Goal: Find specific page/section: Find specific page/section

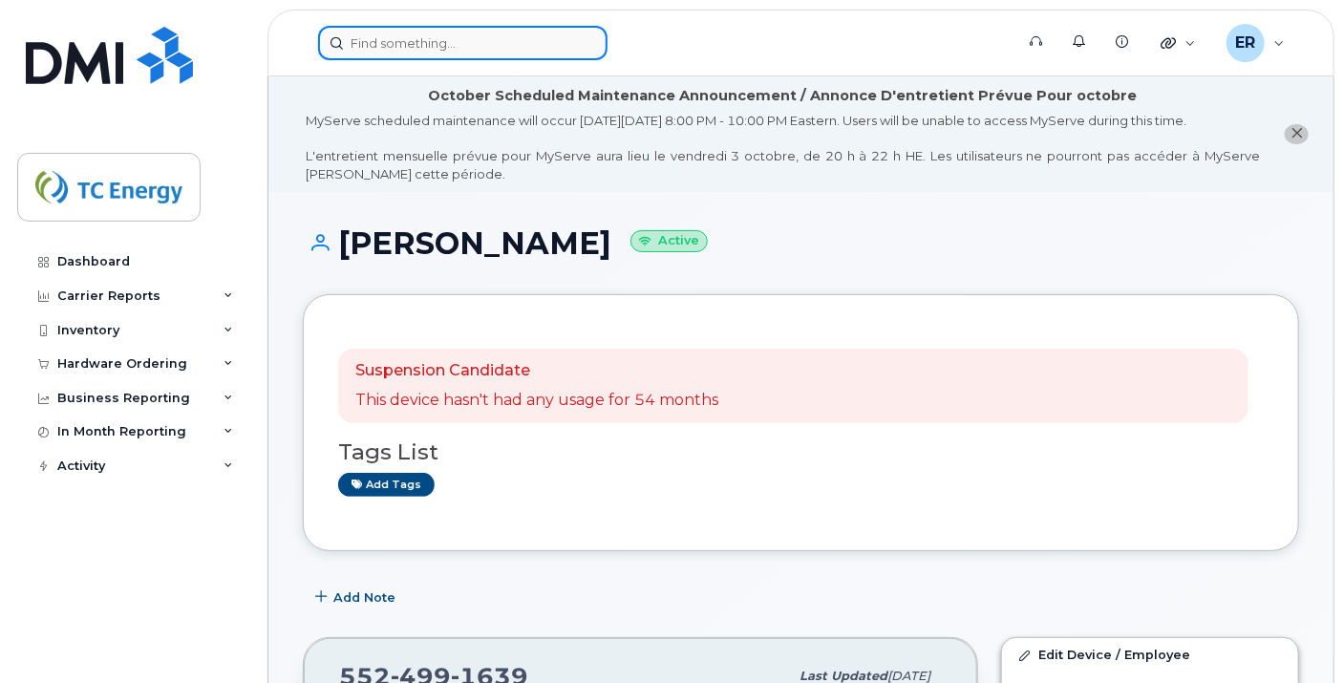
click at [513, 53] on input at bounding box center [462, 43] width 289 height 34
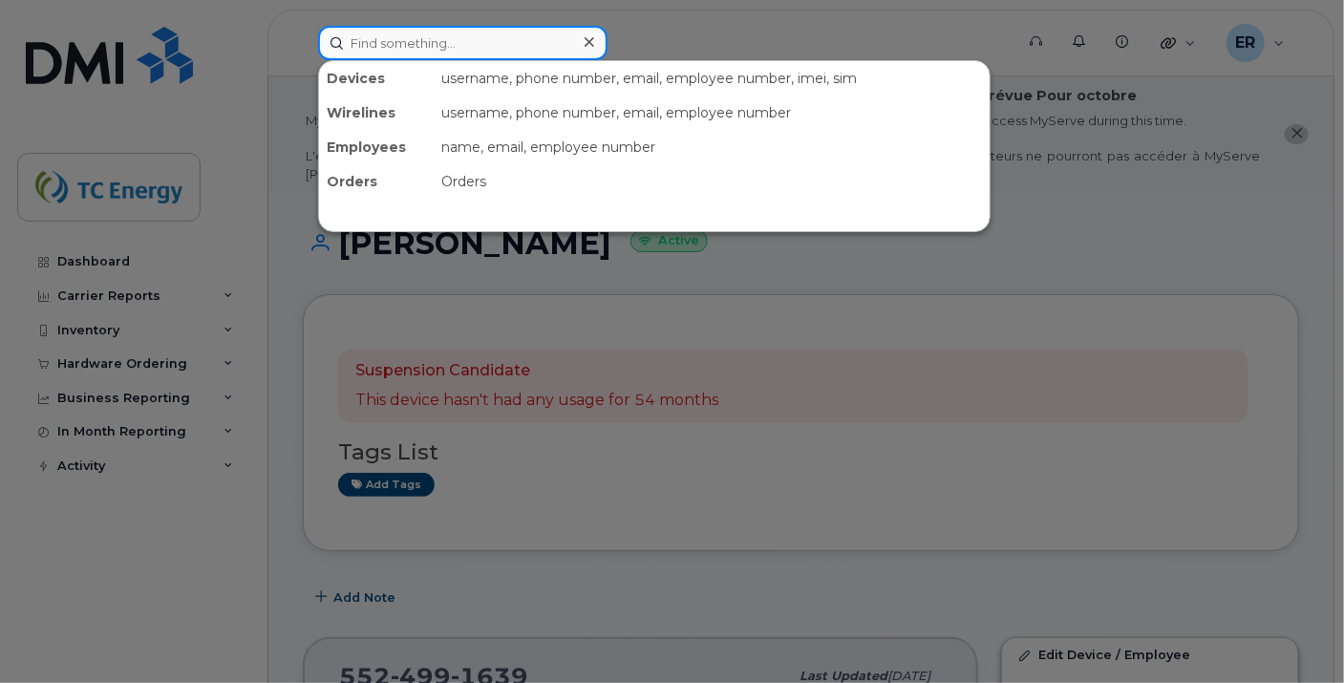
paste input "5641687850"
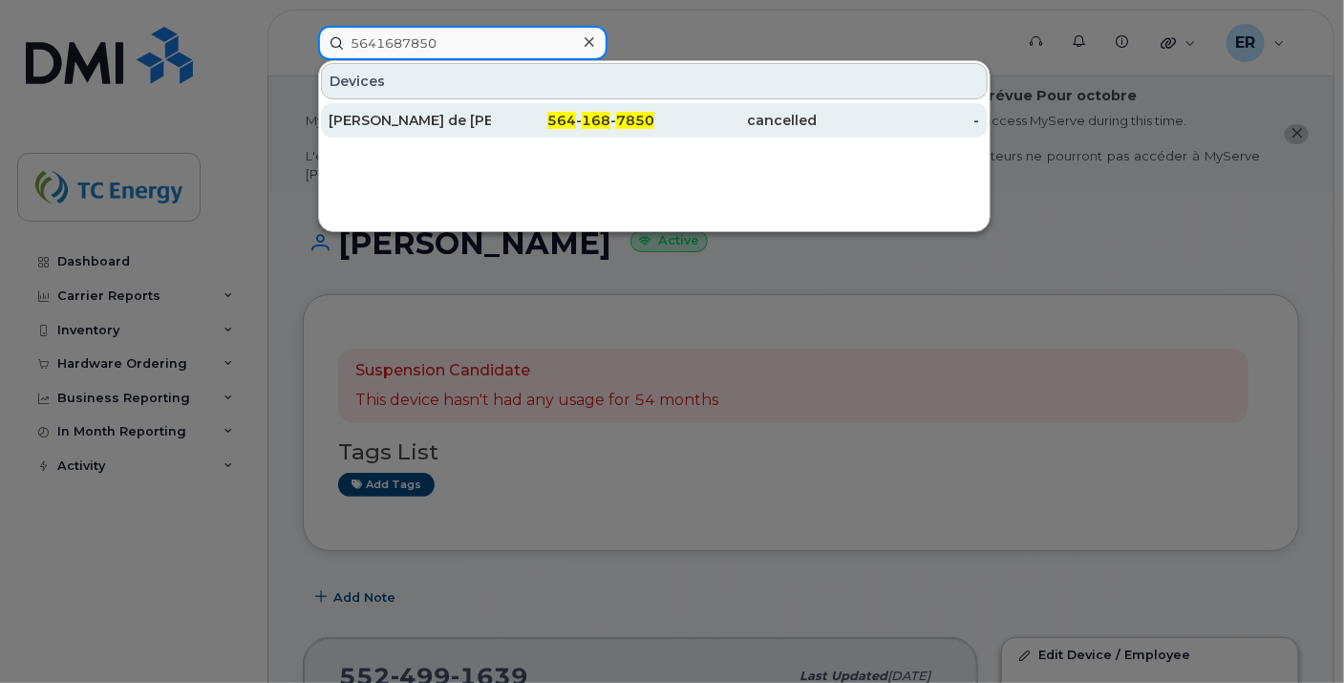
type input "5641687850"
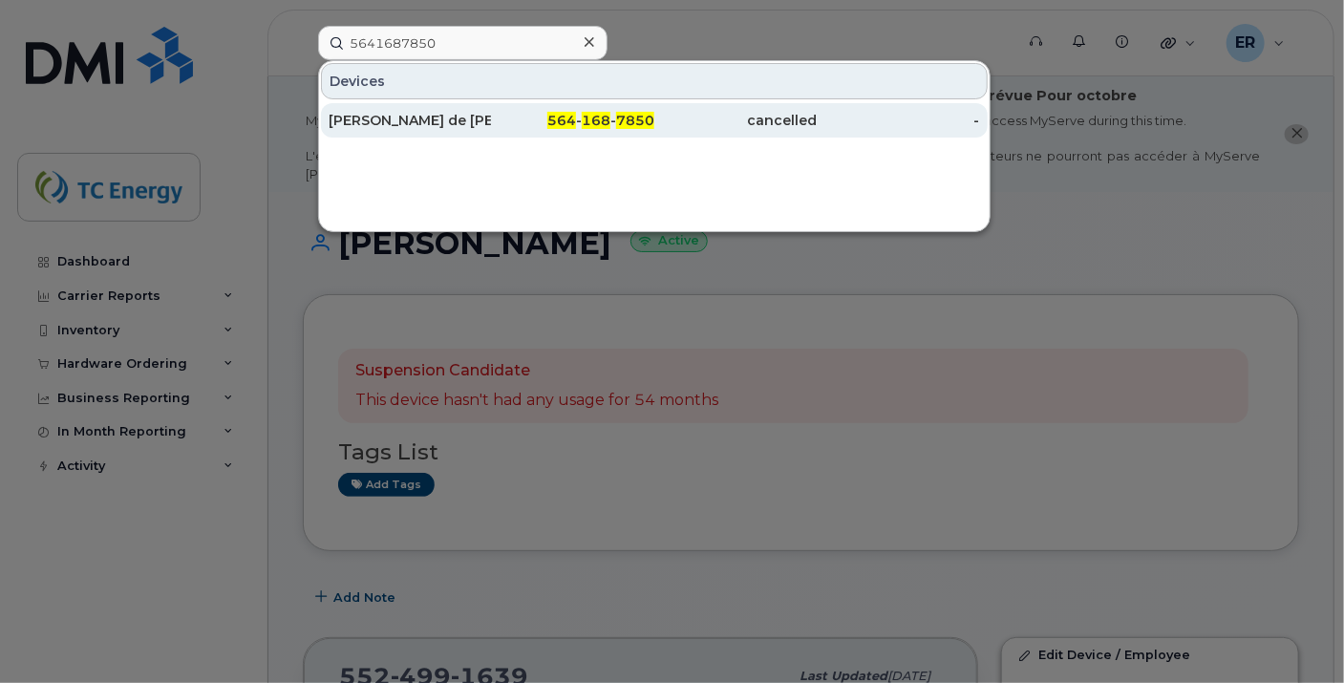
click at [439, 119] on div "Horacio de Jesus Zamilpa Rodriguez" at bounding box center [410, 120] width 162 height 19
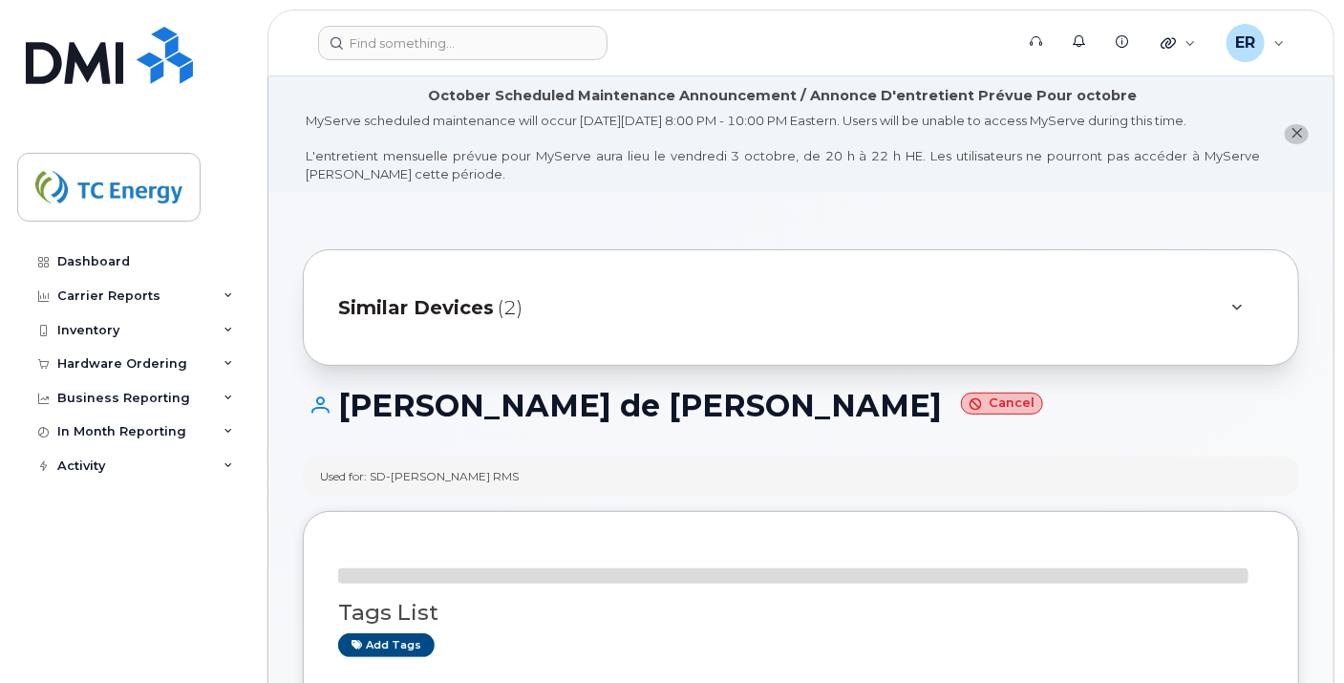
drag, startPoint x: 341, startPoint y: 399, endPoint x: 925, endPoint y: 443, distance: 585.3
click at [925, 443] on div "Horacio de Jesus Zamilpa Rodriguez Cancel" at bounding box center [801, 423] width 996 height 68
copy h1 "Horacio de Jesus Zamilpa Rodriguez"
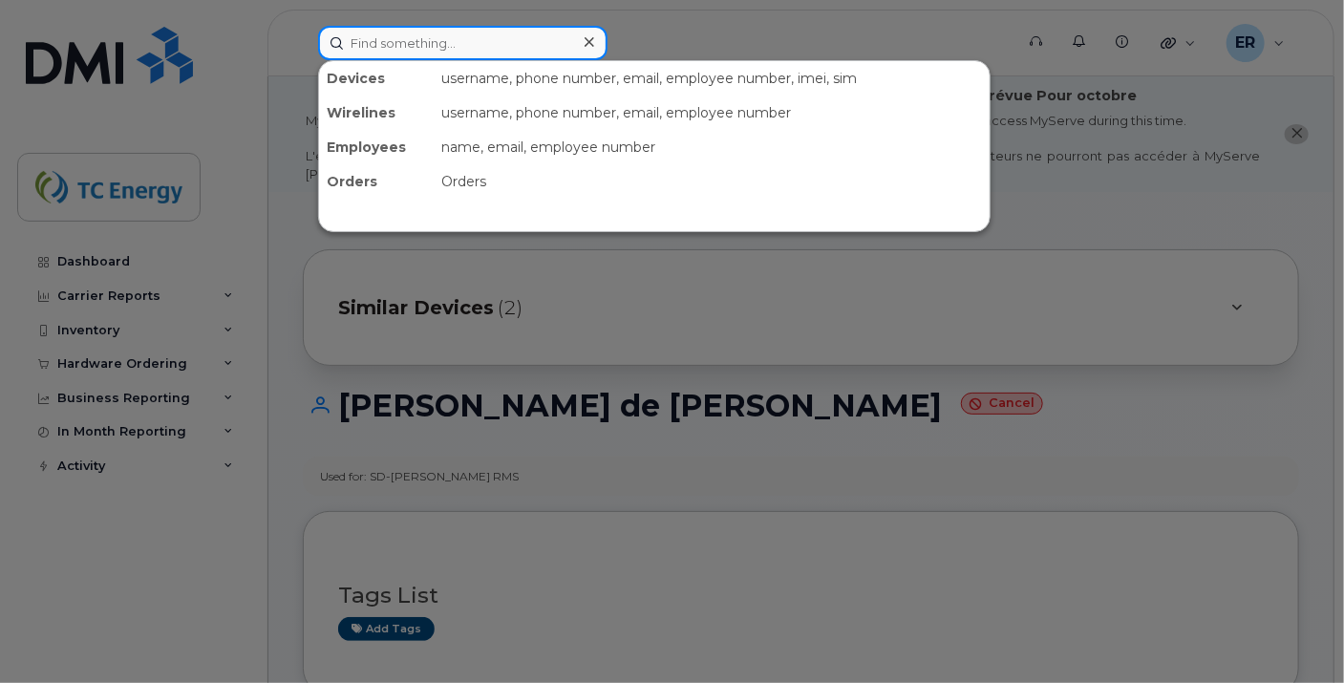
click at [519, 54] on input at bounding box center [462, 43] width 289 height 34
paste input "5641830518"
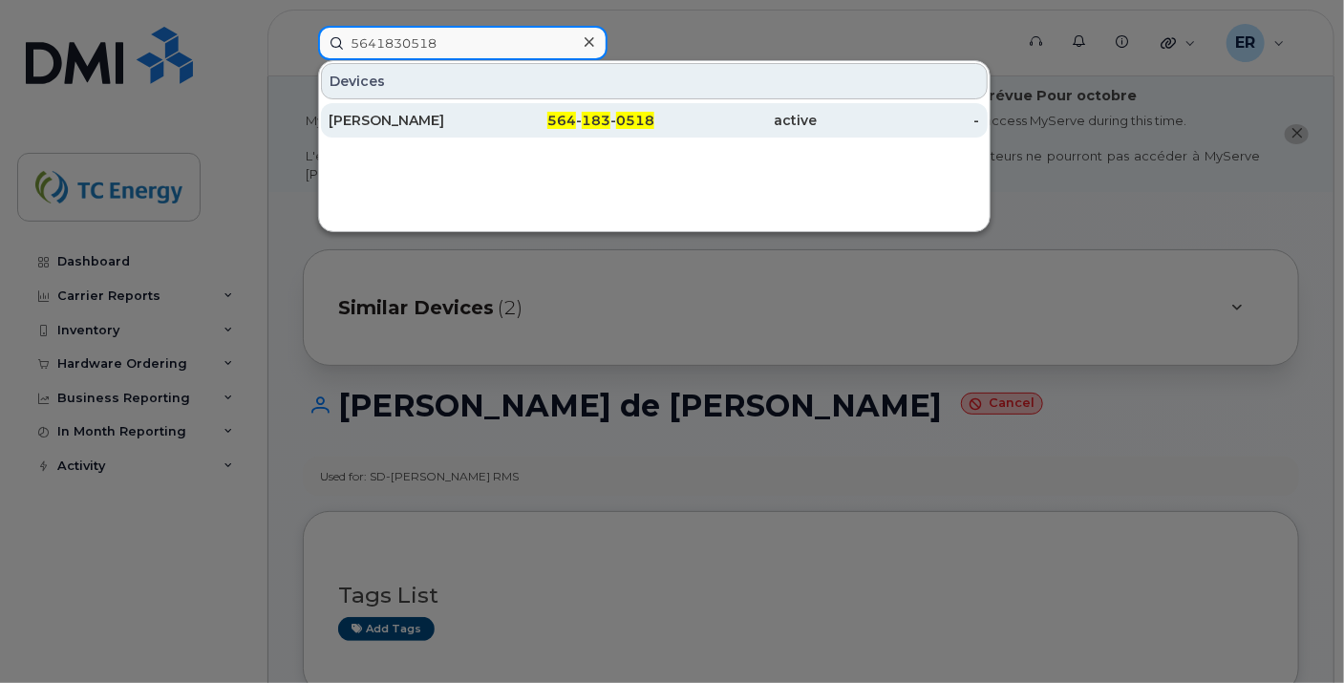
type input "5641830518"
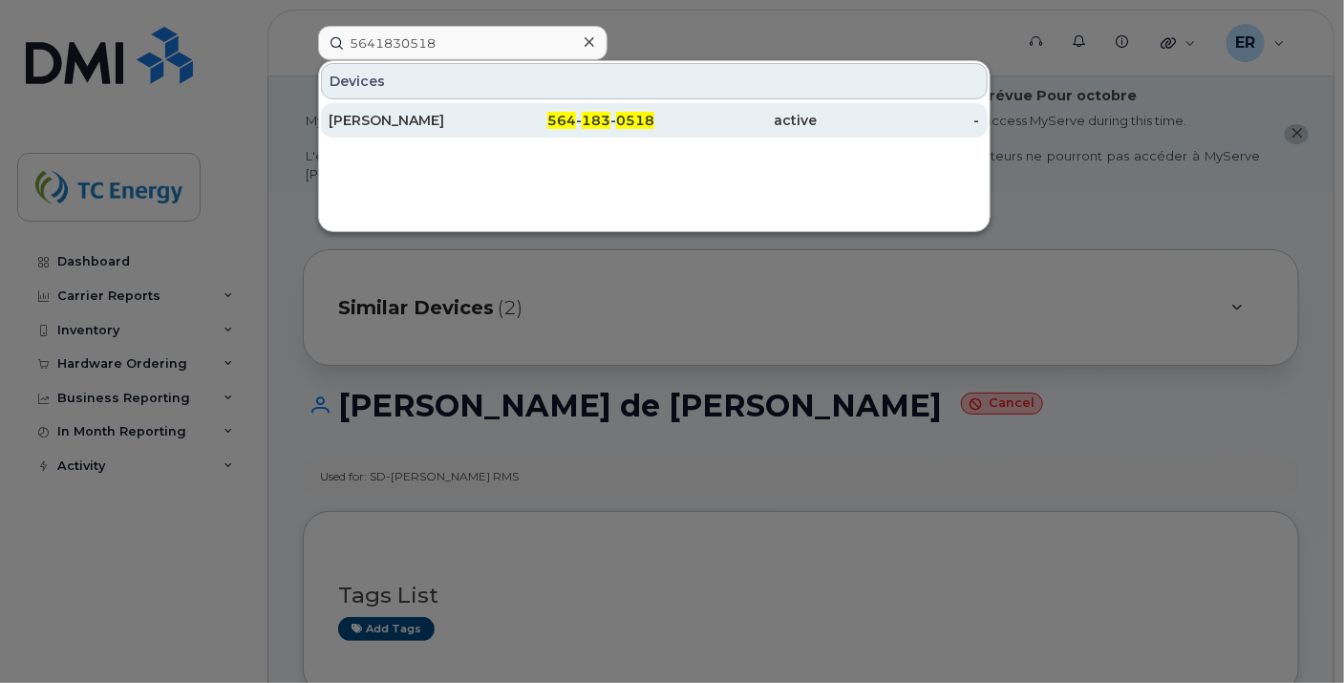
click at [486, 117] on div "[PERSON_NAME]" at bounding box center [410, 120] width 162 height 19
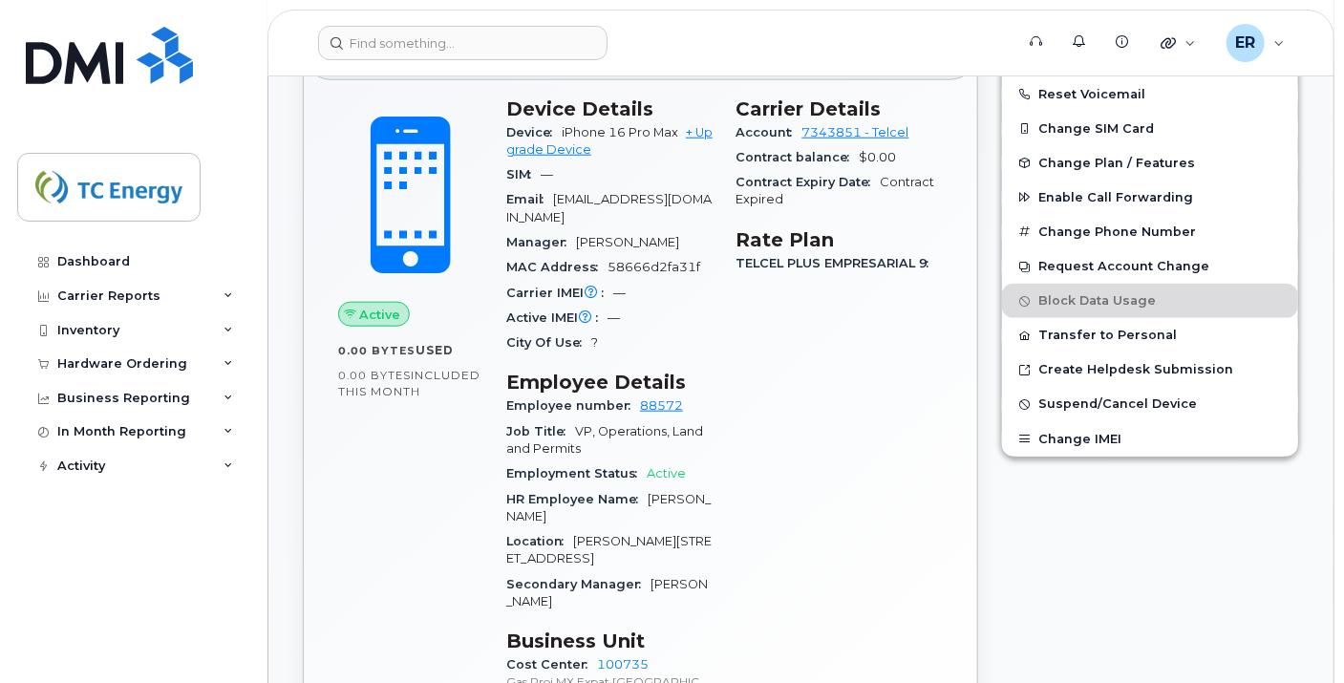
scroll to position [373, 0]
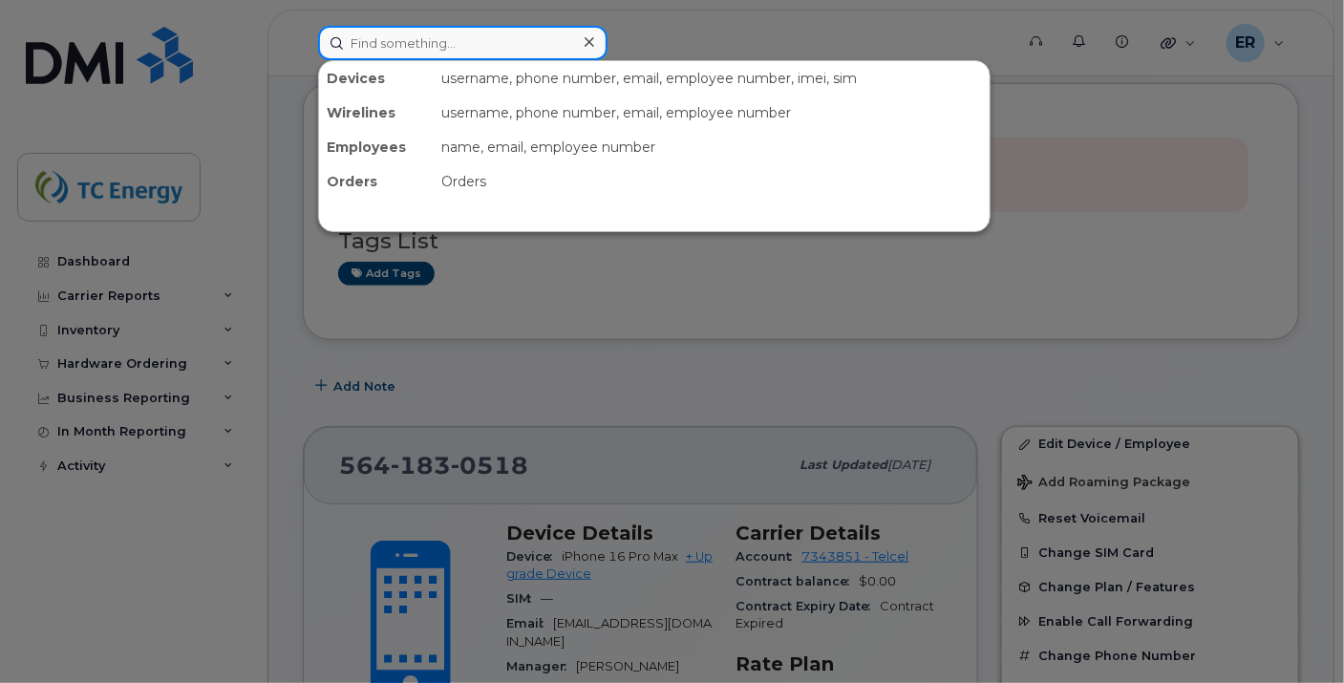
click at [389, 40] on input at bounding box center [462, 43] width 289 height 34
paste input "5522706823"
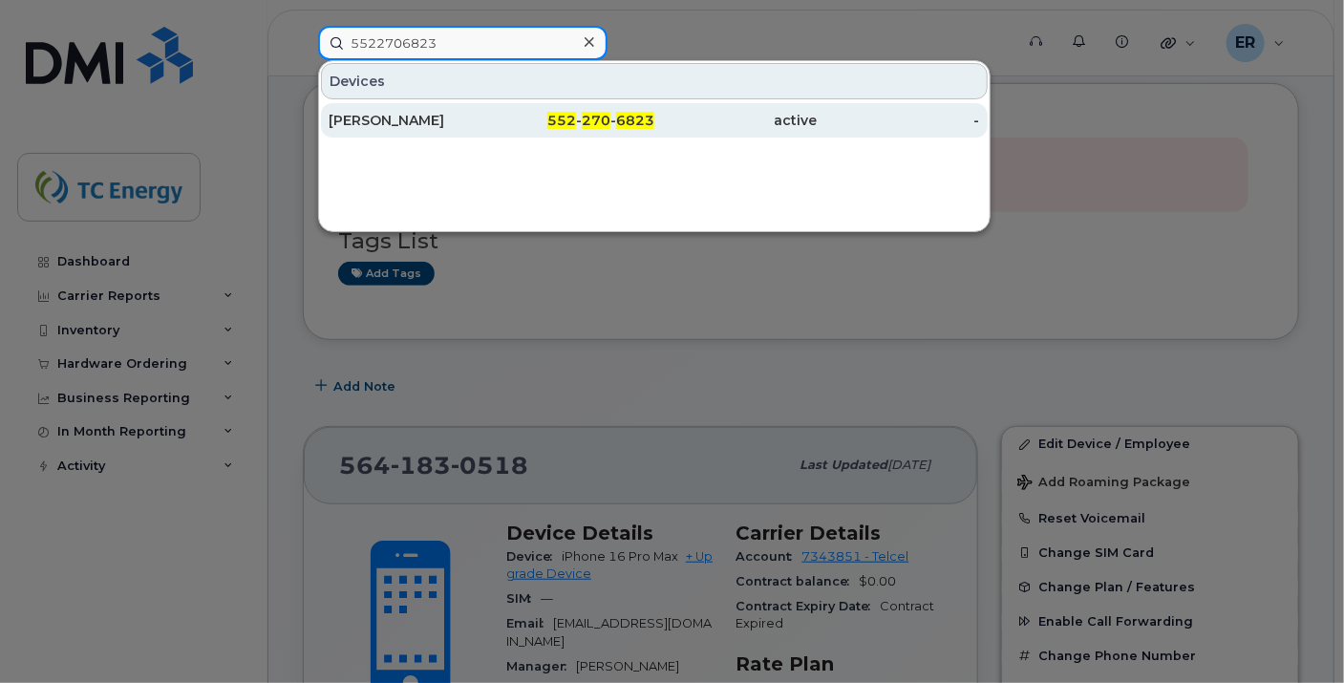
type input "5522706823"
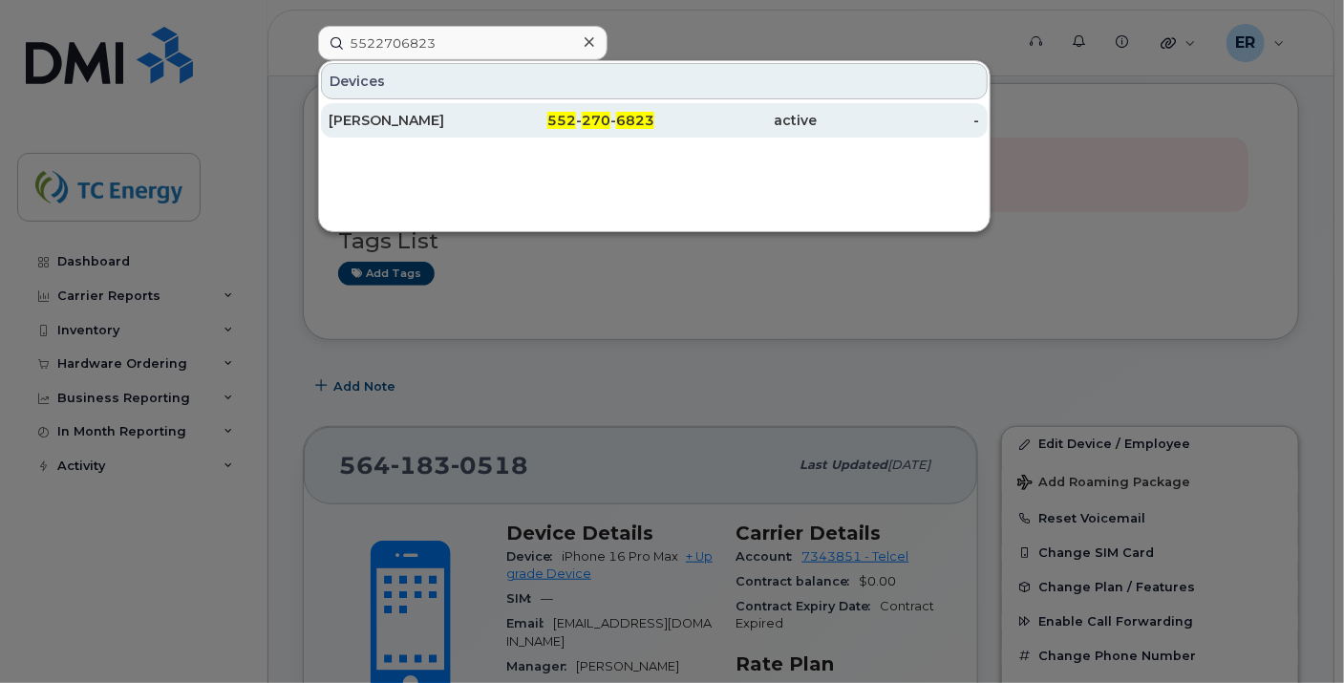
click at [466, 121] on div "Leonardo Robles Castillo" at bounding box center [410, 120] width 162 height 19
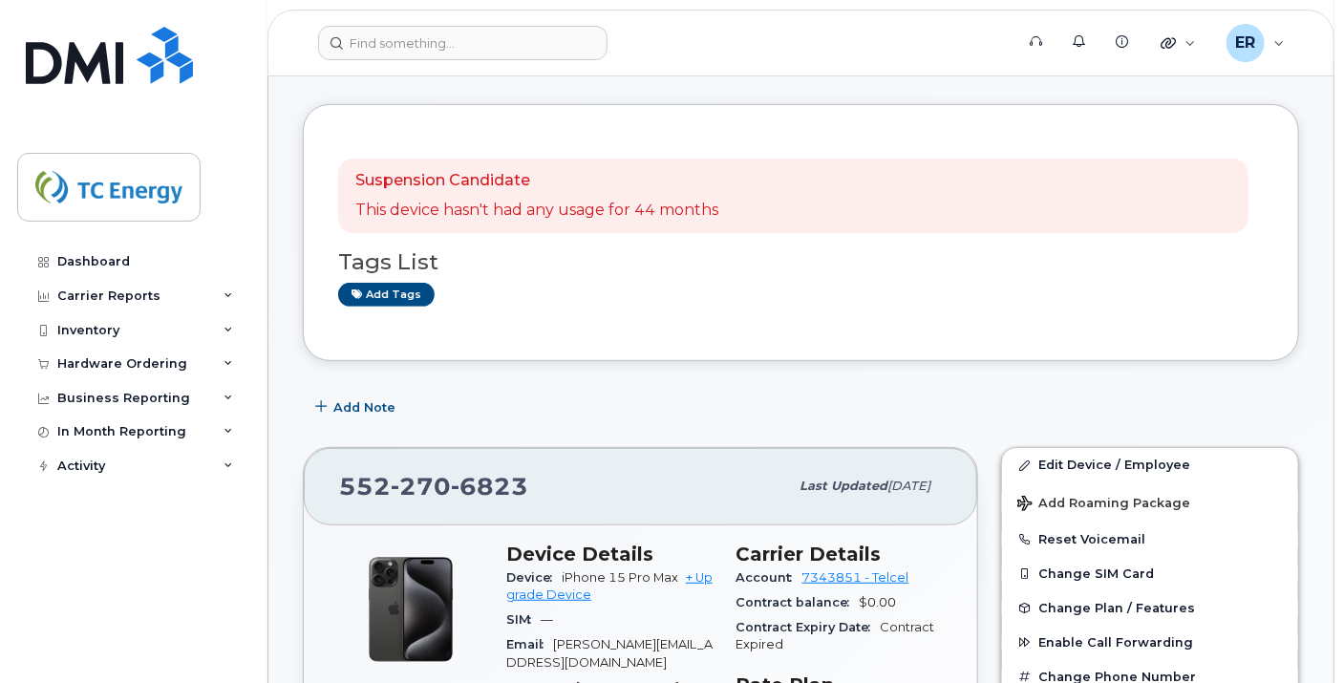
scroll to position [88, 0]
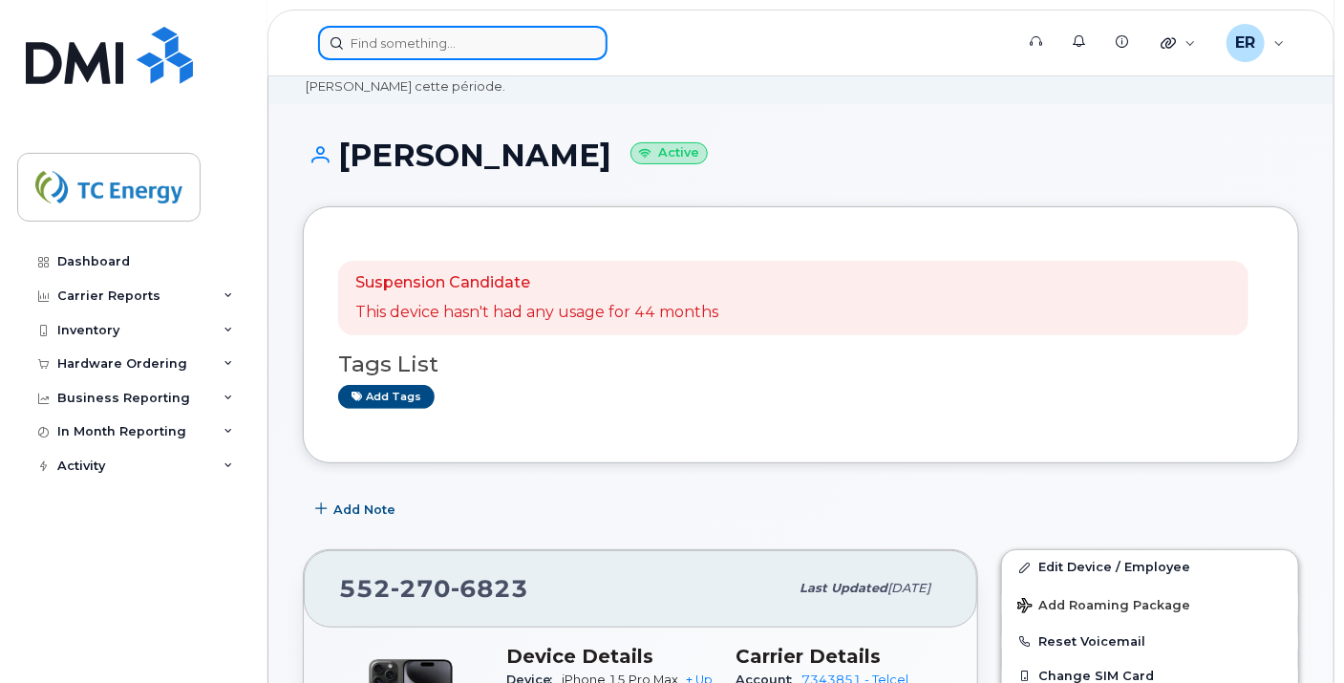
click at [541, 38] on input at bounding box center [462, 43] width 289 height 34
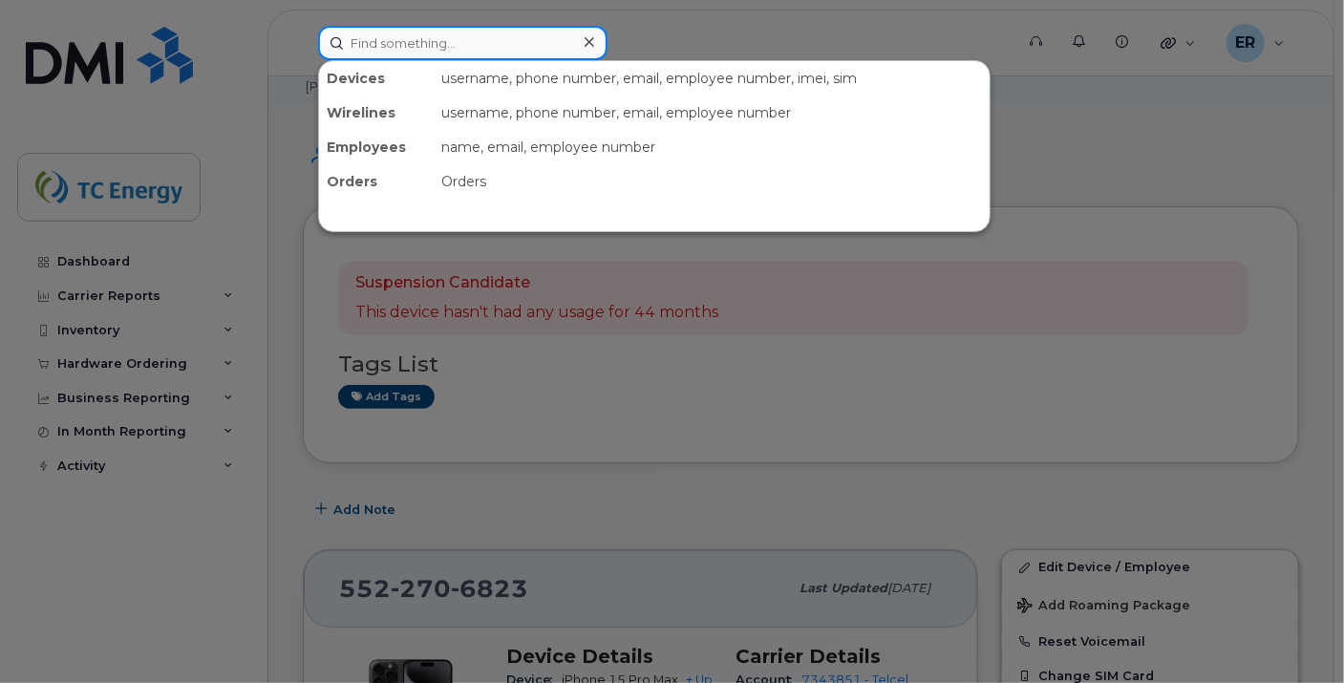
paste input "5651115549"
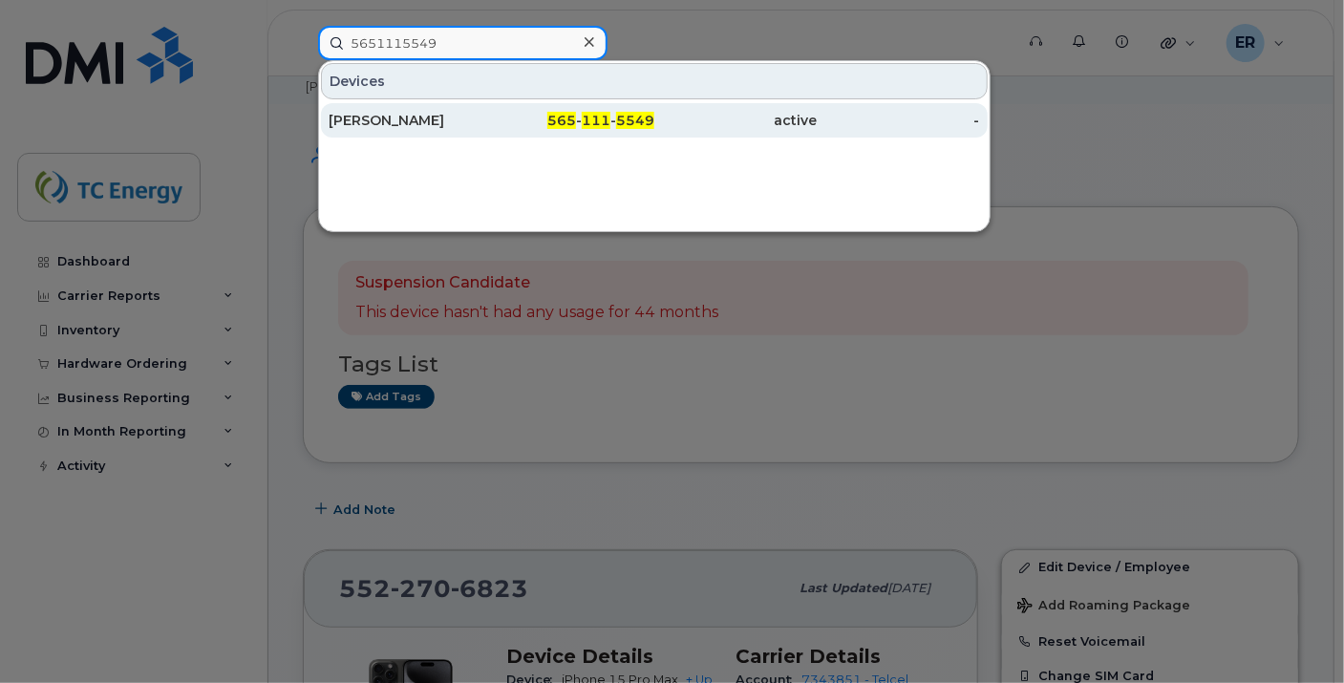
type input "5651115549"
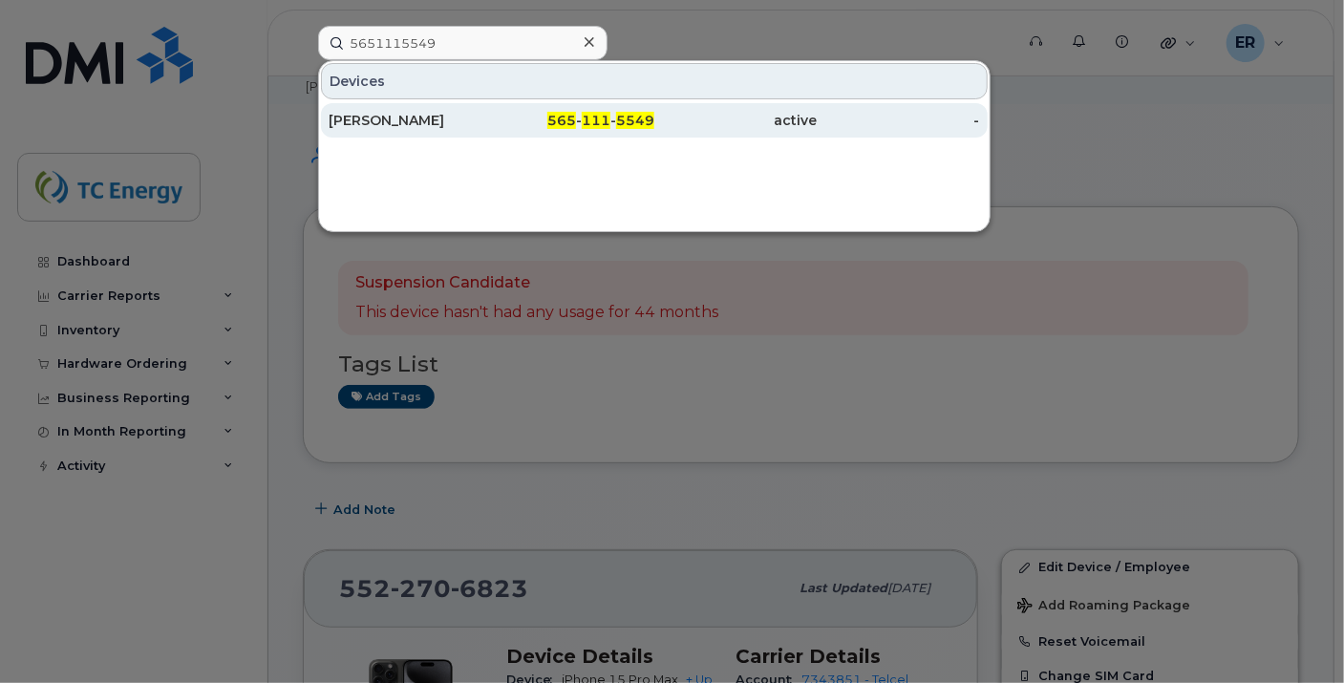
click at [480, 115] on div "Alberto De Leon Angeles" at bounding box center [410, 120] width 162 height 19
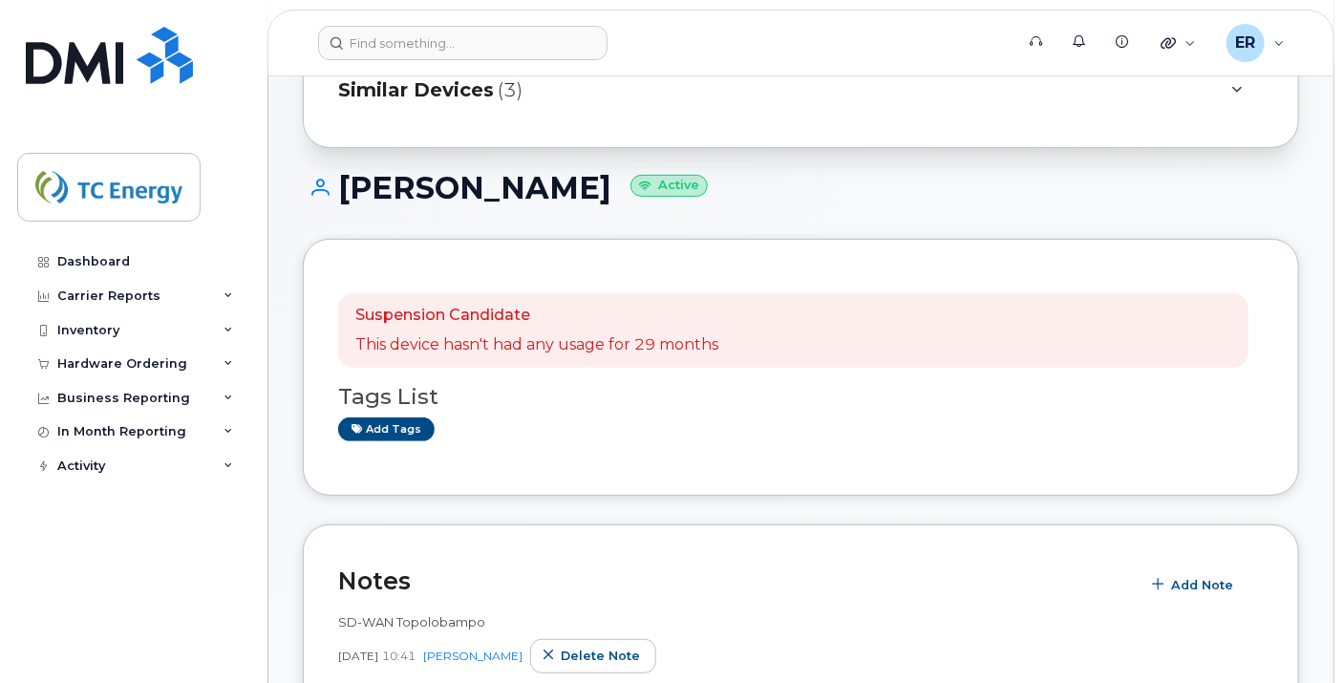
scroll to position [218, 0]
click at [458, 95] on span "Similar Devices" at bounding box center [416, 90] width 156 height 28
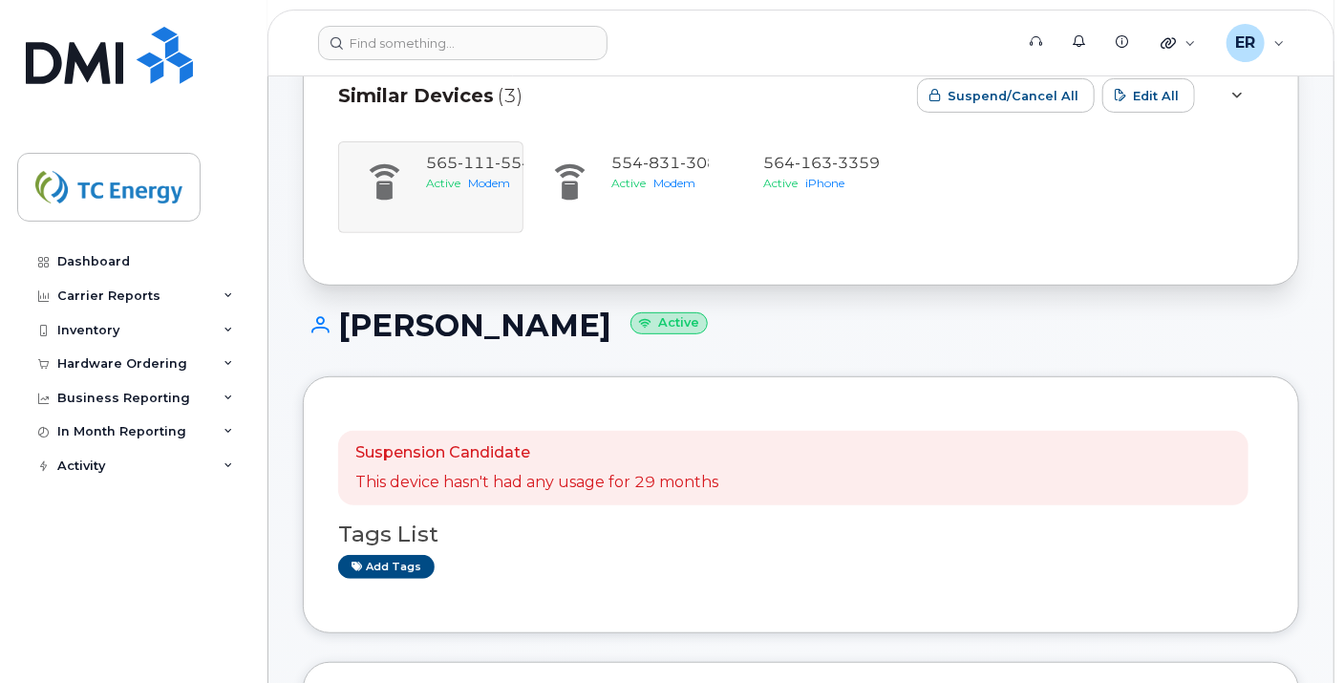
click at [488, 168] on div "565 111 5549 Active Modem 554 831 3080 Active Modem 564 163 3359 Active iPhone" at bounding box center [801, 187] width 926 height 92
click at [456, 165] on div "565 111 5549 Active Modem 554 831 3080 Active Modem 564 163 3359 Active iPhone" at bounding box center [801, 187] width 926 height 92
click at [447, 181] on div "565 111 5549 Active Modem 554 831 3080 Active Modem 564 163 3359 Active iPhone" at bounding box center [801, 187] width 926 height 92
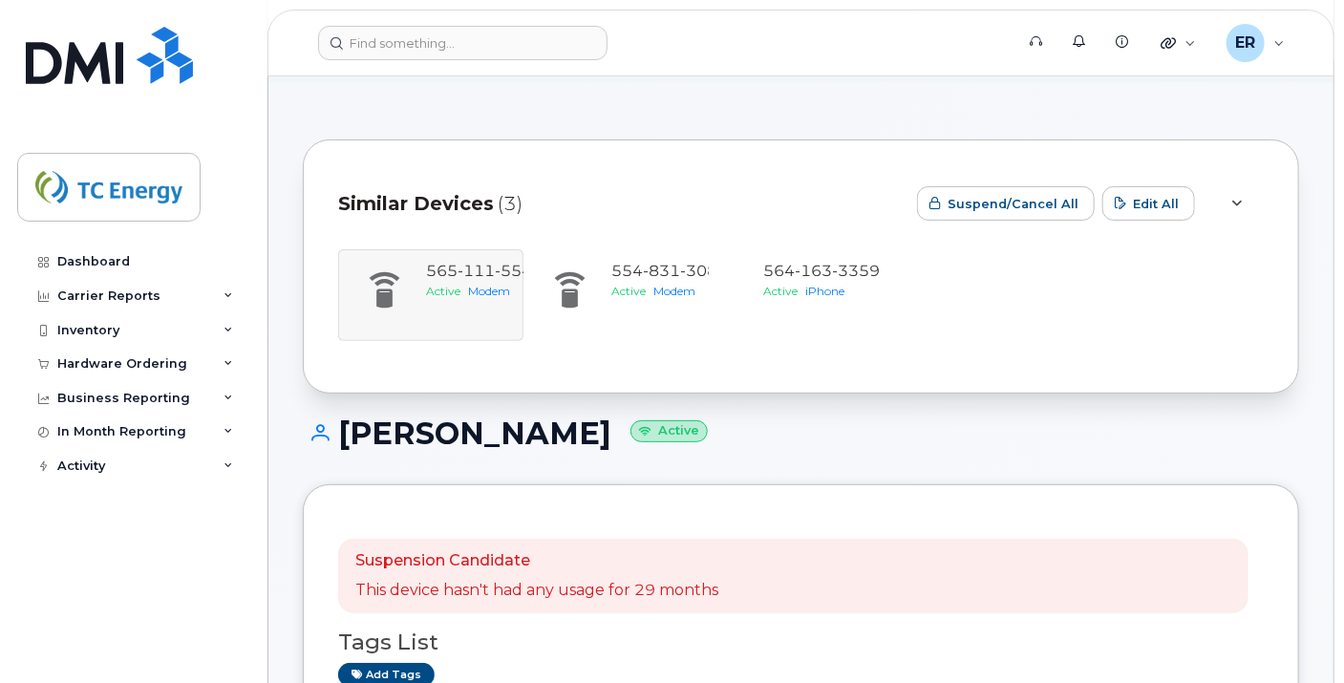
scroll to position [212, 0]
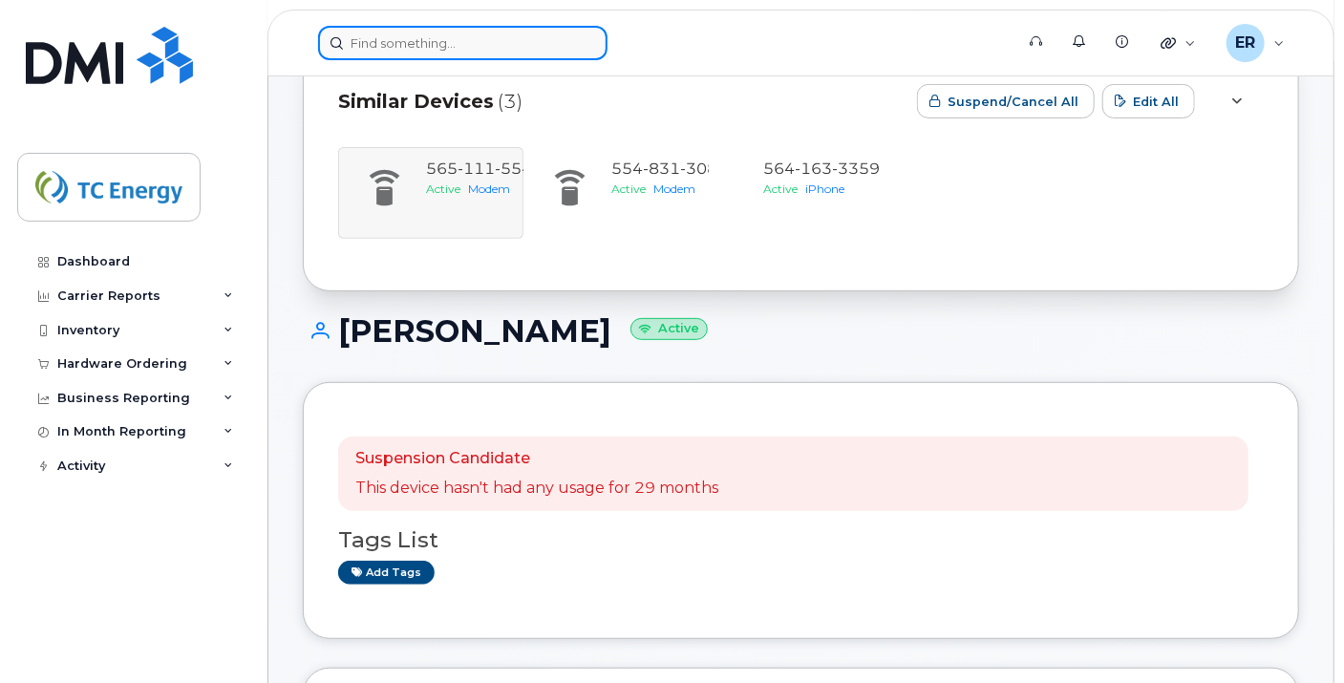
click at [541, 43] on input at bounding box center [462, 43] width 289 height 34
paste input "5651115549"
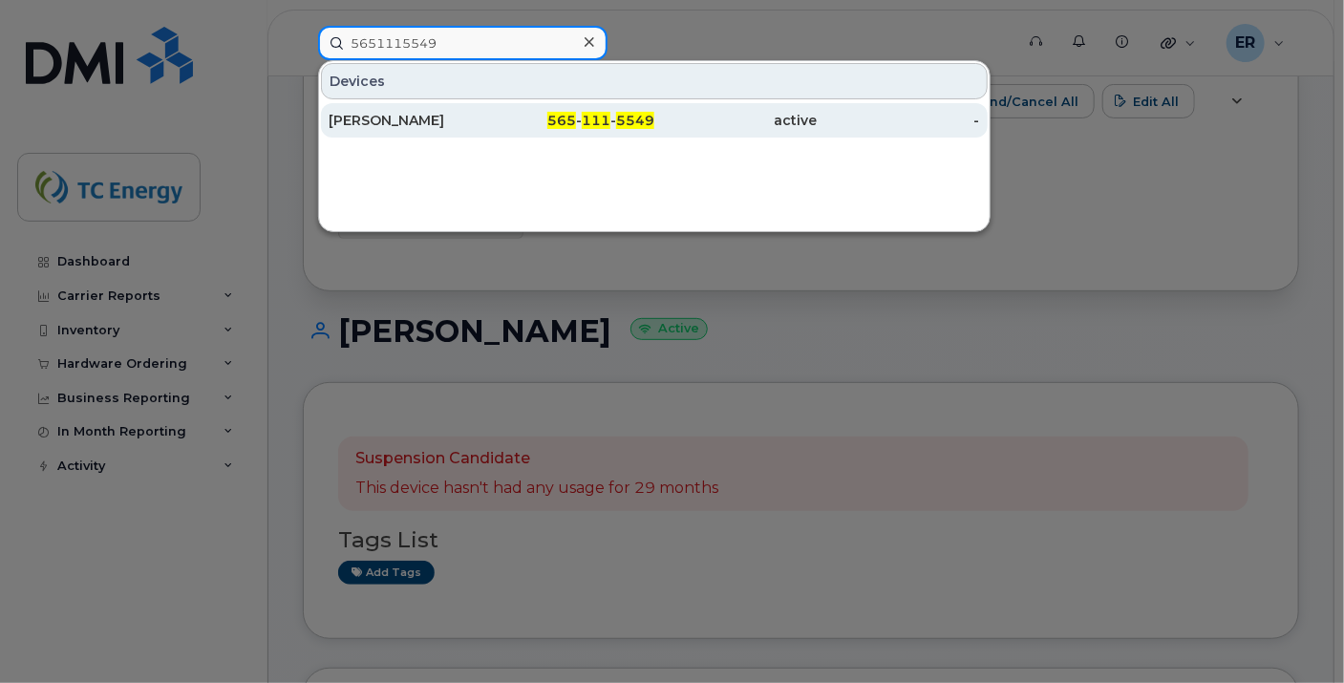
type input "5651115549"
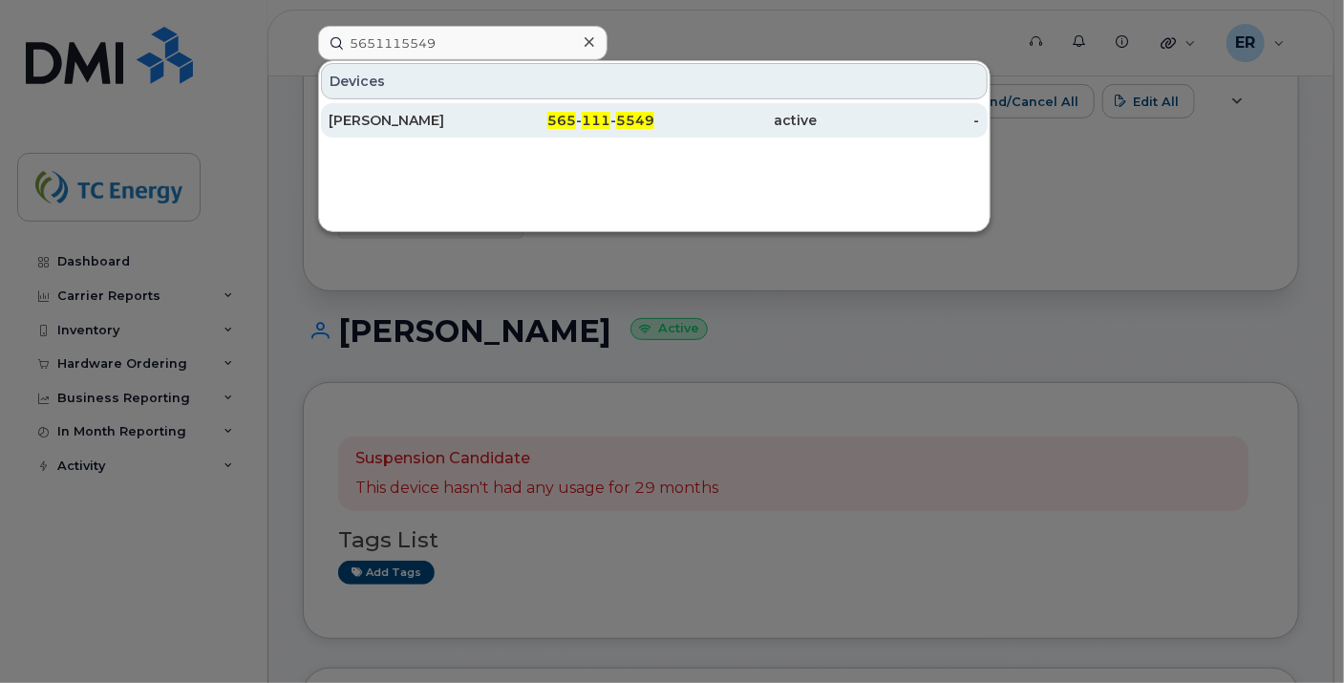
click at [482, 112] on div "Alberto De Leon Angeles" at bounding box center [410, 120] width 162 height 19
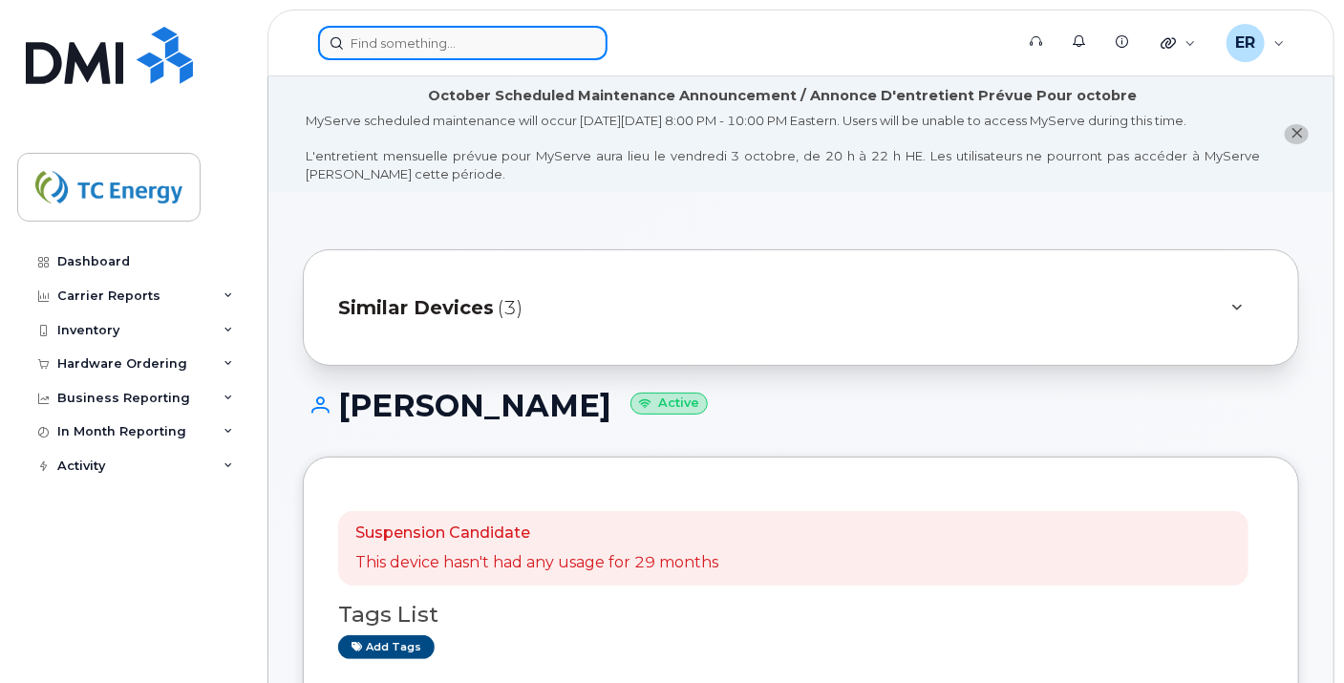
click at [537, 43] on input at bounding box center [462, 43] width 289 height 34
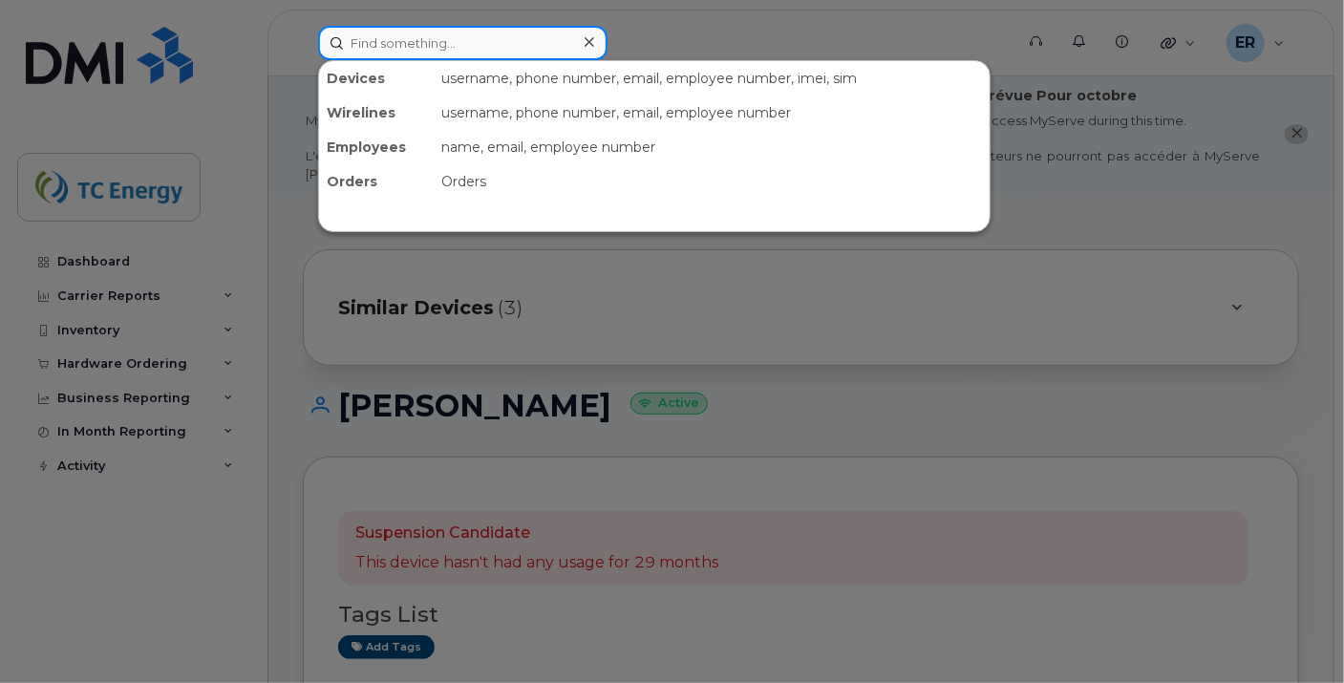
paste input "5625613859"
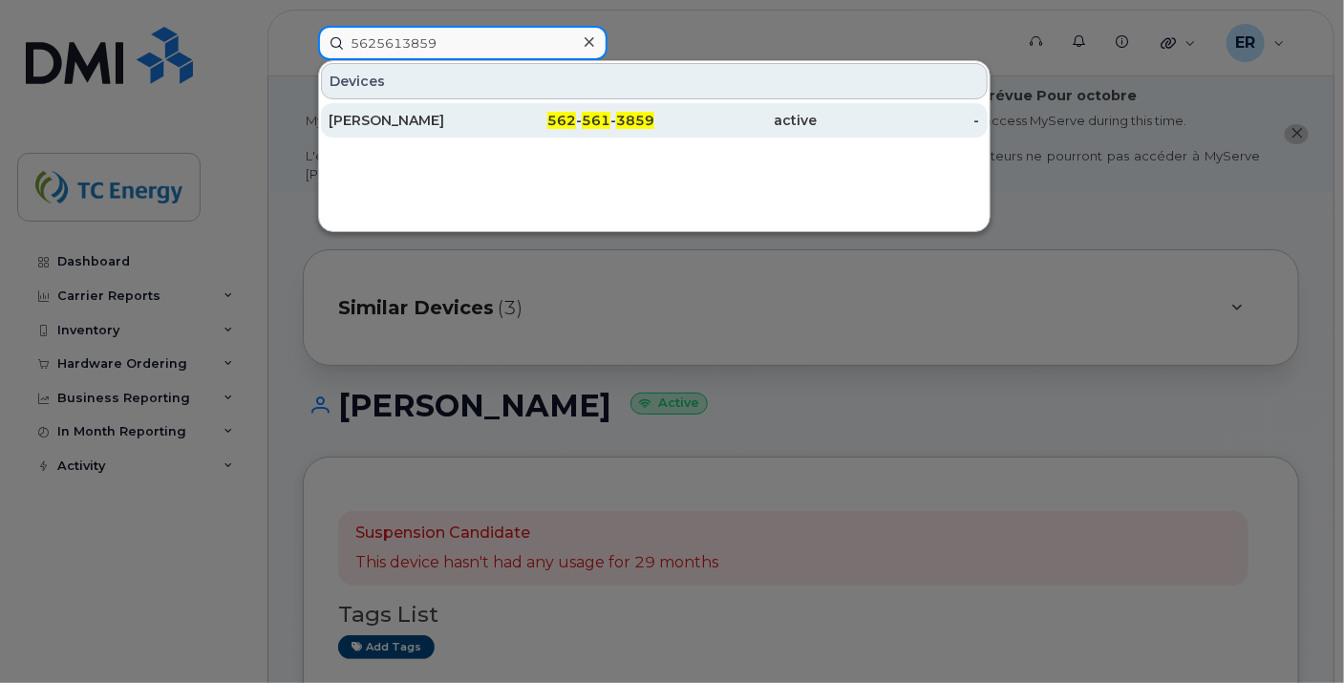
type input "5625613859"
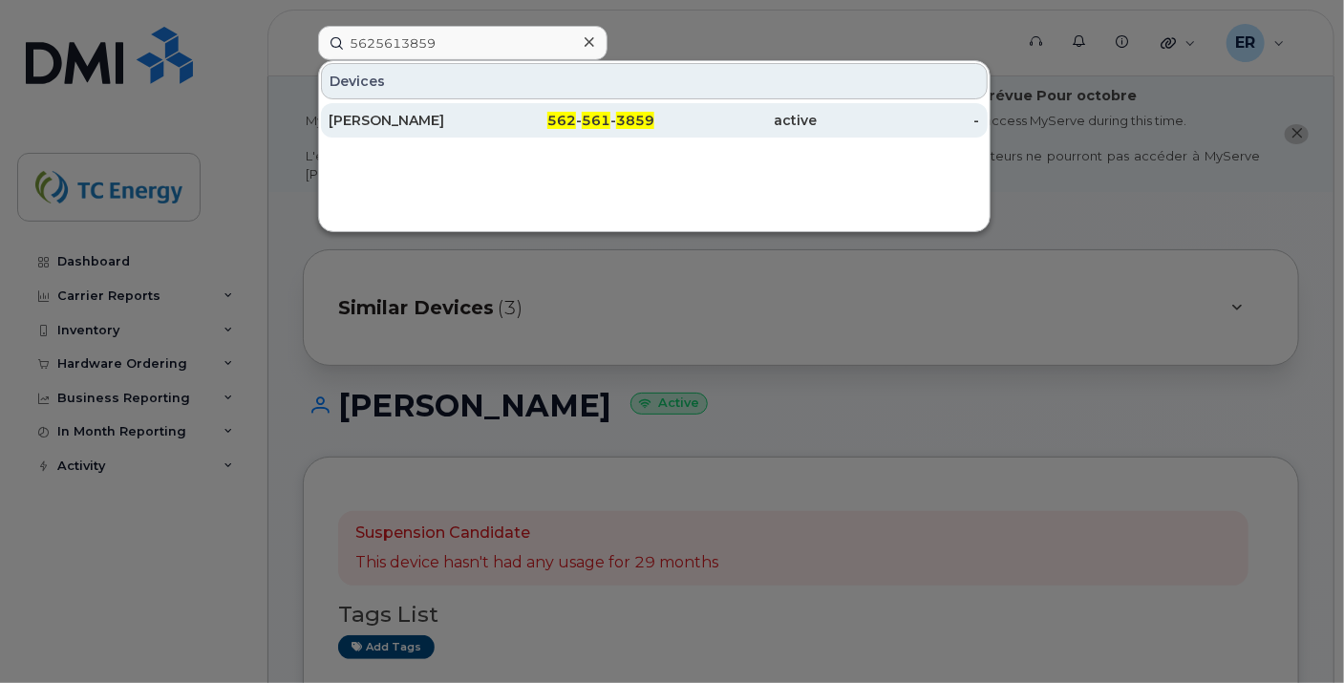
click at [473, 111] on div "[PERSON_NAME]" at bounding box center [410, 120] width 162 height 19
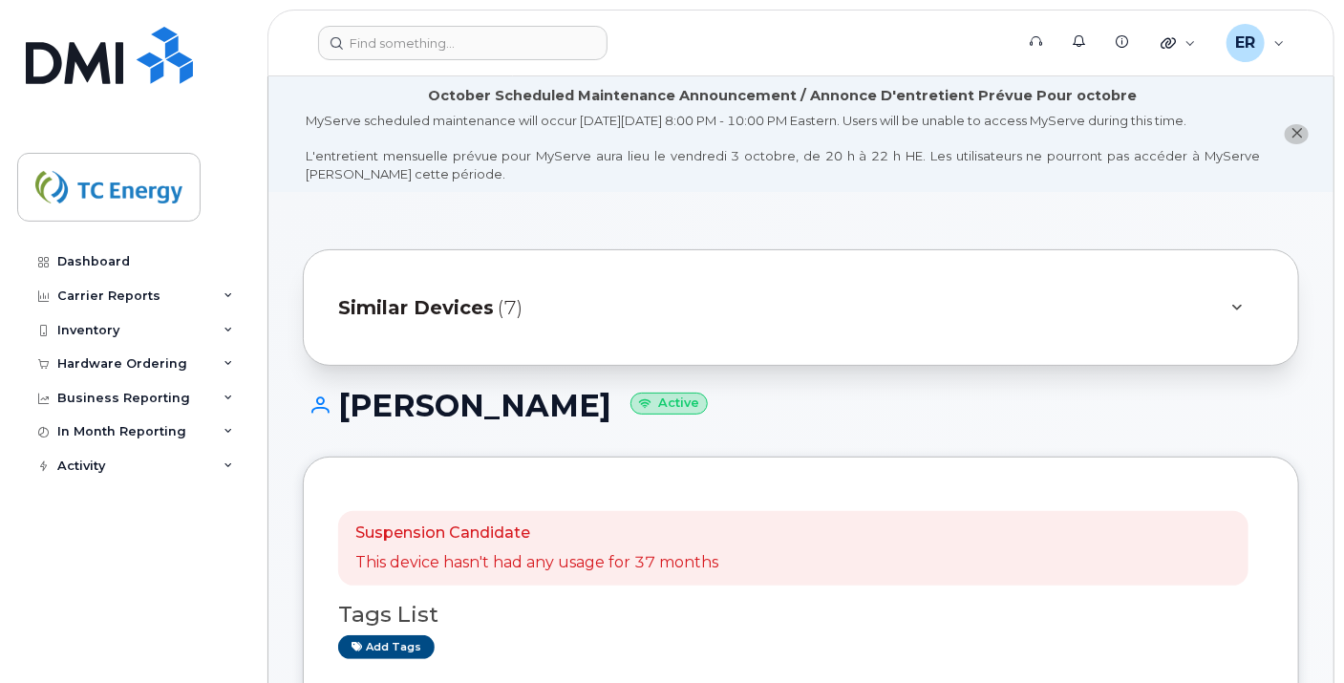
click at [400, 310] on span "Similar Devices" at bounding box center [416, 308] width 156 height 28
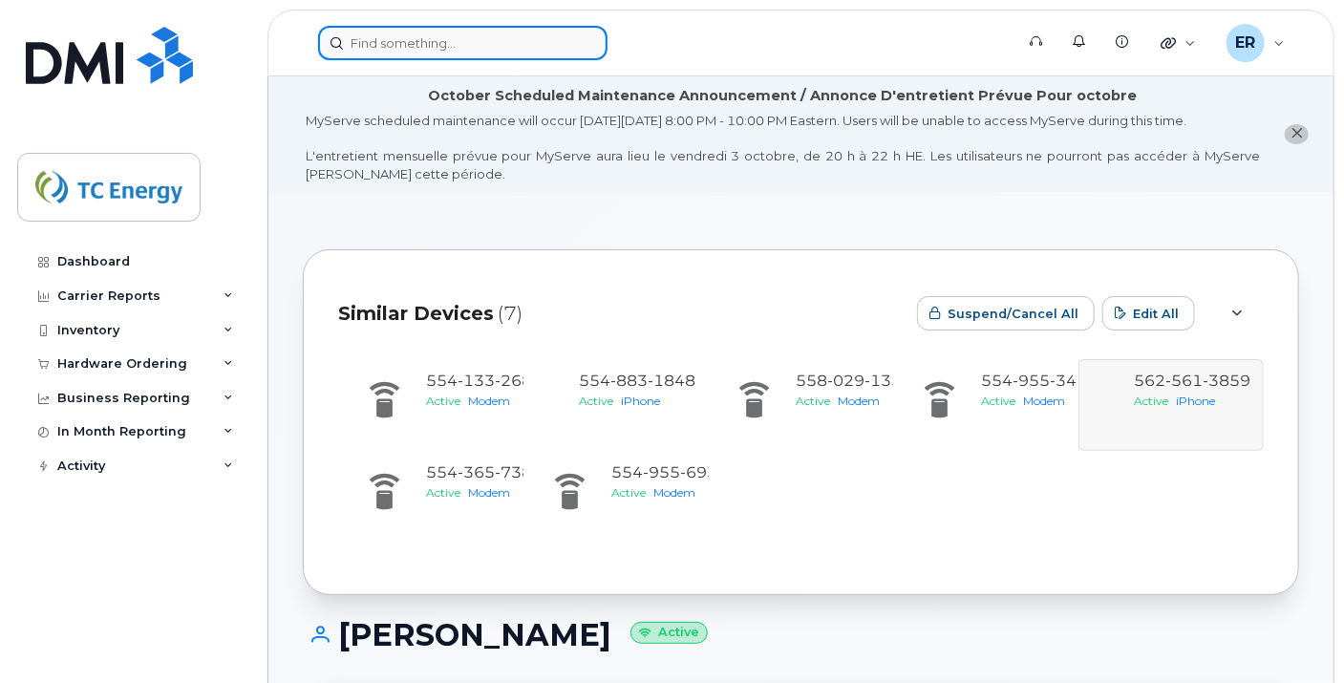
click at [441, 49] on input at bounding box center [462, 43] width 289 height 34
paste input "Adolfo Angeles"
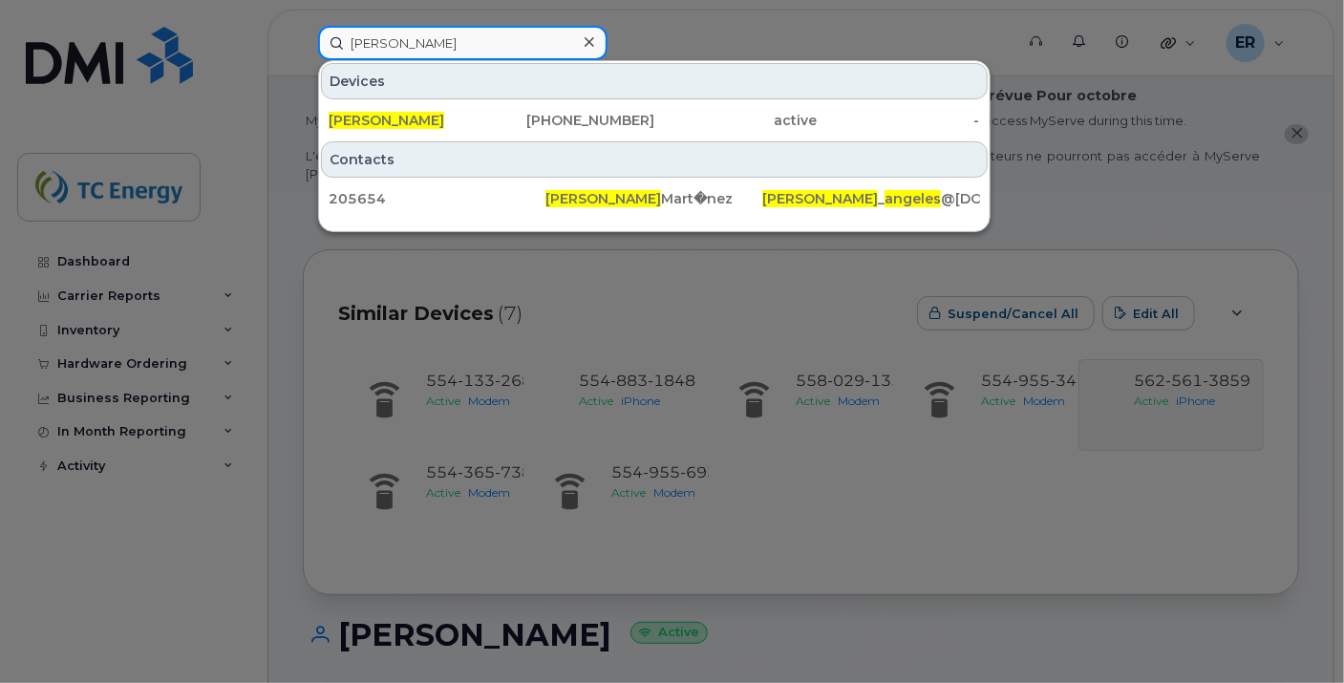
type input "Adolfo Angeles"
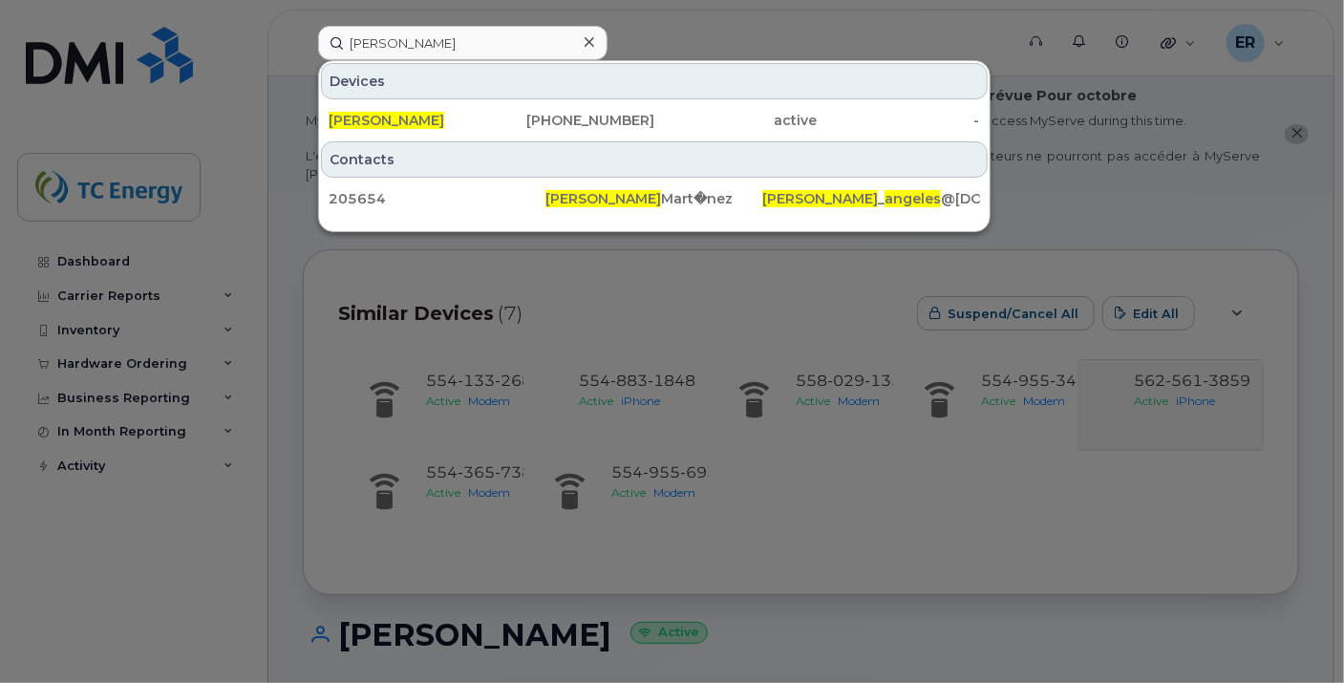
drag, startPoint x: 704, startPoint y: 331, endPoint x: 714, endPoint y: 330, distance: 10.6
click at [705, 330] on div at bounding box center [672, 341] width 1344 height 683
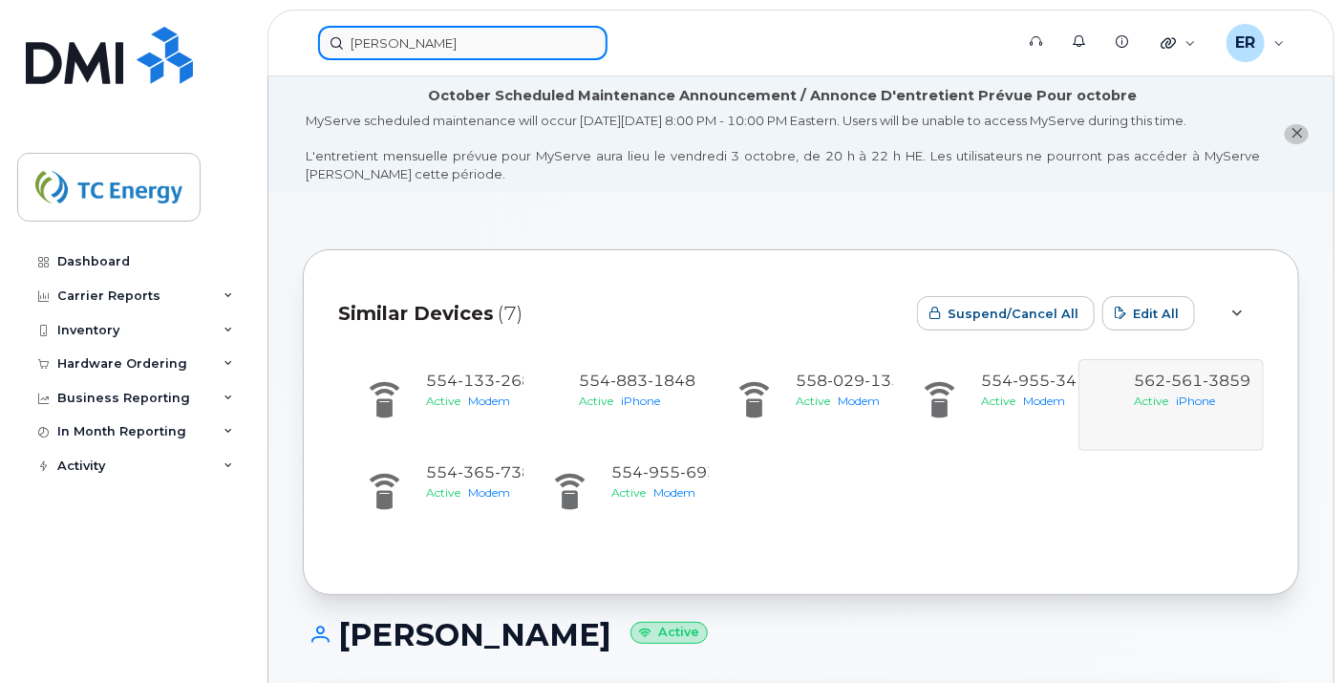
click at [478, 32] on input "Adolfo Angeles" at bounding box center [462, 43] width 289 height 34
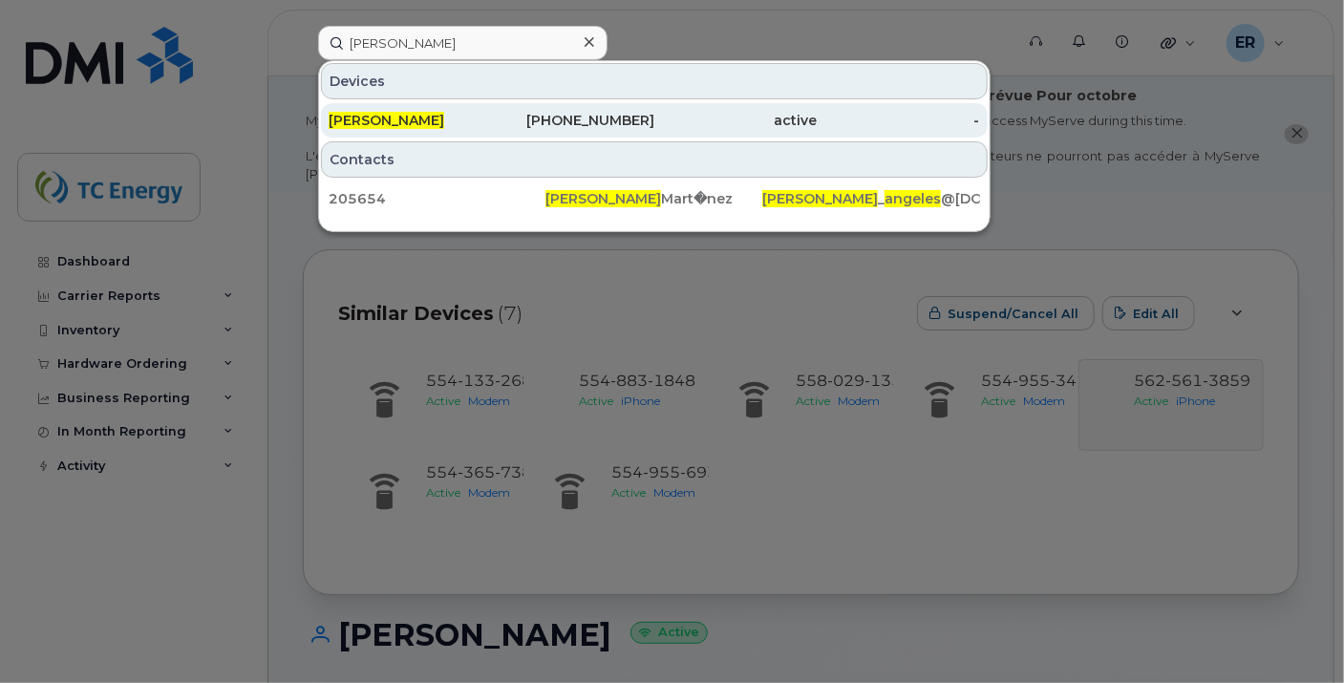
click at [460, 122] on div "Adolfo Angeles" at bounding box center [410, 120] width 162 height 19
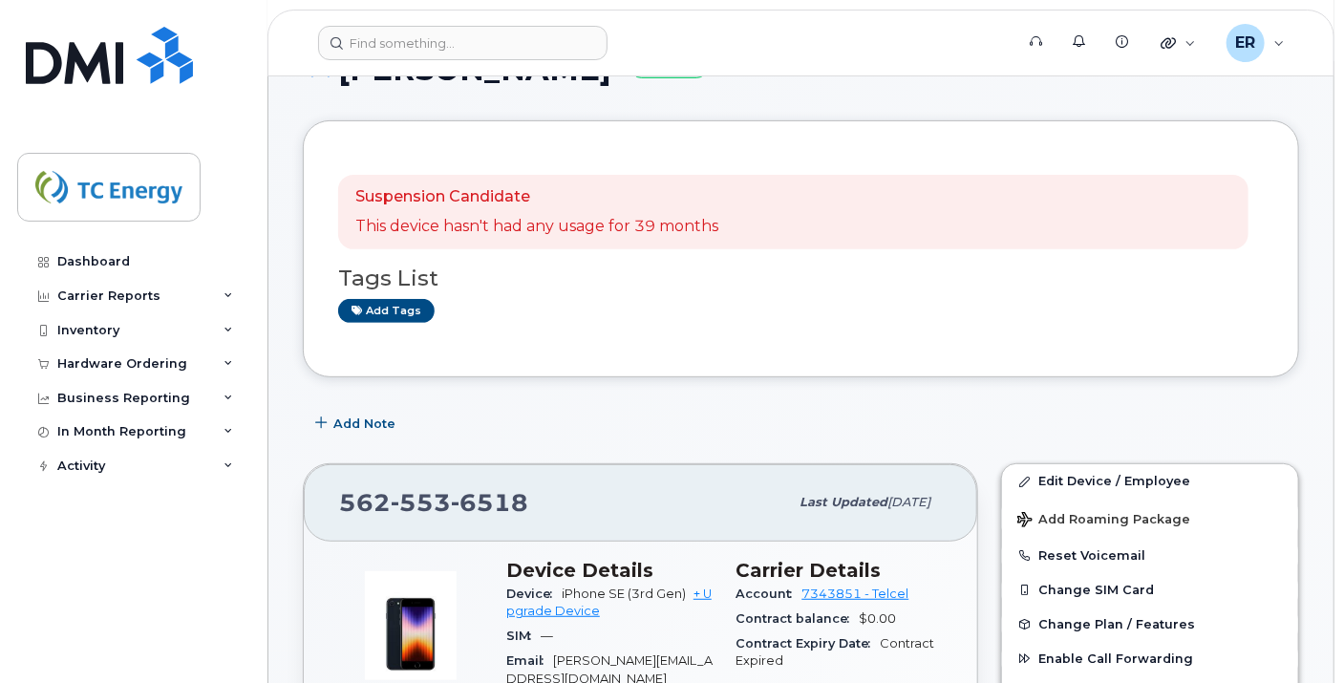
scroll to position [106, 0]
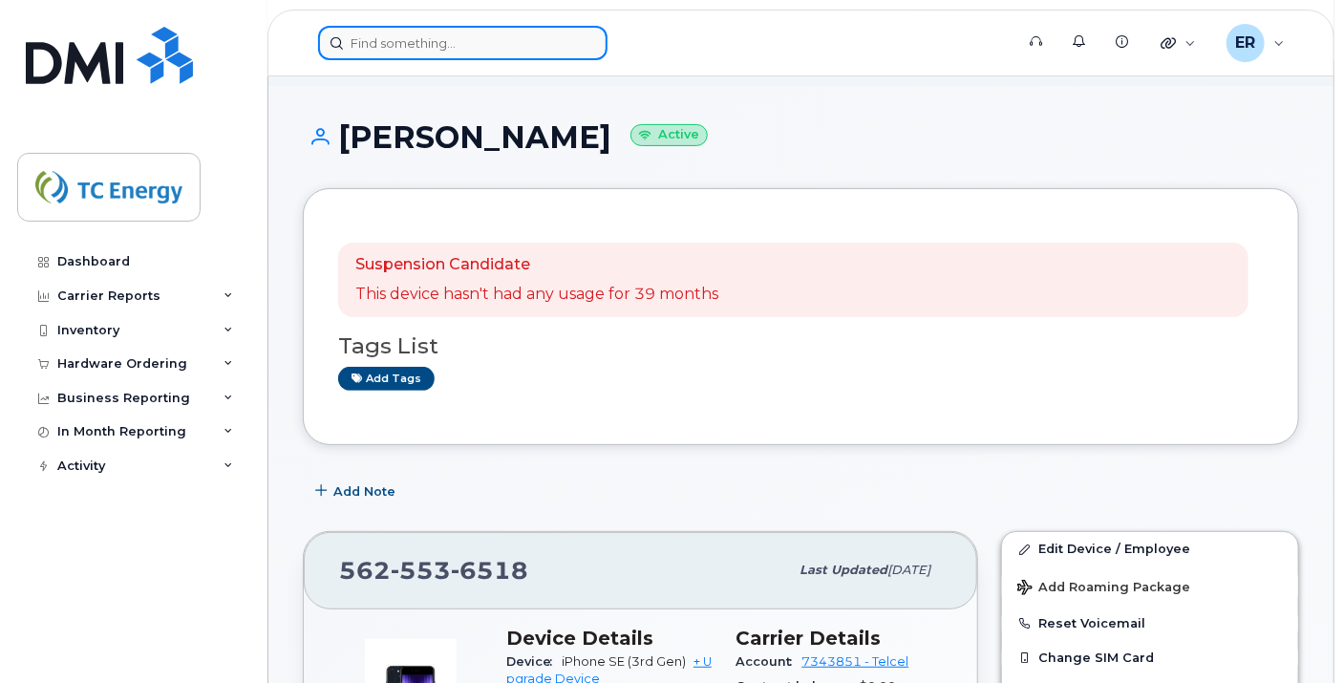
click at [462, 37] on input at bounding box center [462, 43] width 289 height 34
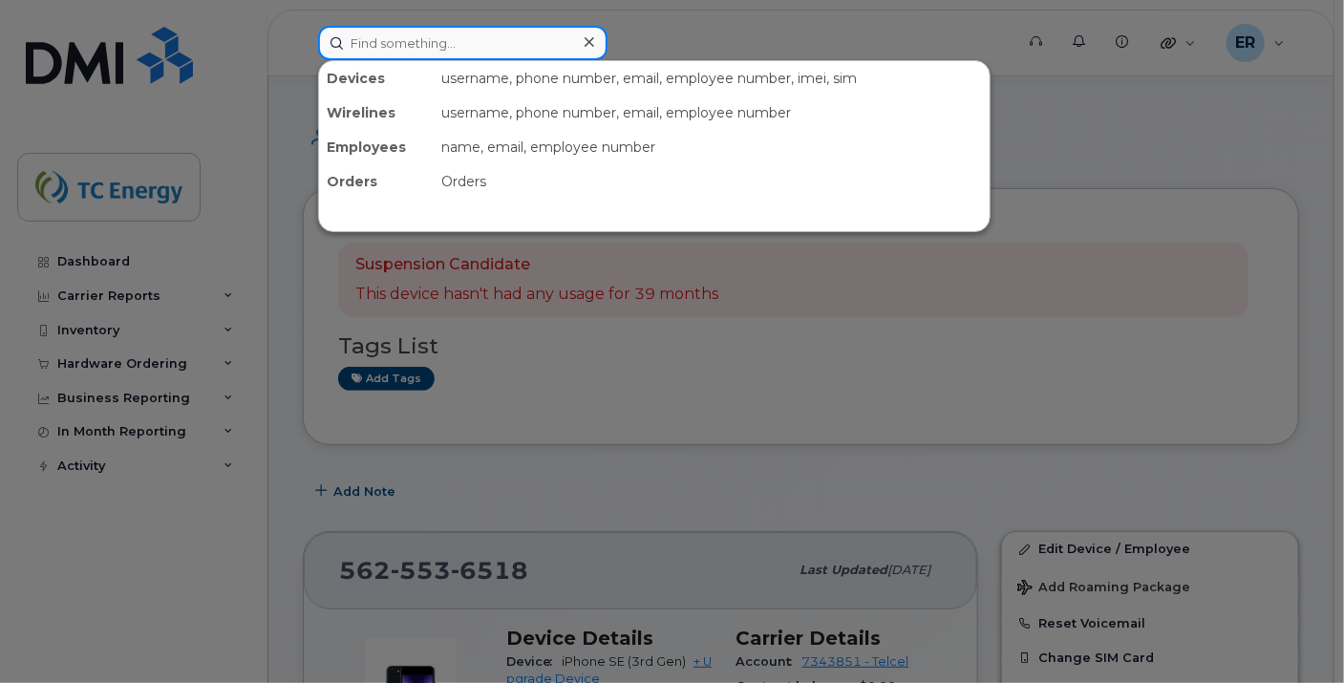
paste input "5562116726"
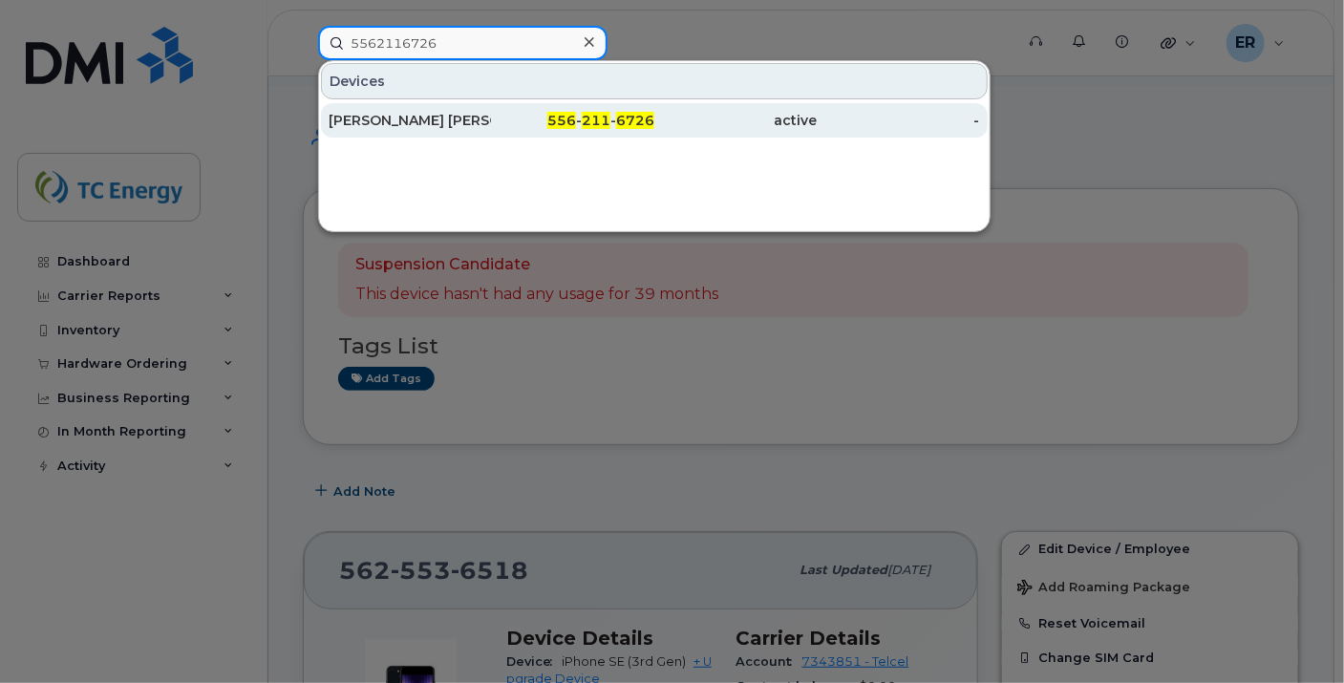
type input "5562116726"
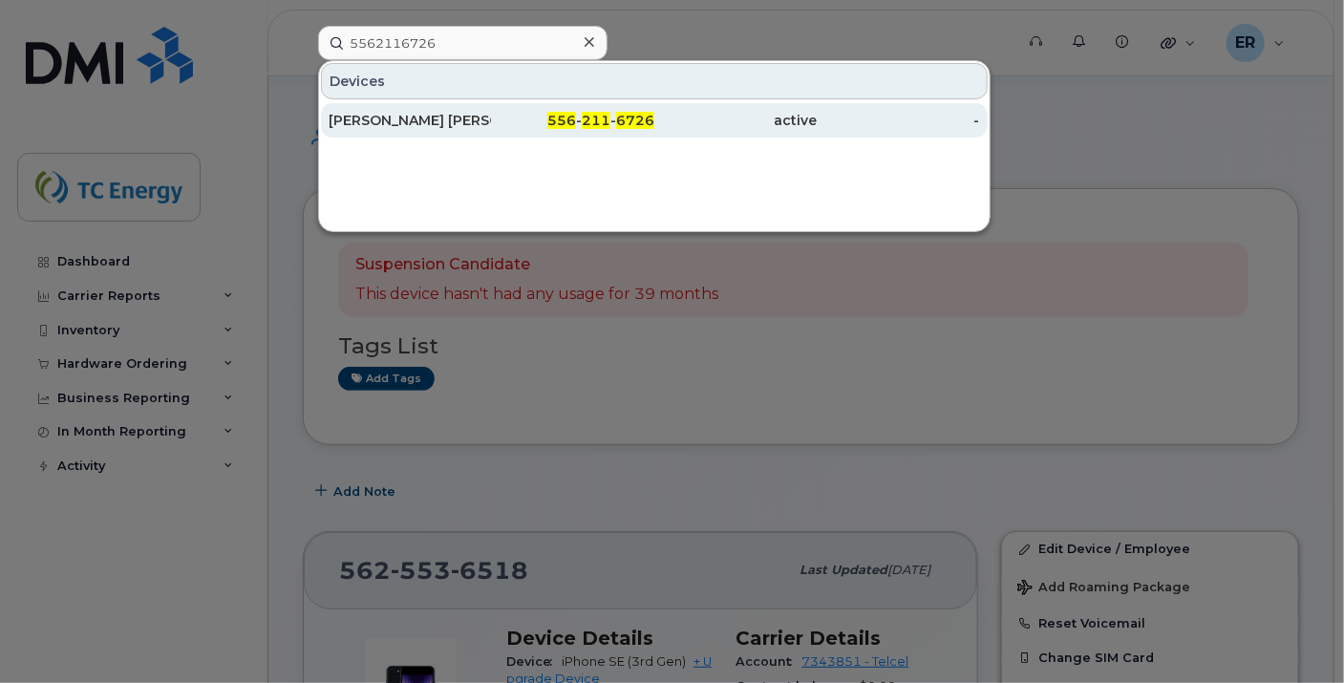
click at [407, 123] on div "Miguel Ruben Hernandez Castillo" at bounding box center [410, 120] width 162 height 19
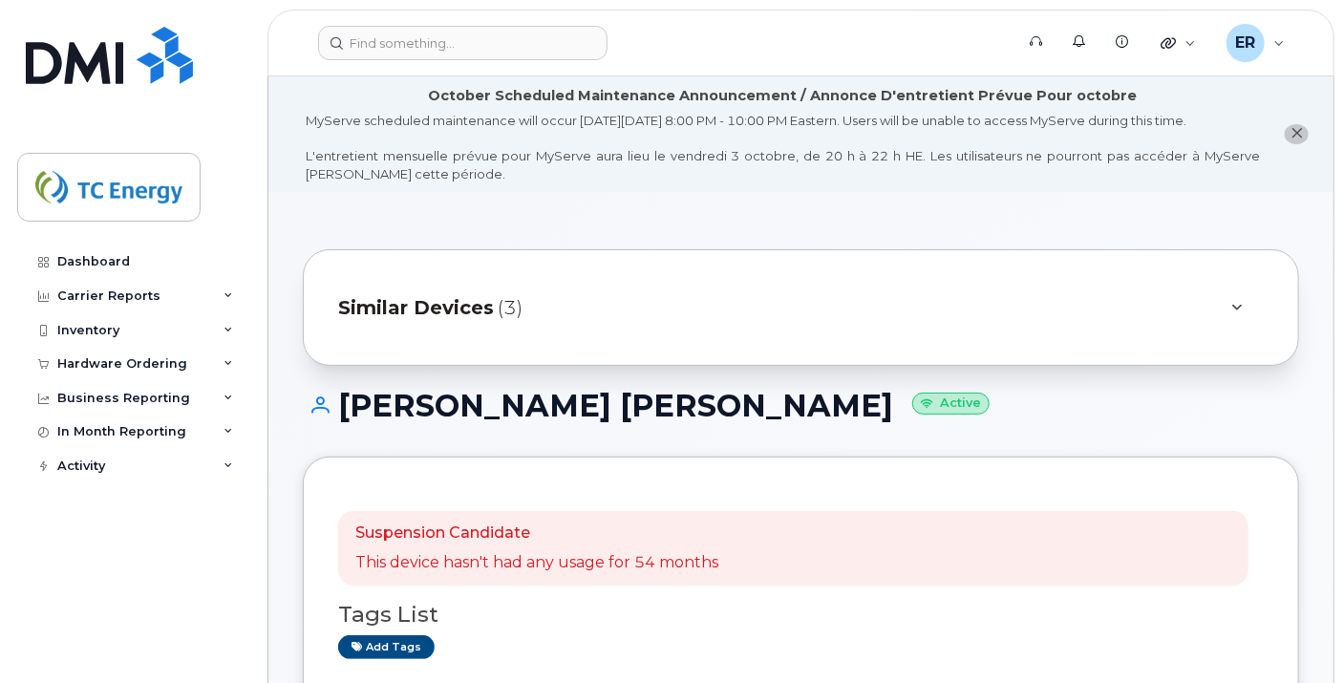
click at [415, 320] on span "Similar Devices" at bounding box center [416, 308] width 156 height 28
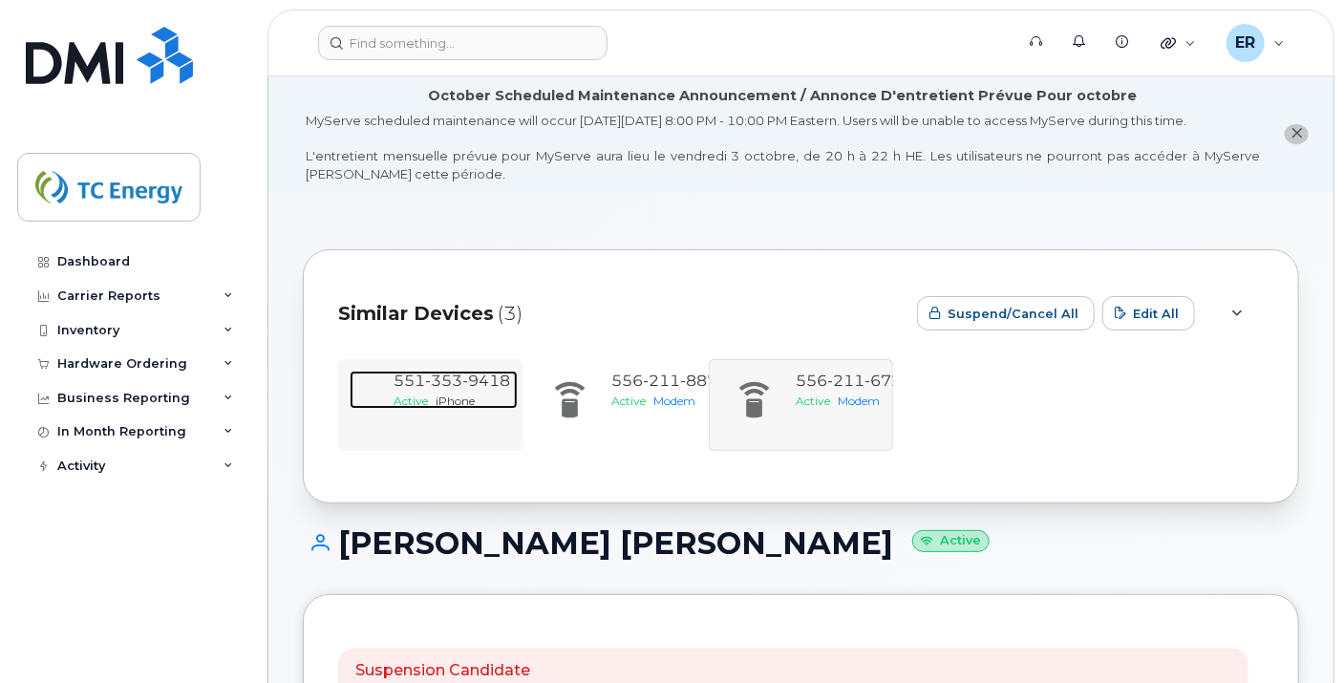
click at [508, 385] on span "9418" at bounding box center [486, 381] width 48 height 18
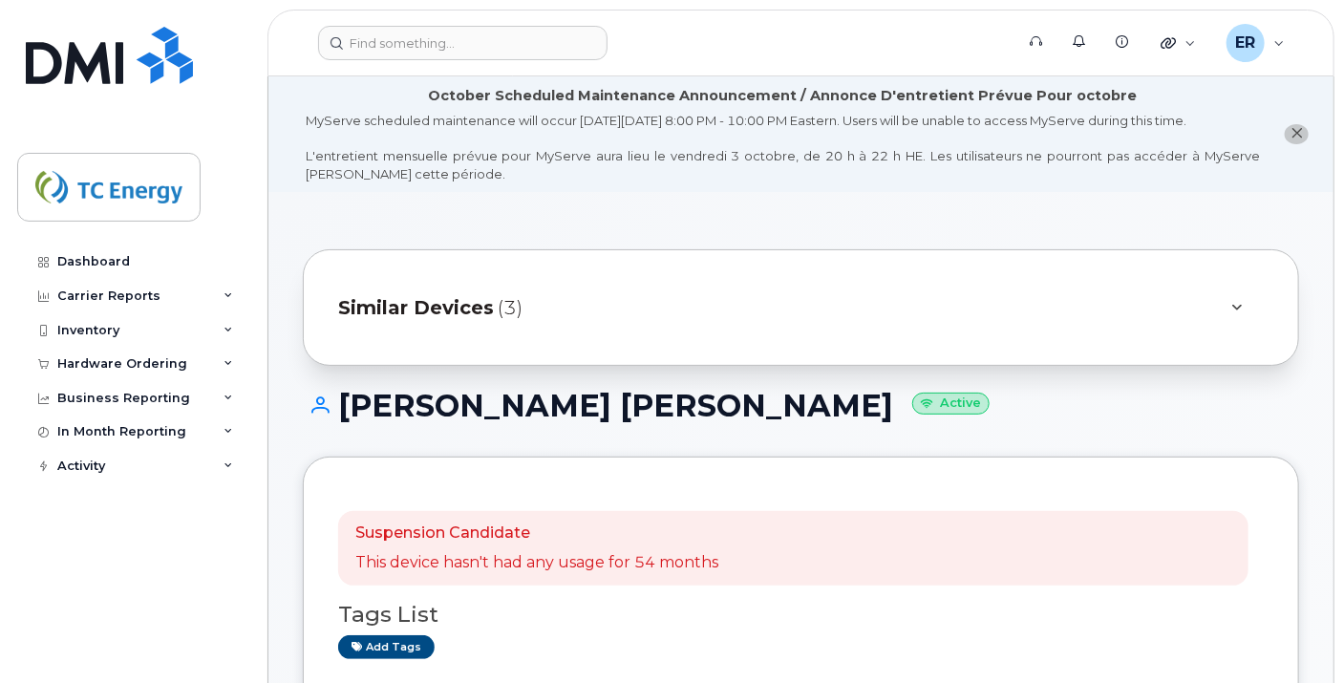
scroll to position [424, 0]
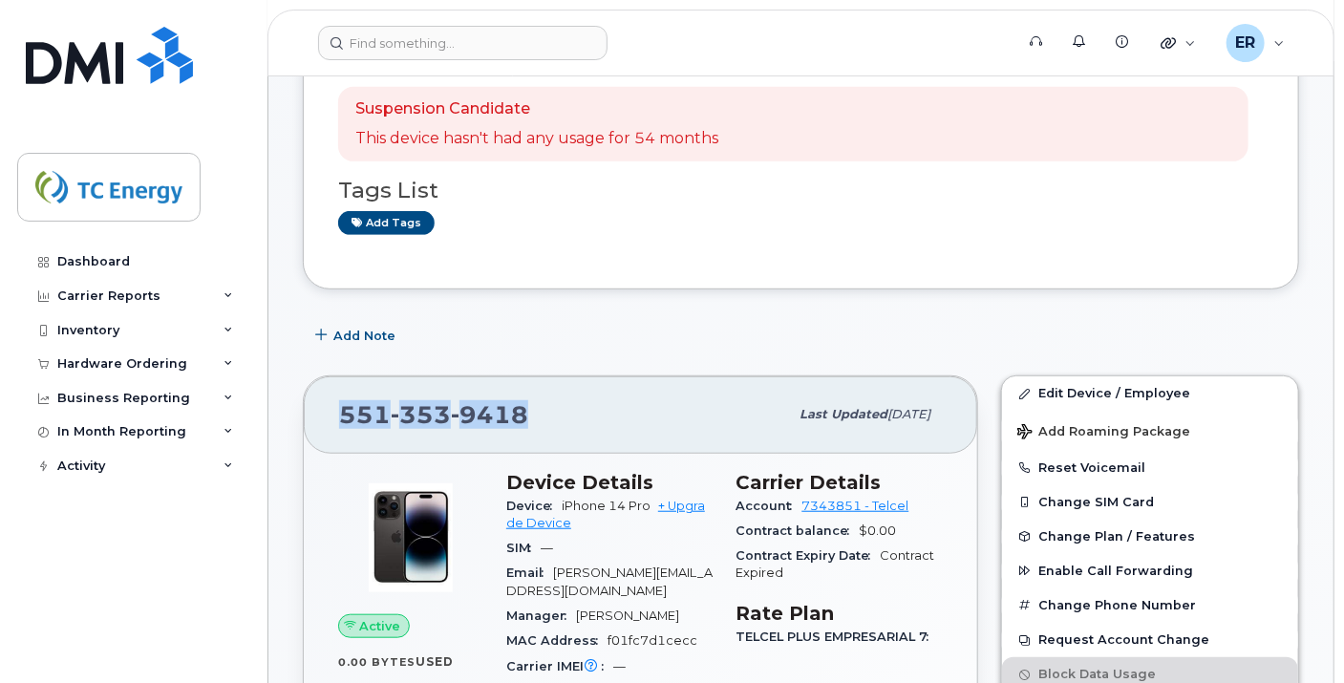
drag, startPoint x: 511, startPoint y: 414, endPoint x: 335, endPoint y: 418, distance: 175.8
click at [339, 418] on div "551 353 9418" at bounding box center [563, 414] width 449 height 40
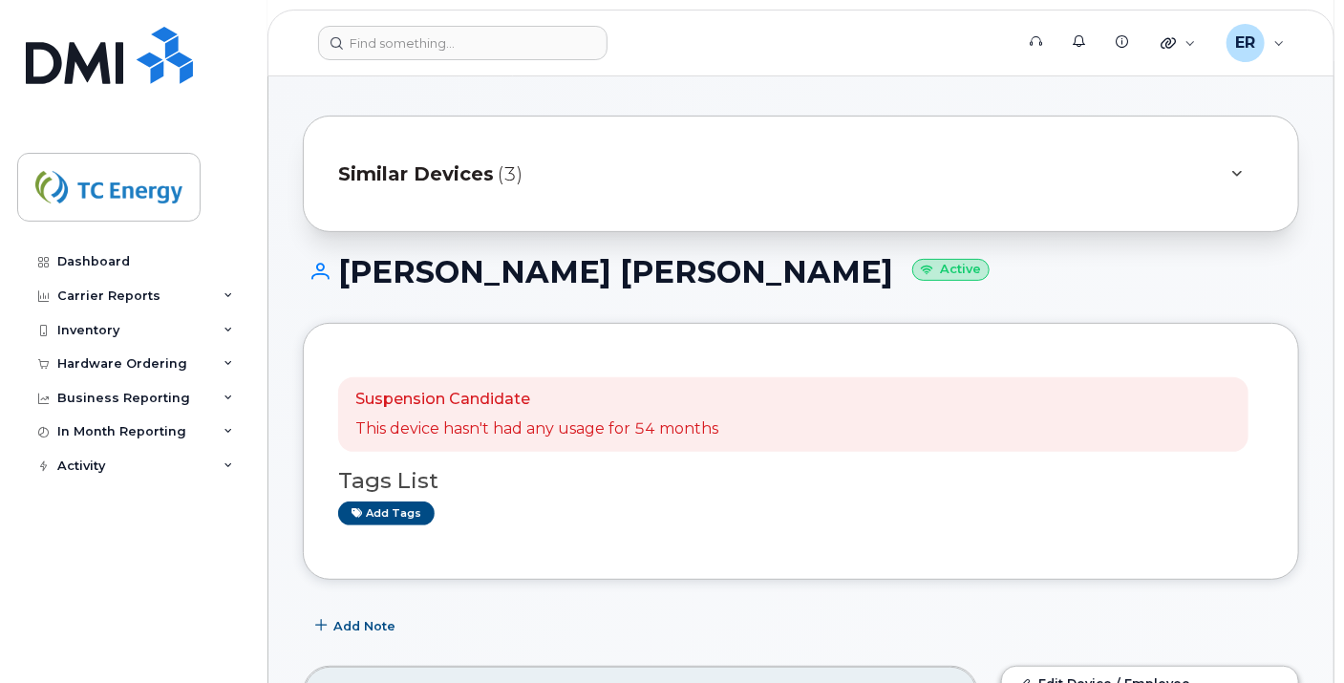
scroll to position [106, 0]
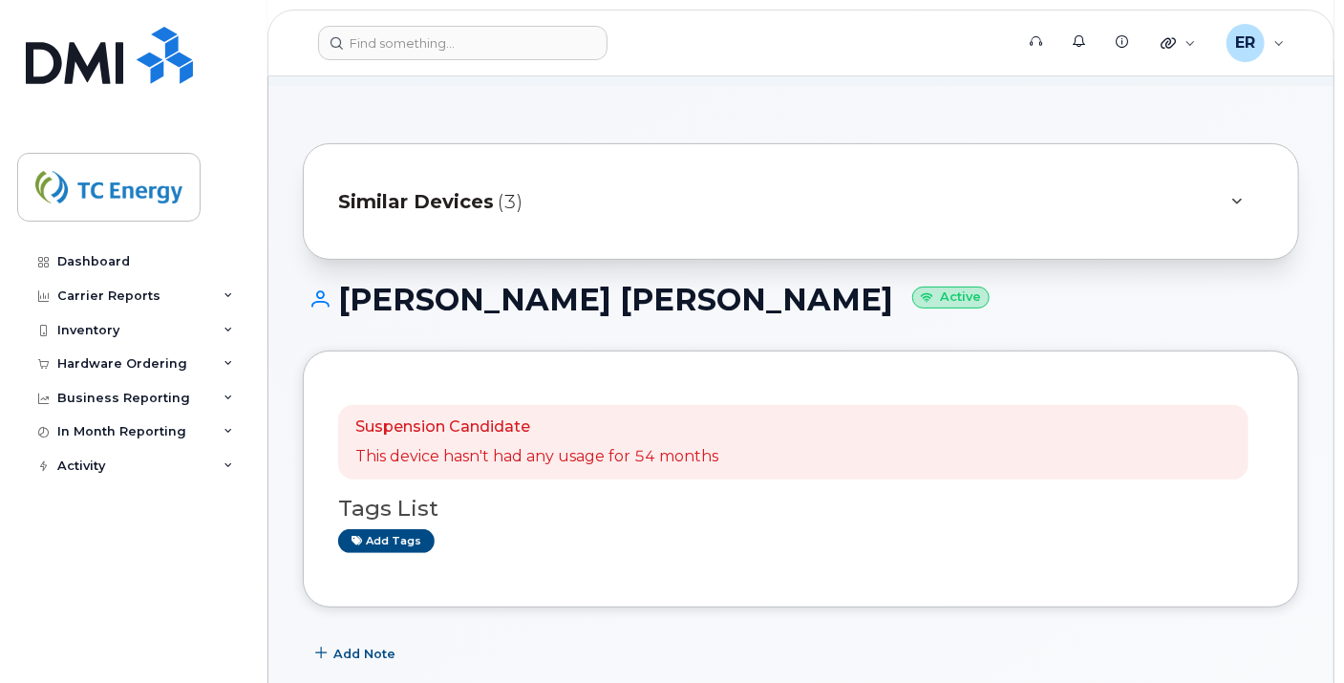
click at [452, 200] on span "Similar Devices" at bounding box center [416, 202] width 156 height 28
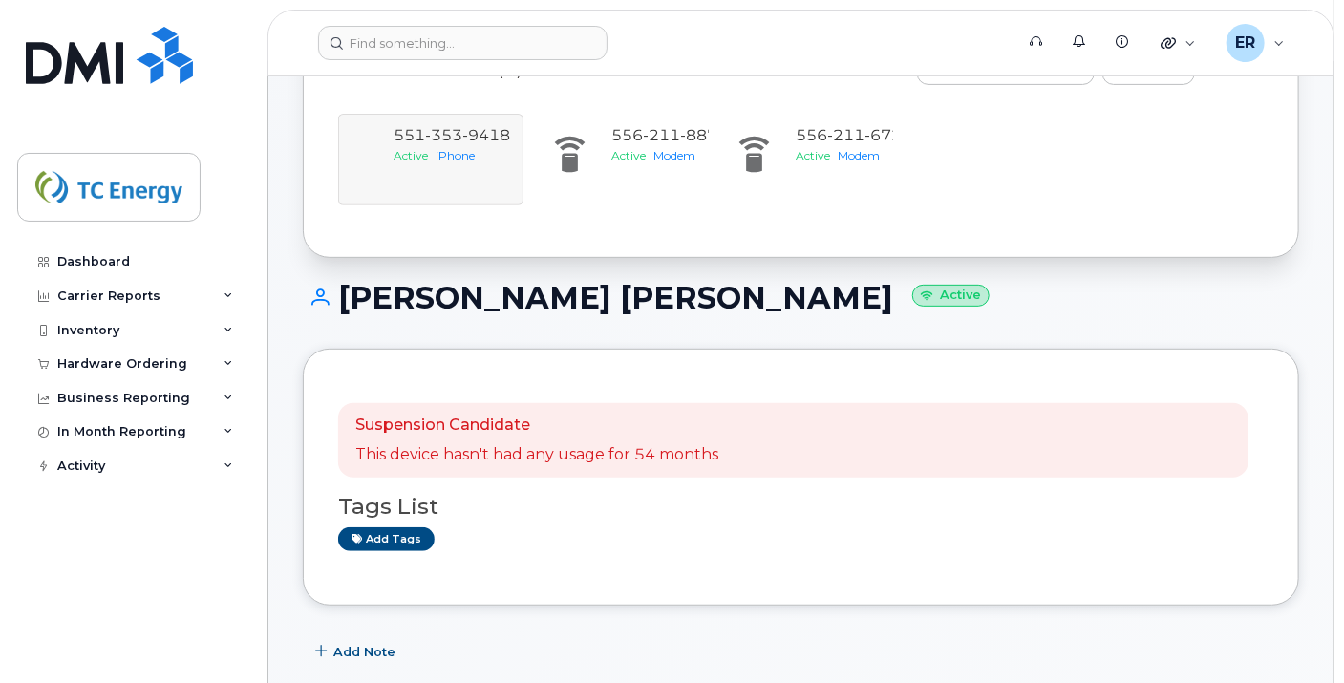
scroll to position [212, 0]
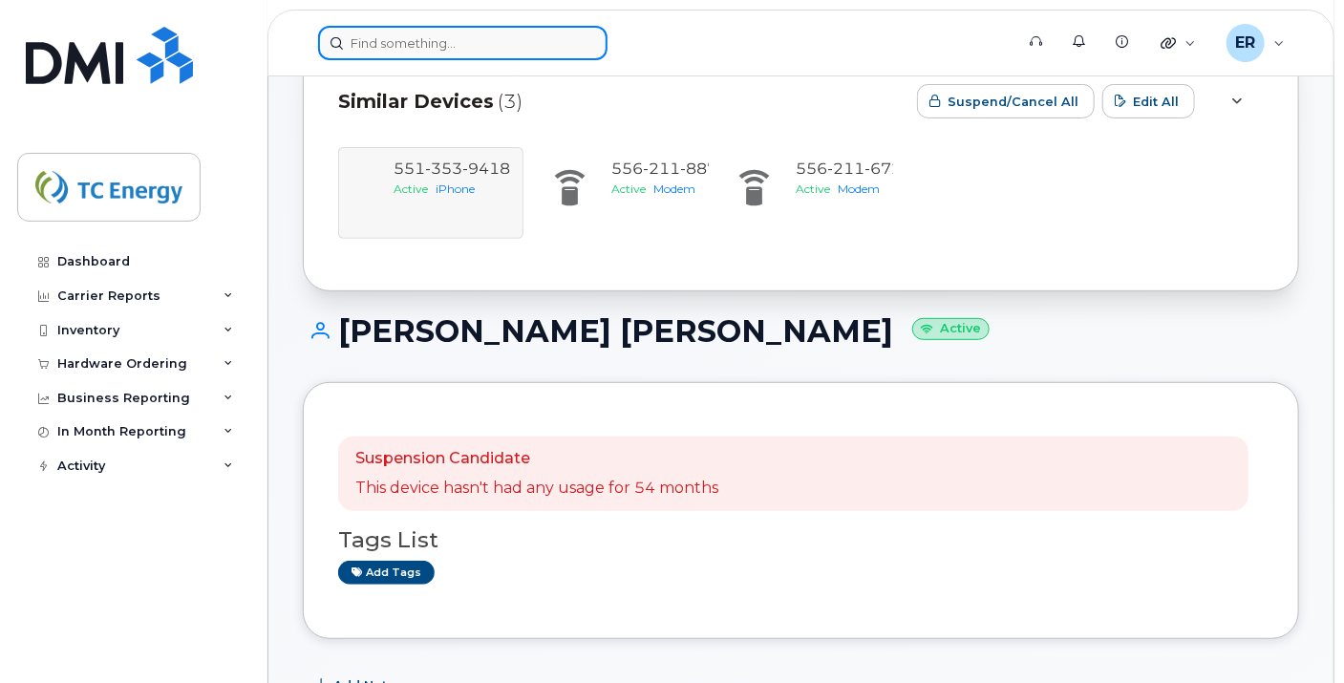
click at [460, 53] on input at bounding box center [462, 43] width 289 height 34
paste input "[PERSON_NAME]"
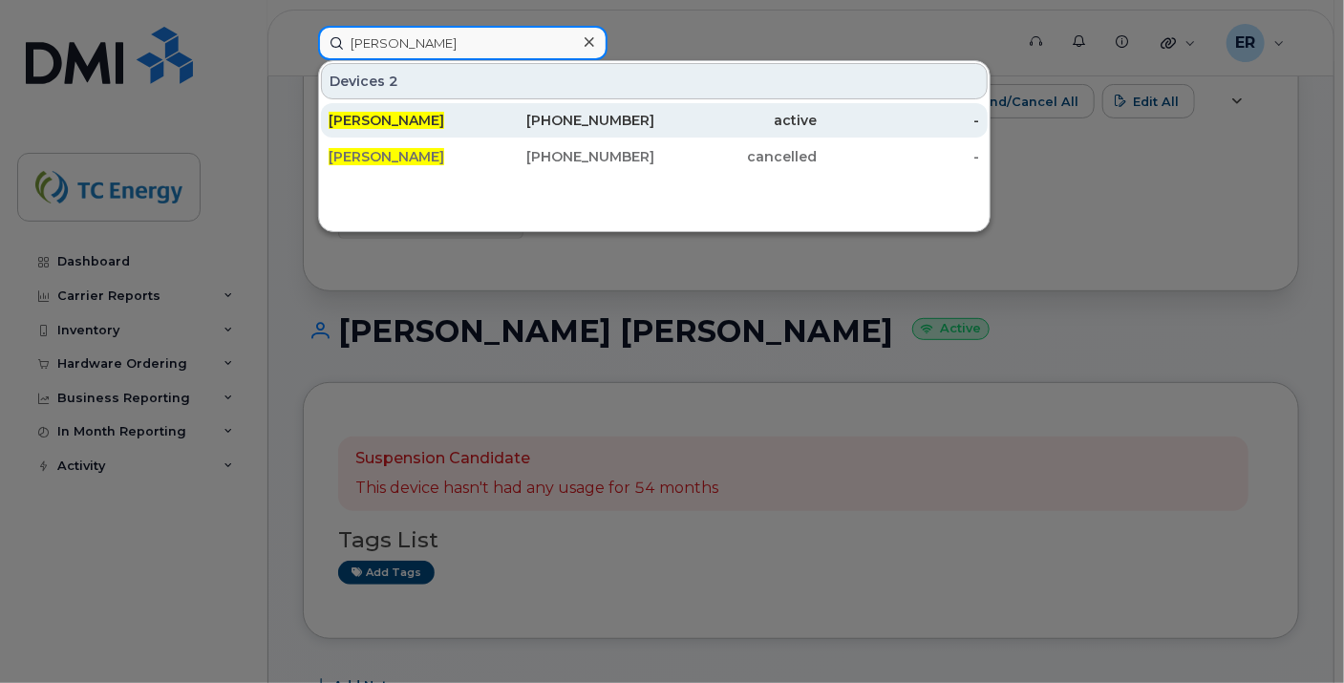
type input "[PERSON_NAME]"
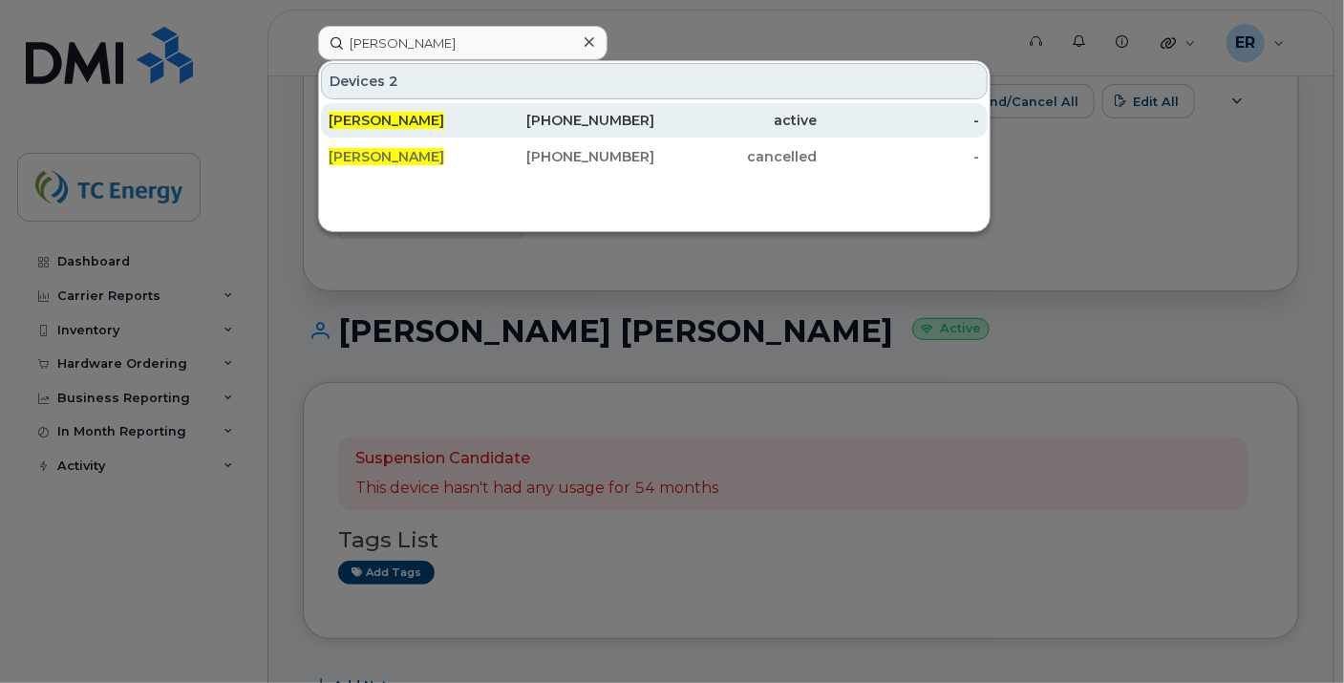
click at [419, 123] on span "[PERSON_NAME]" at bounding box center [387, 120] width 116 height 17
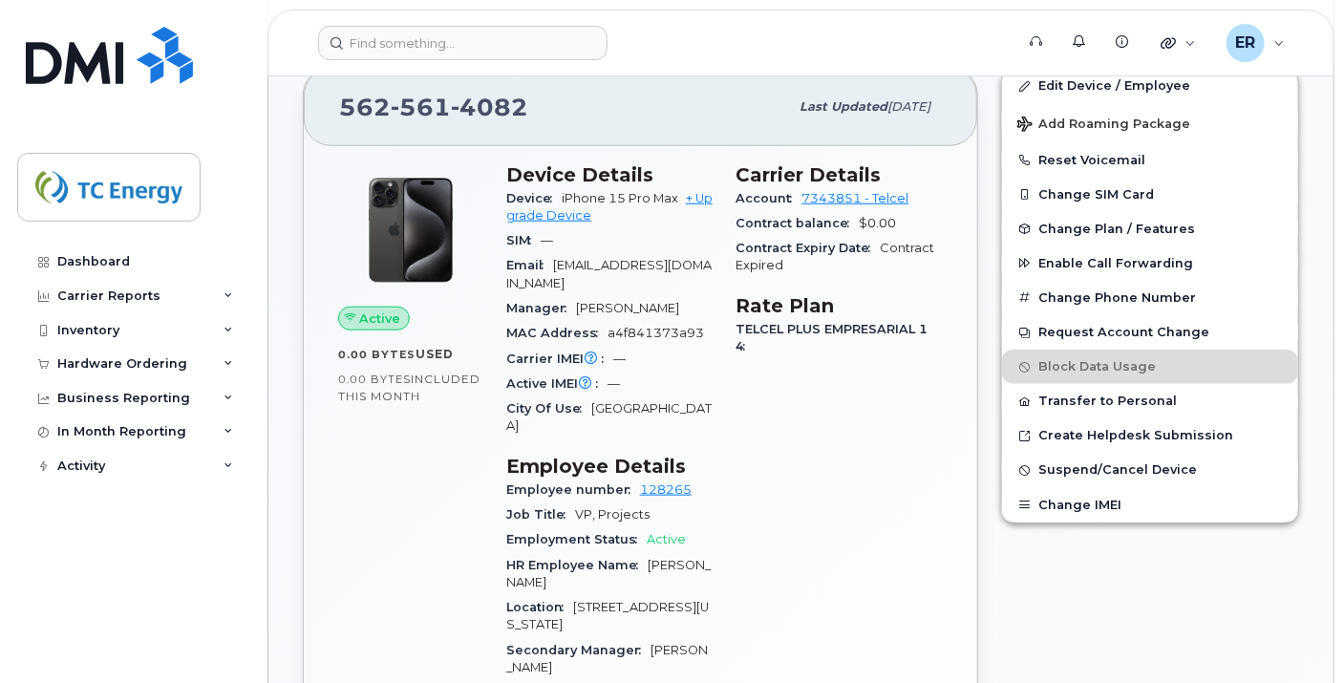
scroll to position [530, 0]
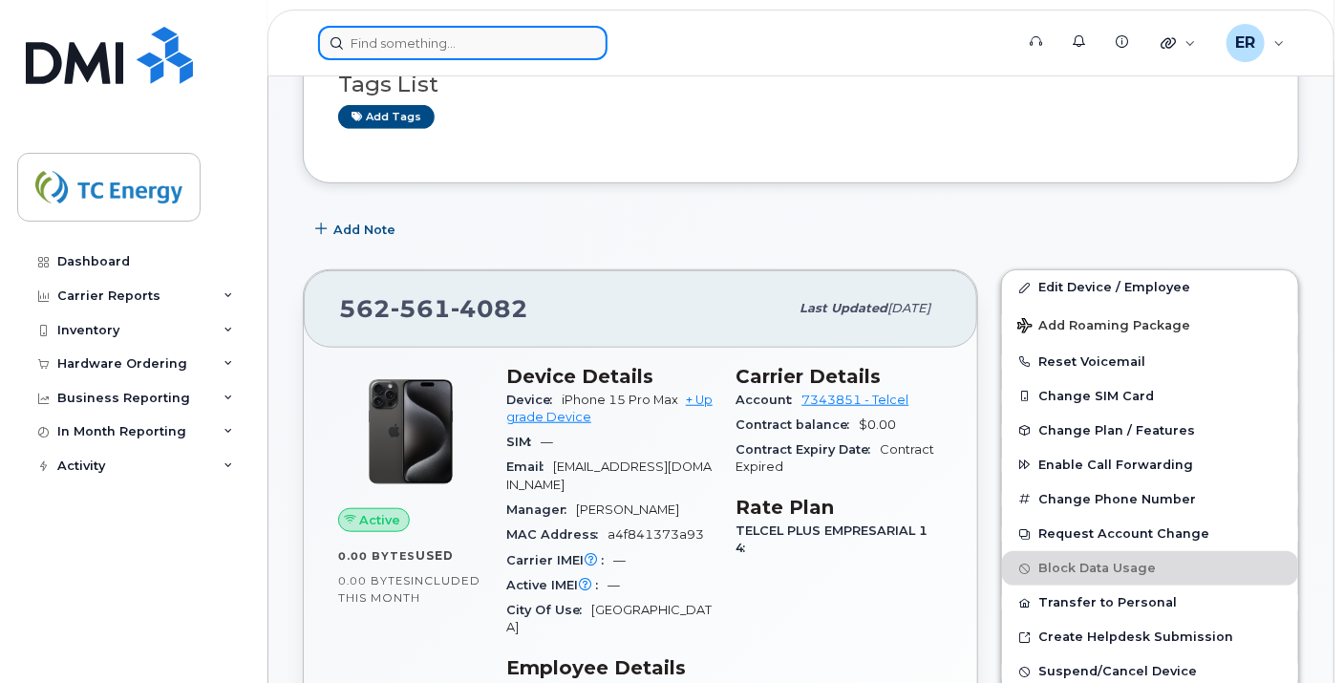
click at [556, 38] on input at bounding box center [462, 43] width 289 height 34
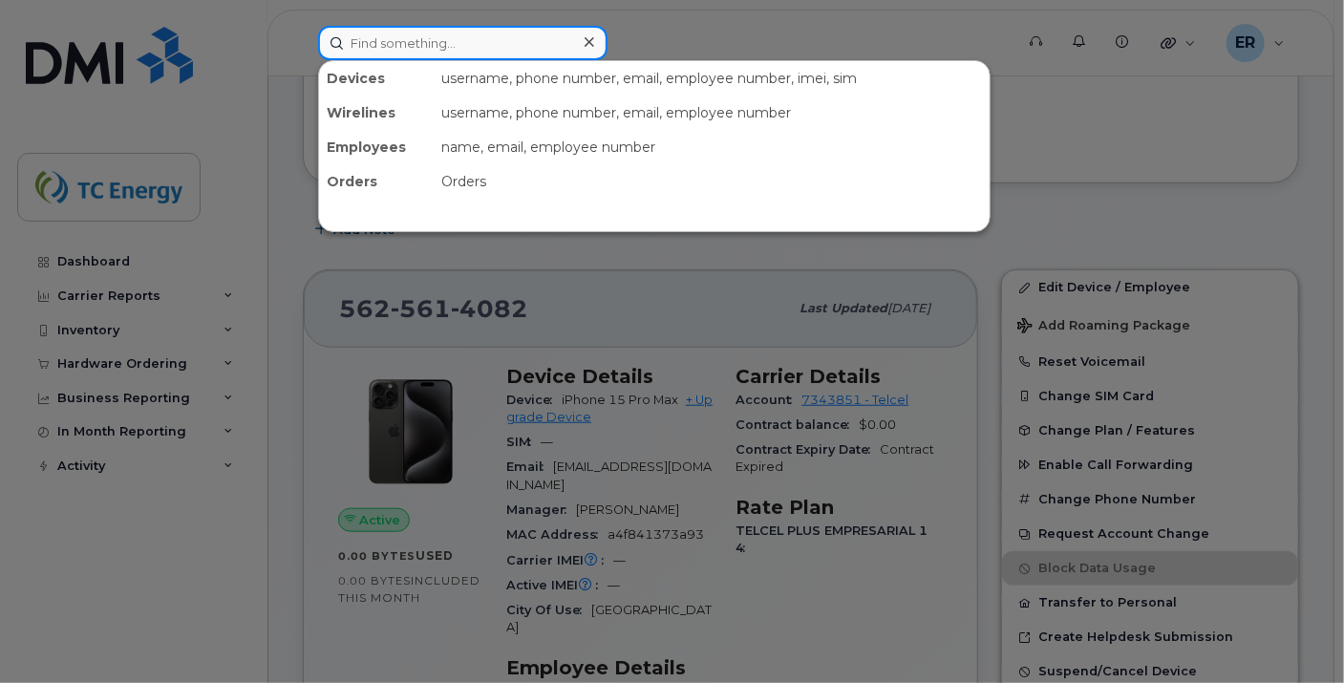
paste input "[PERSON_NAME]"
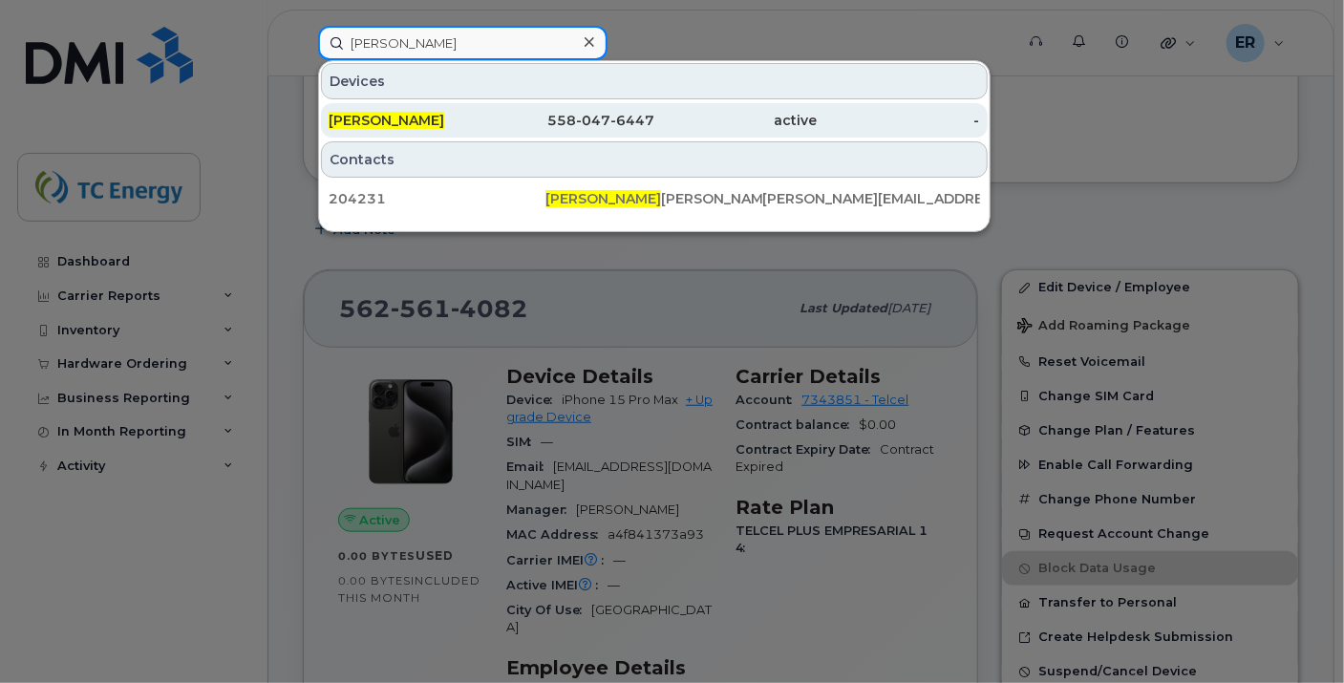
type input "[PERSON_NAME]"
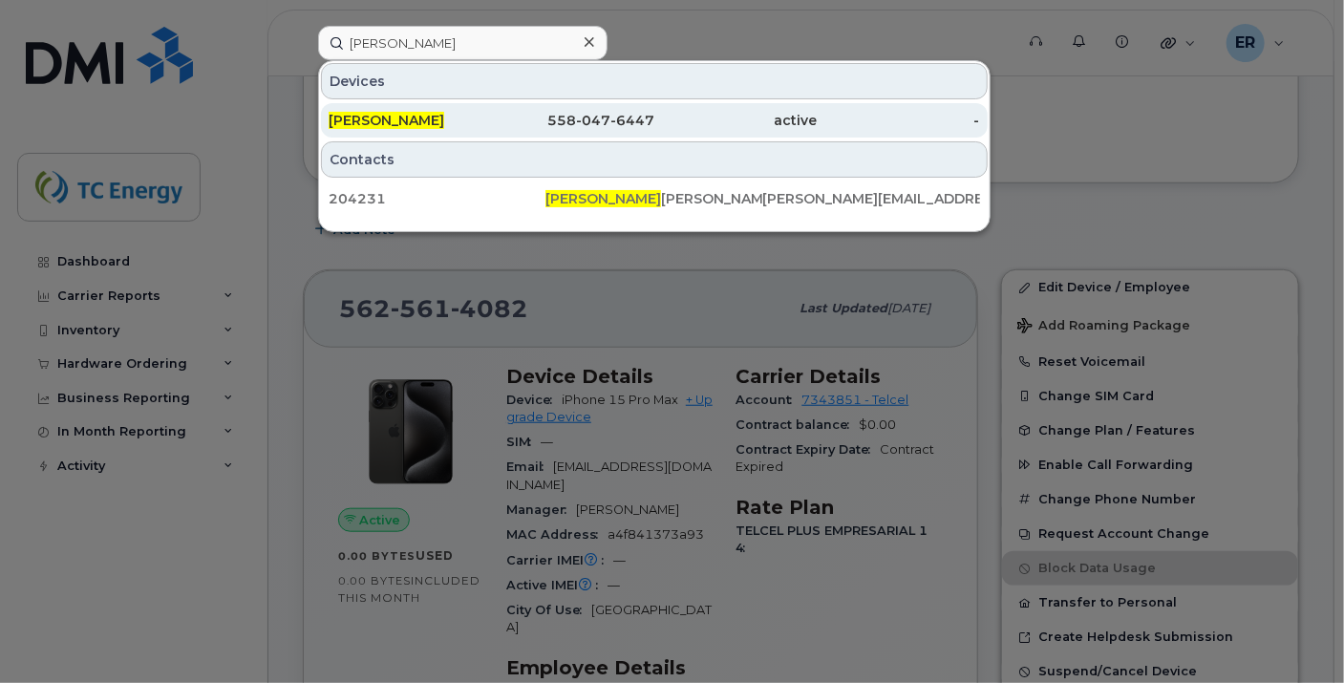
click at [497, 114] on div "558-047-6447" at bounding box center [572, 120] width 162 height 19
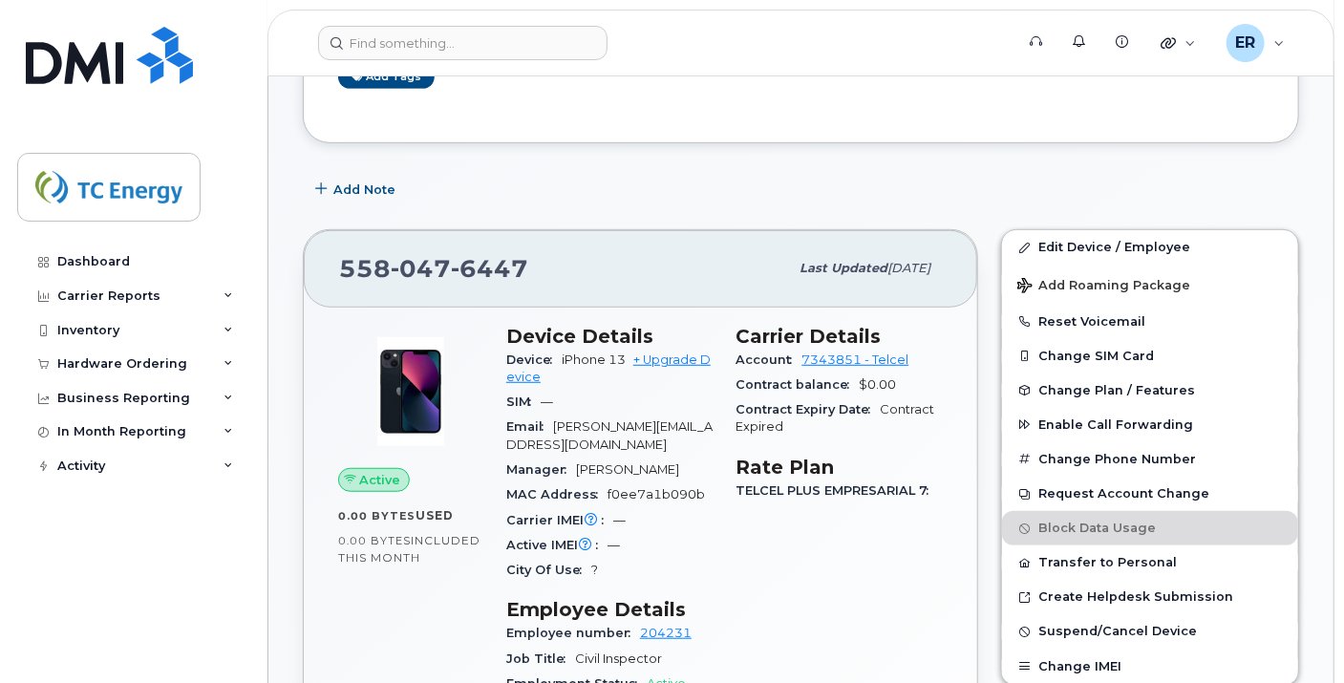
scroll to position [424, 0]
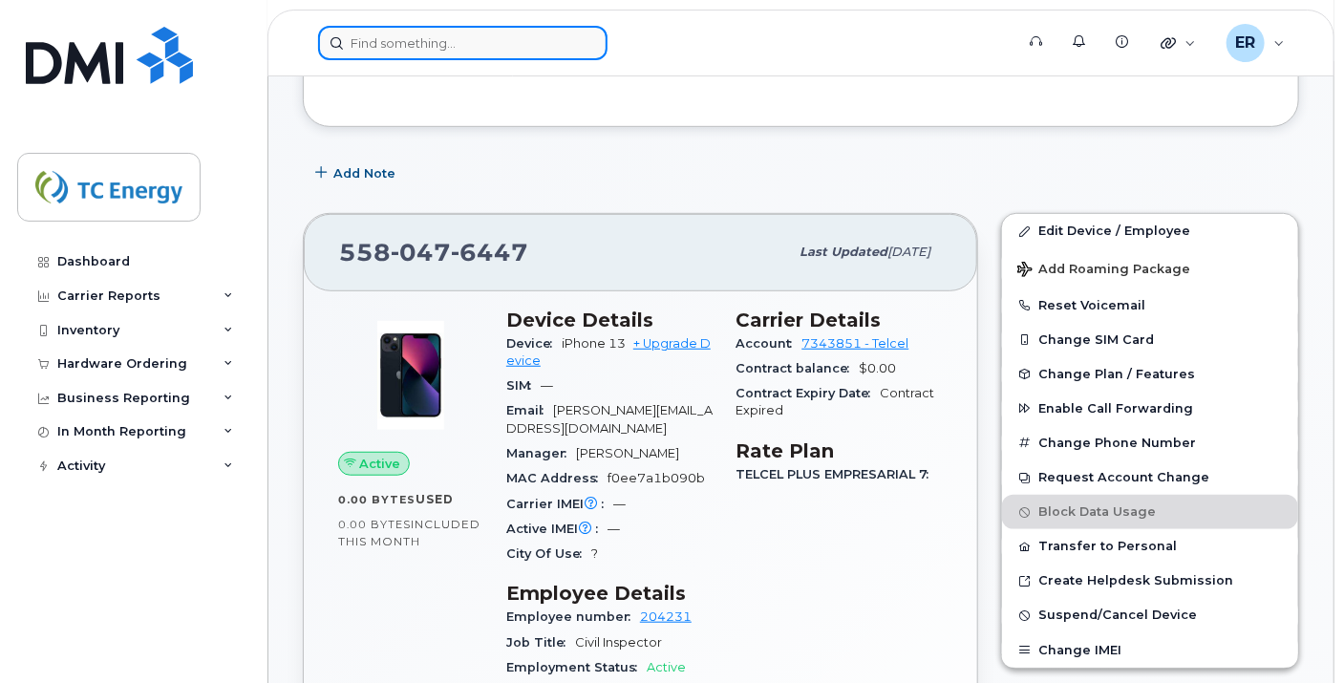
click at [564, 42] on input at bounding box center [462, 43] width 289 height 34
paste input "SI"
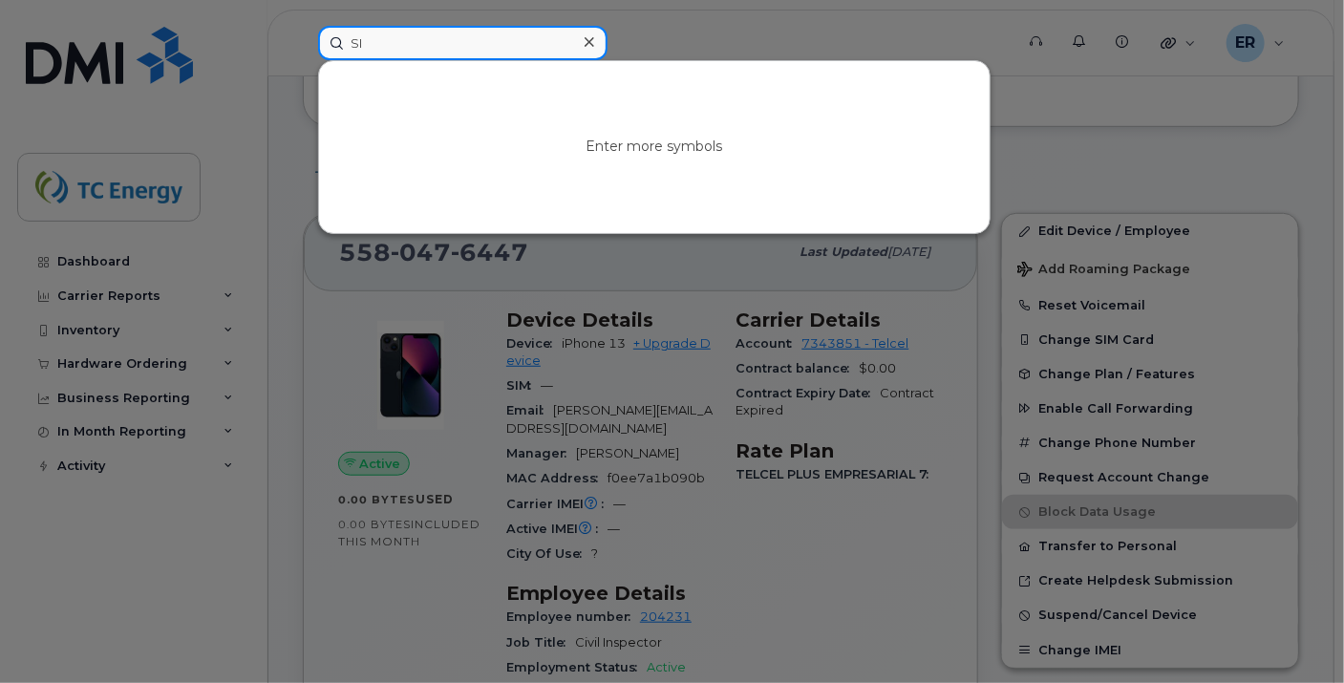
type input "S"
click at [407, 46] on input at bounding box center [462, 43] width 289 height 34
paste input "[PERSON_NAME]"
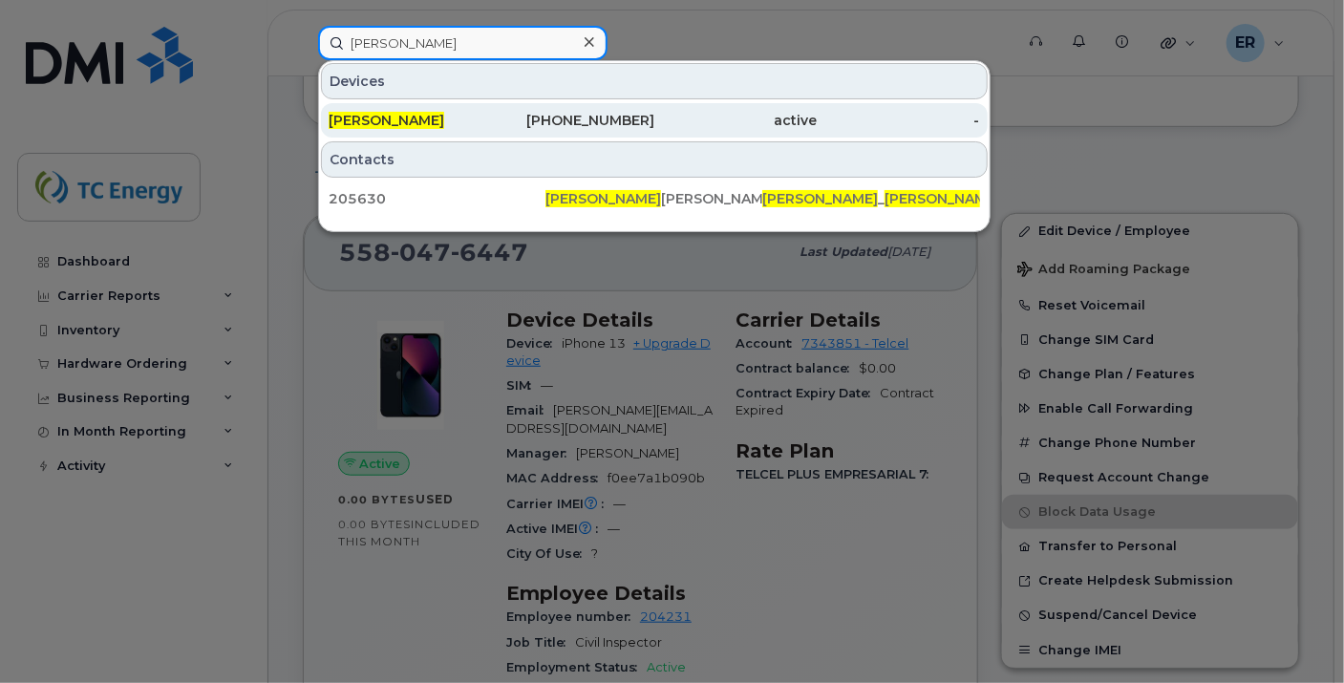
type input "[PERSON_NAME]"
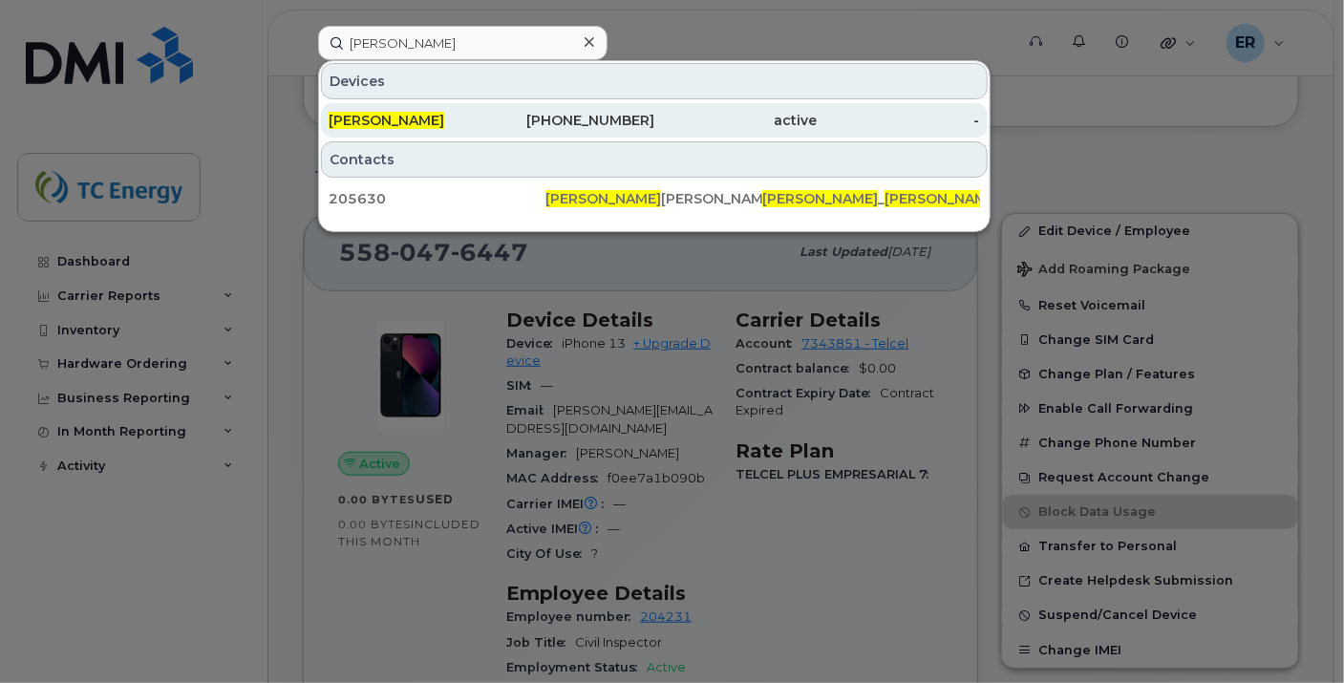
click at [356, 112] on span "[PERSON_NAME]" at bounding box center [387, 120] width 116 height 17
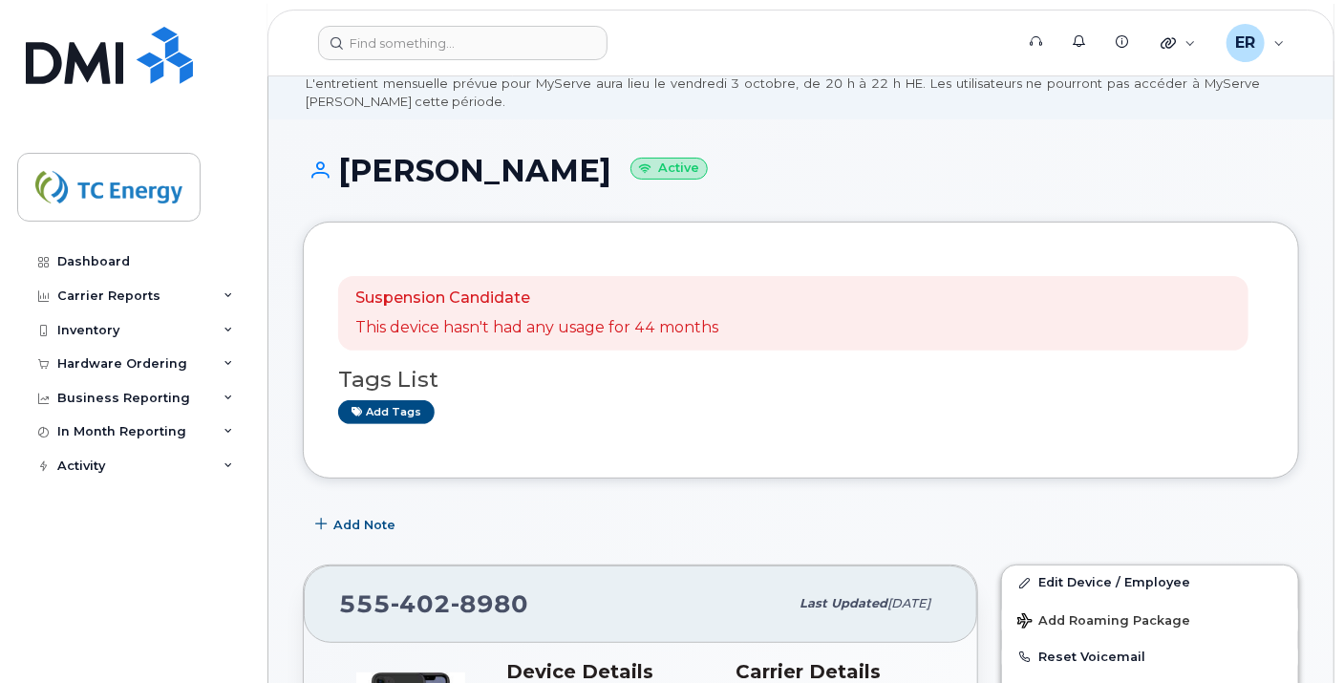
scroll to position [106, 0]
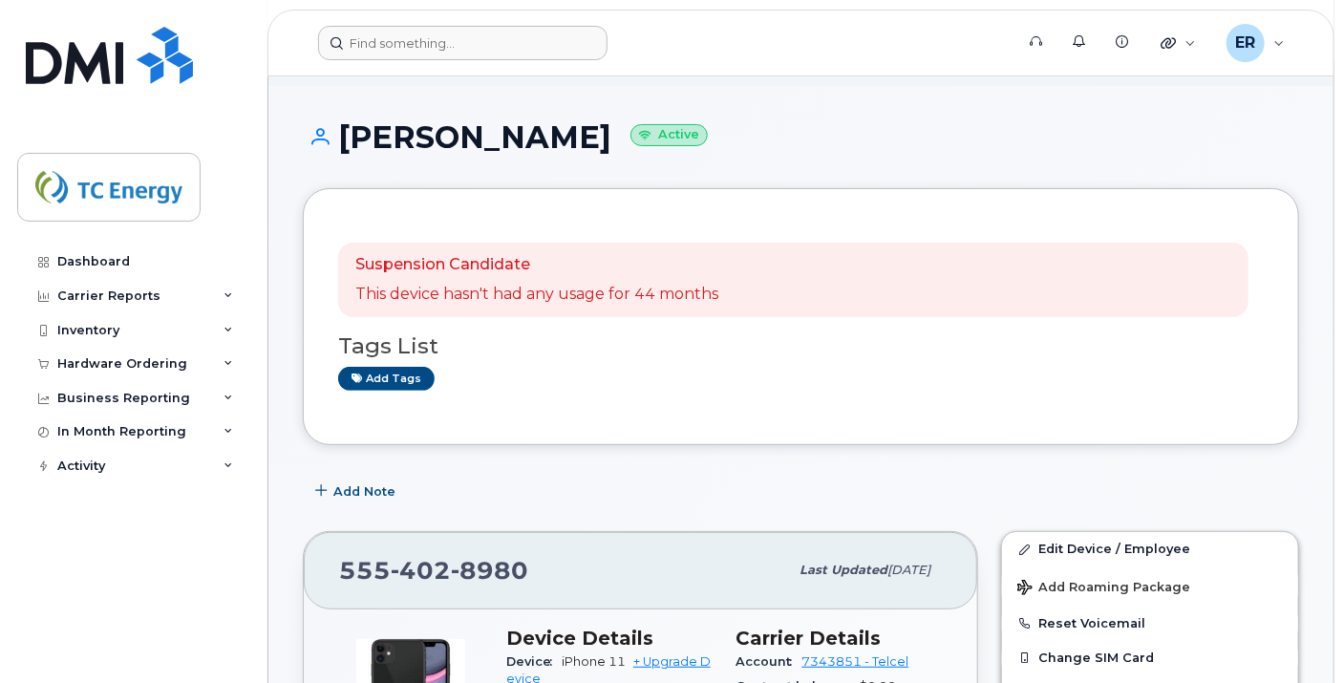
drag, startPoint x: 425, startPoint y: 73, endPoint x: 437, endPoint y: 46, distance: 29.5
click at [431, 60] on header "Support Alerts Knowledge Base Quicklinks Suspend / Cancel Device Change SIM Car…" at bounding box center [800, 43] width 1067 height 67
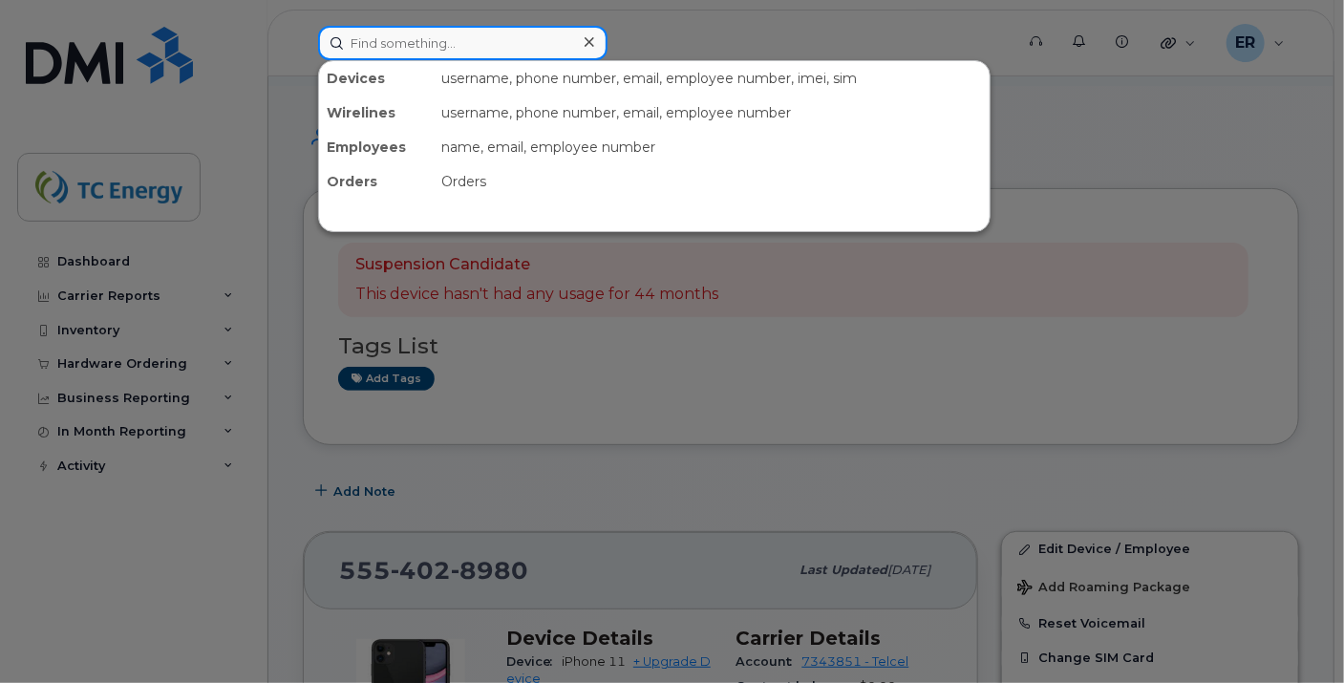
click at [437, 46] on input at bounding box center [462, 43] width 289 height 34
paste input "[PERSON_NAME] De La O"
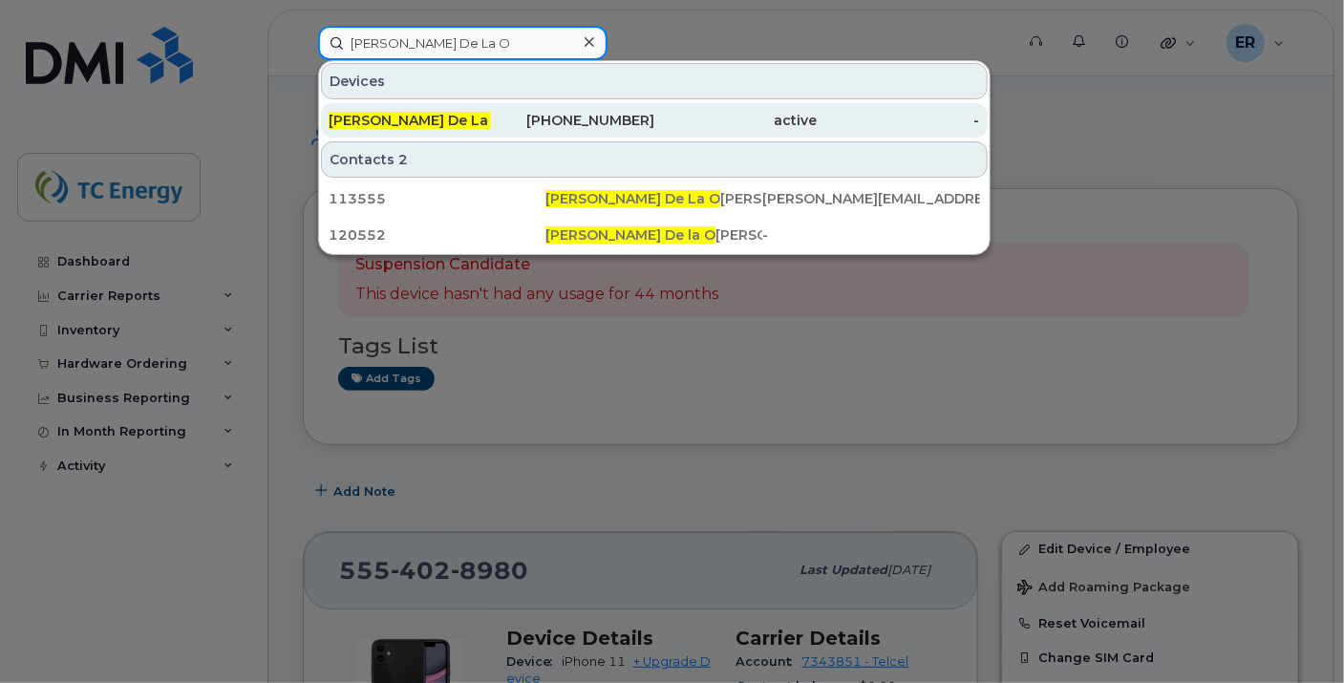
type input "[PERSON_NAME] De La O"
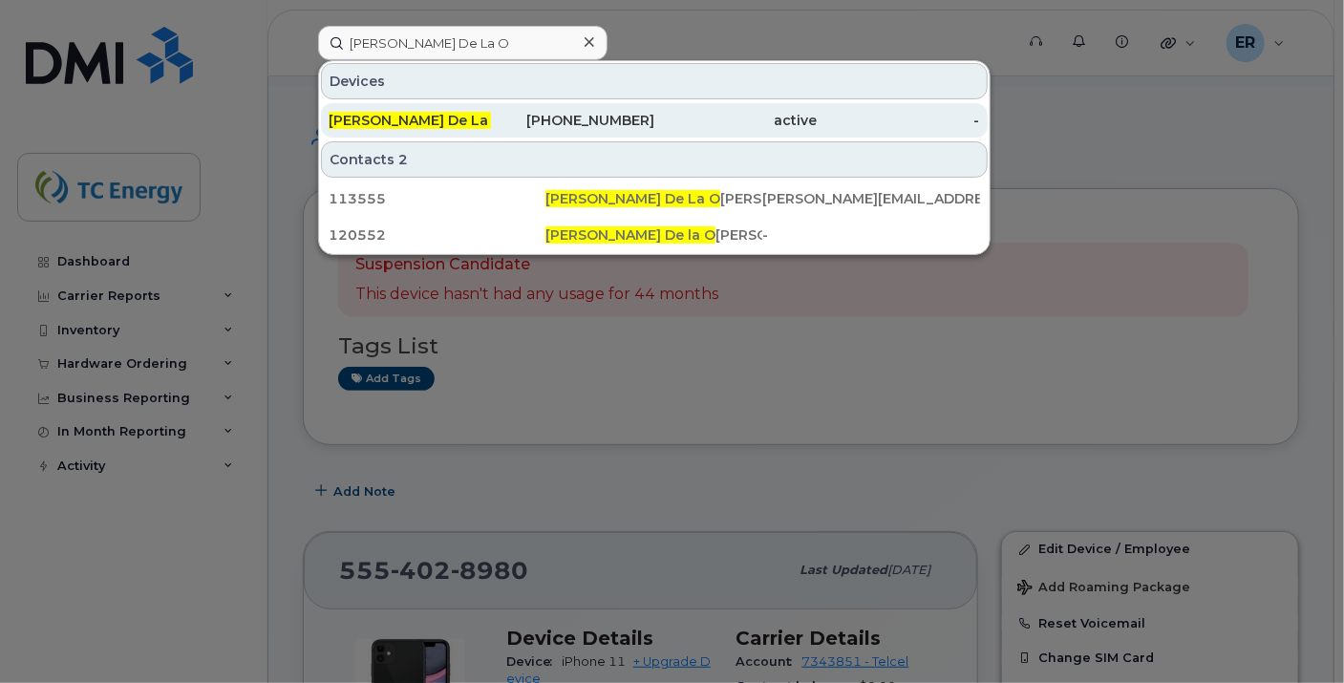
click at [411, 111] on div "Aaron Ismael De La O" at bounding box center [410, 120] width 162 height 19
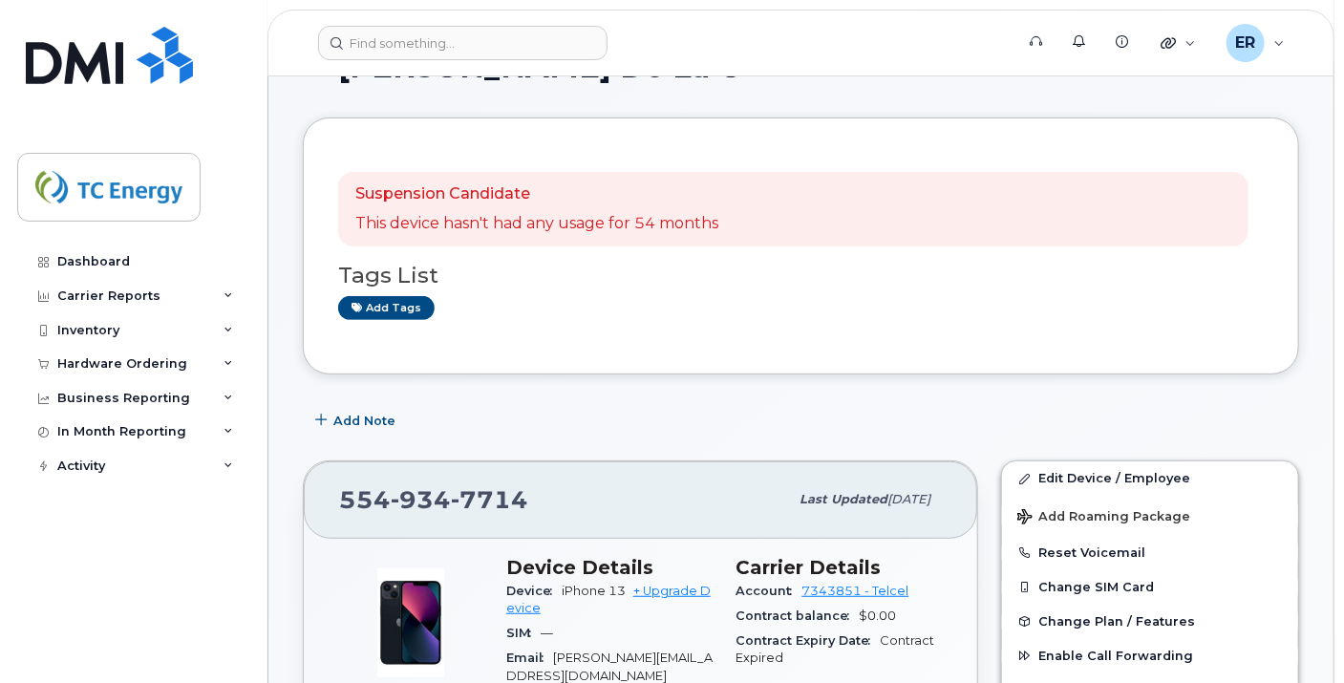
scroll to position [318, 0]
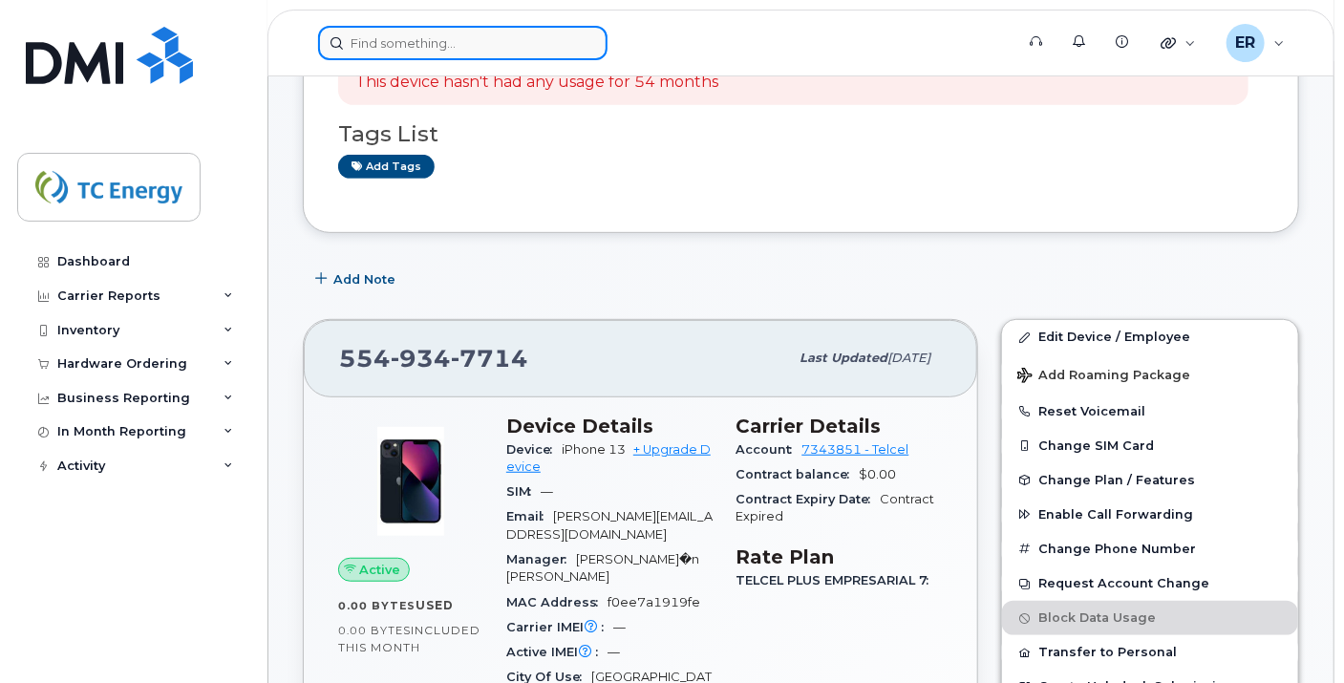
click at [412, 52] on input at bounding box center [462, 43] width 289 height 34
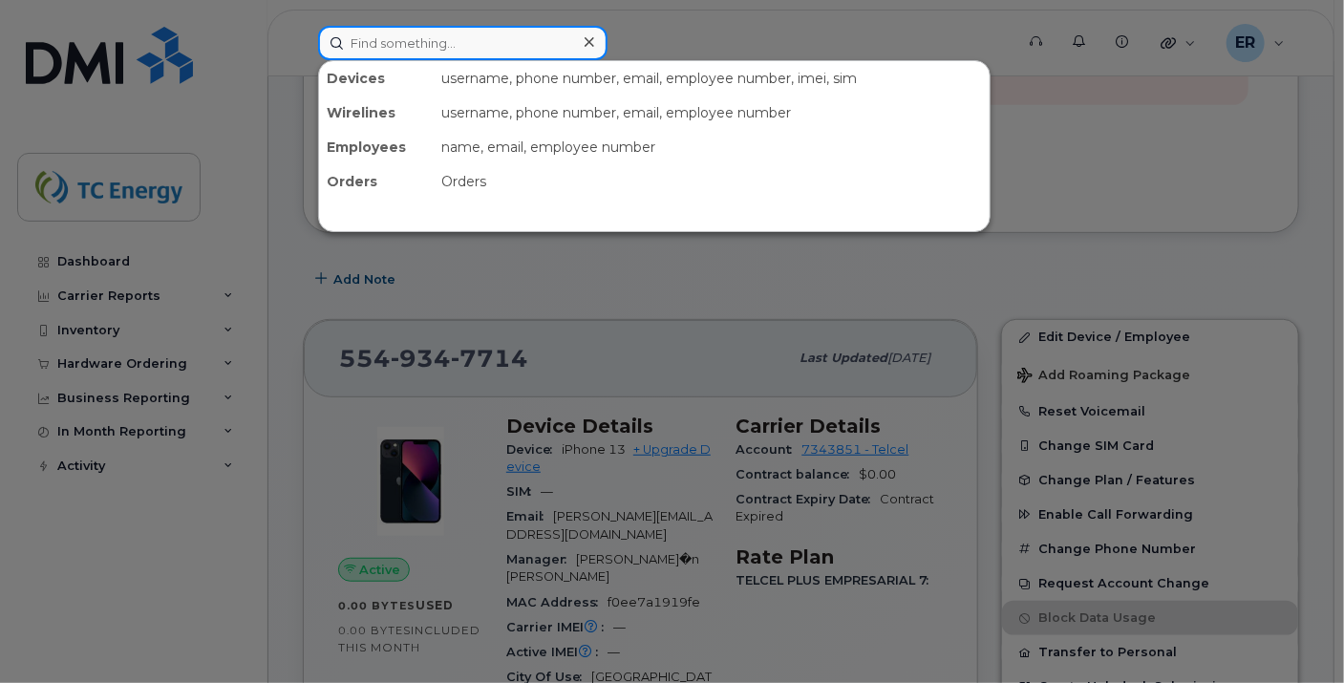
paste input "5549556932"
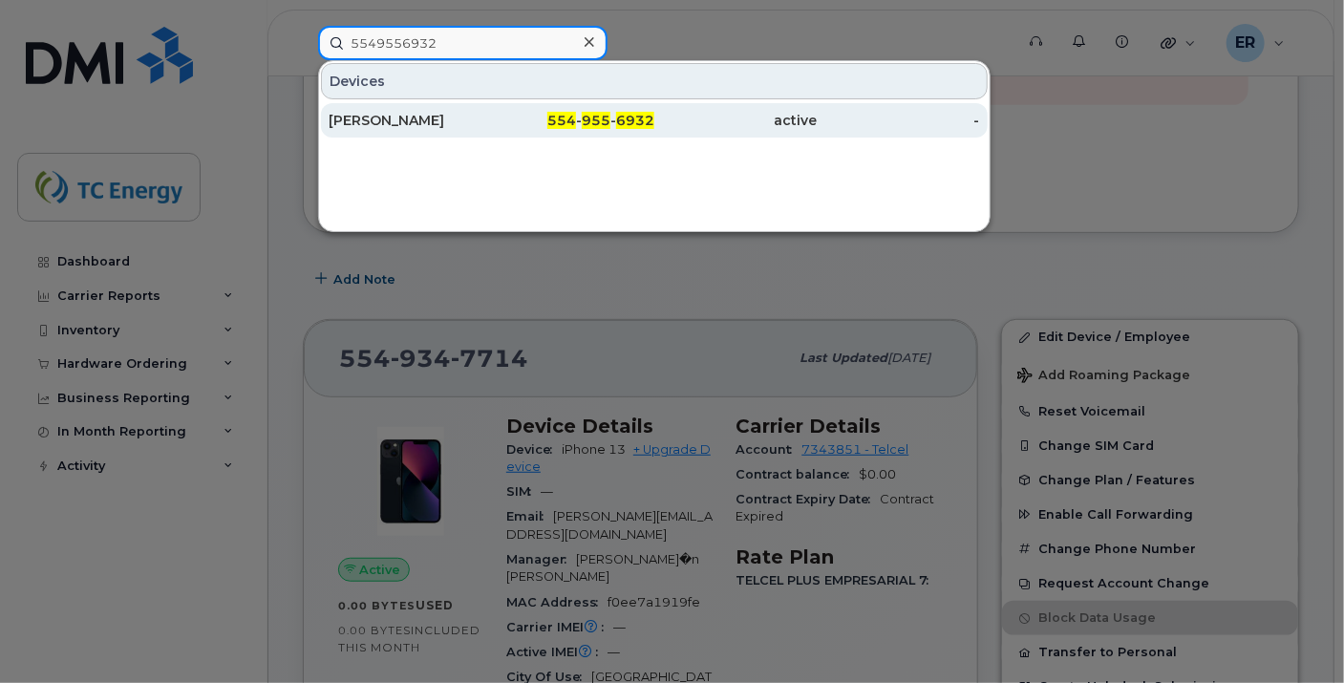
type input "5549556932"
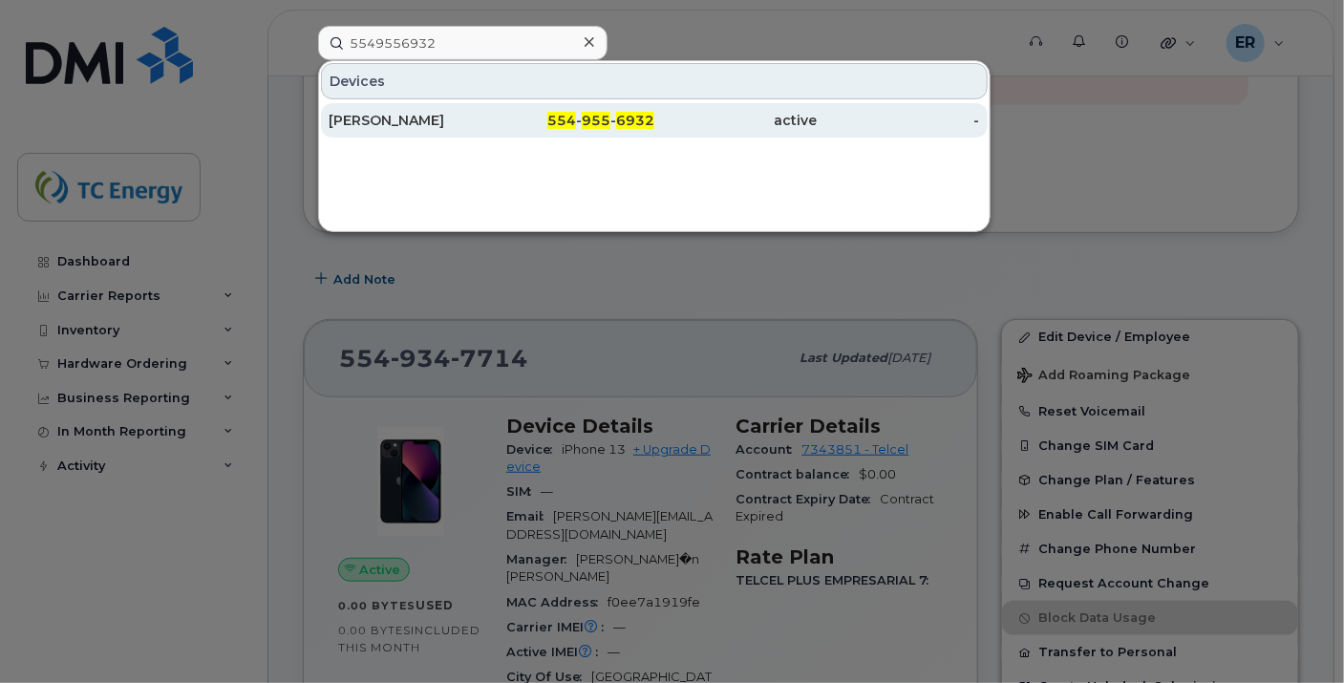
click at [406, 111] on div "[PERSON_NAME]" at bounding box center [410, 120] width 162 height 19
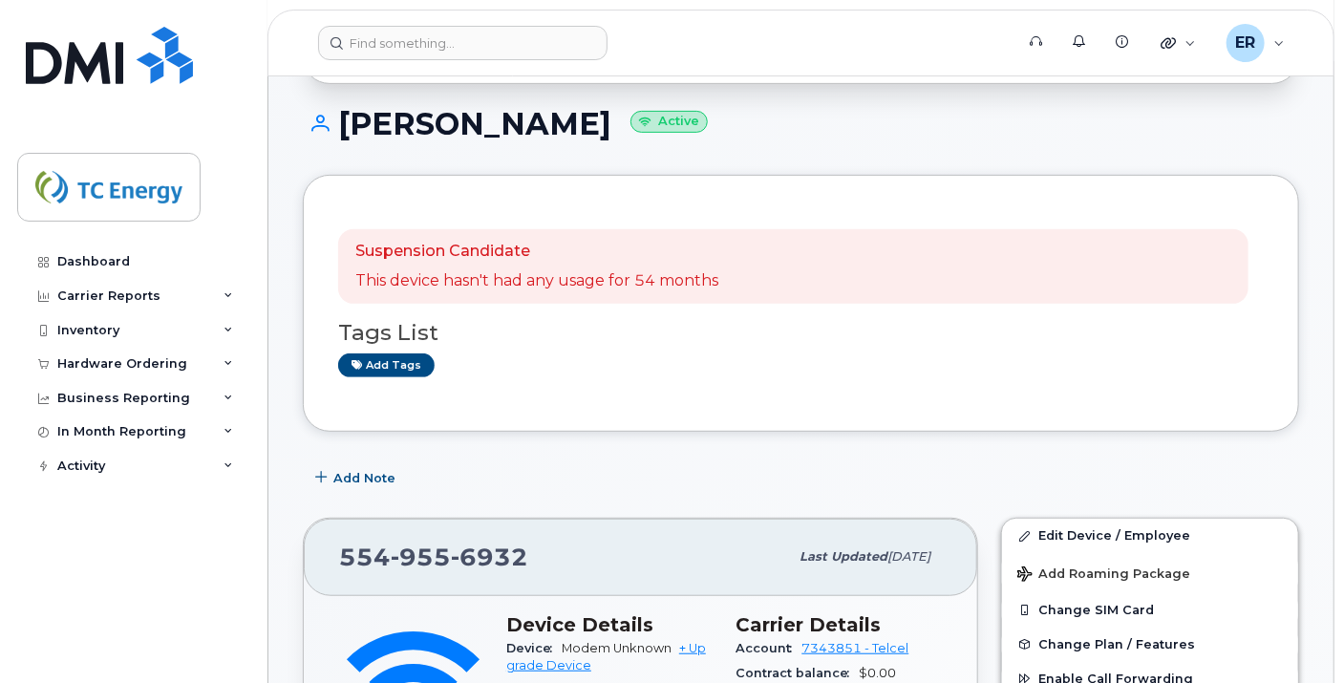
scroll to position [212, 0]
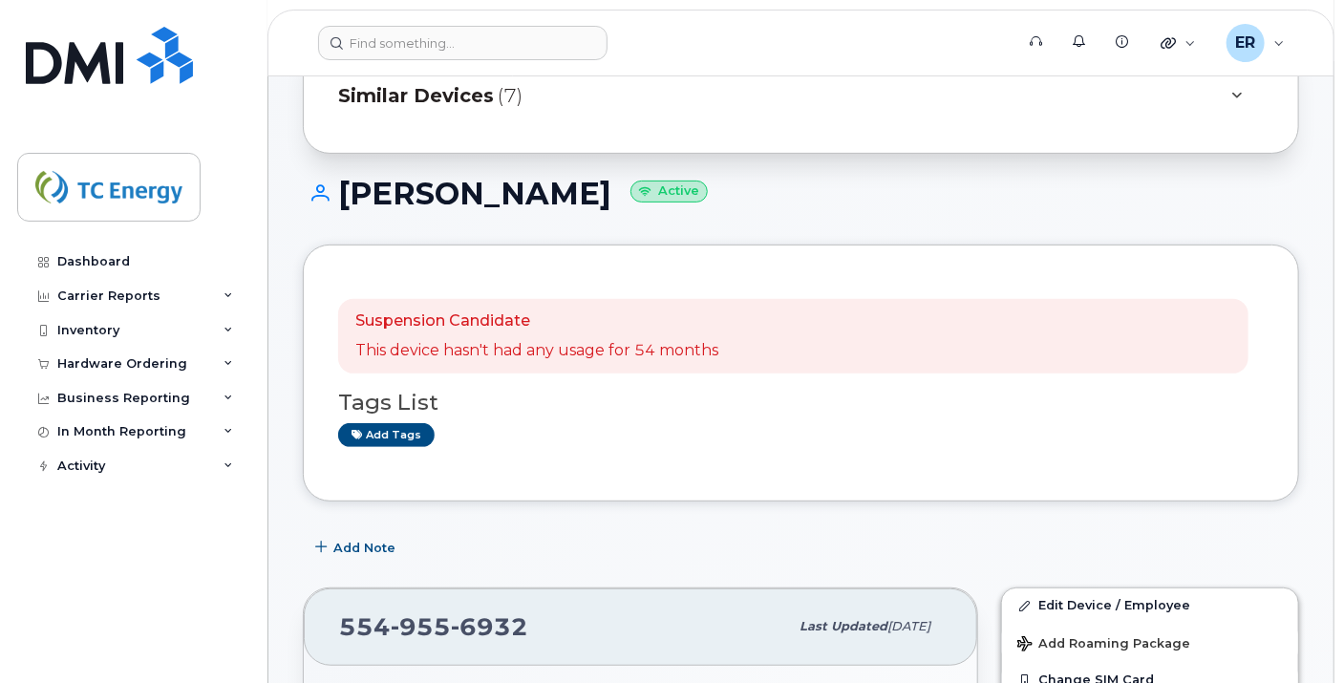
click at [474, 100] on span "Similar Devices" at bounding box center [416, 96] width 156 height 28
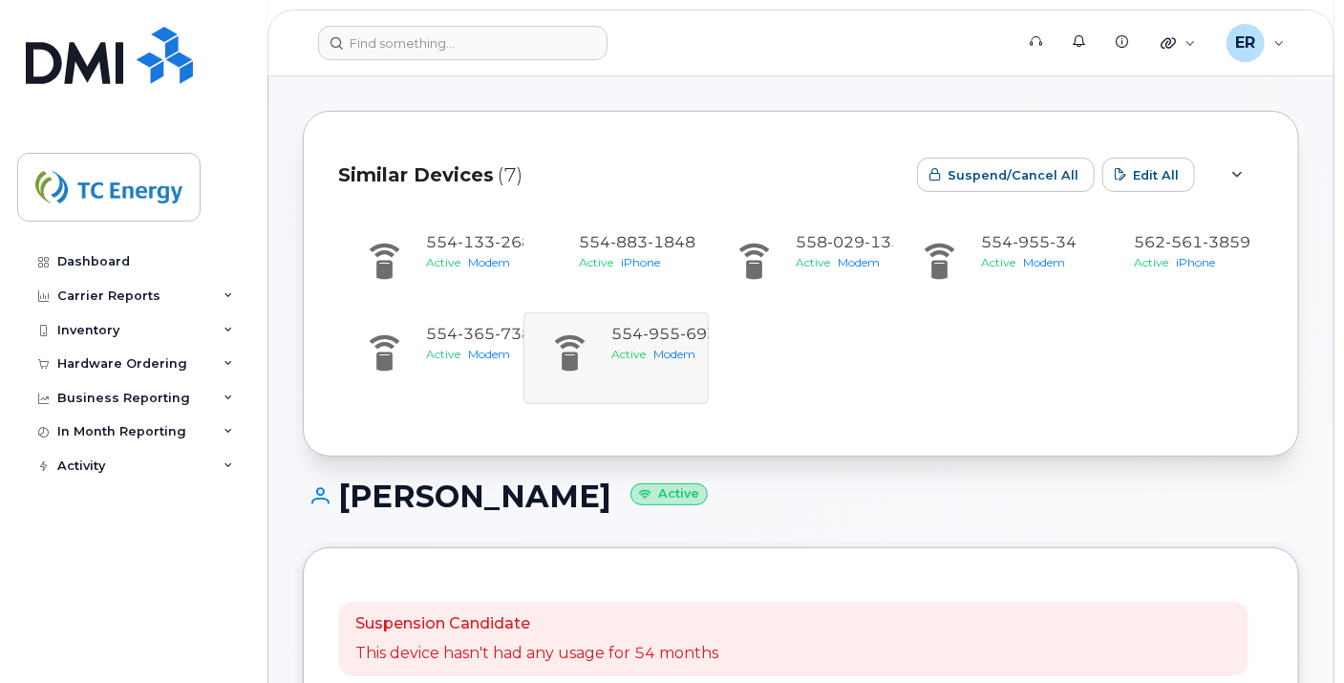
scroll to position [106, 0]
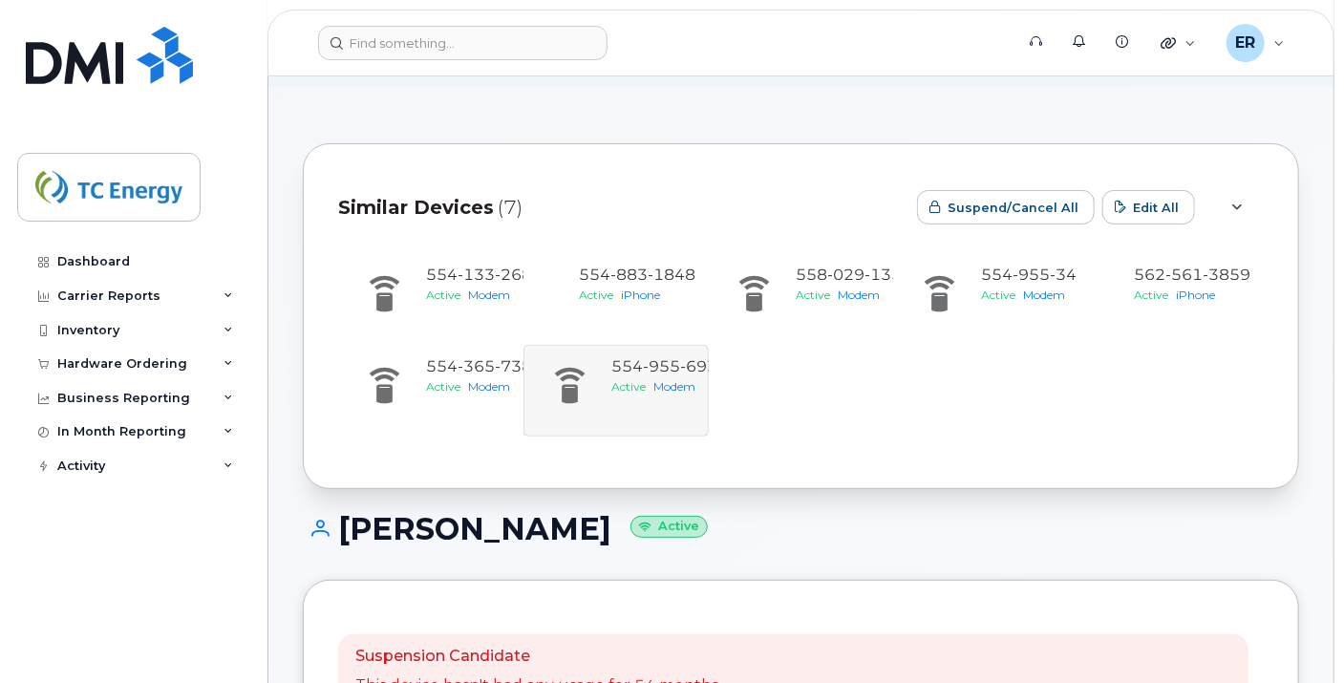
click at [644, 371] on div "554 133 2686 Active Modem [PHONE_NUMBER] Active iPhone 558 029 1354 Active Mode…" at bounding box center [801, 344] width 926 height 183
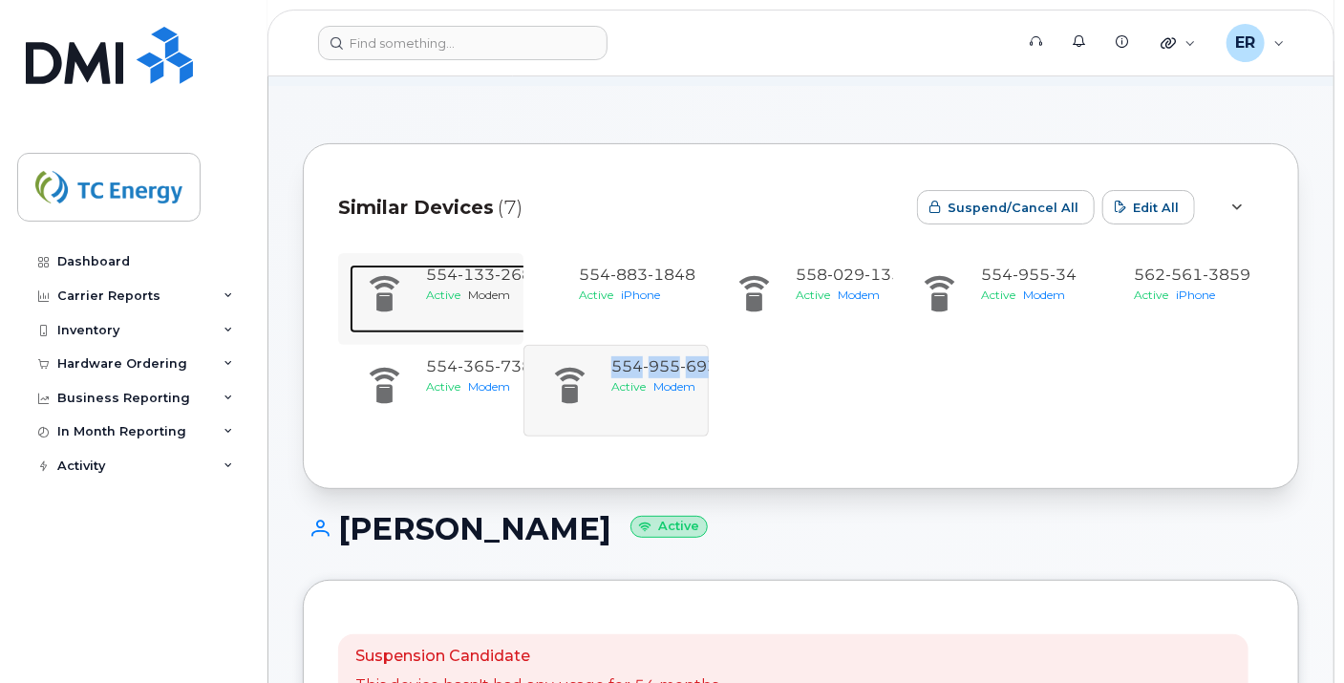
click at [514, 298] on div "Active Modem" at bounding box center [484, 295] width 117 height 16
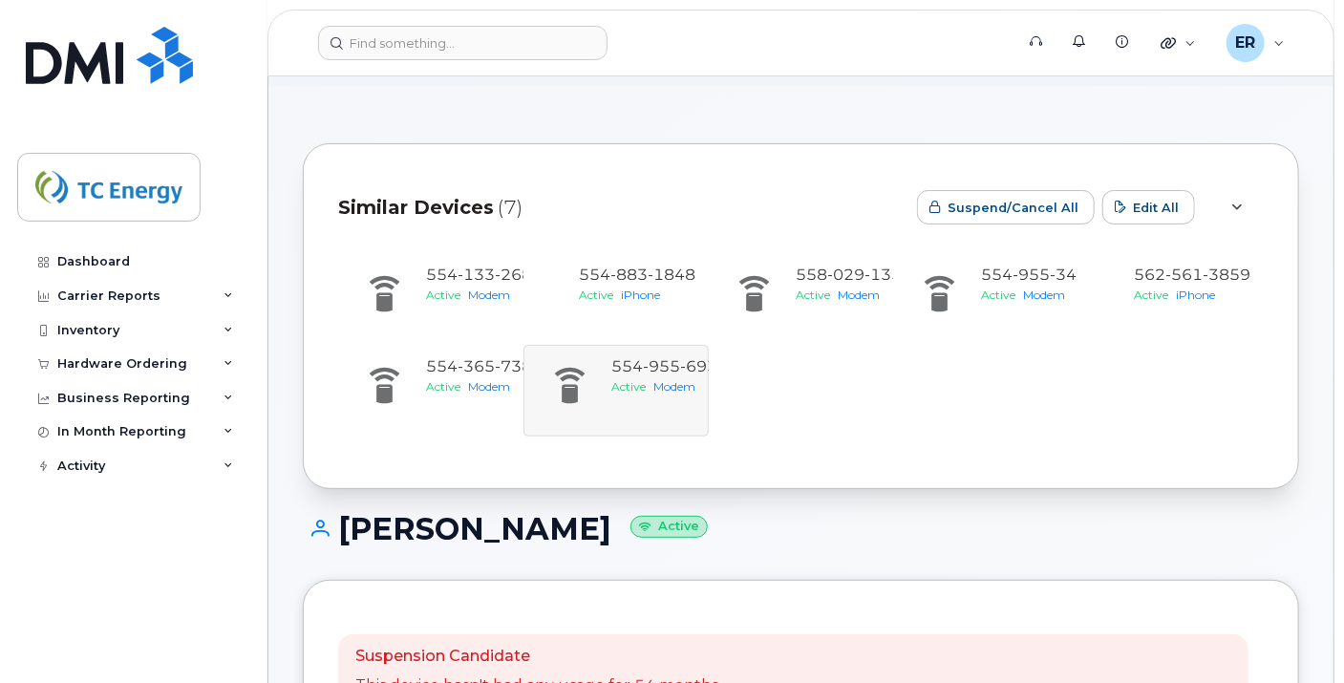
click at [570, 383] on div "554 133 2686 Active Modem 554 883 1848 Active iPhone 558 029 1354 Active Modem …" at bounding box center [801, 344] width 926 height 183
click at [650, 355] on div "554 133 2686 Active Modem 554 883 1848 Active iPhone 558 029 1354 Active Modem …" at bounding box center [801, 344] width 926 height 183
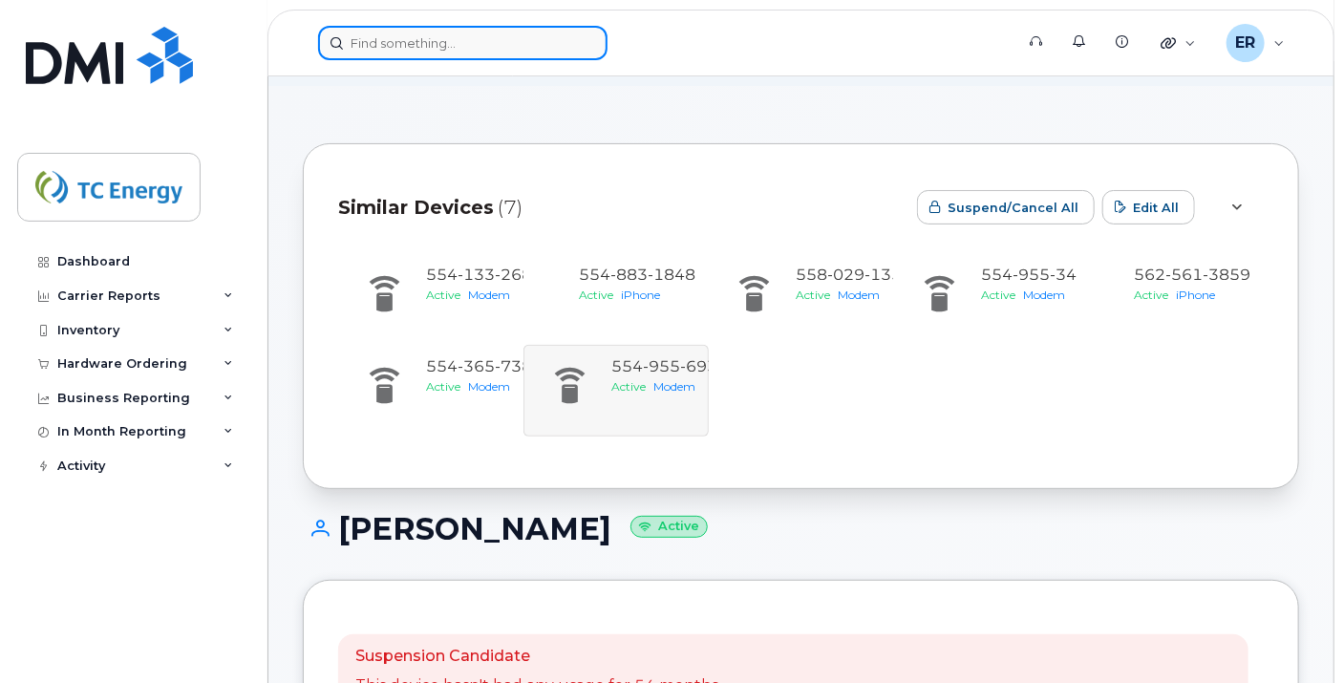
click at [390, 54] on input at bounding box center [462, 43] width 289 height 34
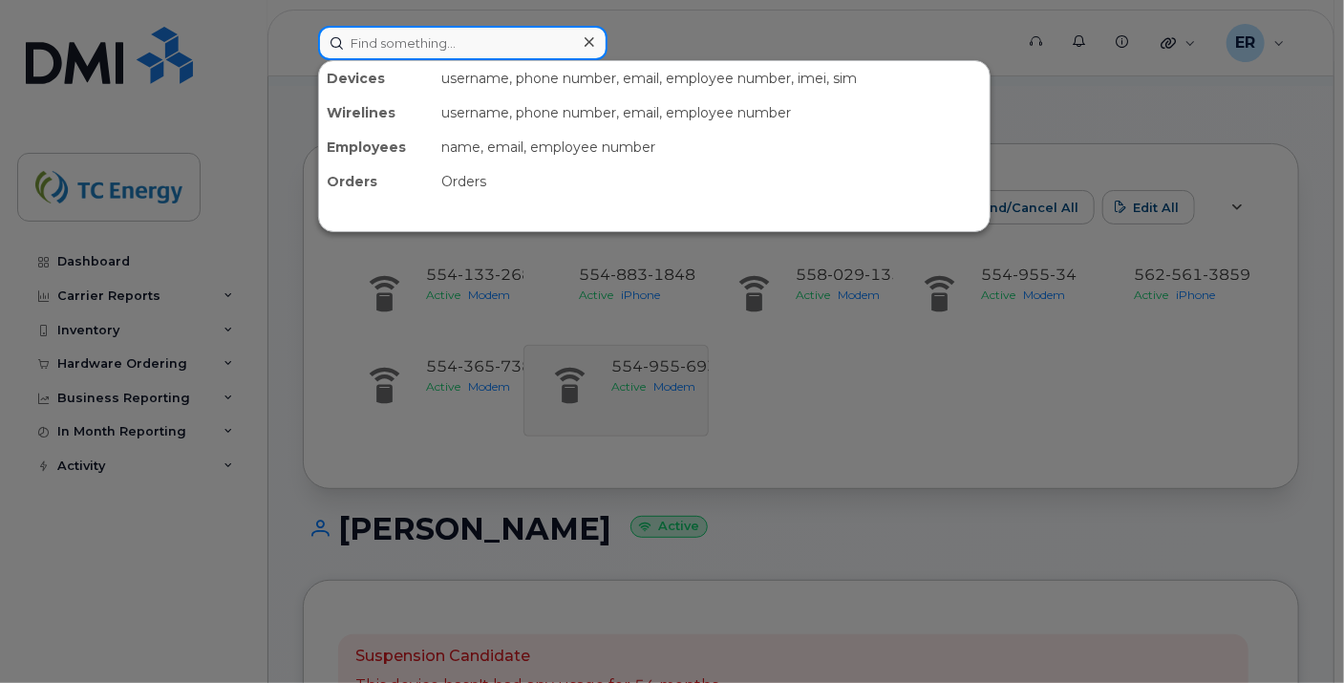
paste input "5591982077"
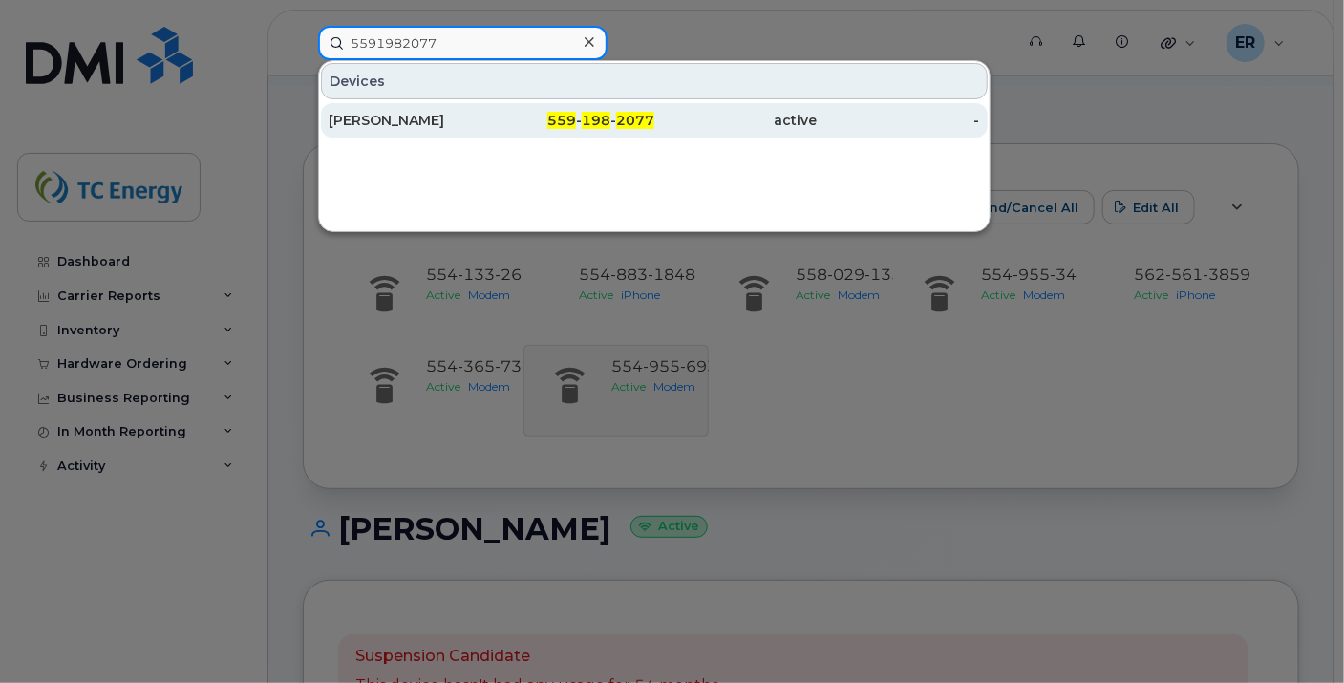
type input "5591982077"
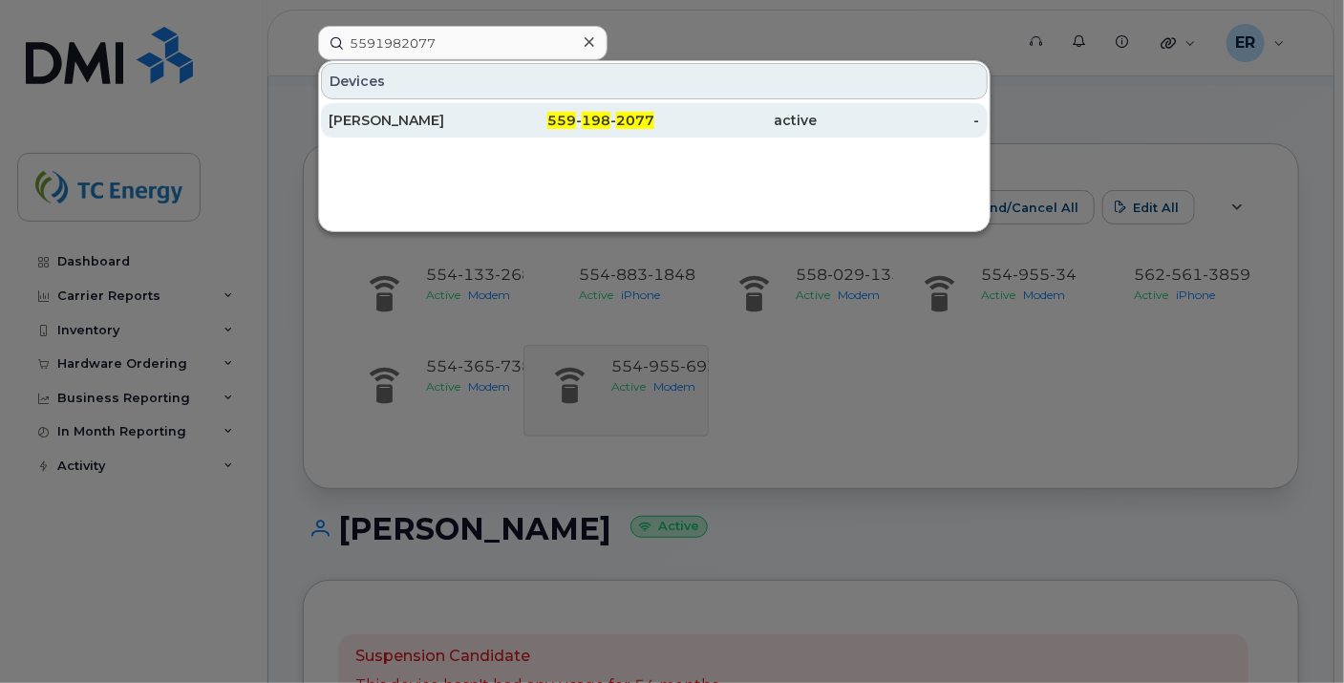
click at [415, 115] on div "[PERSON_NAME]" at bounding box center [410, 120] width 162 height 19
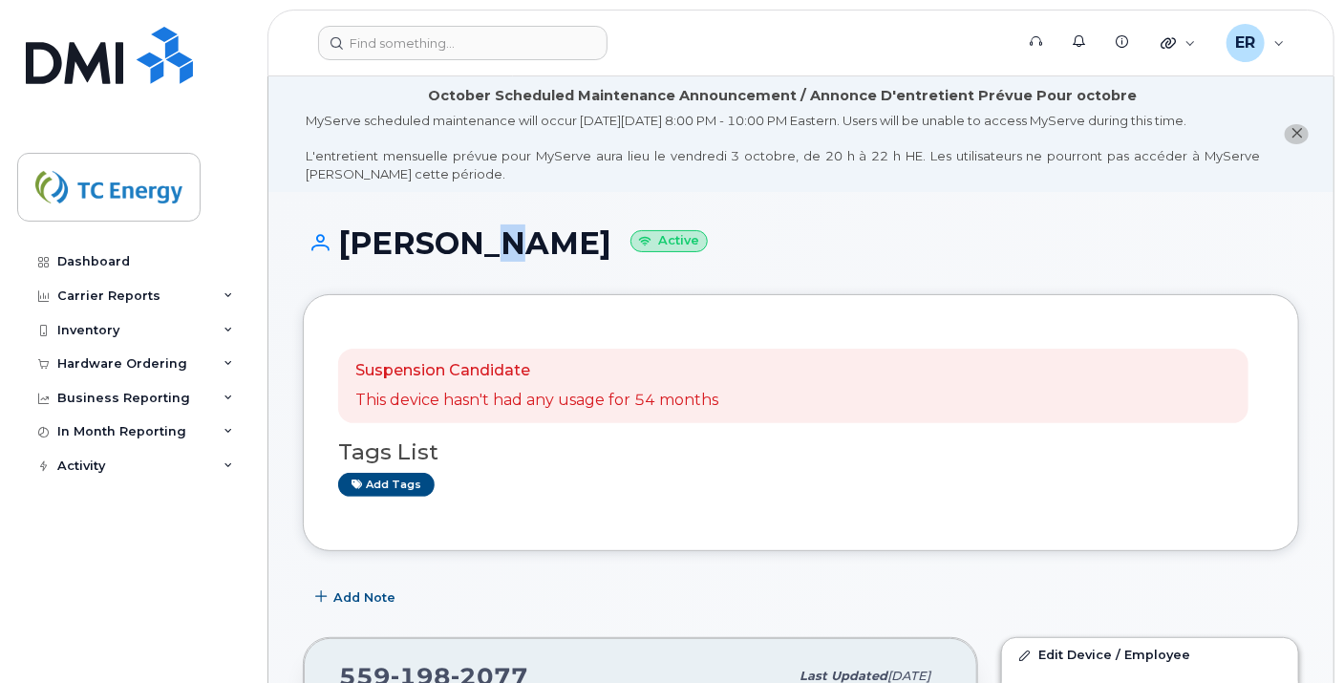
click at [461, 244] on h1 "Rafael Martinez Garcia Active" at bounding box center [801, 242] width 996 height 33
drag, startPoint x: 706, startPoint y: 234, endPoint x: 363, endPoint y: 222, distance: 343.1
drag, startPoint x: 360, startPoint y: 233, endPoint x: 349, endPoint y: 237, distance: 12.1
click at [359, 234] on h1 "Rafael Martinez Garcia Active" at bounding box center [801, 242] width 996 height 33
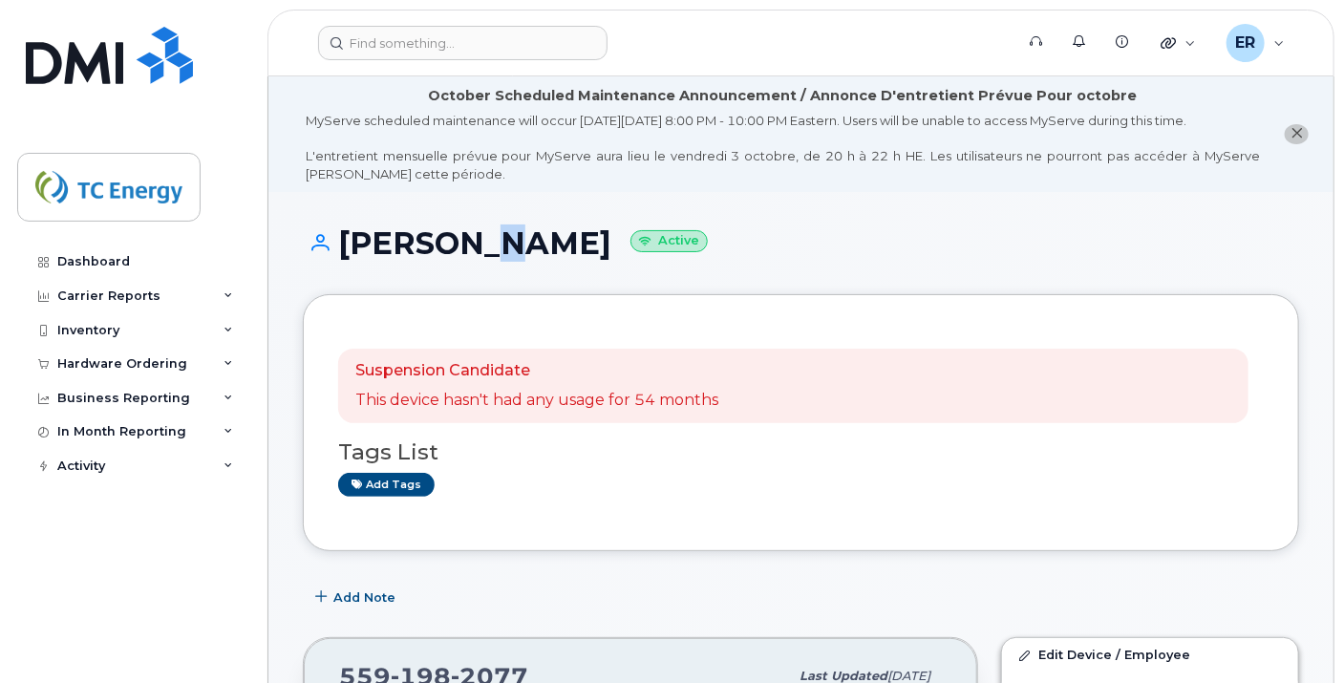
drag, startPoint x: 341, startPoint y: 236, endPoint x: 695, endPoint y: 254, distance: 354.8
click at [695, 254] on h1 "Rafael Martinez Garcia Active" at bounding box center [801, 242] width 996 height 33
copy h1 "Rafael Martinez Garcia"
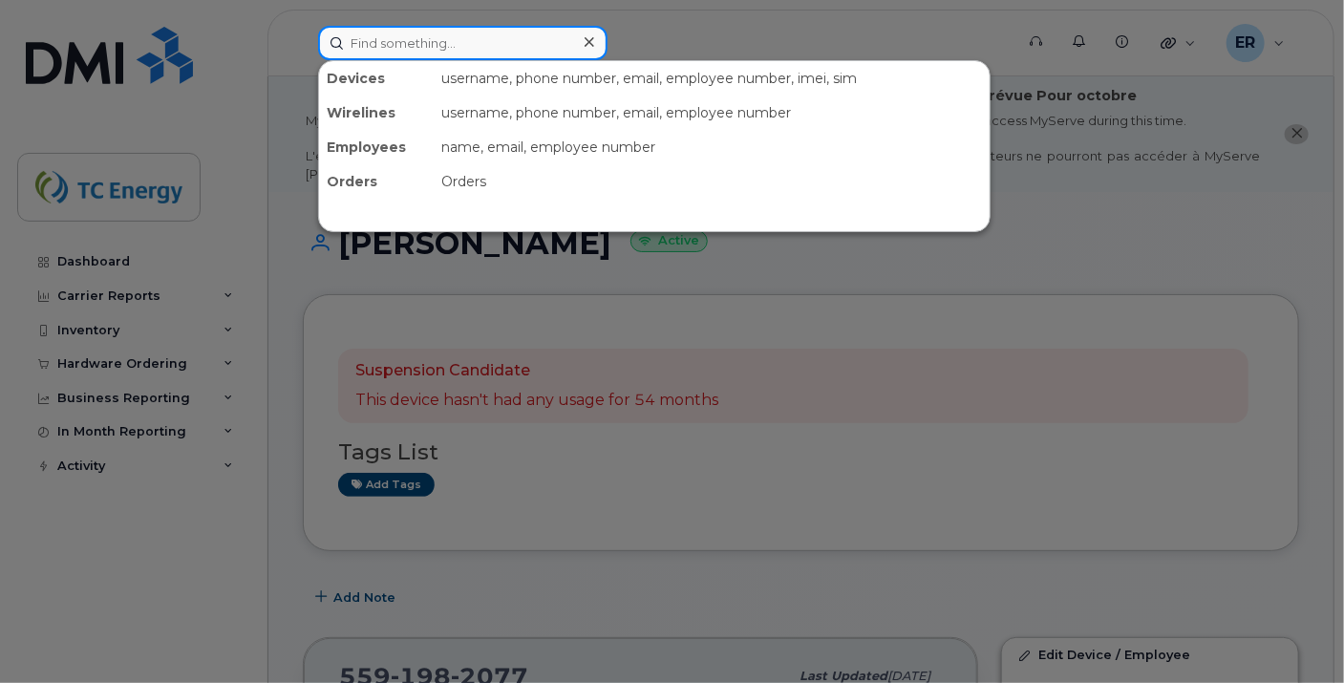
click at [476, 38] on input at bounding box center [462, 43] width 289 height 34
paste input "Rafael Martinez Garcia"
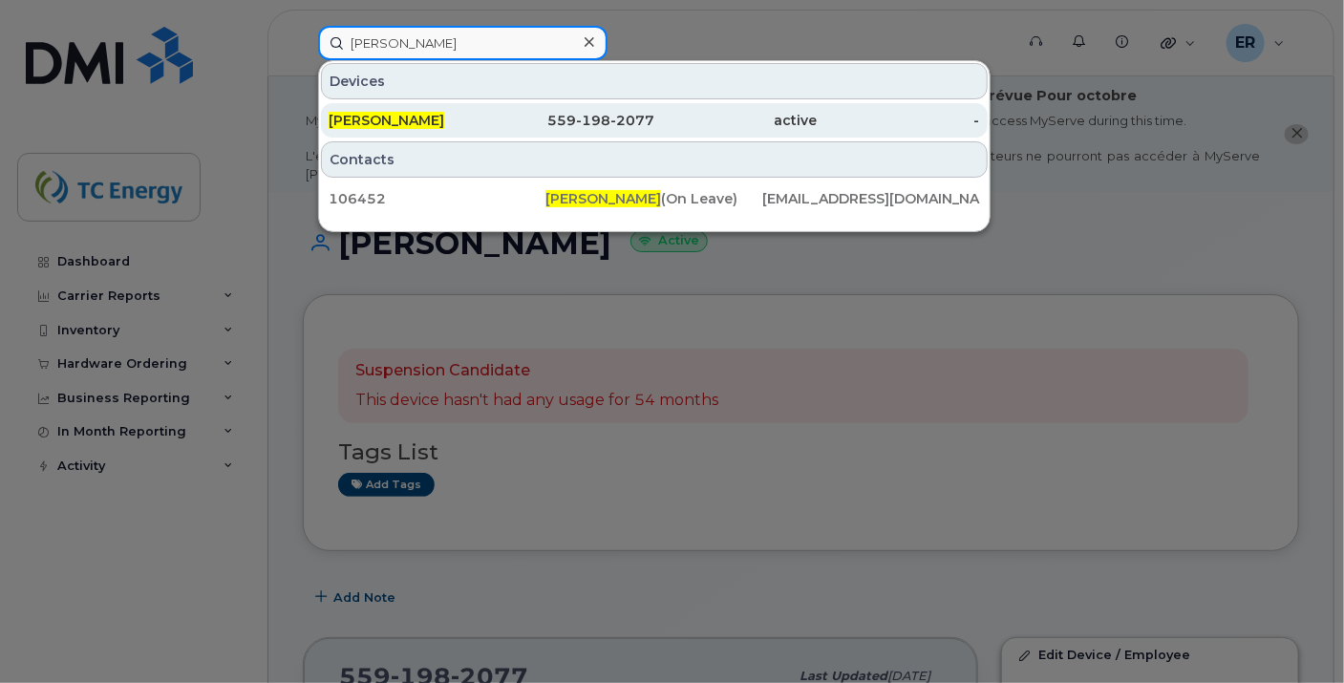
type input "Rafael Martinez Garcia"
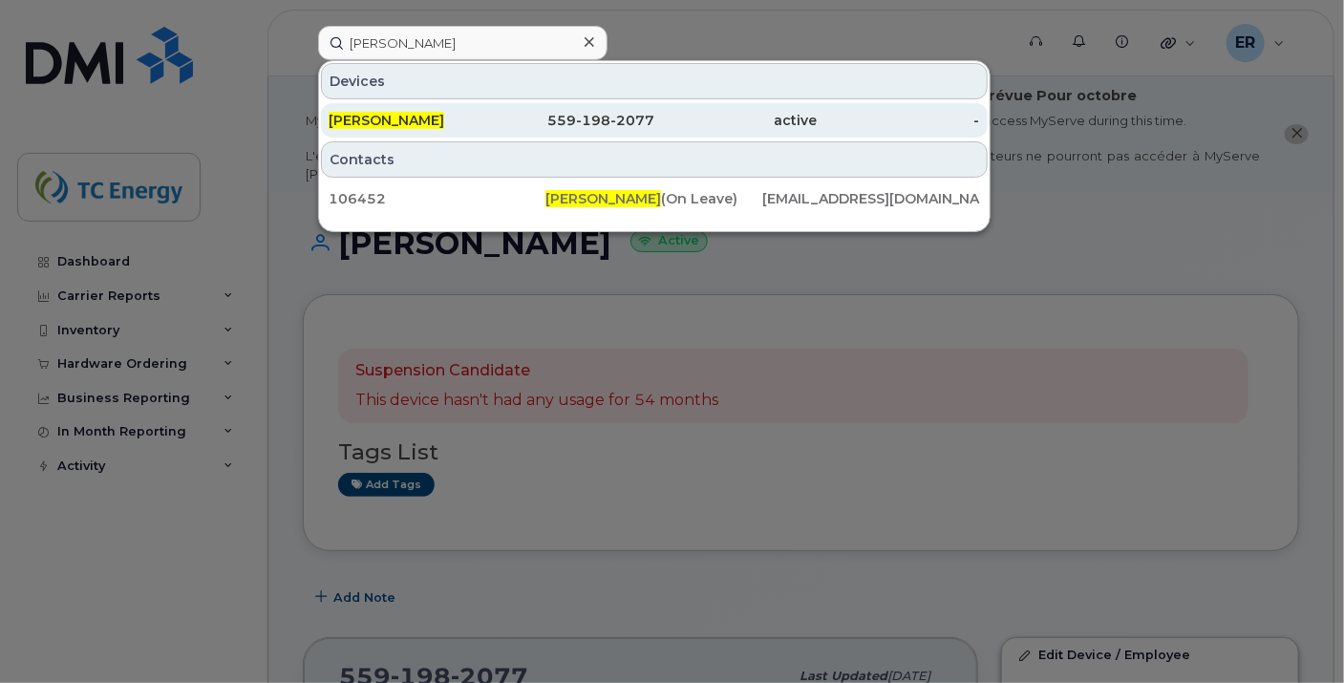
click at [414, 119] on span "Rafael Martinez Garcia" at bounding box center [387, 120] width 116 height 17
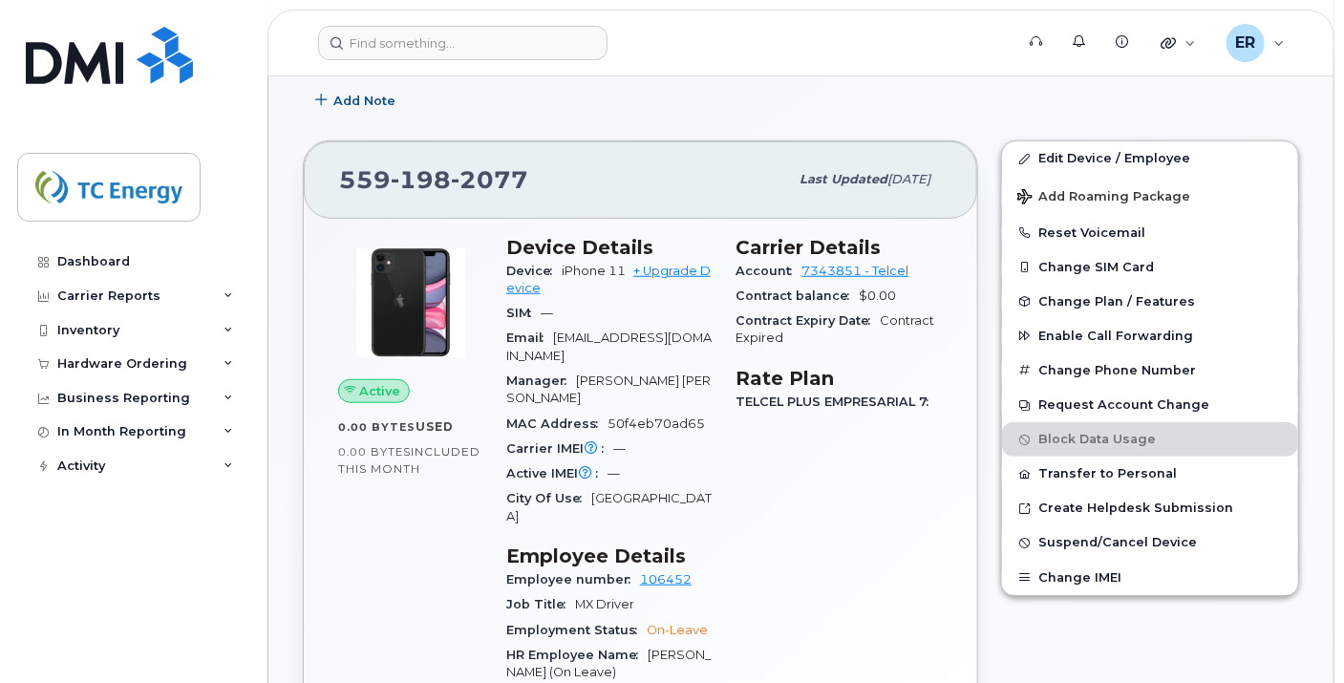
scroll to position [530, 0]
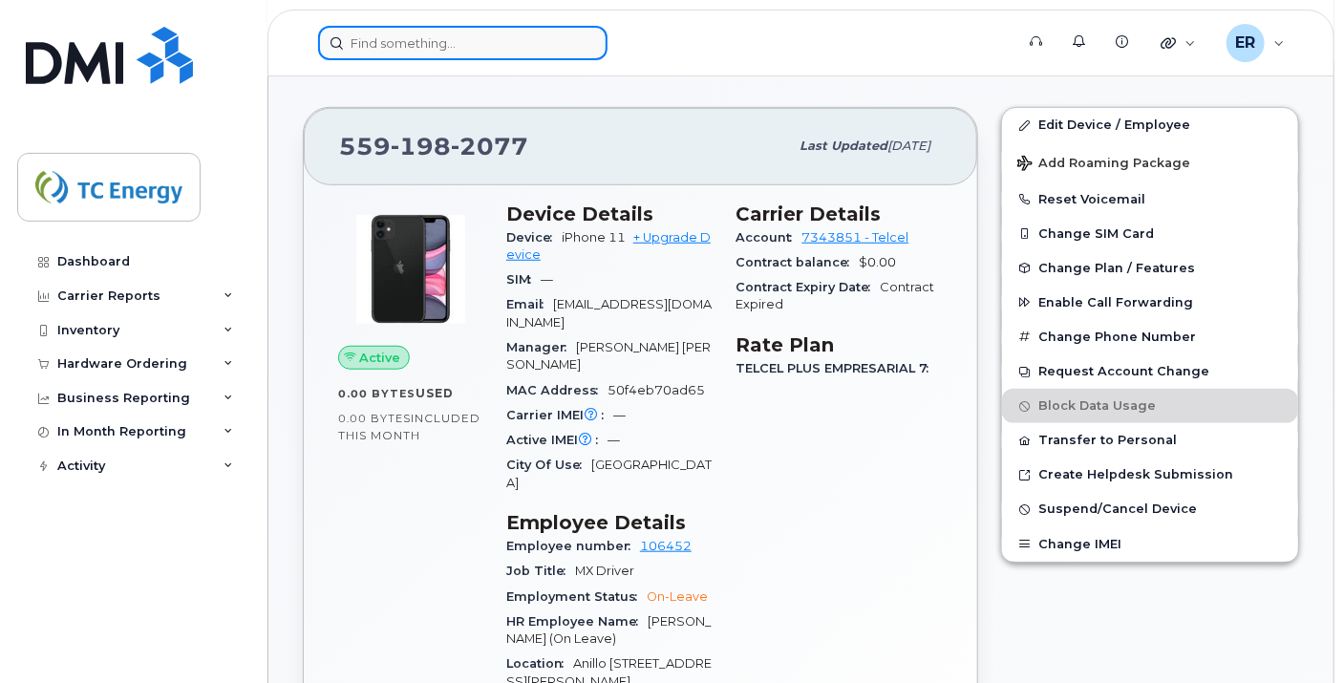
click at [475, 46] on input at bounding box center [462, 43] width 289 height 34
paste input "[PERSON_NAME]"
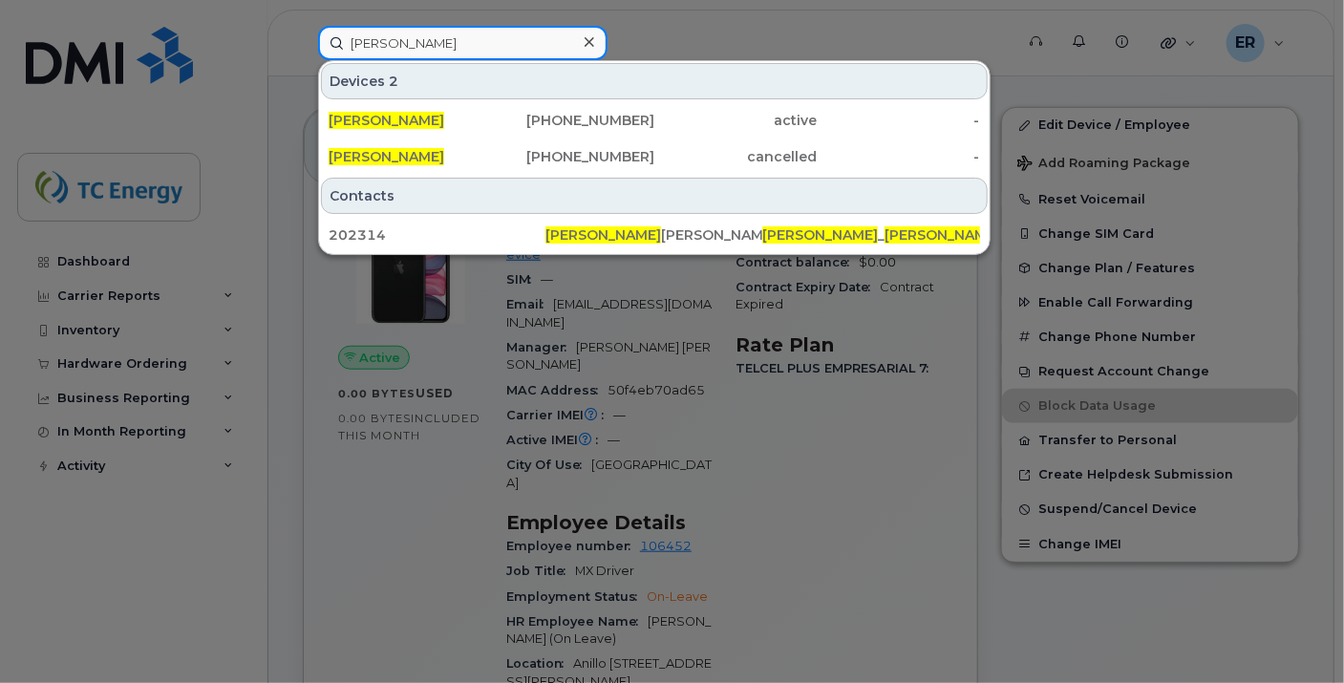
type input "[PERSON_NAME]"
click at [460, 47] on input "[PERSON_NAME]" at bounding box center [462, 43] width 289 height 34
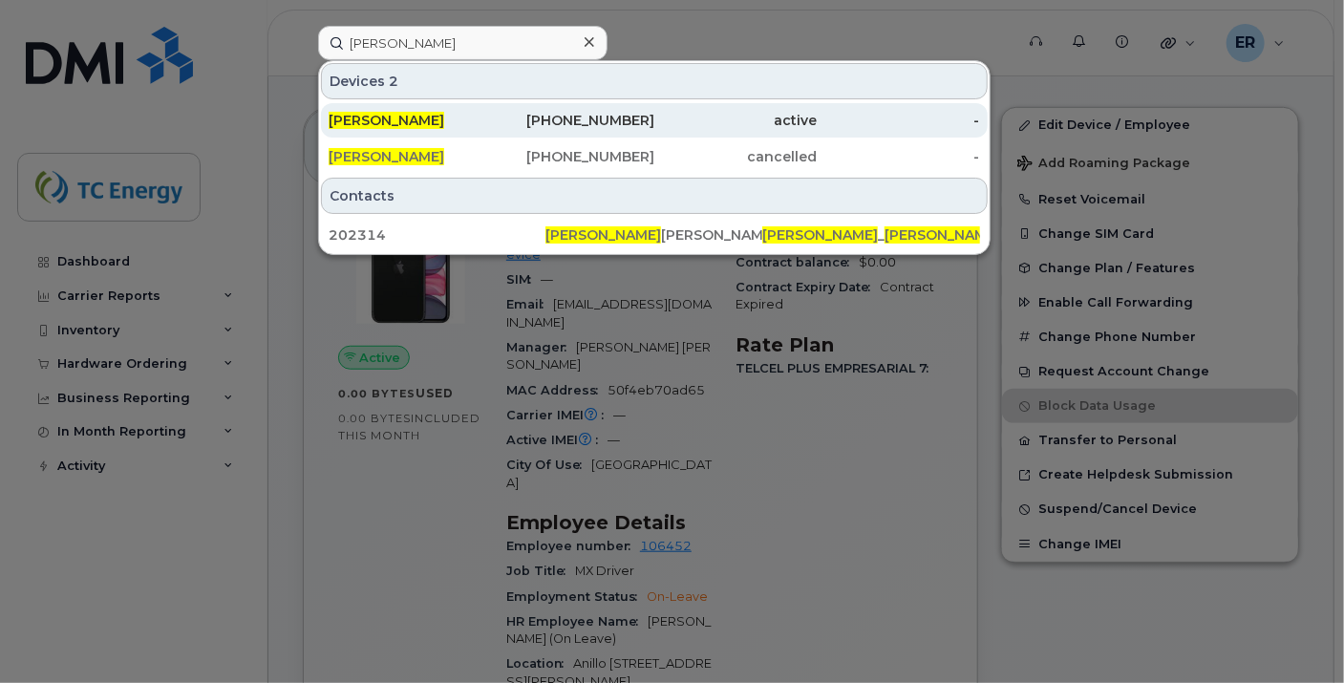
click at [407, 119] on span "[PERSON_NAME]" at bounding box center [387, 120] width 116 height 17
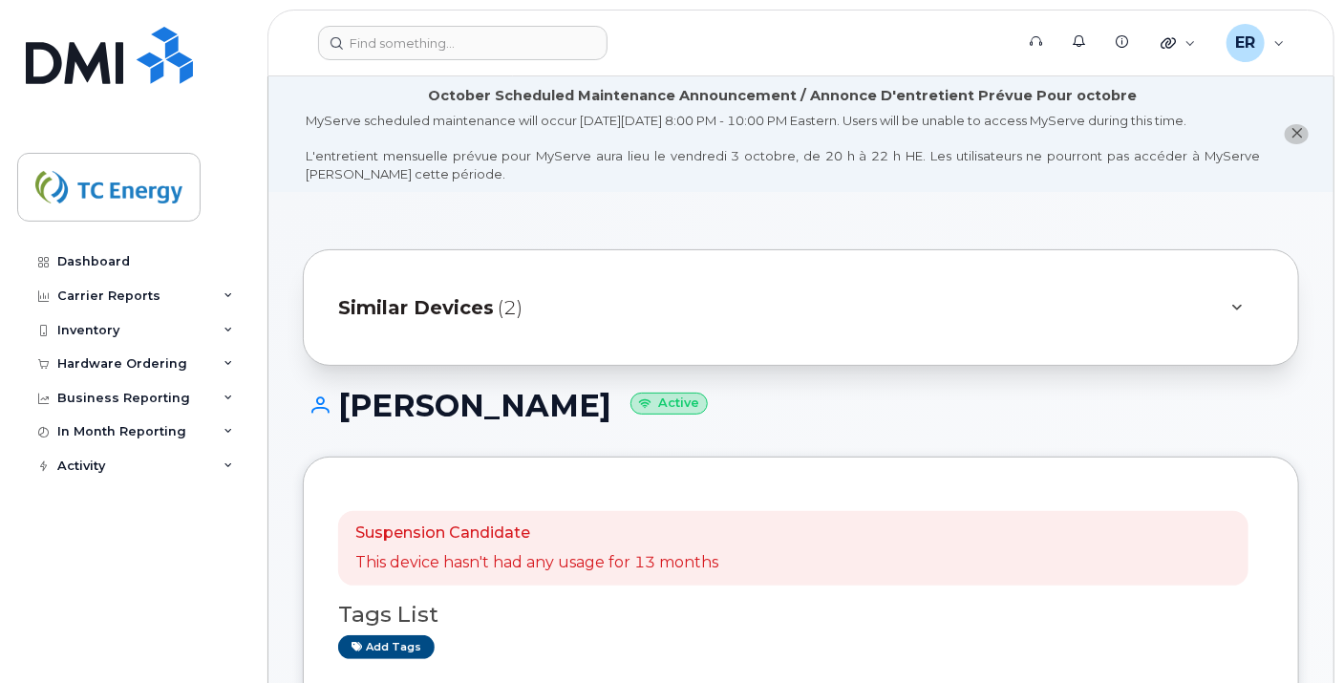
click at [456, 313] on span "Similar Devices" at bounding box center [416, 308] width 156 height 28
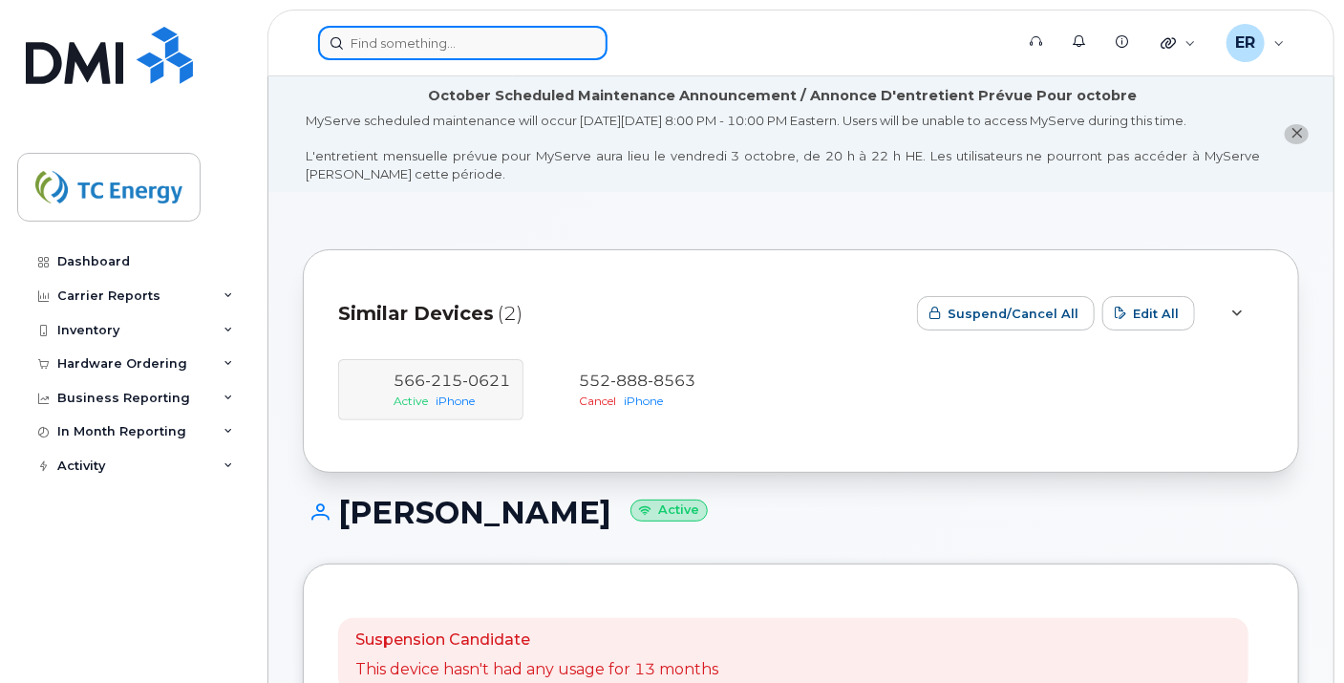
click at [439, 53] on input at bounding box center [462, 43] width 289 height 34
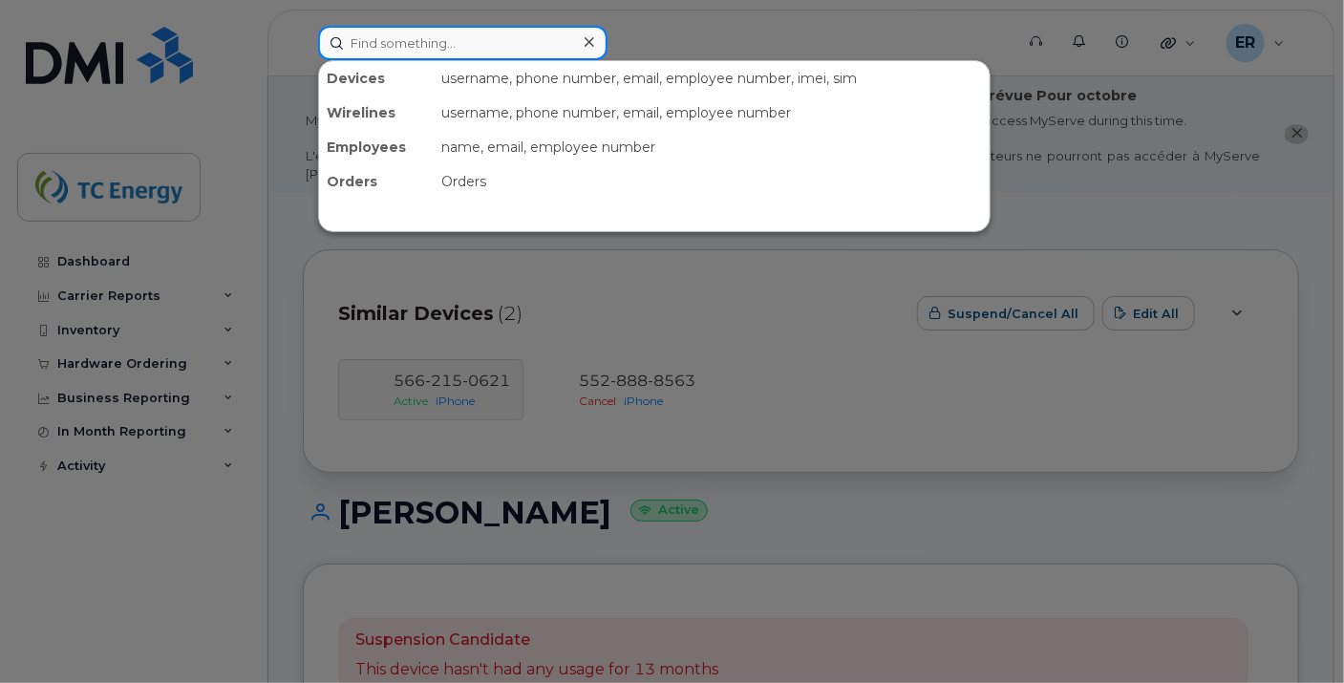
paste input "5579093076"
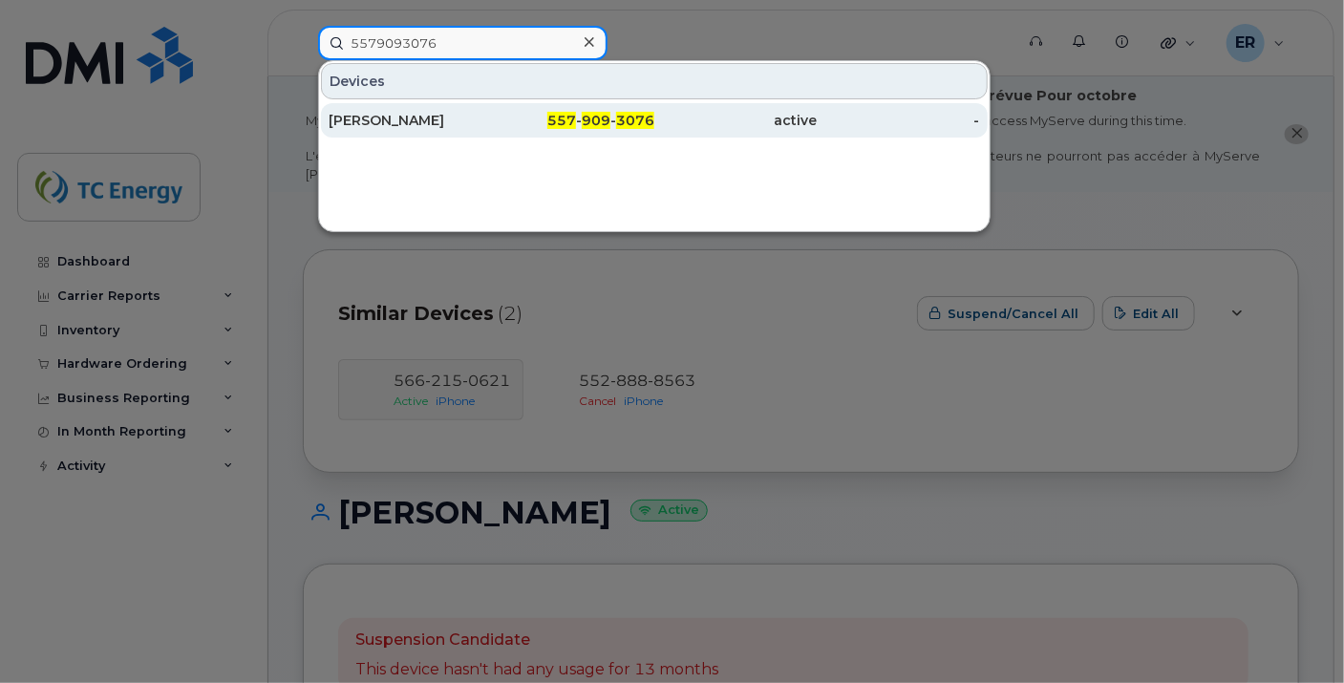
type input "5579093076"
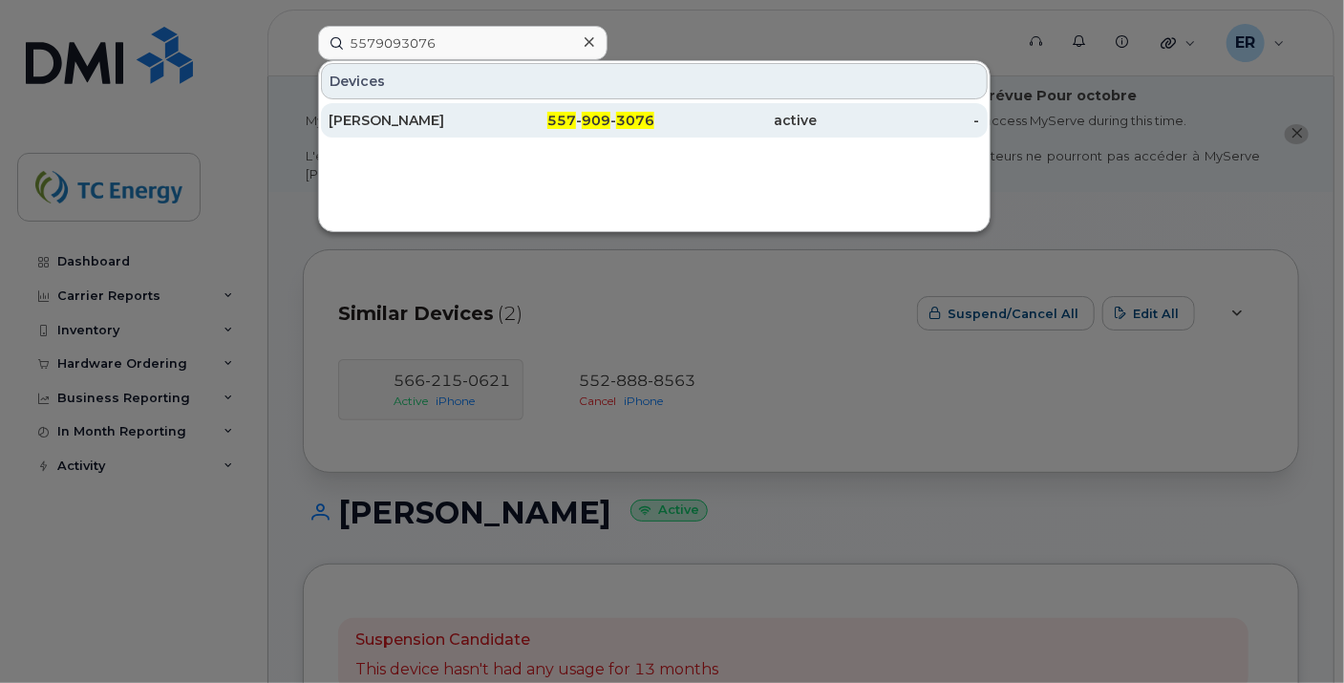
click at [417, 121] on div "[PERSON_NAME]" at bounding box center [410, 120] width 162 height 19
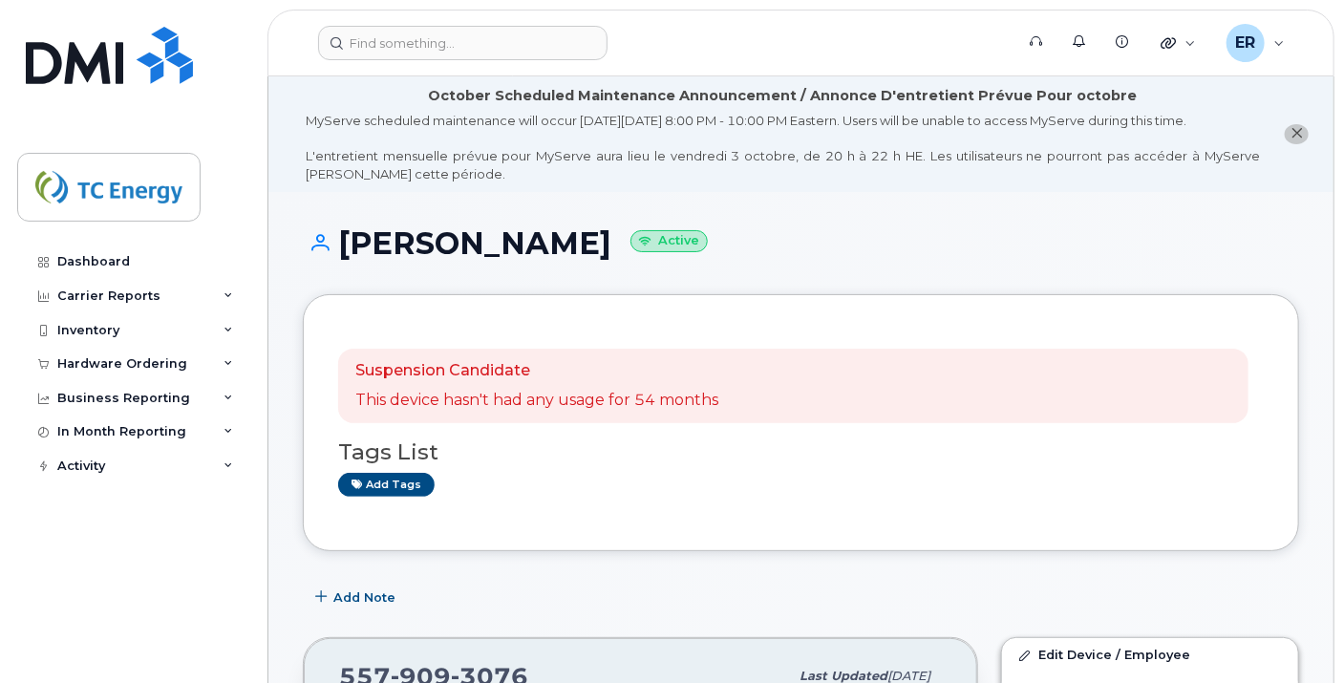
drag, startPoint x: 635, startPoint y: 244, endPoint x: 351, endPoint y: 241, distance: 284.7
click at [351, 241] on h1 "[PERSON_NAME] Active" at bounding box center [801, 242] width 996 height 33
copy h1 "Oscar Ugalde Nieto"
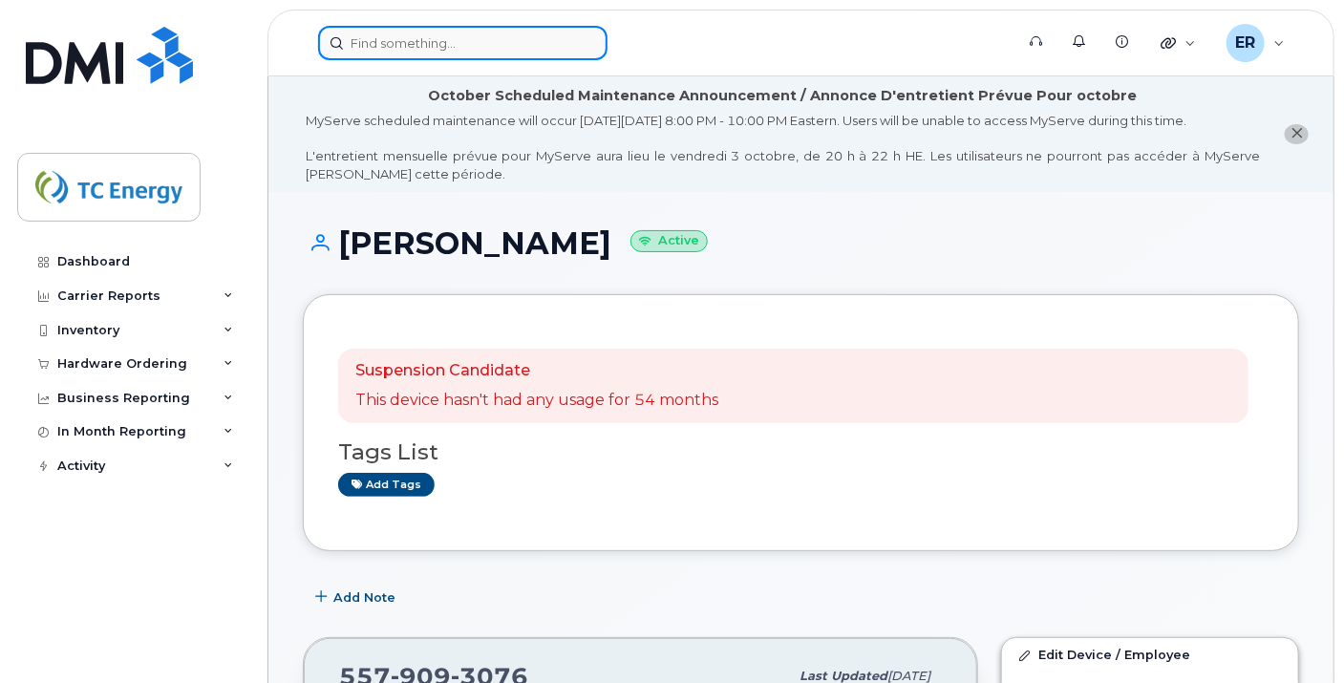
click at [522, 39] on input at bounding box center [462, 43] width 289 height 34
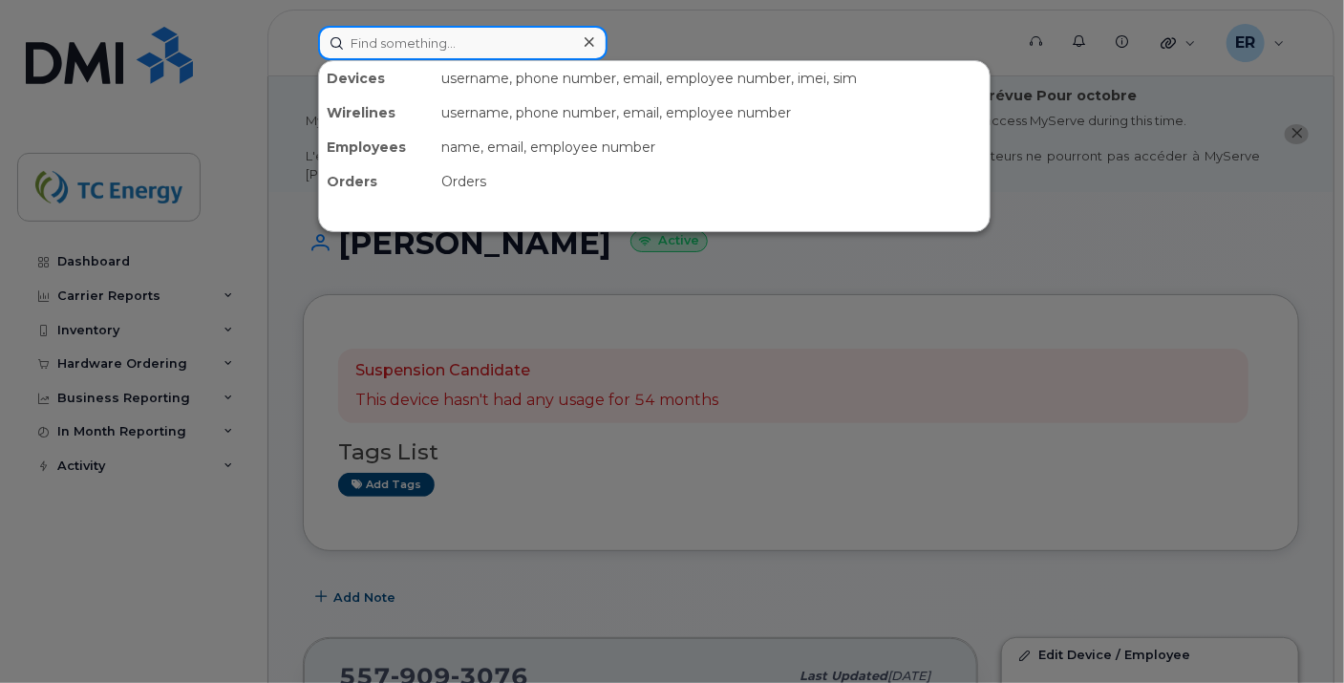
paste input "5561662560"
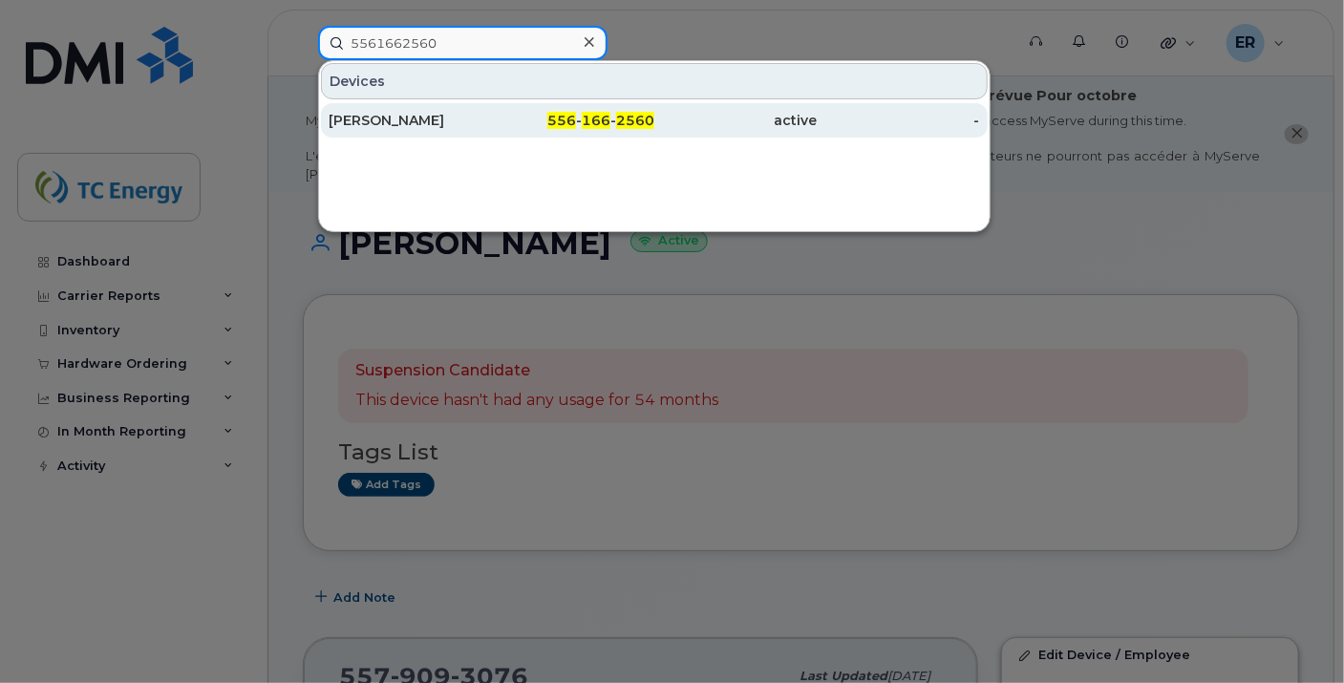
type input "5561662560"
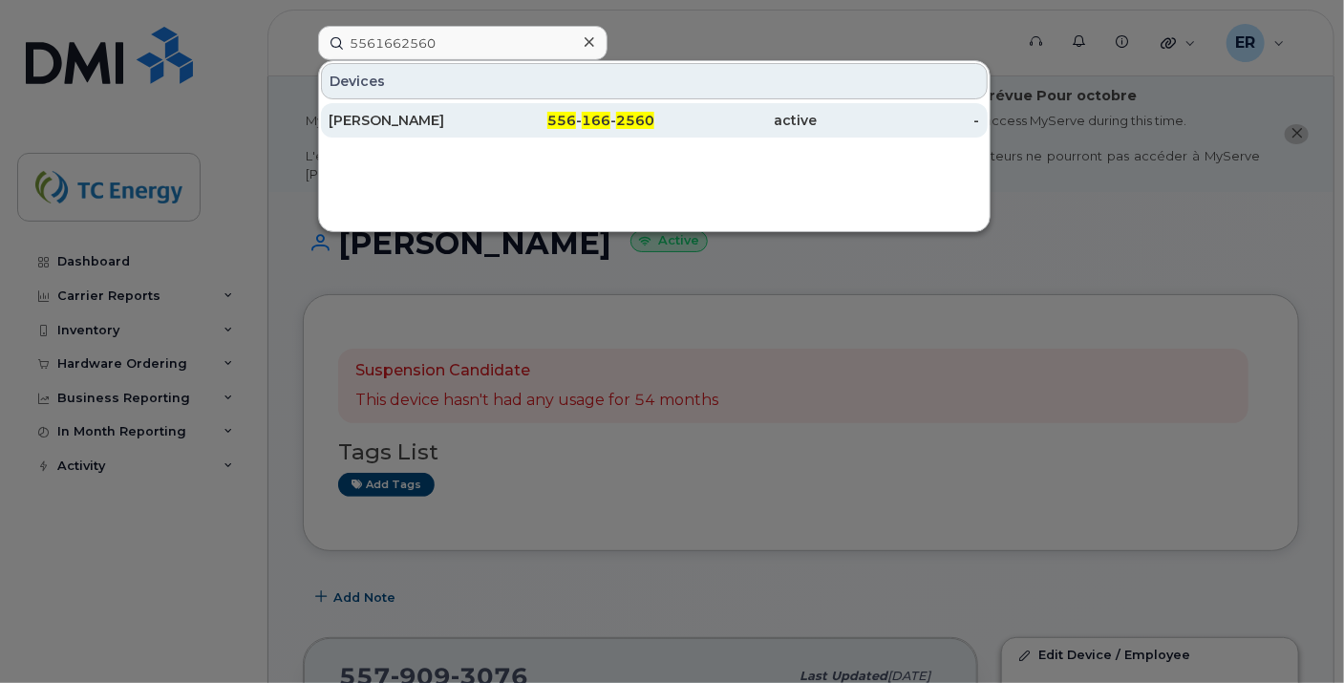
click at [422, 118] on div "[PERSON_NAME]" at bounding box center [410, 120] width 162 height 19
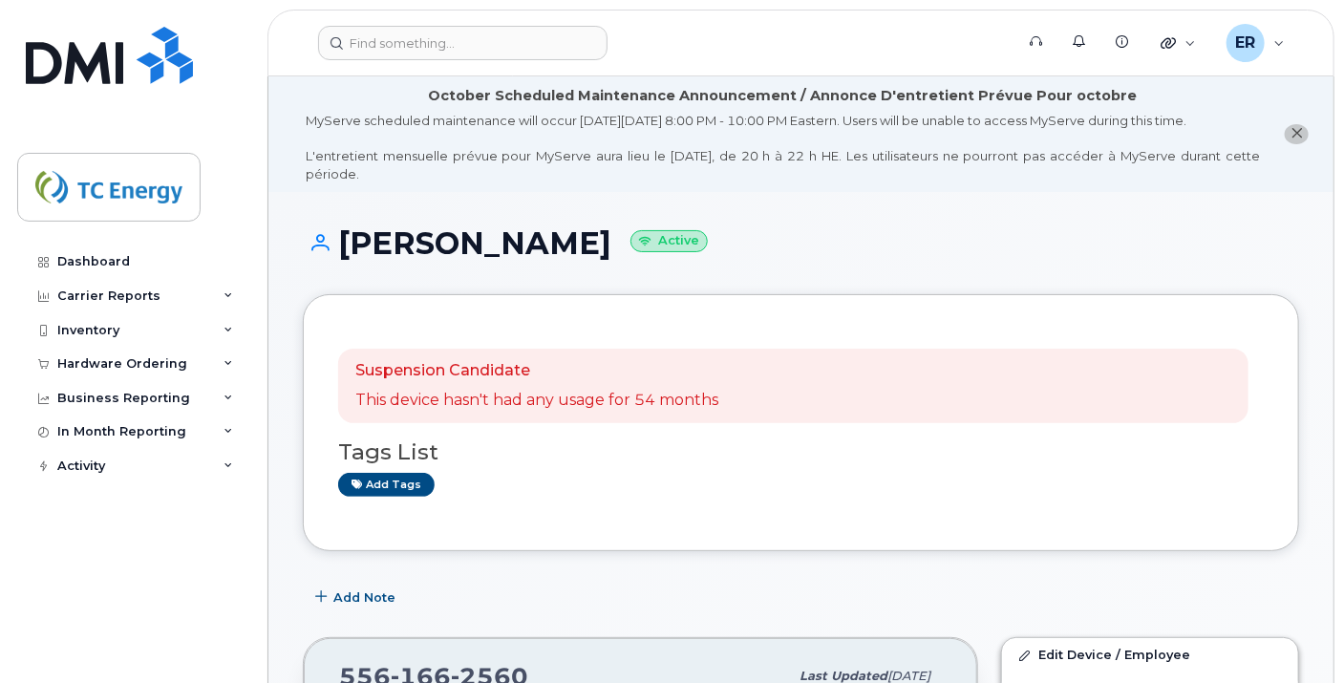
drag, startPoint x: 592, startPoint y: 248, endPoint x: 345, endPoint y: 245, distance: 247.4
click at [345, 245] on h1 "[PERSON_NAME] Active" at bounding box center [801, 242] width 996 height 33
copy h1 "[PERSON_NAME]"
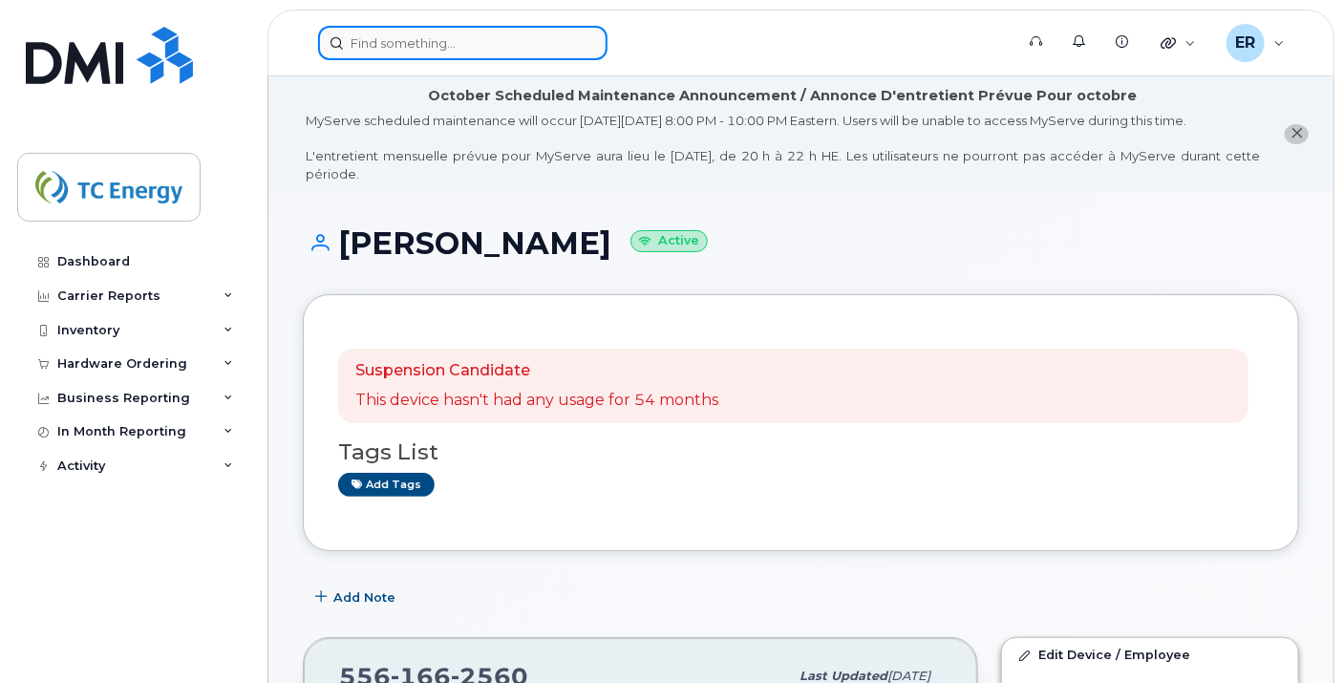
click at [452, 49] on input at bounding box center [462, 43] width 289 height 34
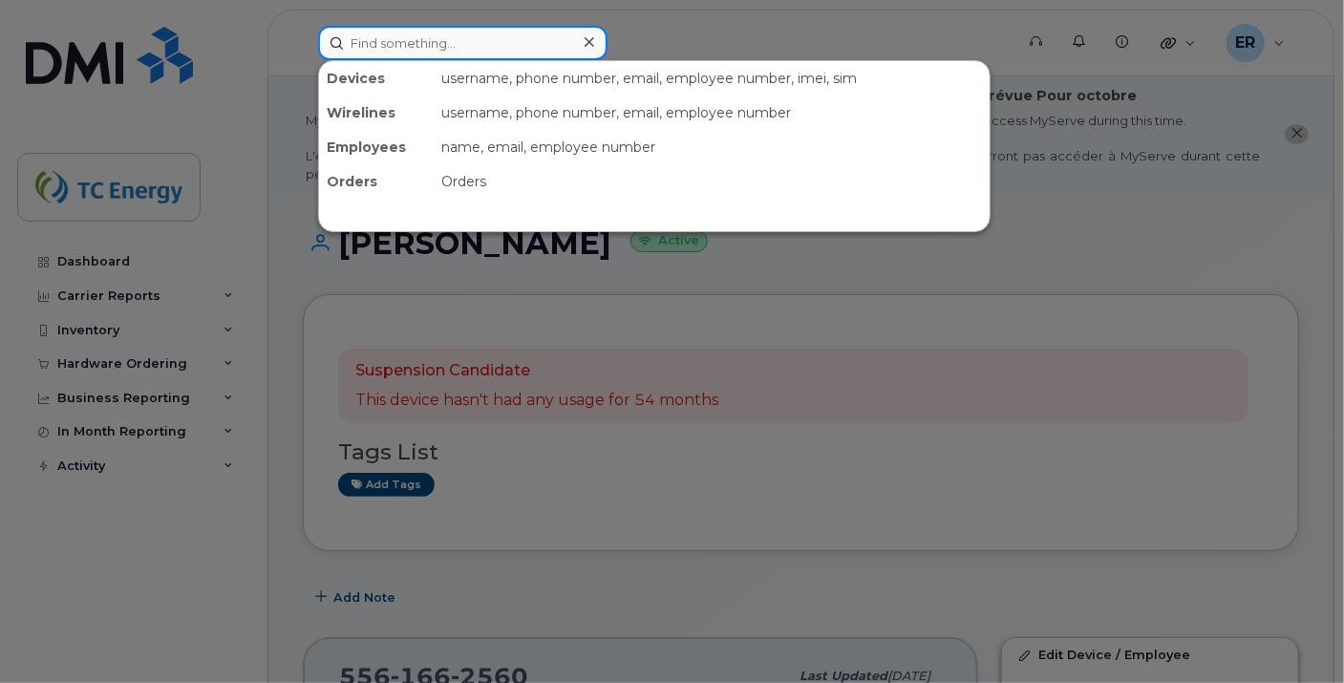
paste input "5580481689"
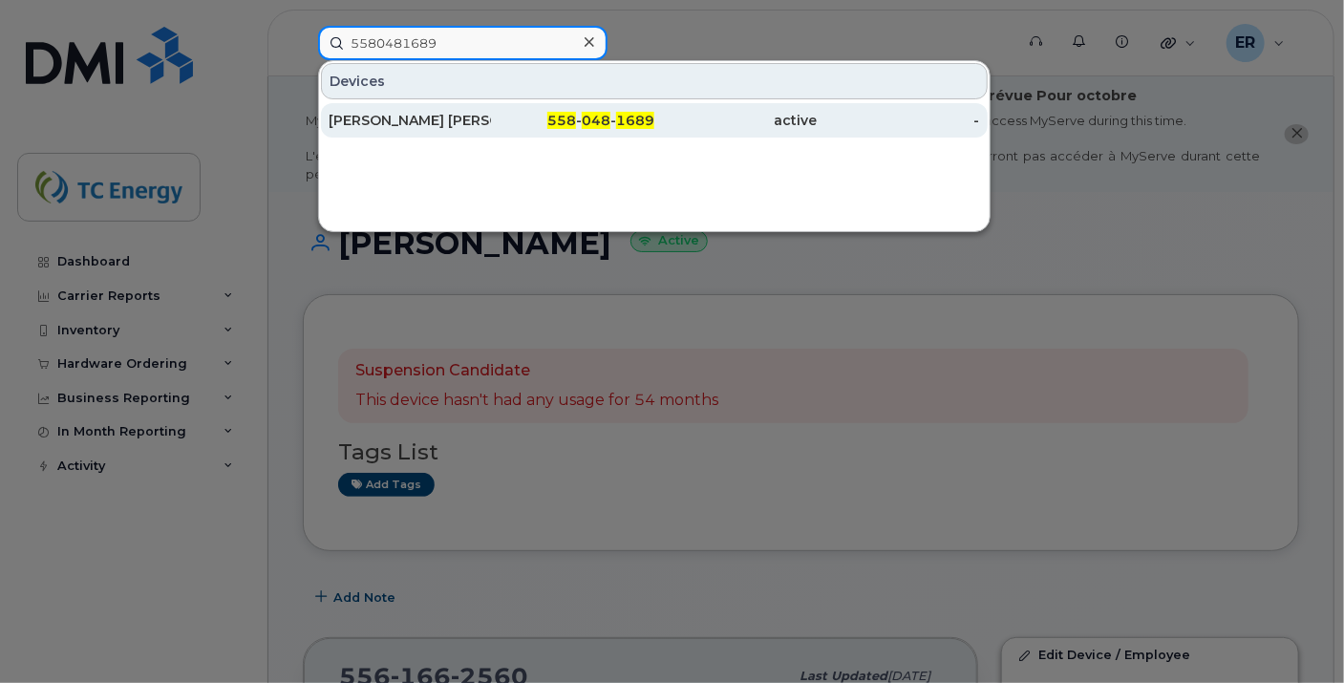
type input "5580481689"
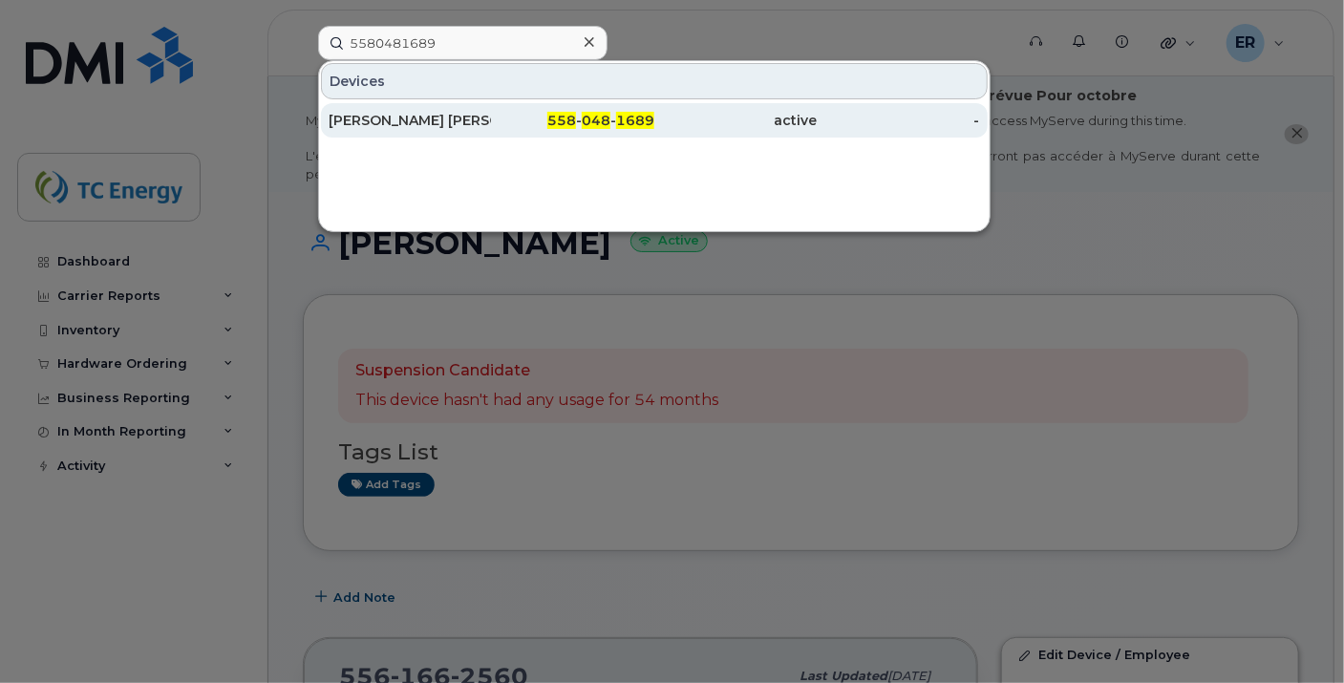
click at [451, 128] on div "[PERSON_NAME] [PERSON_NAME]" at bounding box center [410, 120] width 162 height 19
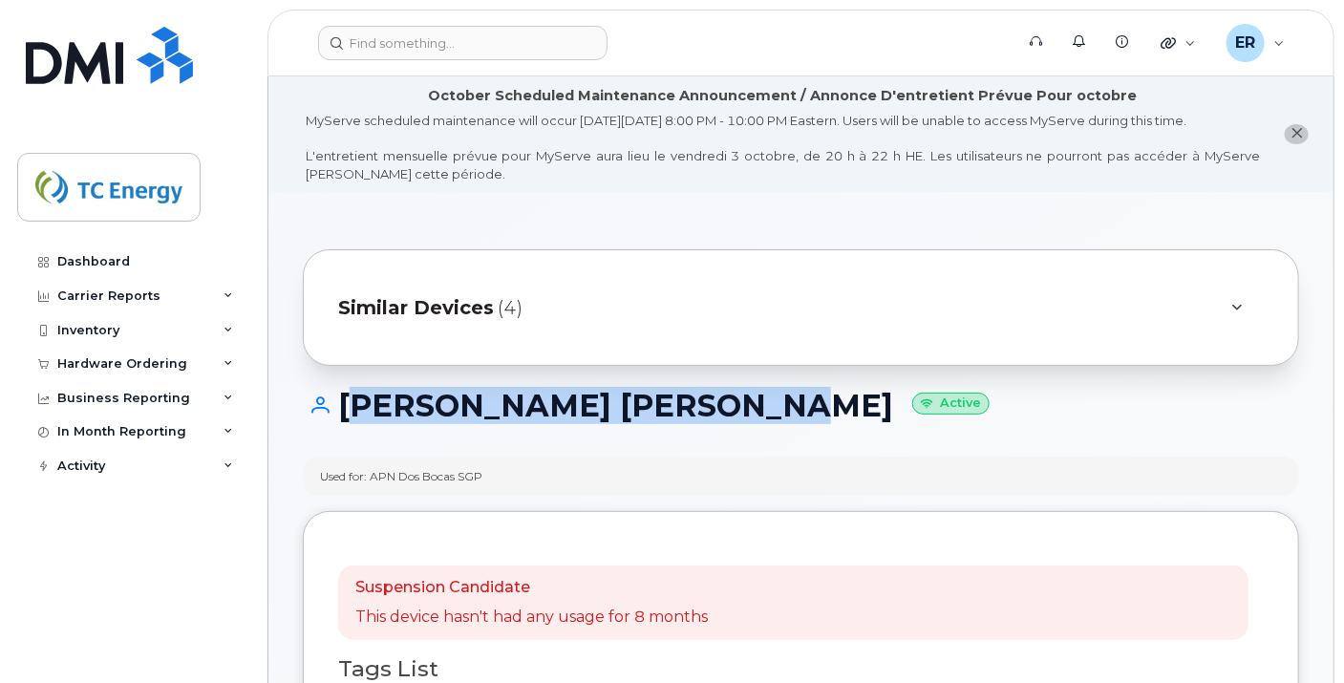
drag, startPoint x: 701, startPoint y: 400, endPoint x: 340, endPoint y: 403, distance: 361.1
click at [340, 403] on h1 "[PERSON_NAME] [PERSON_NAME] Active" at bounding box center [801, 405] width 996 height 33
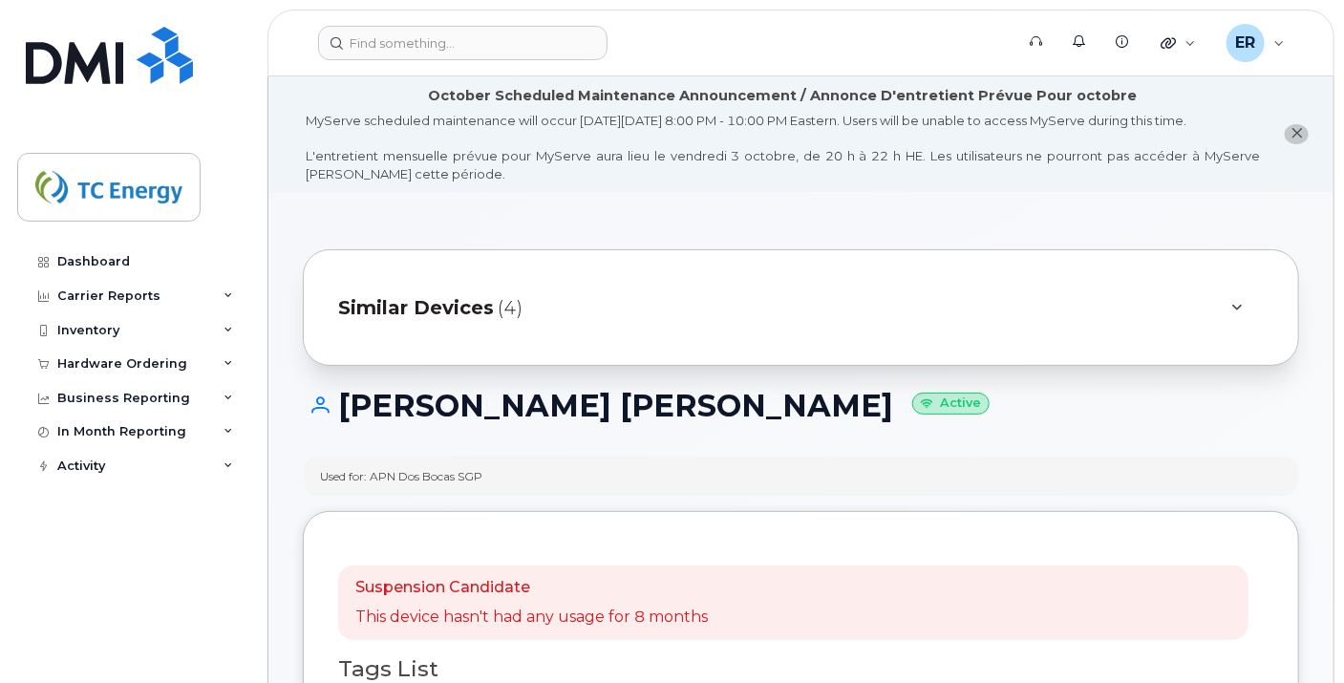
click at [428, 321] on div "Similar Devices (4)" at bounding box center [774, 308] width 872 height 46
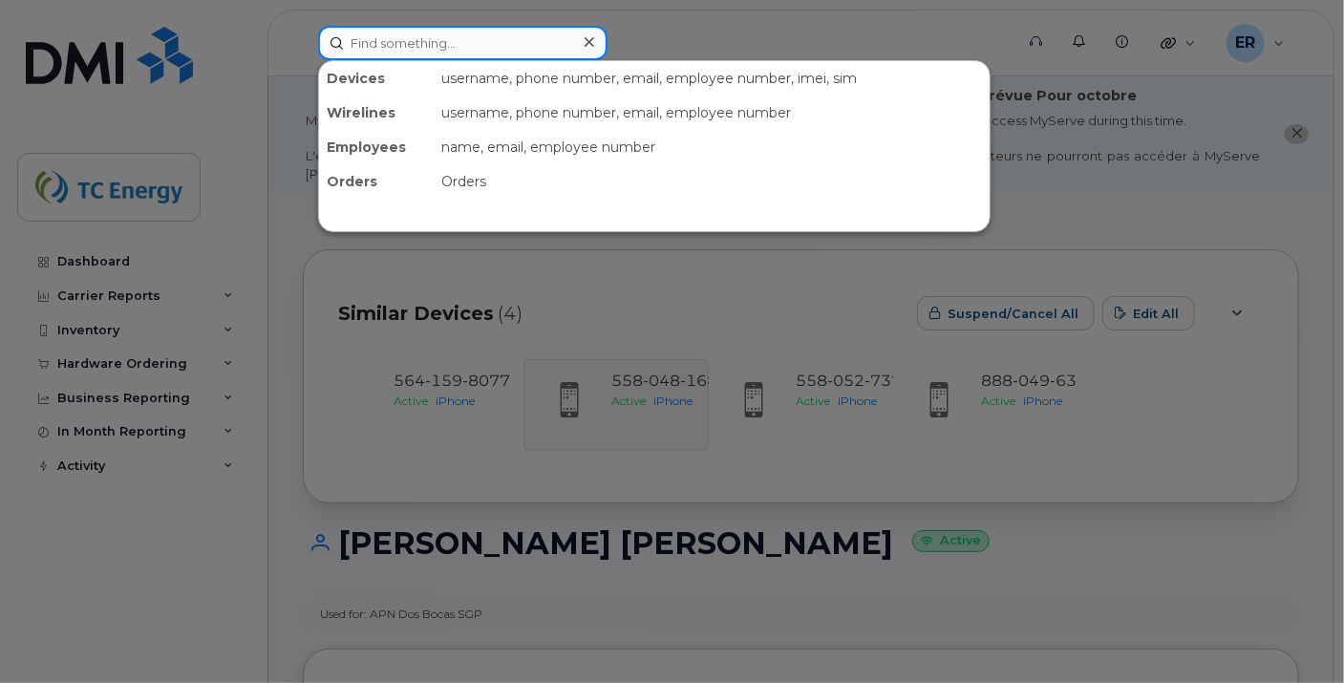
click at [457, 47] on input at bounding box center [462, 43] width 289 height 34
paste input "5573353376"
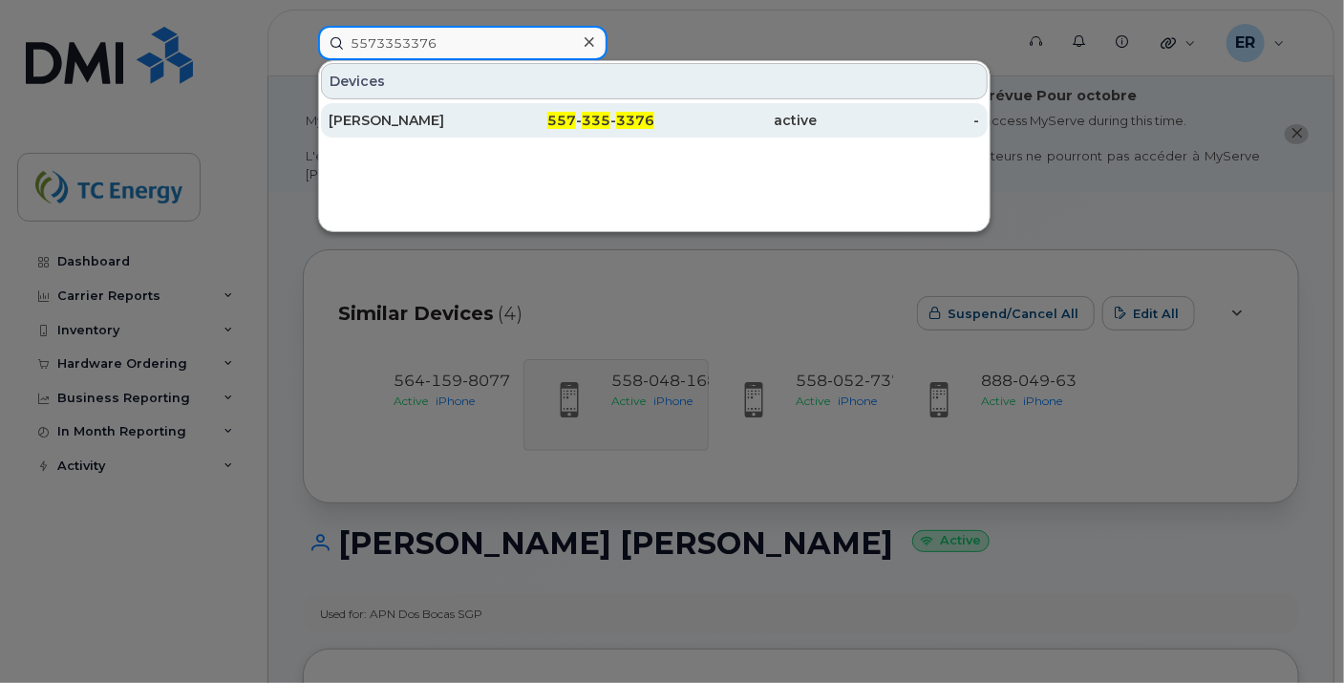
type input "5573353376"
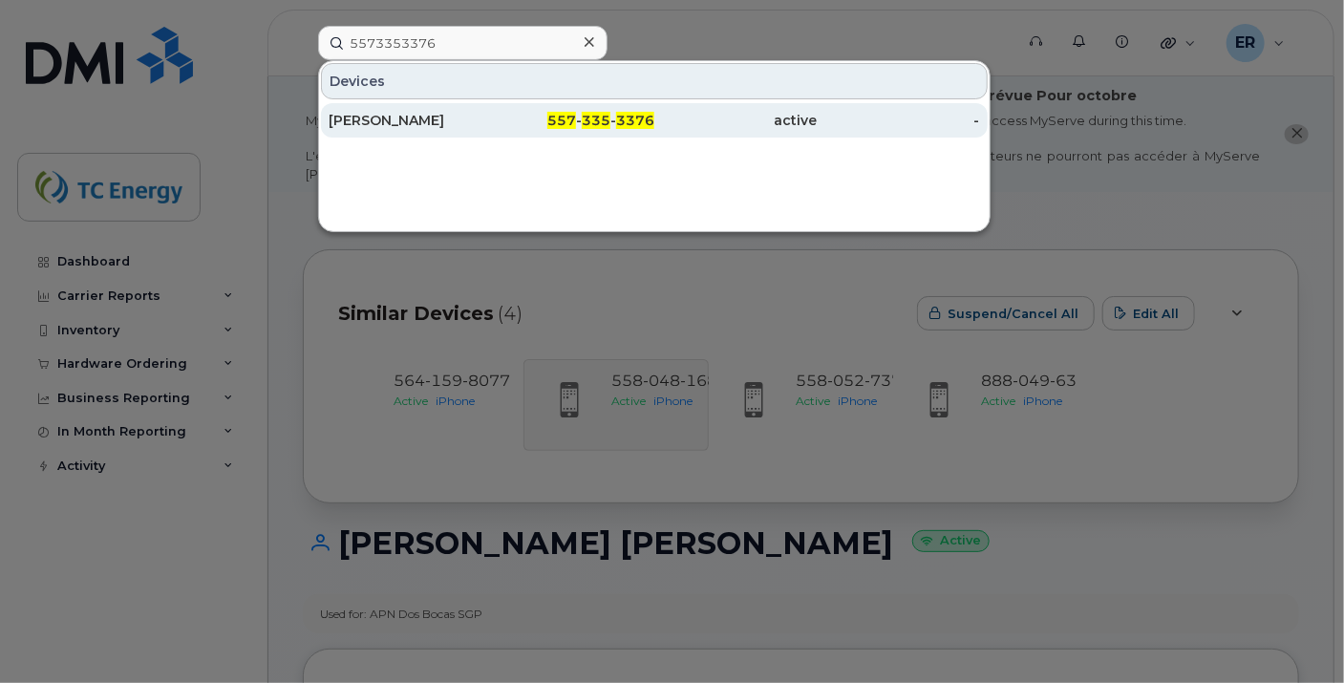
click at [425, 121] on div "Horacio Zamilpa" at bounding box center [410, 120] width 162 height 19
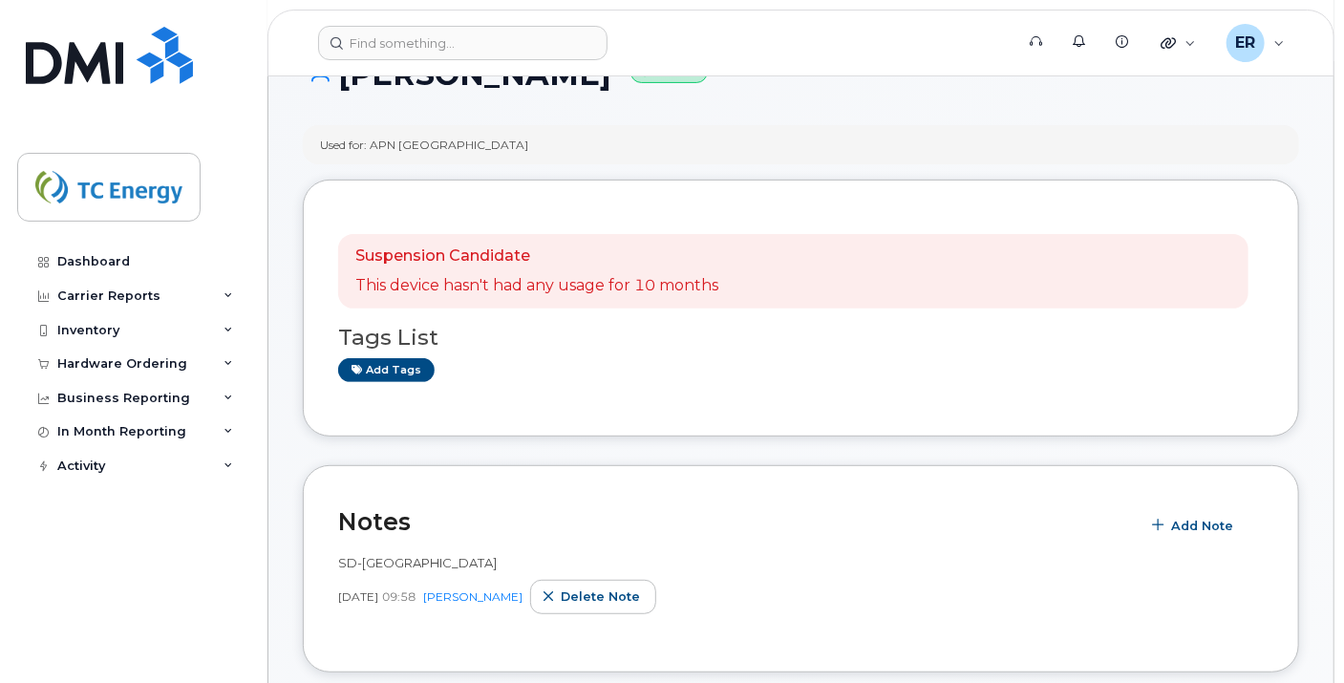
scroll to position [106, 0]
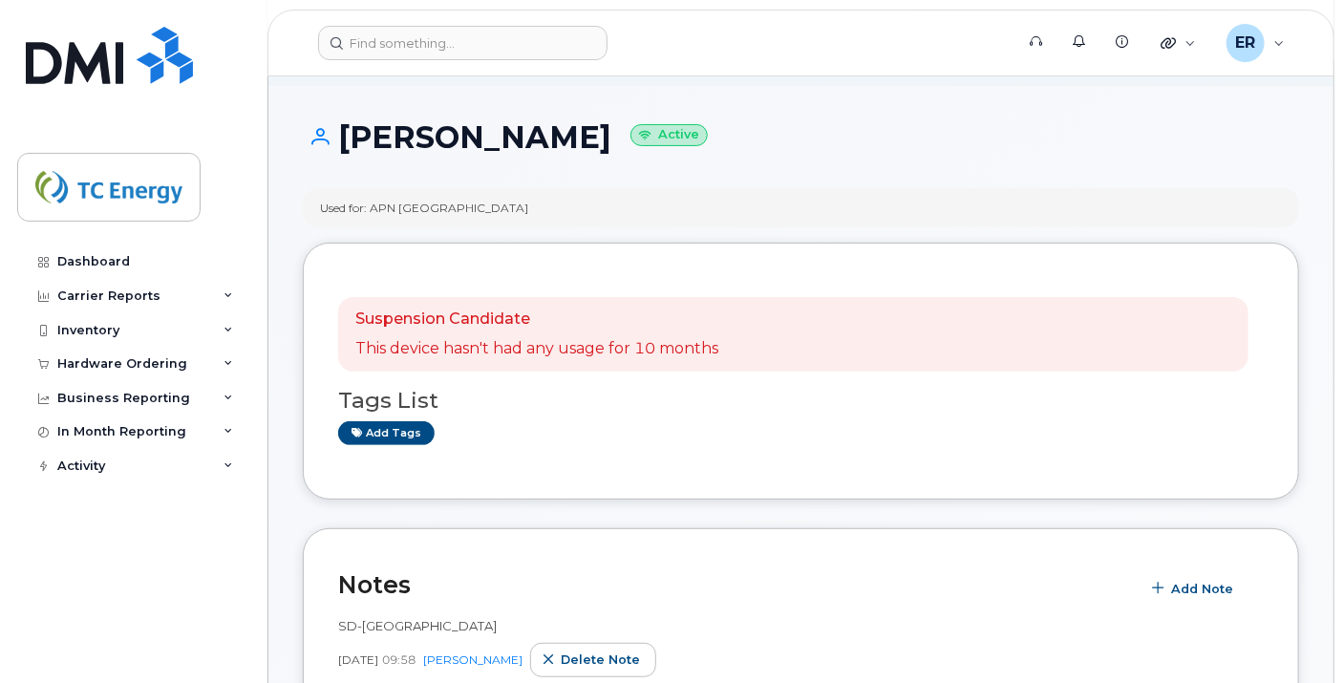
click at [346, 141] on h1 "[PERSON_NAME] Active" at bounding box center [801, 136] width 996 height 33
drag, startPoint x: 343, startPoint y: 136, endPoint x: 666, endPoint y: 150, distance: 323.2
click at [584, 138] on h1 "Horacio Zamilpa Active" at bounding box center [801, 136] width 996 height 33
click at [592, 143] on h1 "Horacio Zamilpa Active" at bounding box center [801, 136] width 996 height 33
drag, startPoint x: 543, startPoint y: 132, endPoint x: 344, endPoint y: 129, distance: 199.7
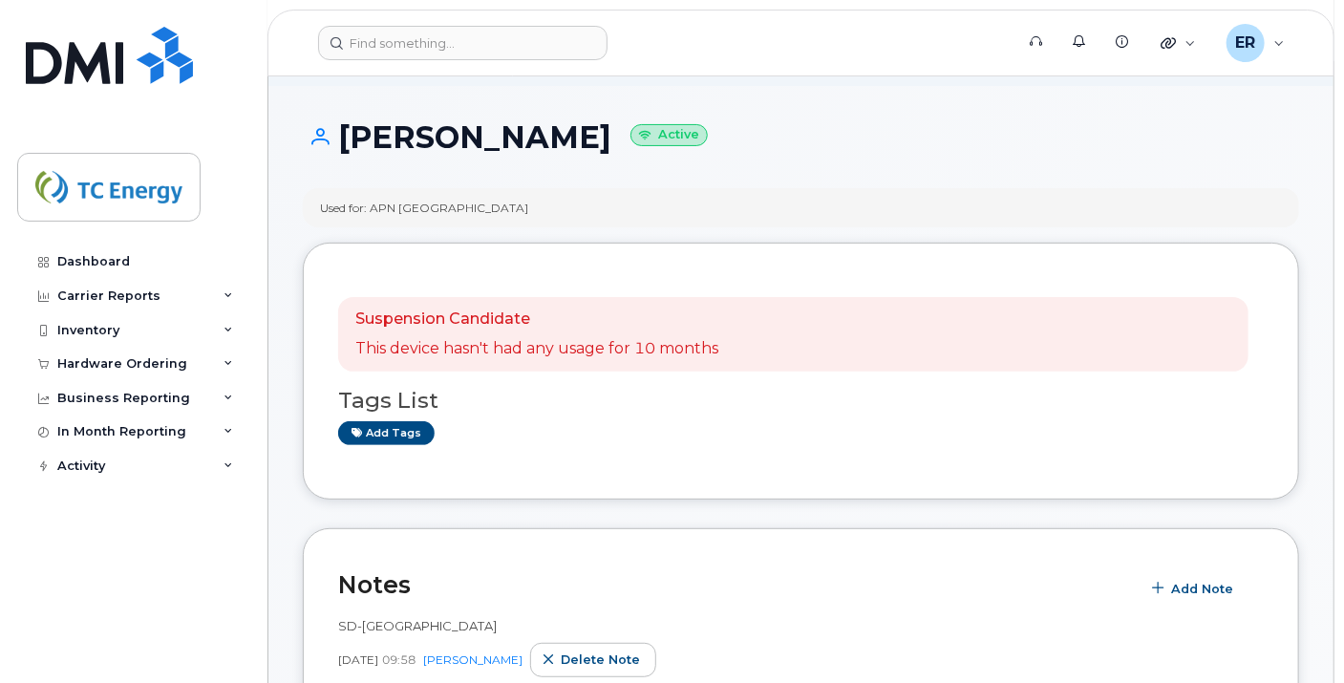
click at [342, 127] on h1 "Horacio Zamilpa Active" at bounding box center [801, 136] width 996 height 33
copy h1 "[PERSON_NAME]"
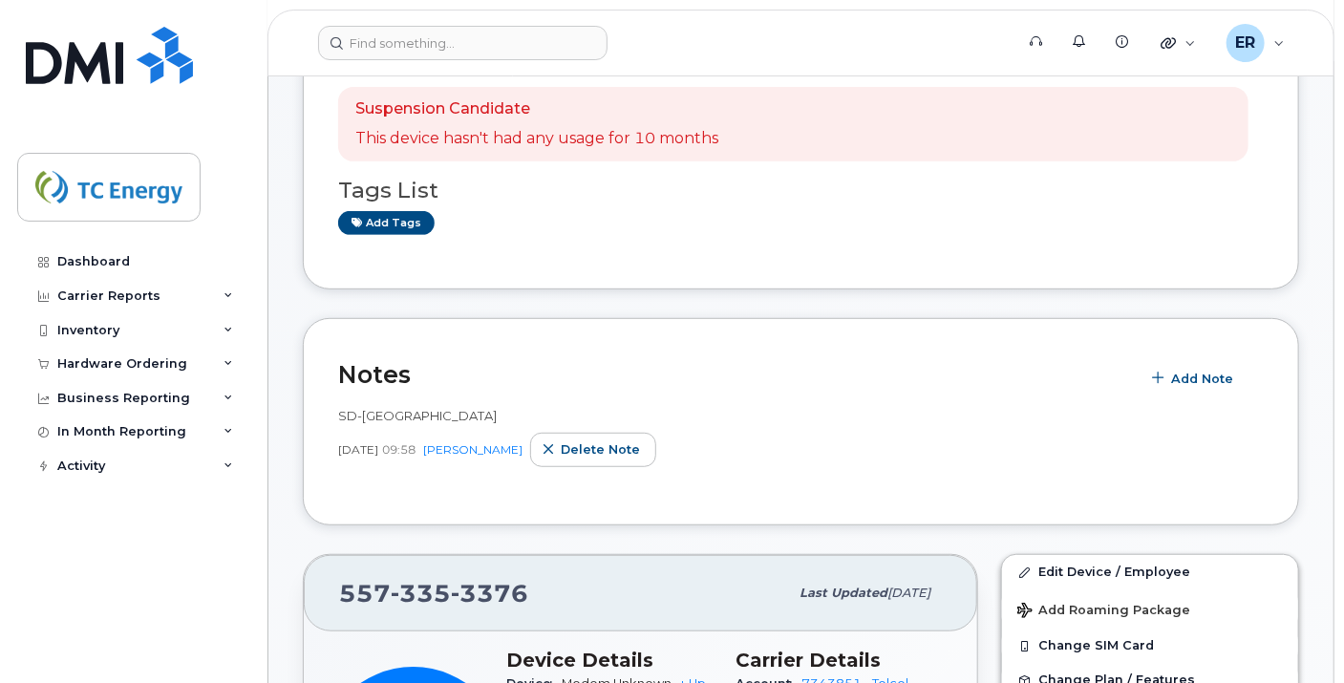
scroll to position [318, 0]
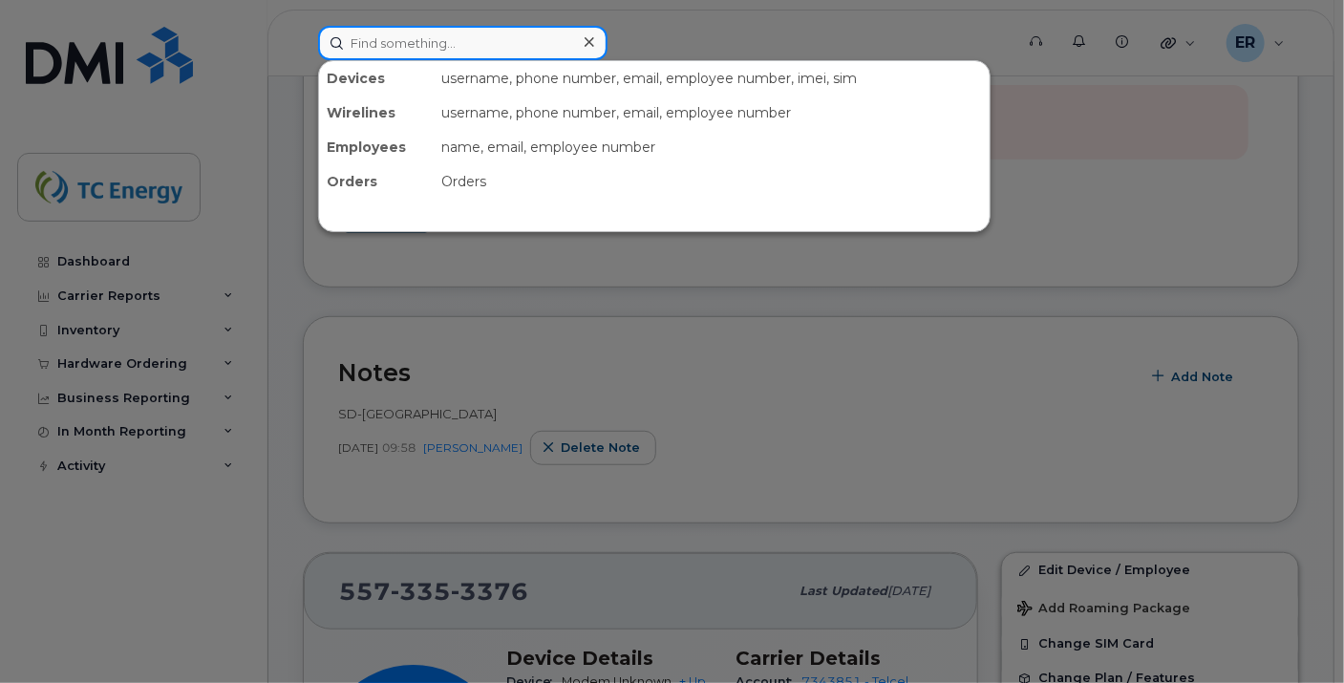
click at [528, 30] on input at bounding box center [462, 43] width 289 height 34
paste input "5580481689"
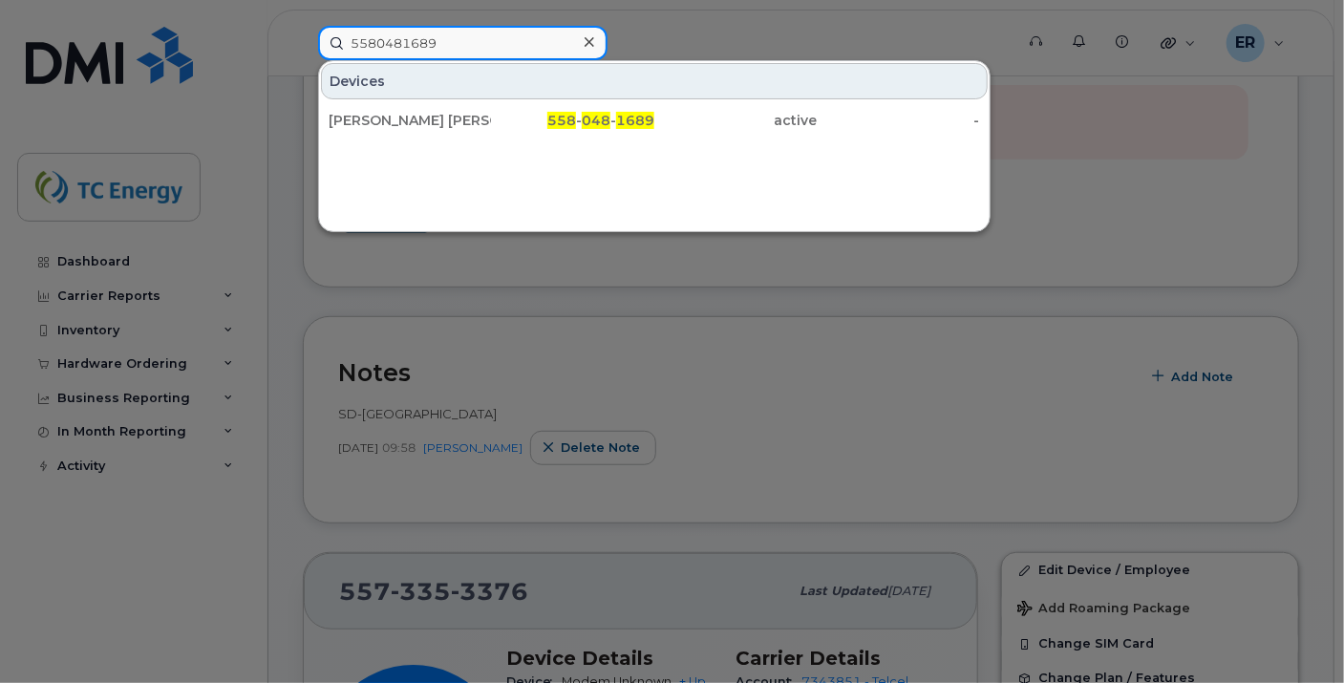
type input "5580481689"
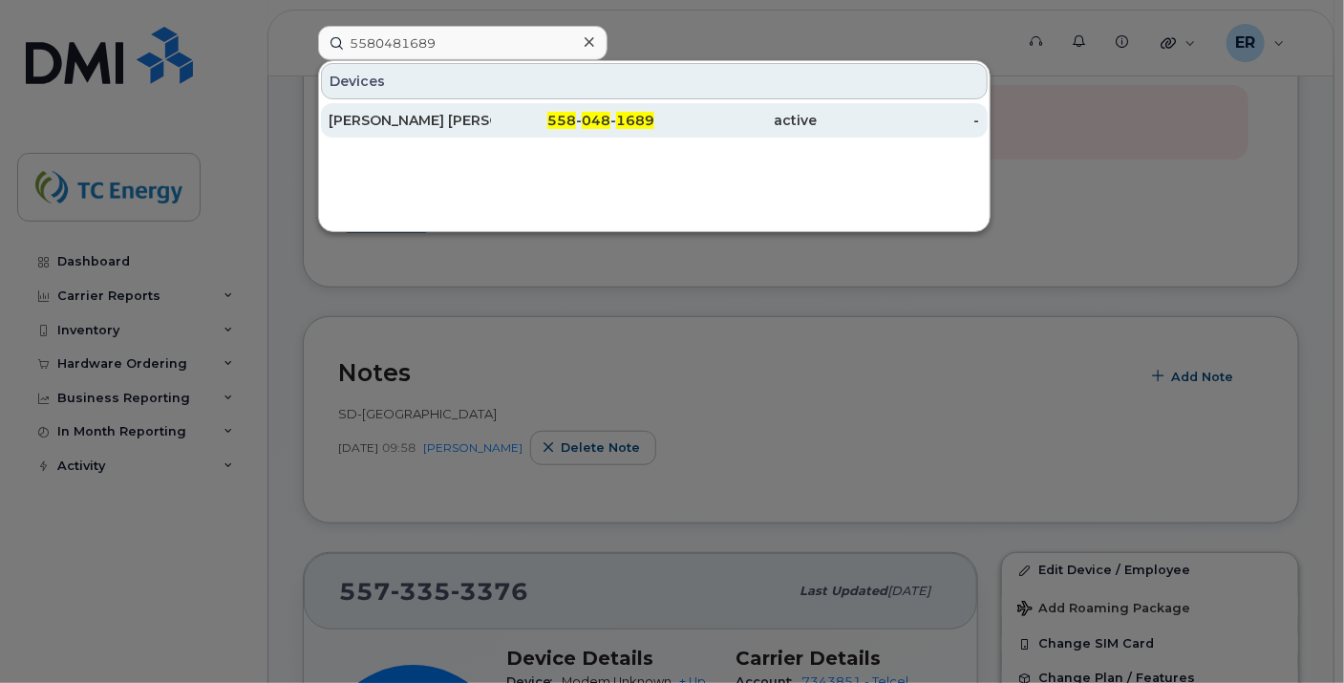
click at [425, 124] on div "[PERSON_NAME] [PERSON_NAME]" at bounding box center [410, 120] width 162 height 19
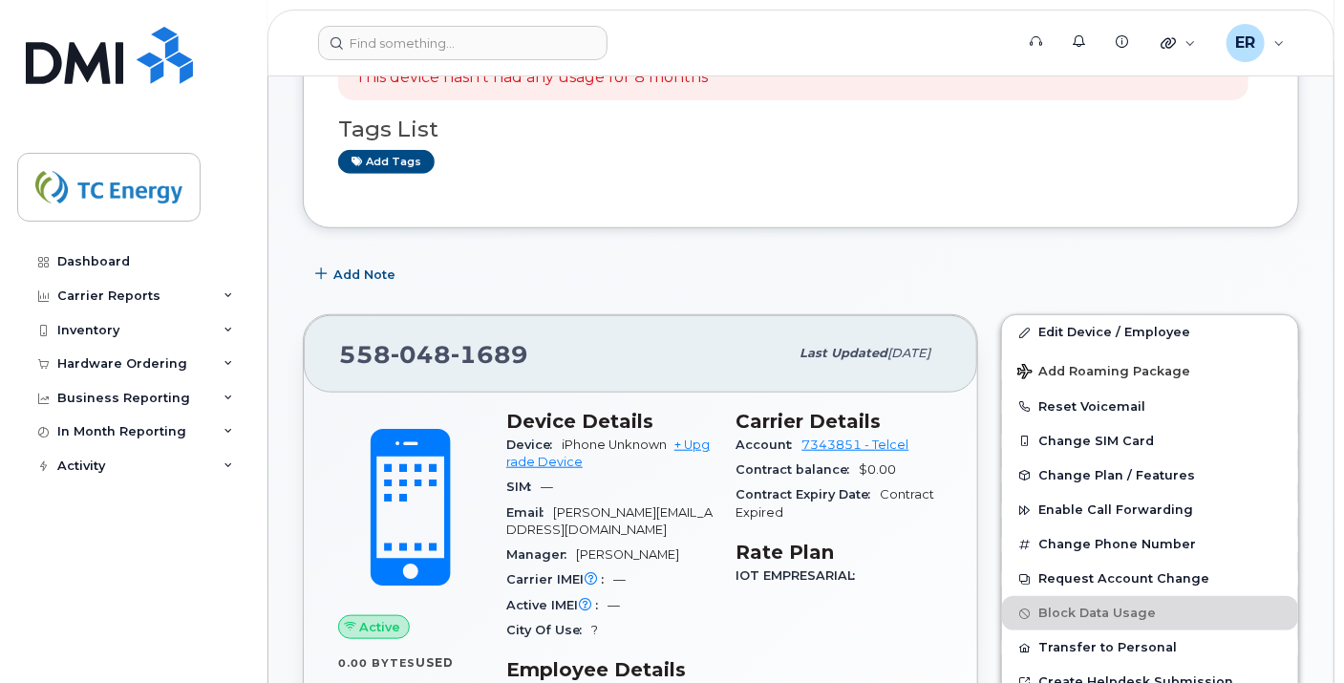
scroll to position [318, 0]
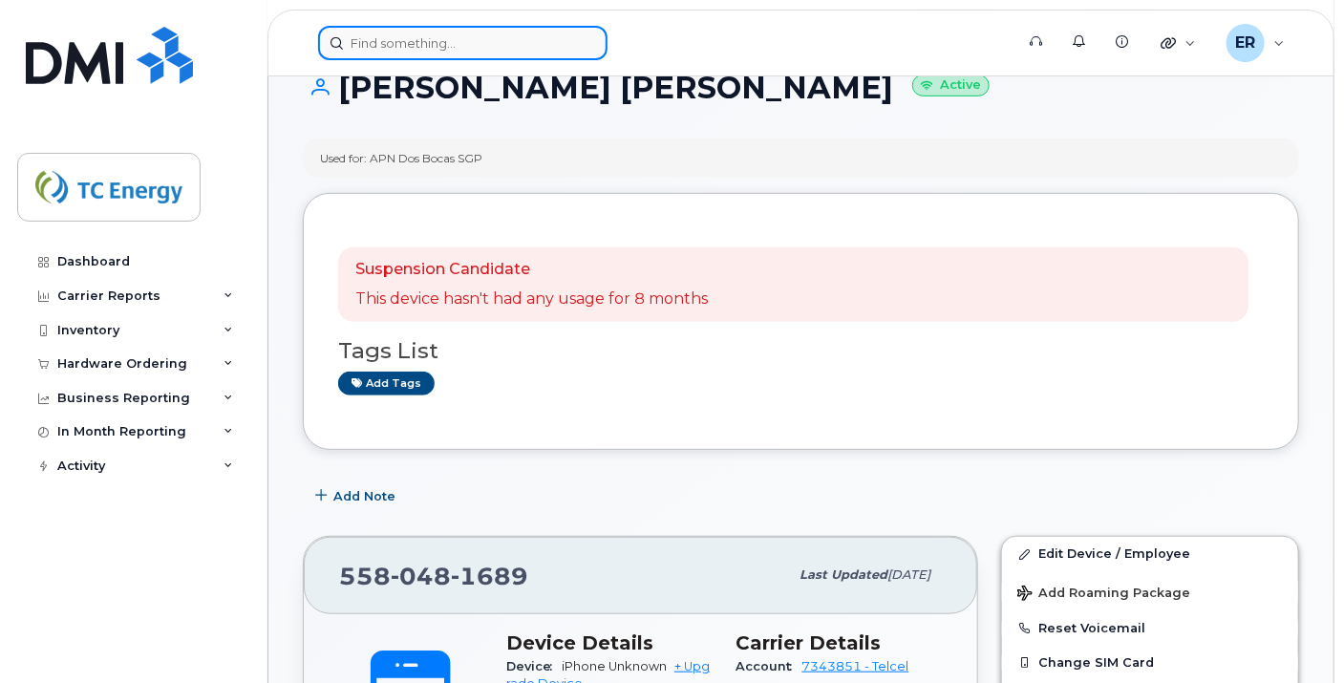
click at [429, 38] on input at bounding box center [462, 43] width 289 height 34
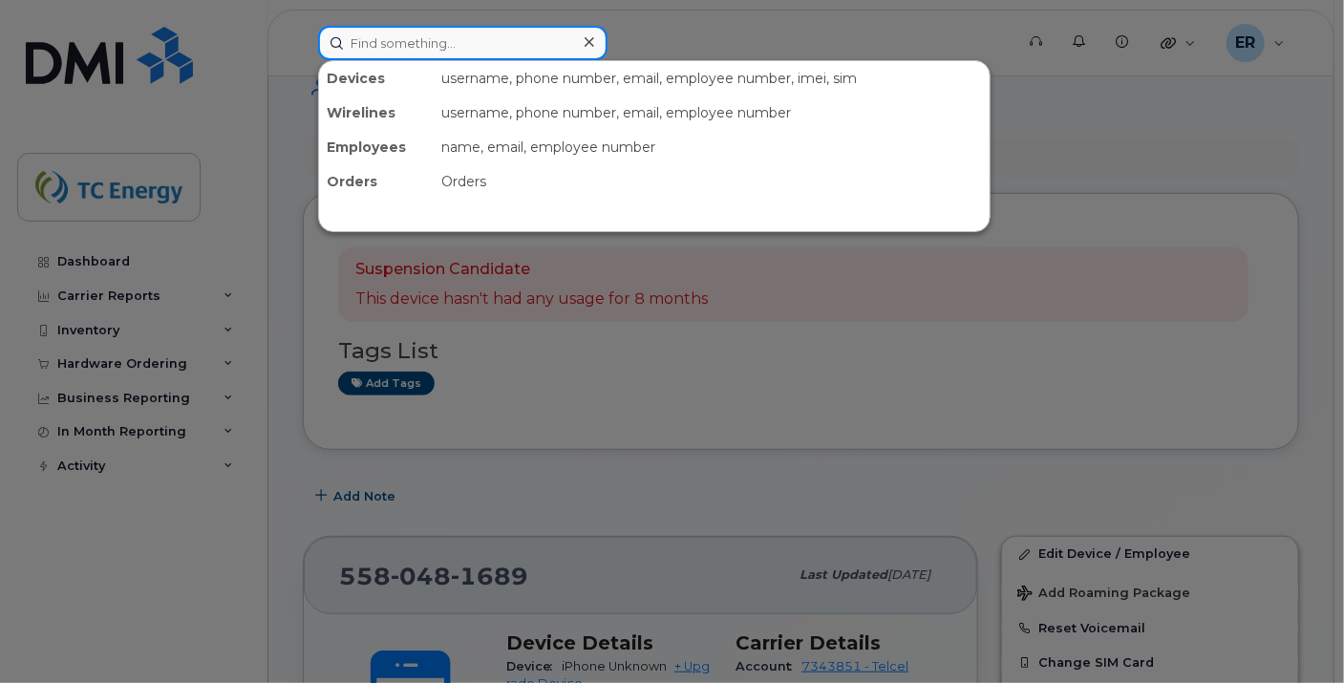
paste input "5580527377"
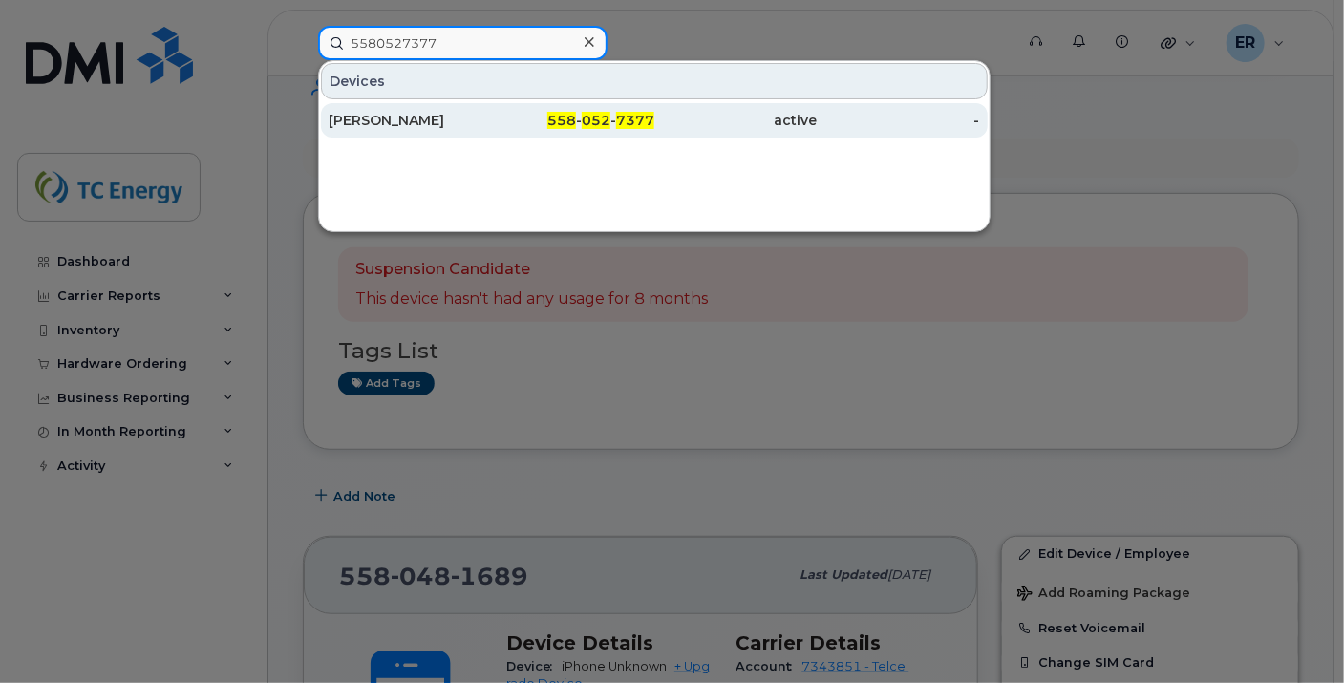
type input "5580527377"
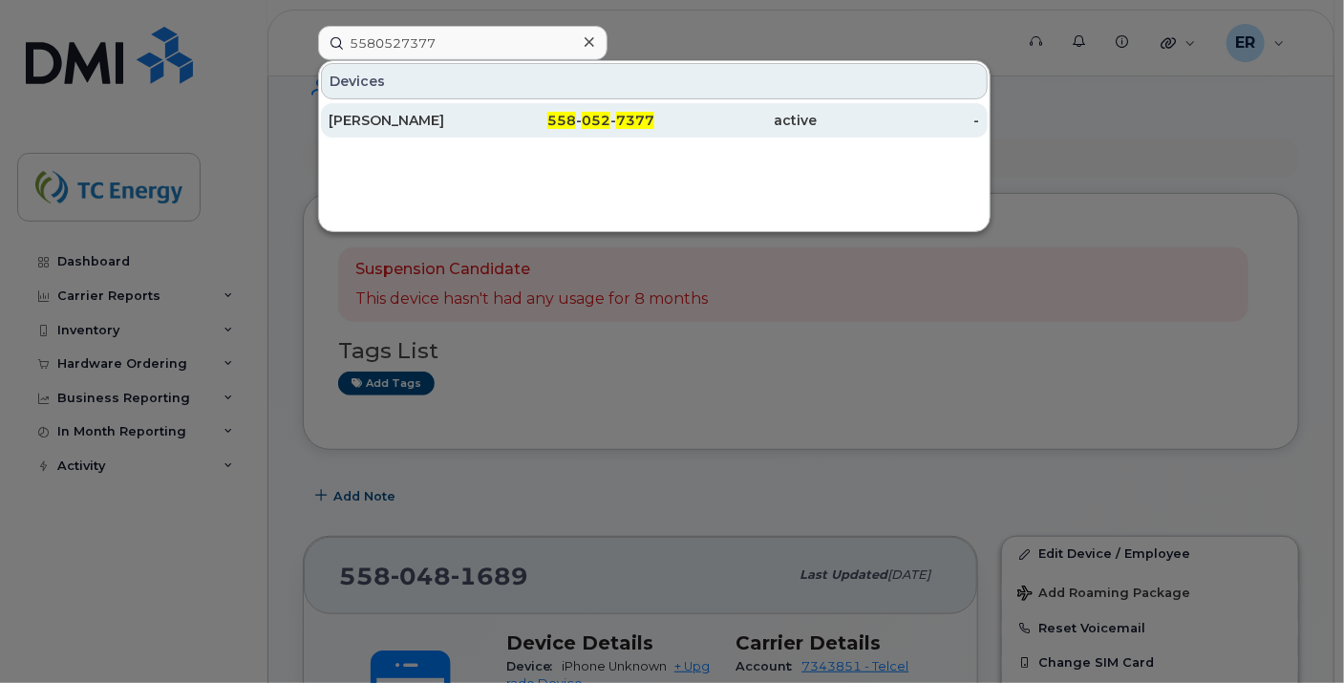
click at [428, 115] on div "[PERSON_NAME]" at bounding box center [410, 120] width 162 height 19
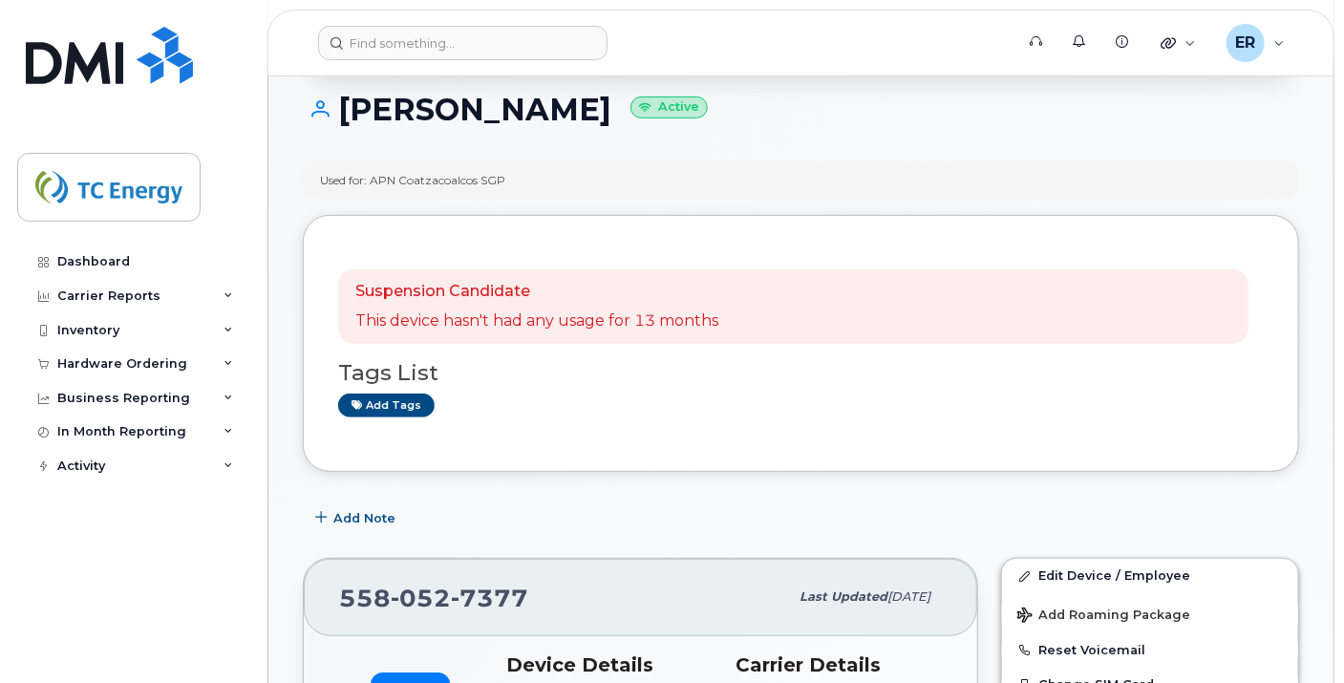
scroll to position [106, 0]
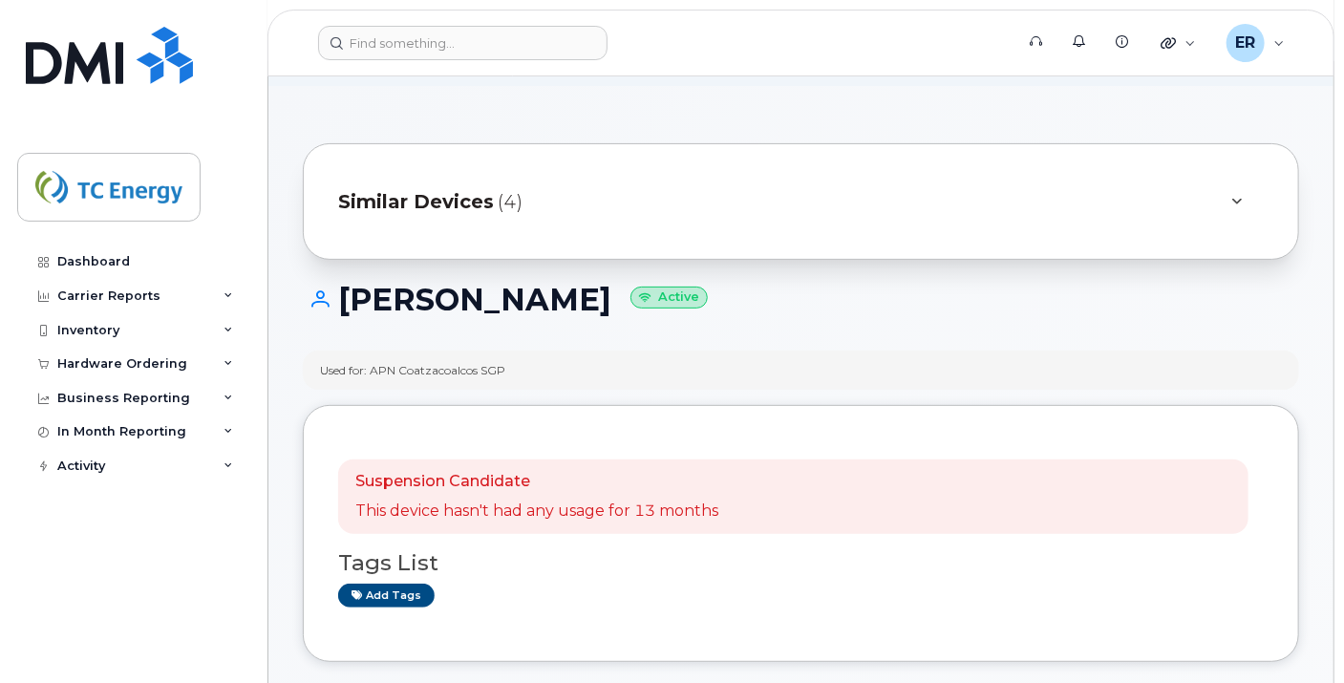
click at [415, 205] on span "Similar Devices" at bounding box center [416, 202] width 156 height 28
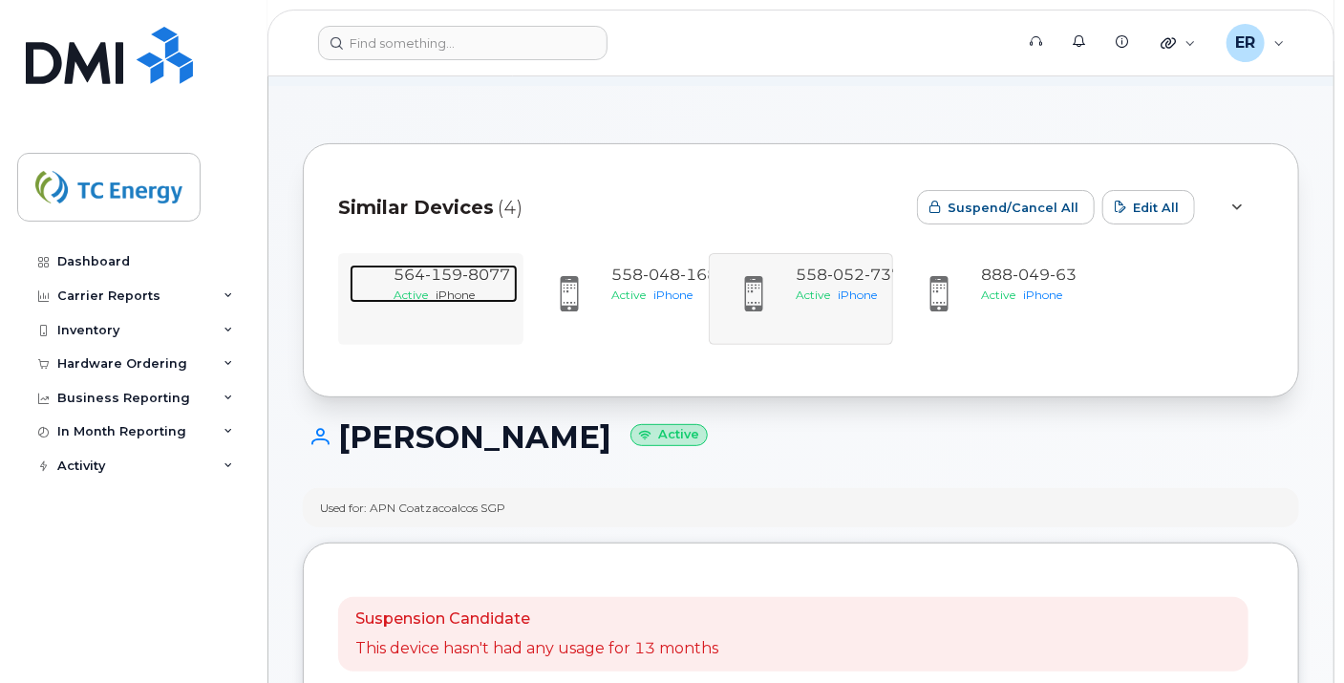
click at [447, 292] on span "iPhone" at bounding box center [455, 295] width 39 height 14
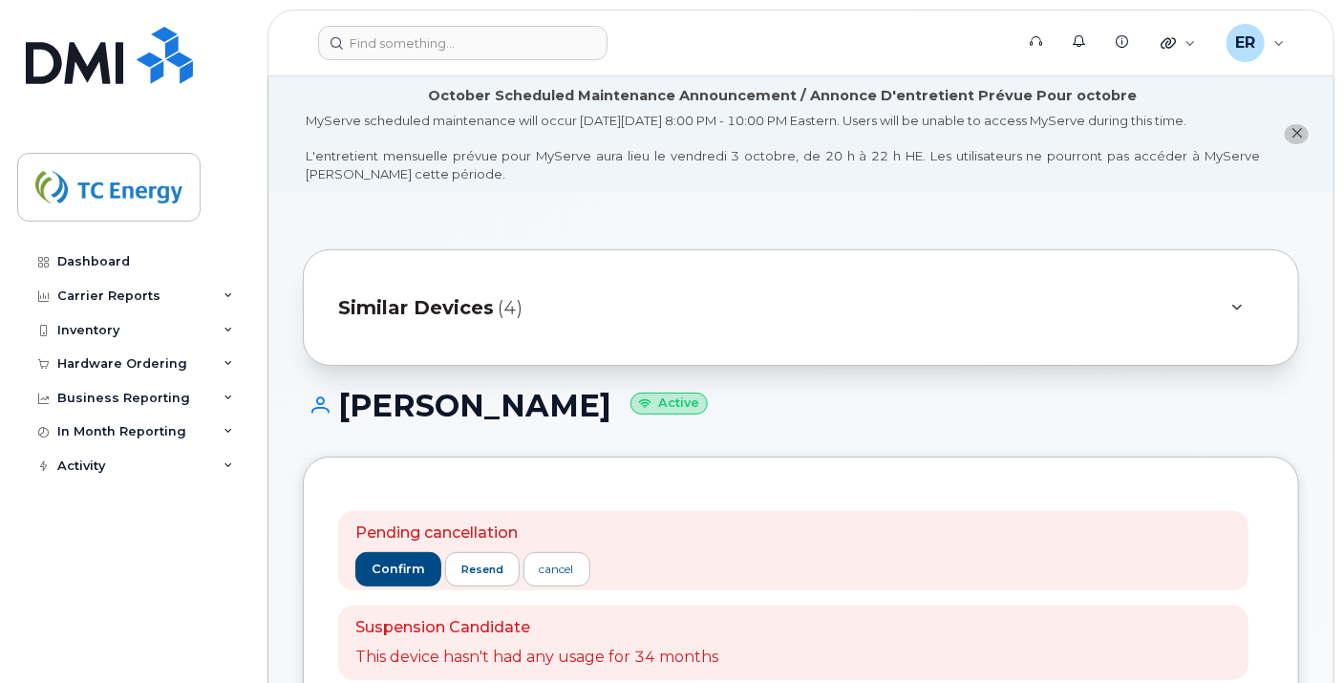
click at [439, 299] on span "Similar Devices" at bounding box center [416, 308] width 156 height 28
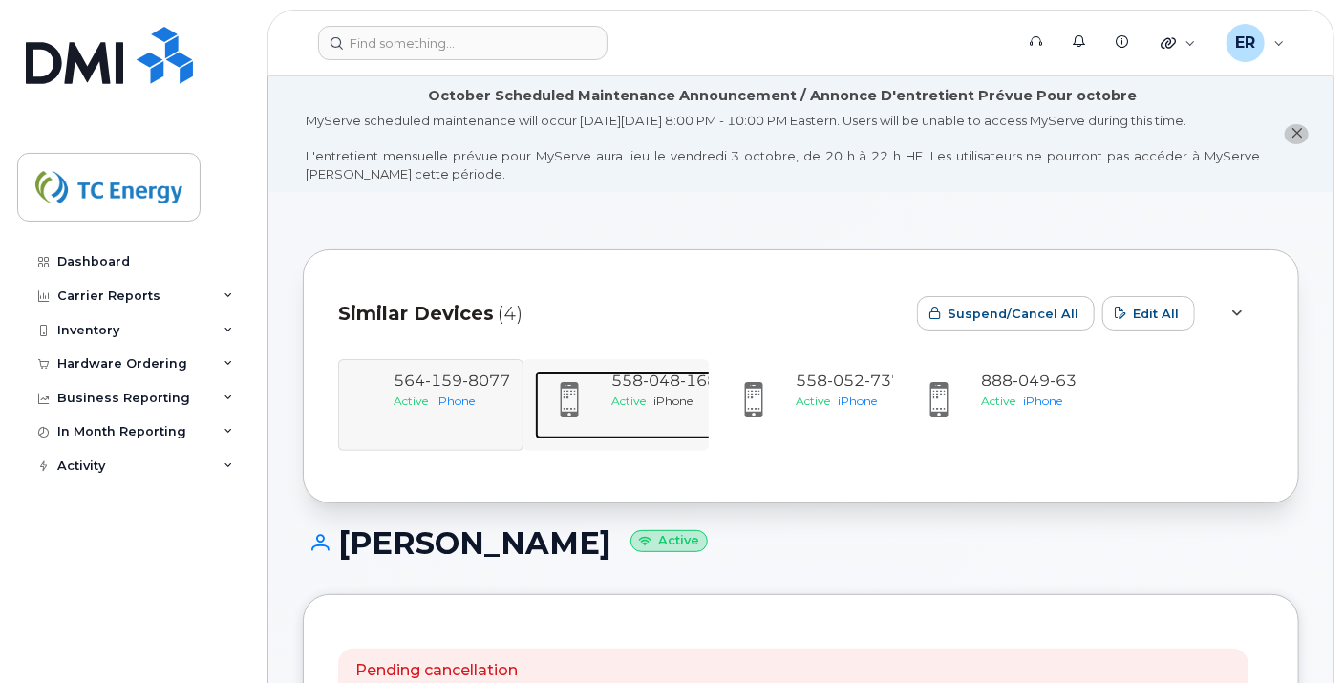
click at [671, 373] on span "048" at bounding box center [661, 381] width 37 height 18
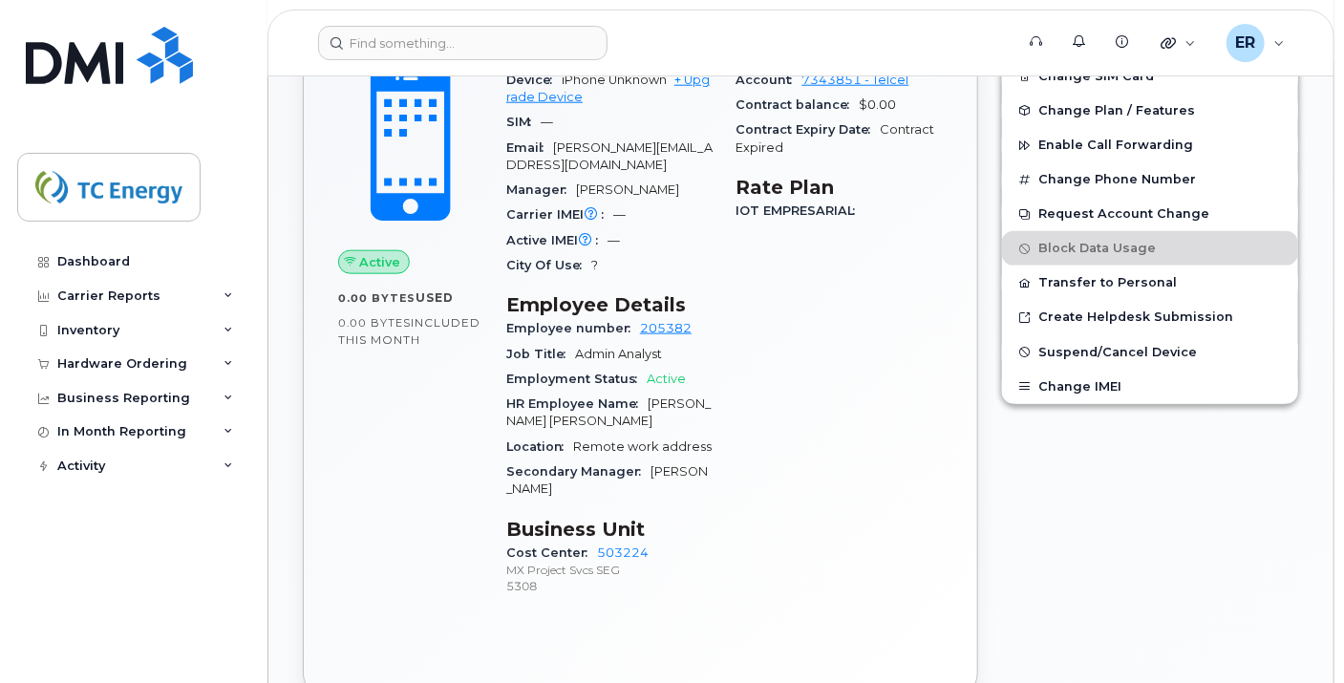
scroll to position [692, 0]
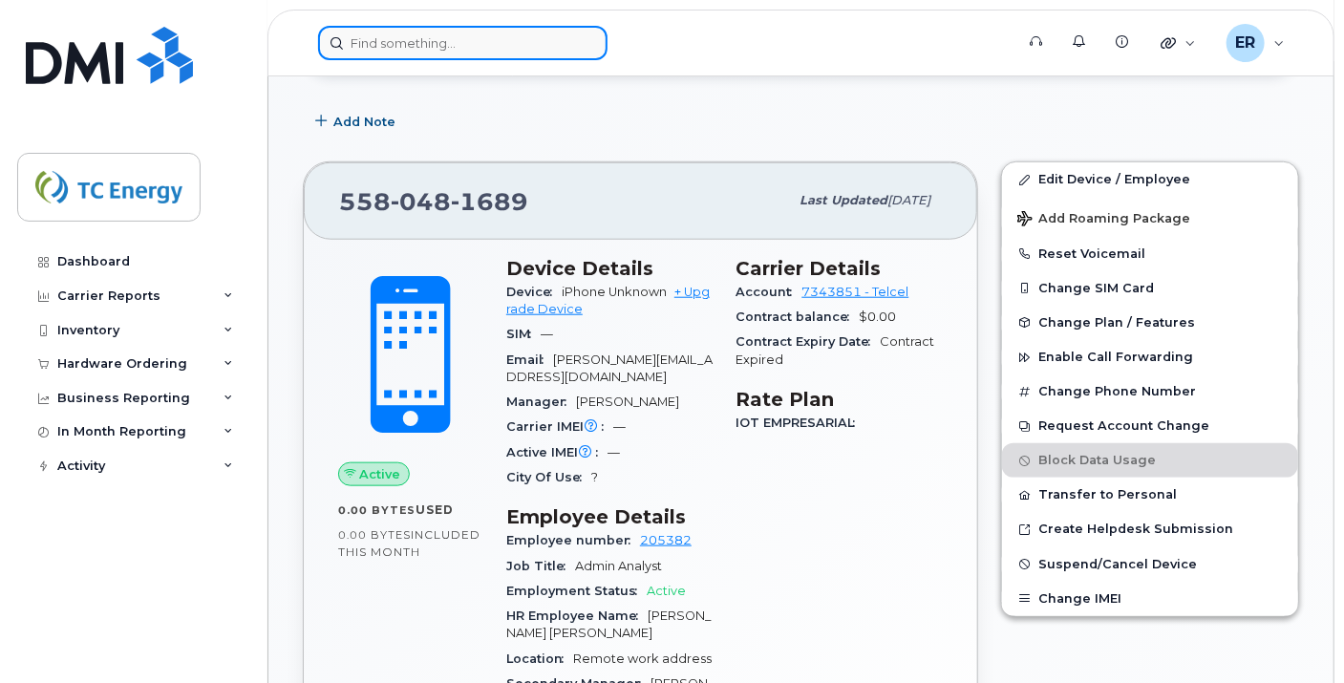
click at [420, 38] on input at bounding box center [462, 43] width 289 height 34
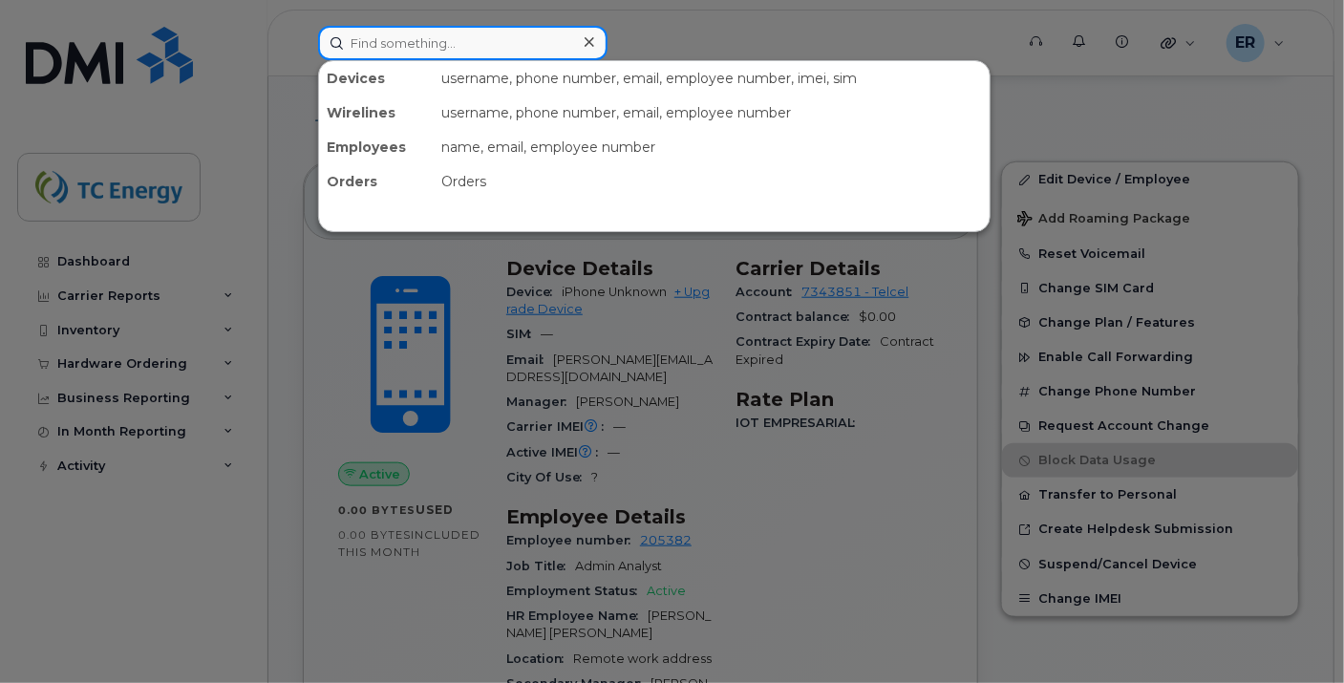
paste input "5540335150"
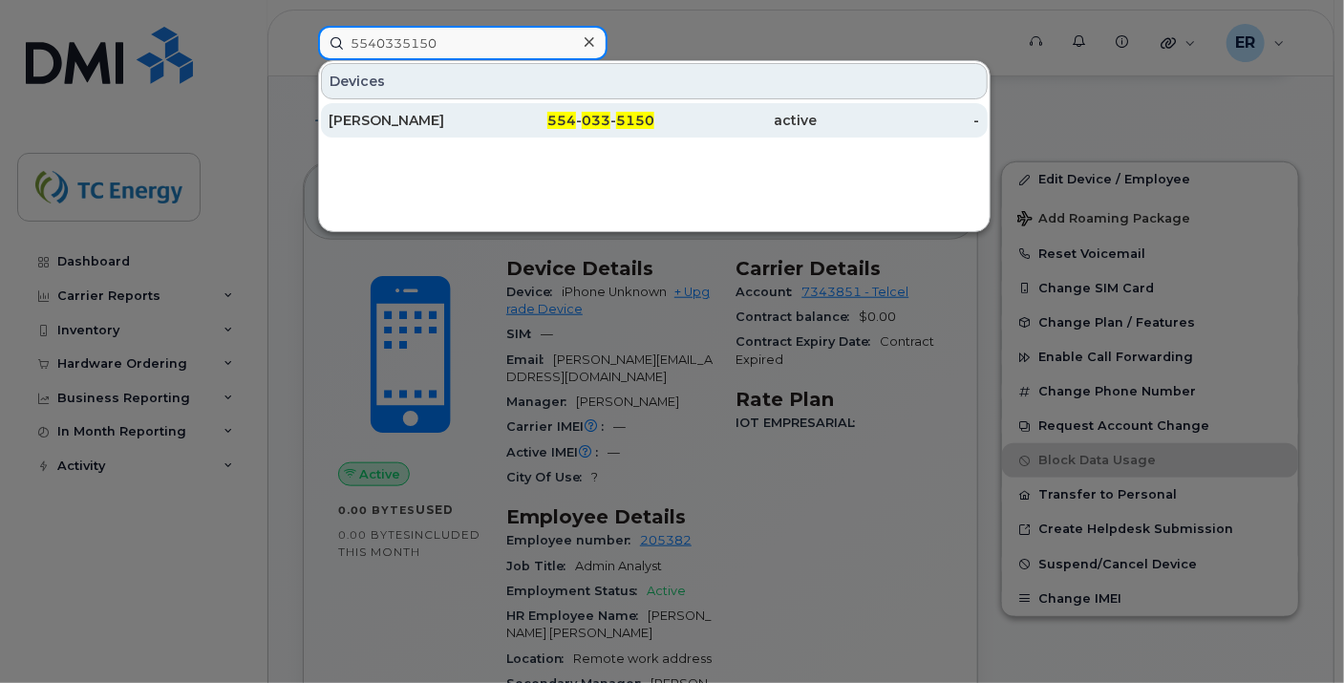
type input "5540335150"
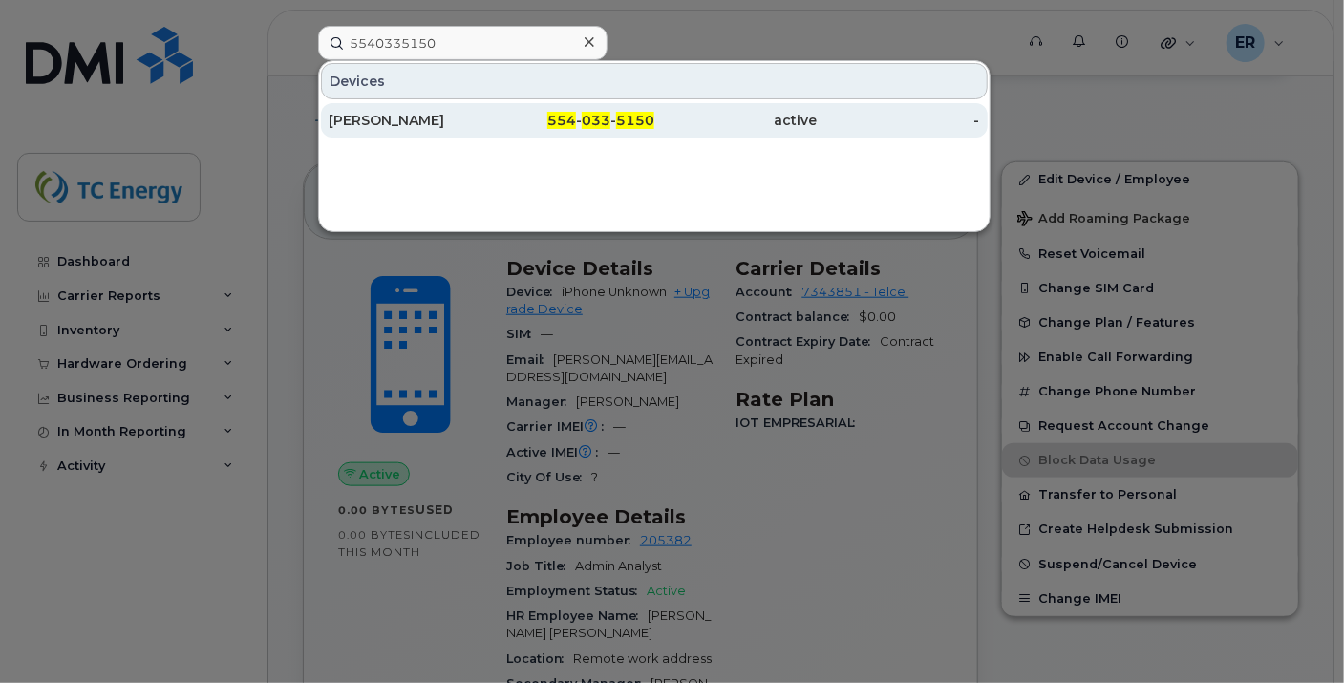
click at [438, 120] on div "Jose Luis Mondragon" at bounding box center [410, 120] width 162 height 19
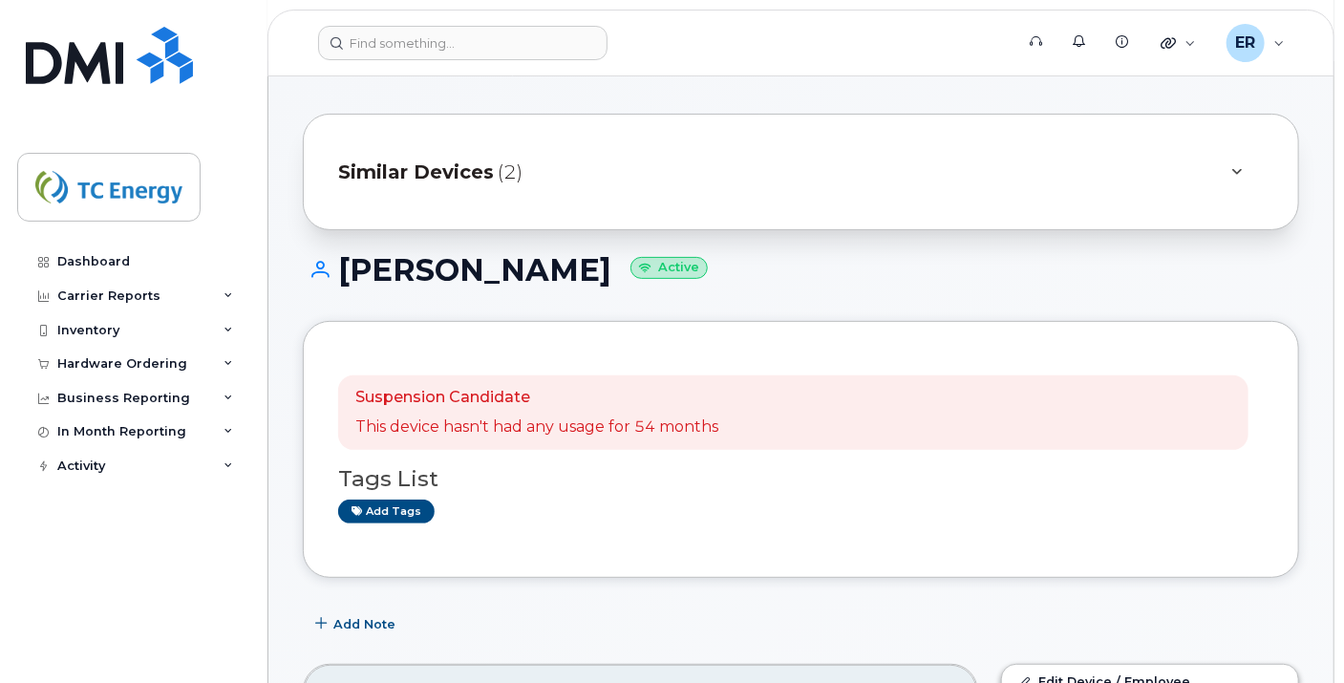
scroll to position [106, 0]
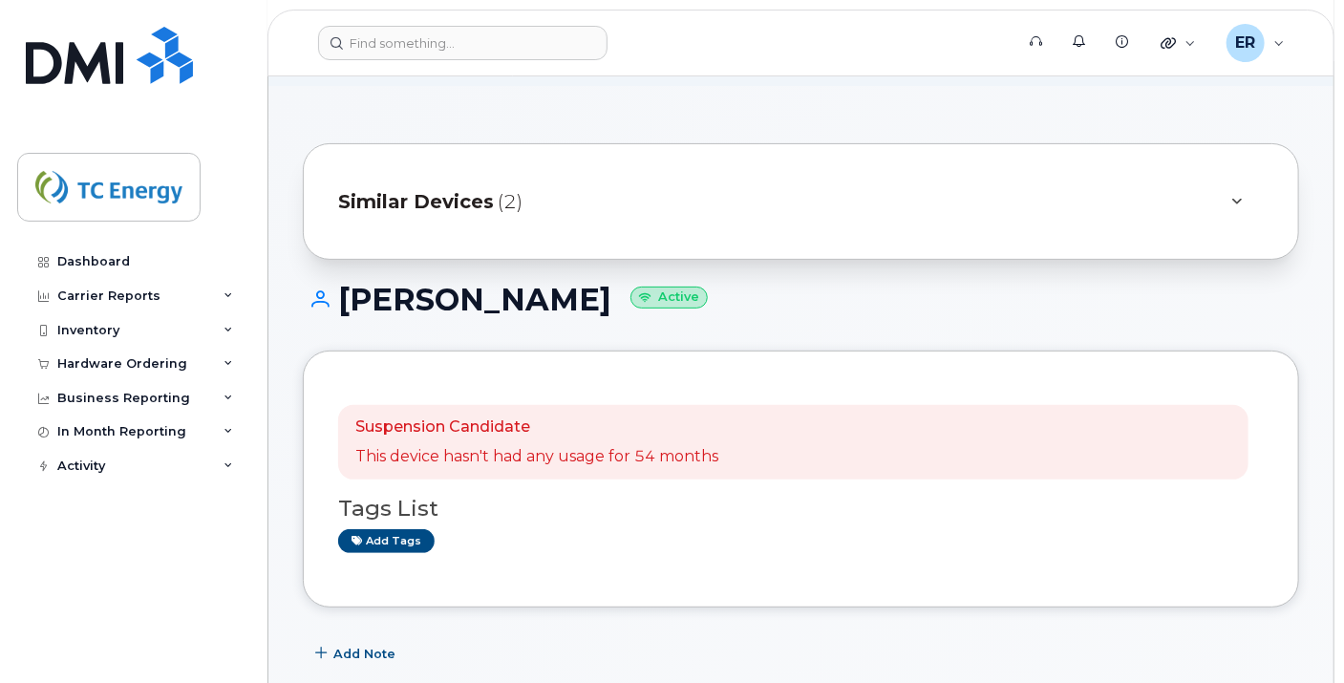
click at [450, 194] on span "Similar Devices" at bounding box center [416, 202] width 156 height 28
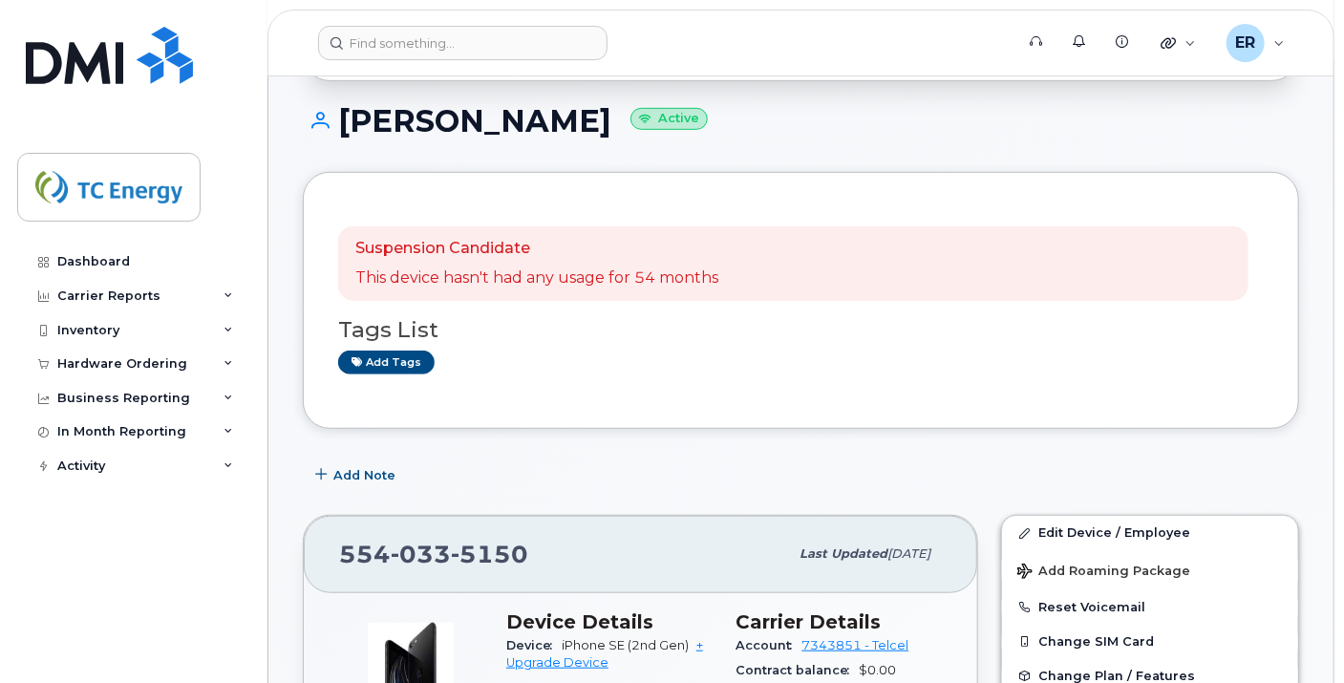
scroll to position [318, 0]
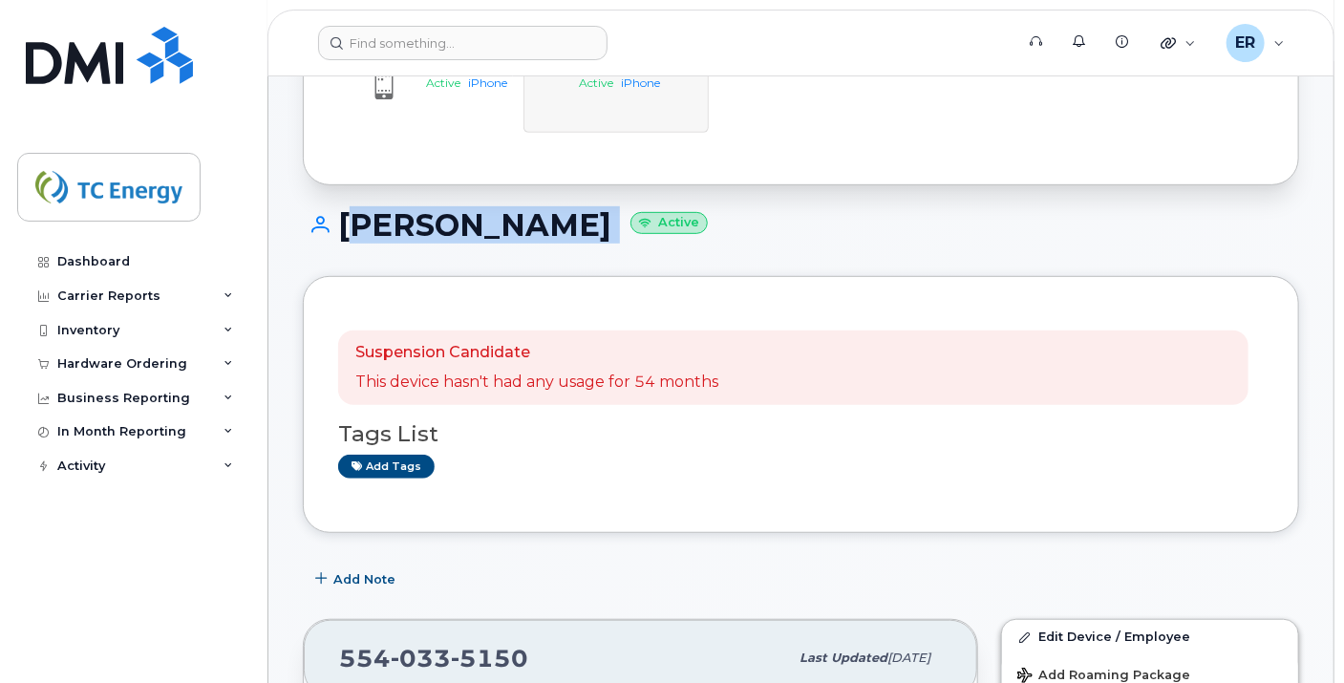
drag, startPoint x: 687, startPoint y: 222, endPoint x: 337, endPoint y: 215, distance: 349.7
click at [341, 219] on h1 "Jose Luis Mondragon Active" at bounding box center [801, 224] width 996 height 33
copy h1 "Jose Luis Mondragon"
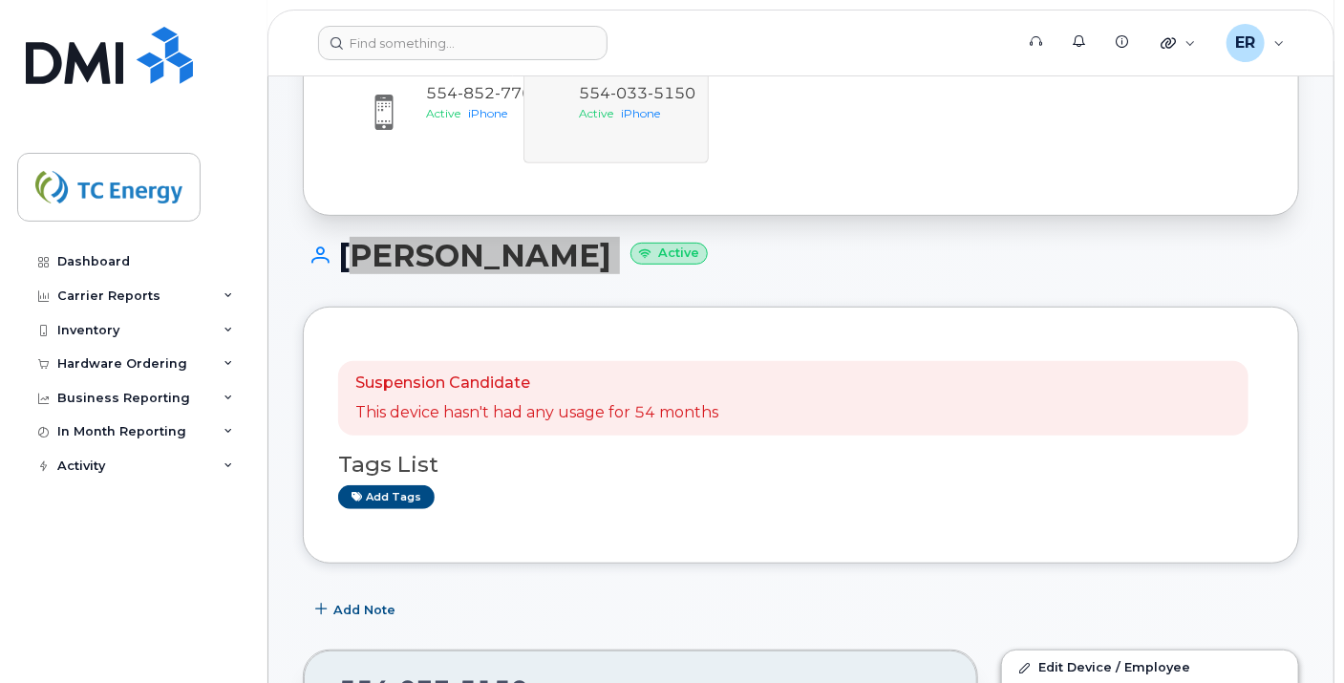
scroll to position [212, 0]
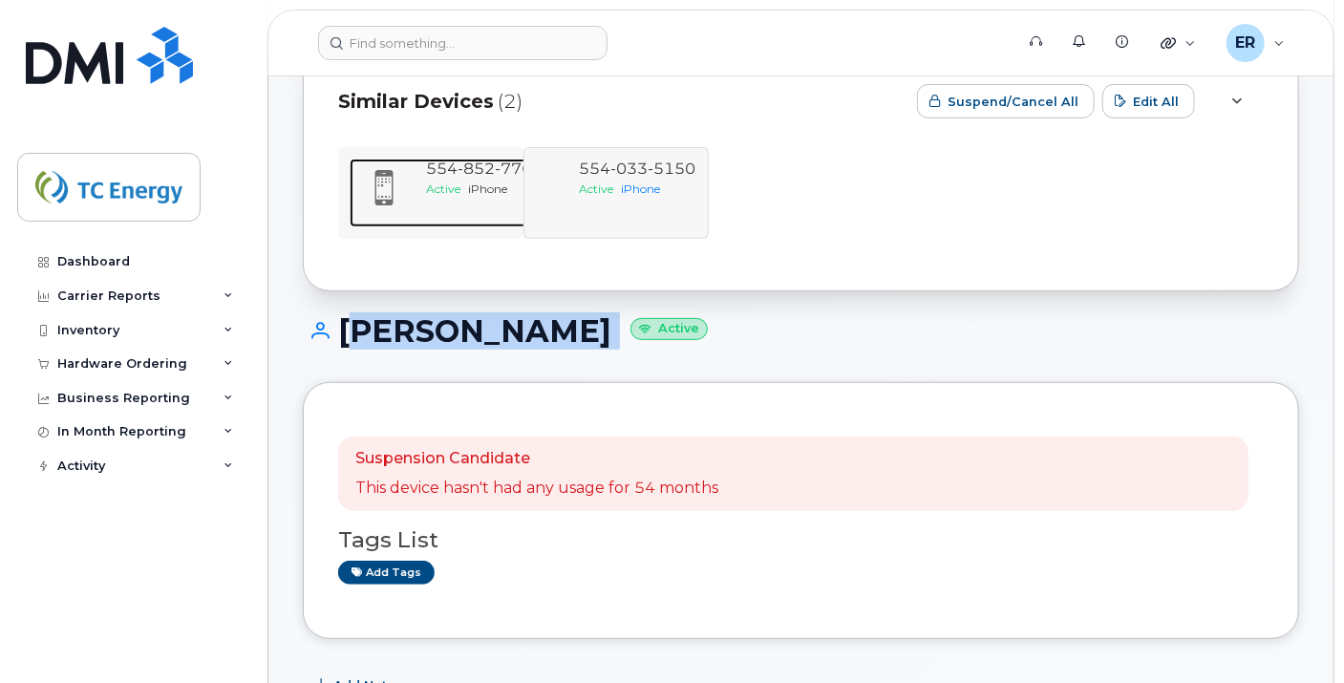
click at [501, 193] on span "iPhone" at bounding box center [487, 188] width 39 height 14
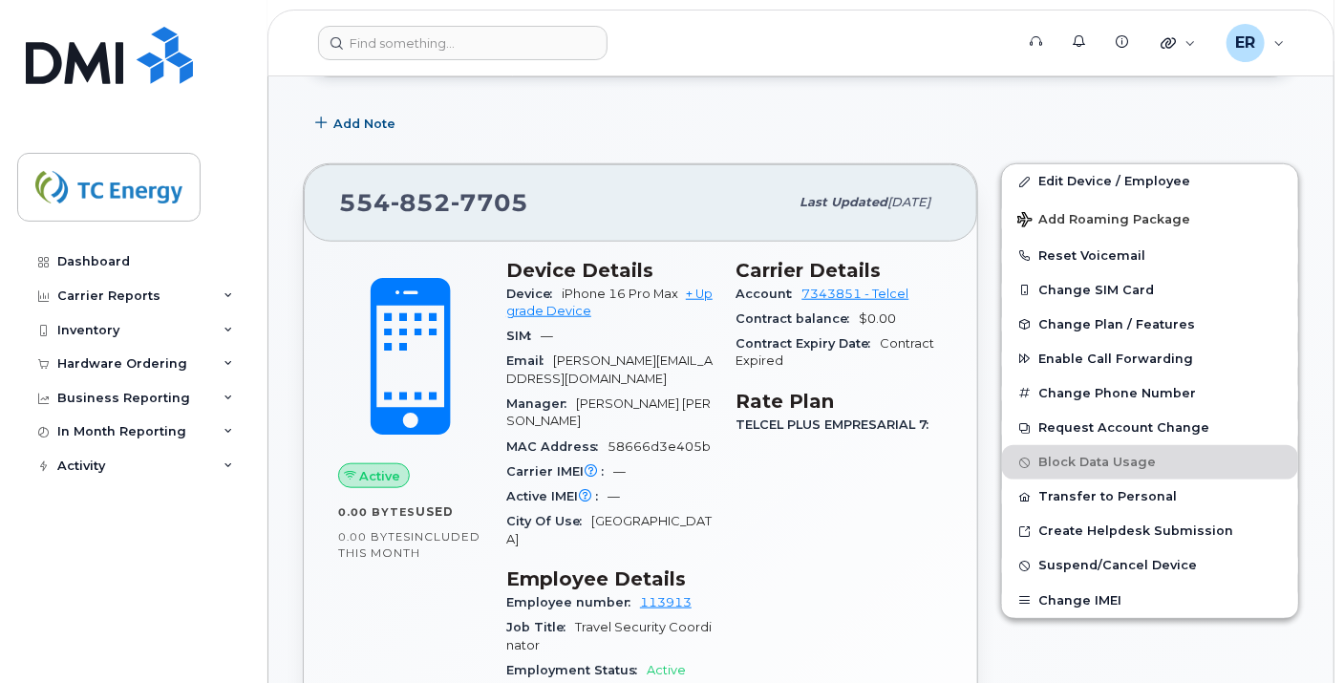
scroll to position [530, 0]
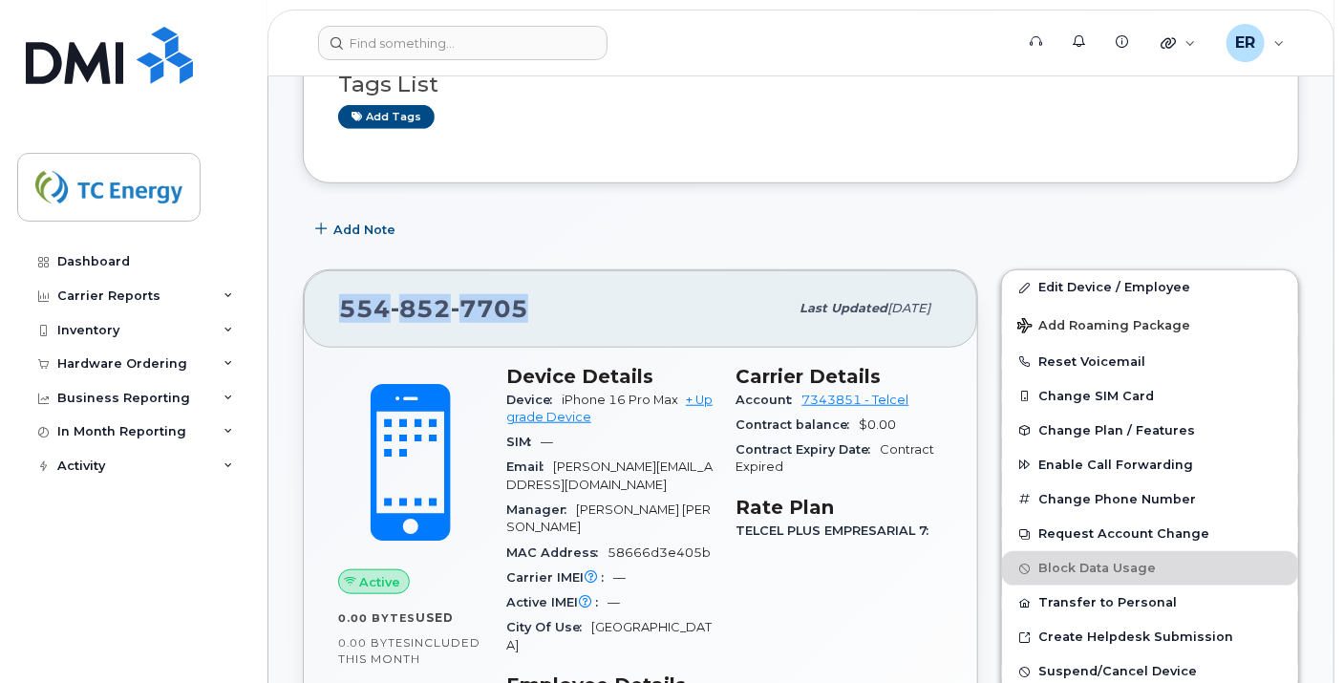
drag, startPoint x: 526, startPoint y: 295, endPoint x: 343, endPoint y: 296, distance: 183.4
click at [343, 296] on div "554 852 7705" at bounding box center [563, 308] width 449 height 40
copy span "554 852 7705"
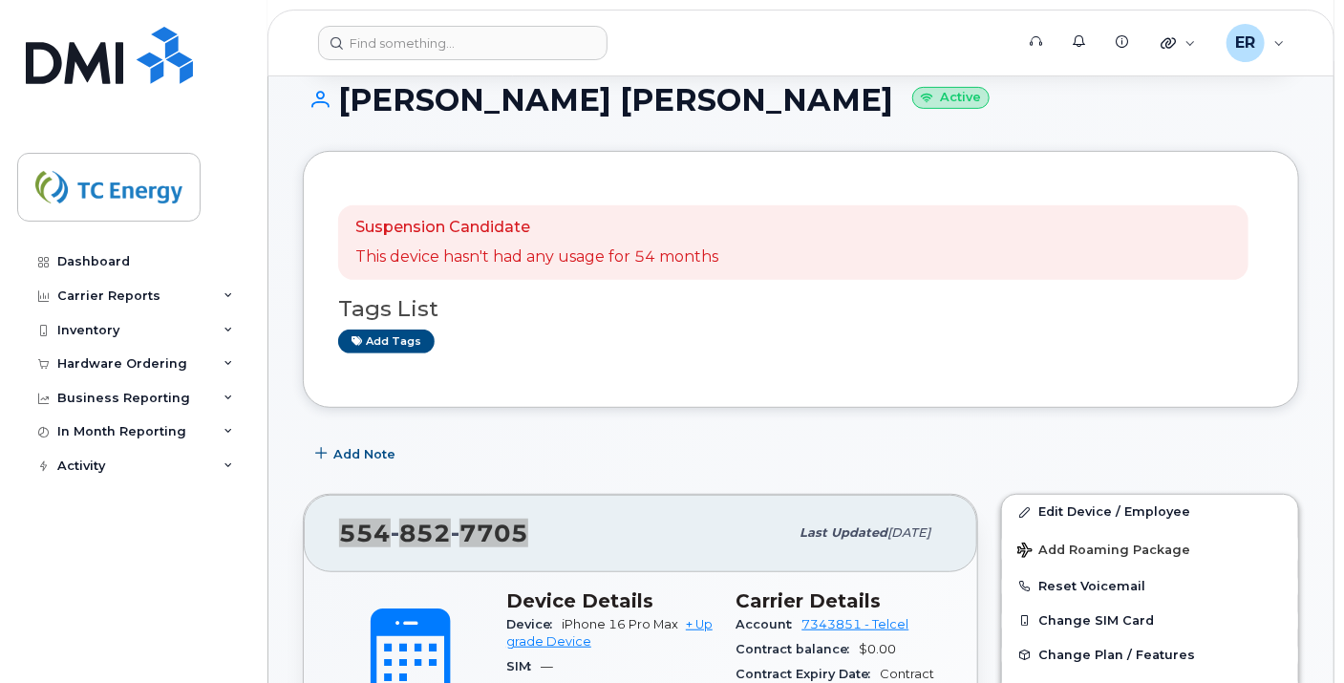
scroll to position [212, 0]
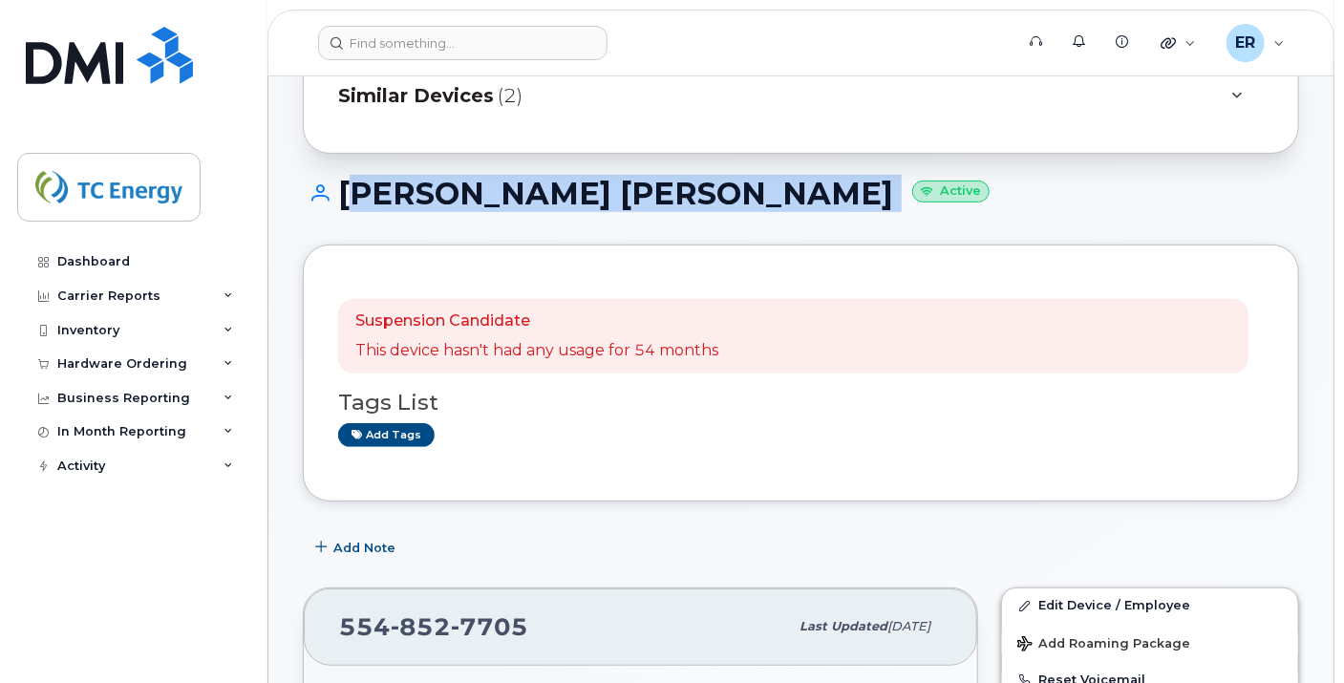
drag, startPoint x: 792, startPoint y: 189, endPoint x: 343, endPoint y: 196, distance: 449.0
click at [343, 196] on h1 "Jose Luis Mondragon Flores Active" at bounding box center [801, 193] width 996 height 33
copy h1 "[PERSON_NAME] [PERSON_NAME]"
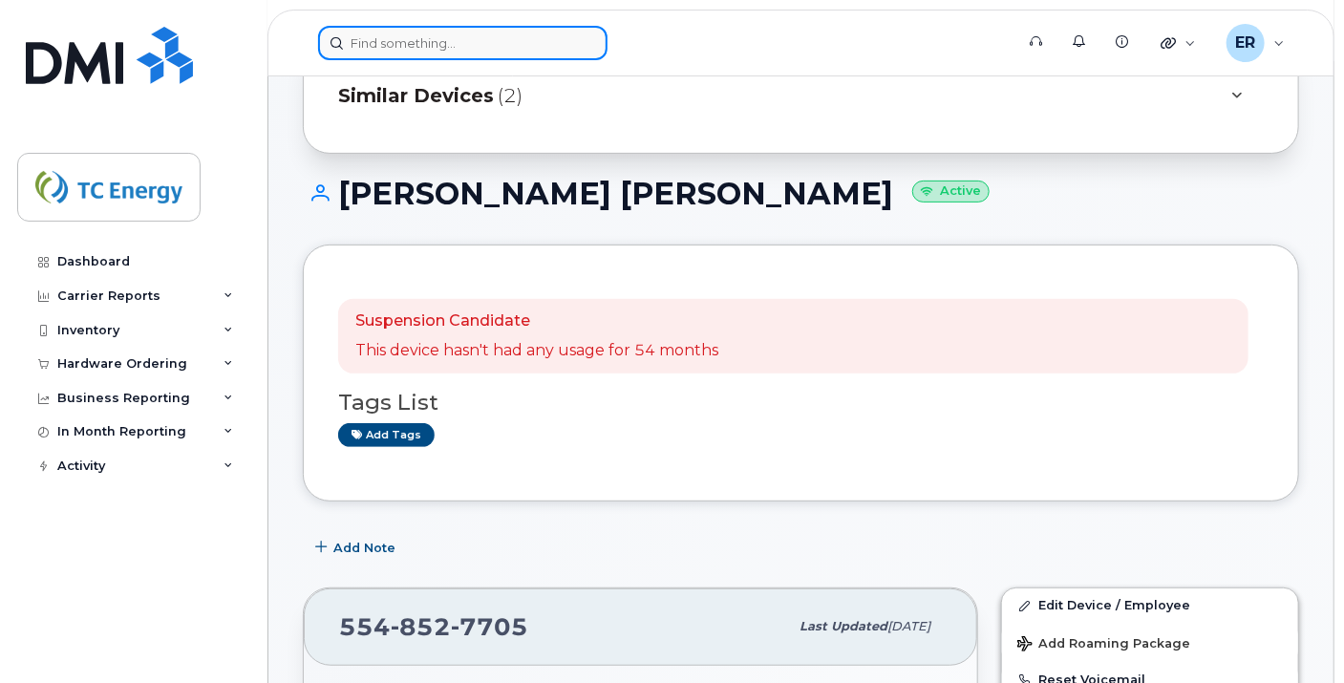
click at [483, 43] on input at bounding box center [462, 43] width 289 height 34
paste input "5540335150"
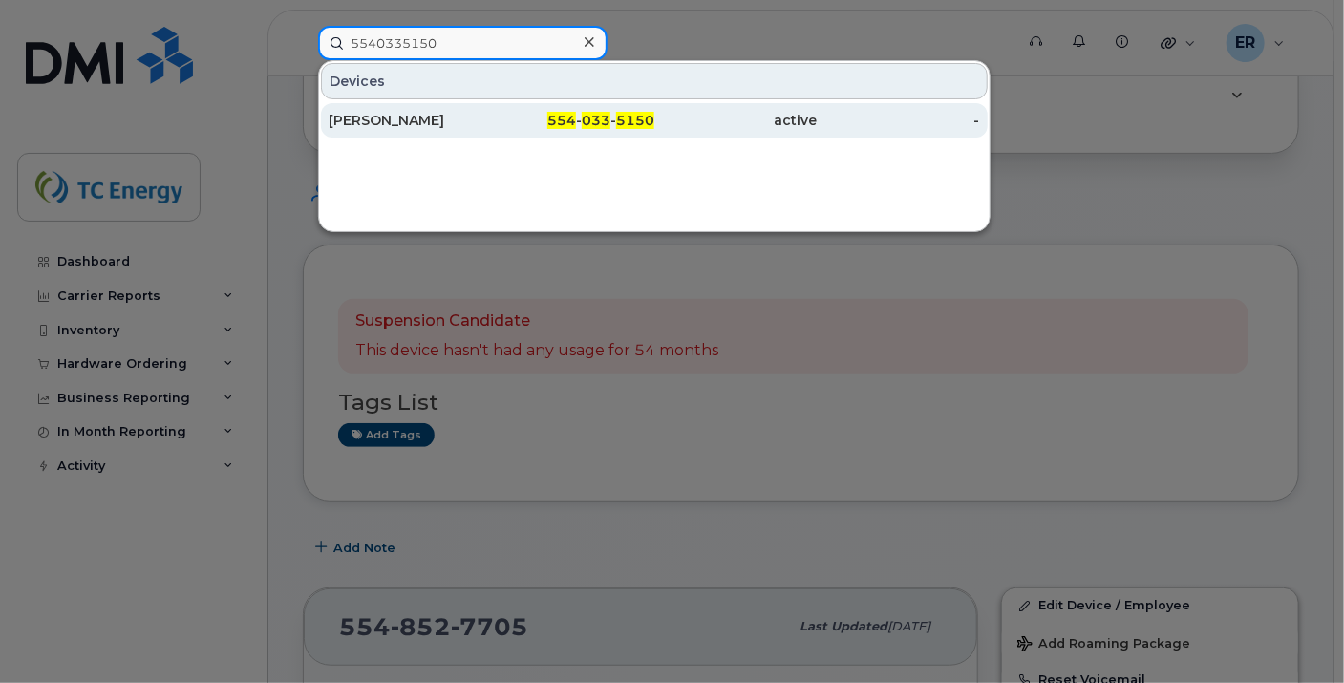
type input "5540335150"
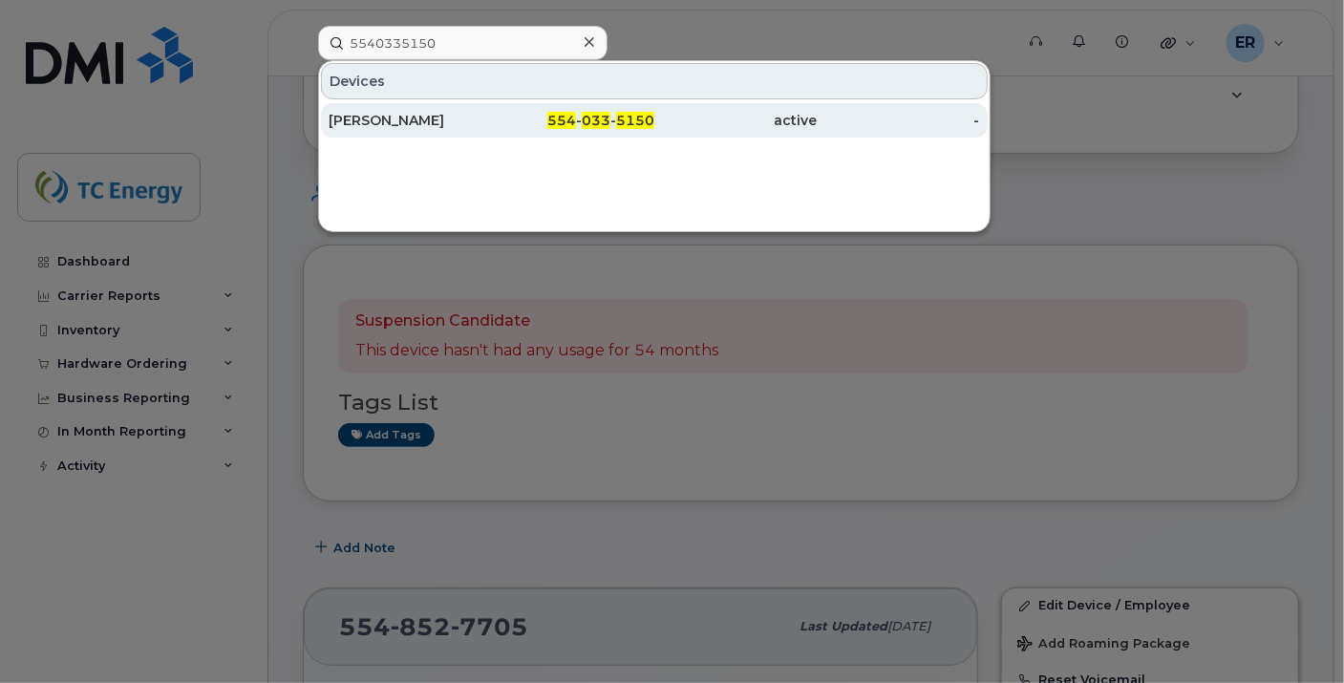
click at [449, 117] on div "[PERSON_NAME]" at bounding box center [410, 120] width 162 height 19
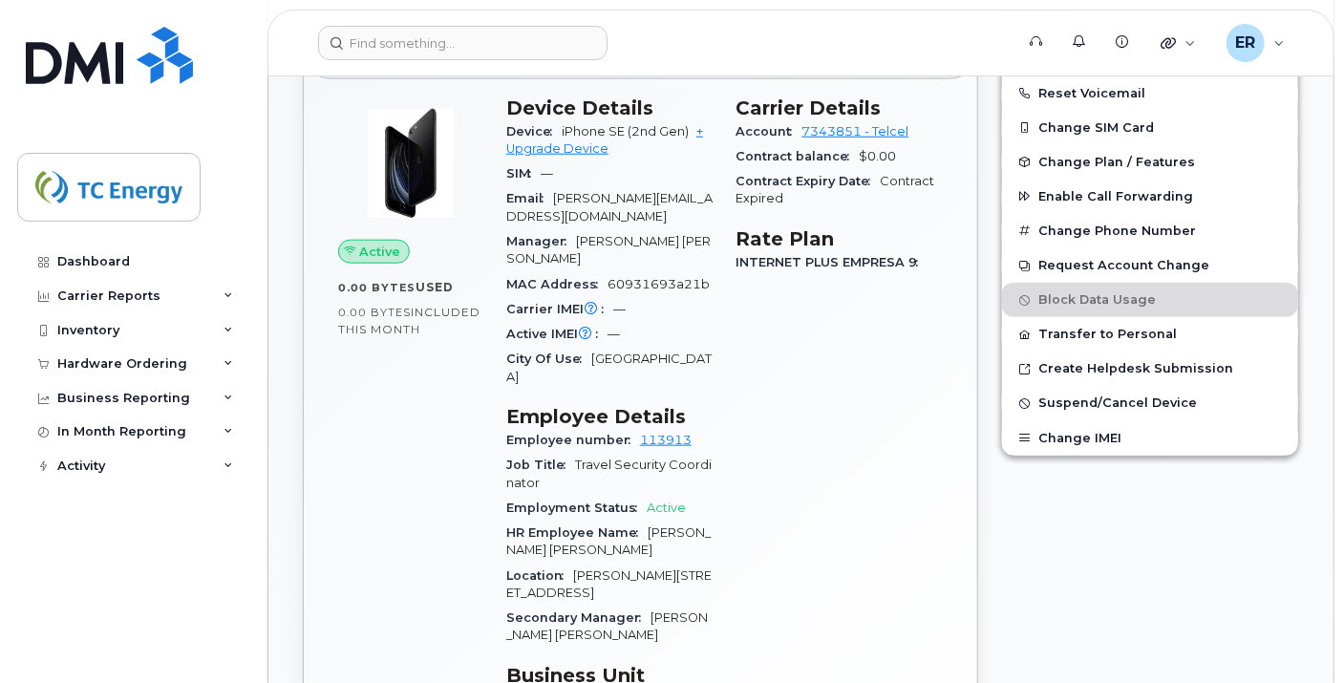
scroll to position [373, 0]
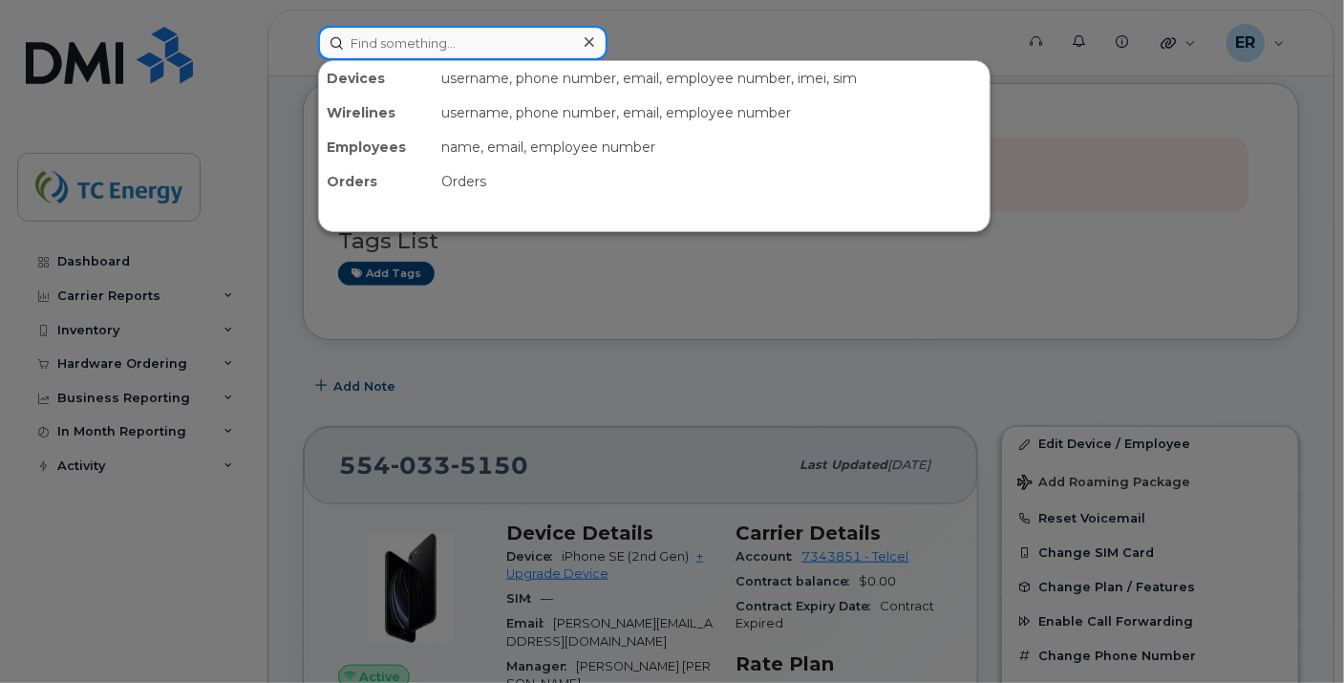
click at [443, 41] on input at bounding box center [462, 43] width 289 height 34
paste input "8880496311"
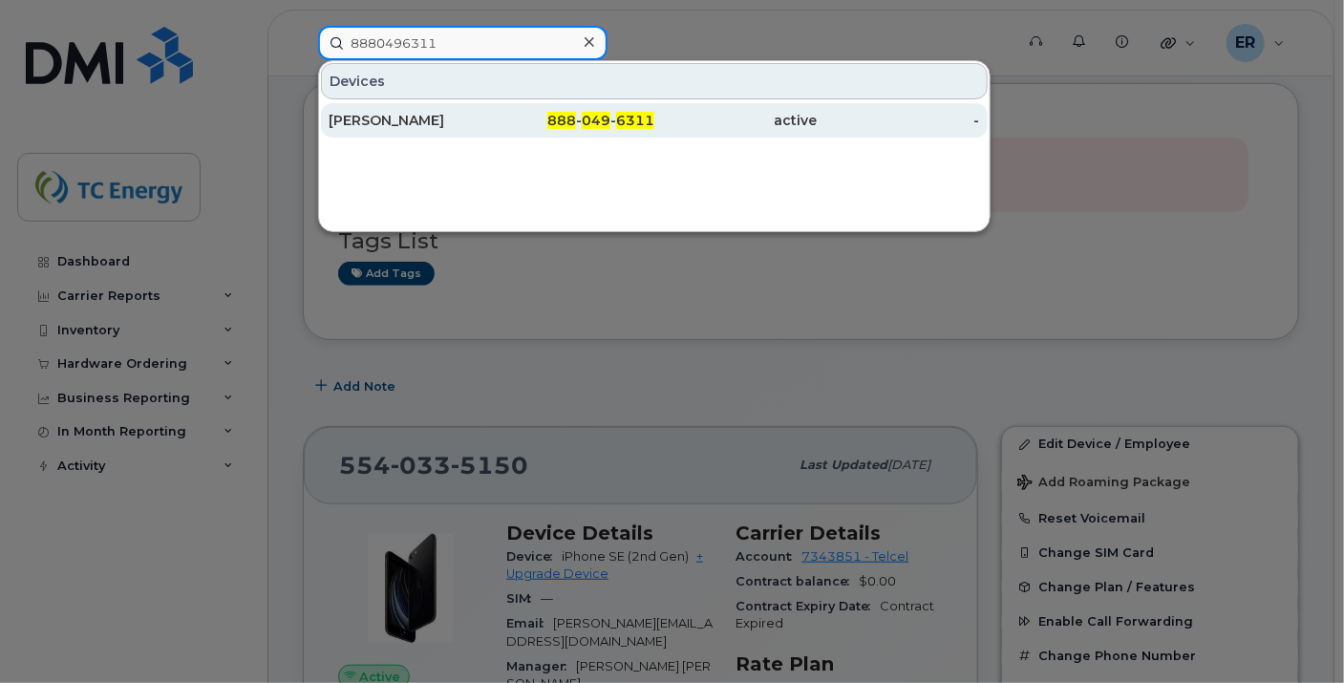
type input "8880496311"
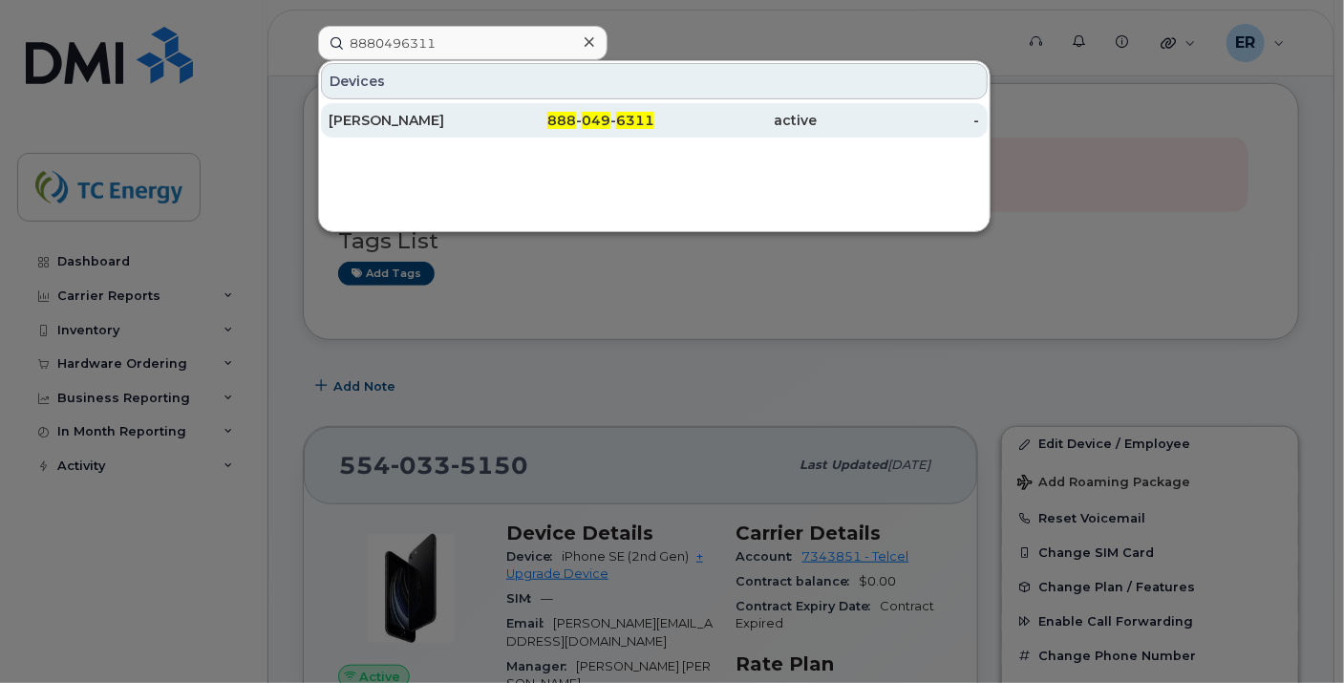
click at [405, 119] on div "[PERSON_NAME]" at bounding box center [410, 120] width 162 height 19
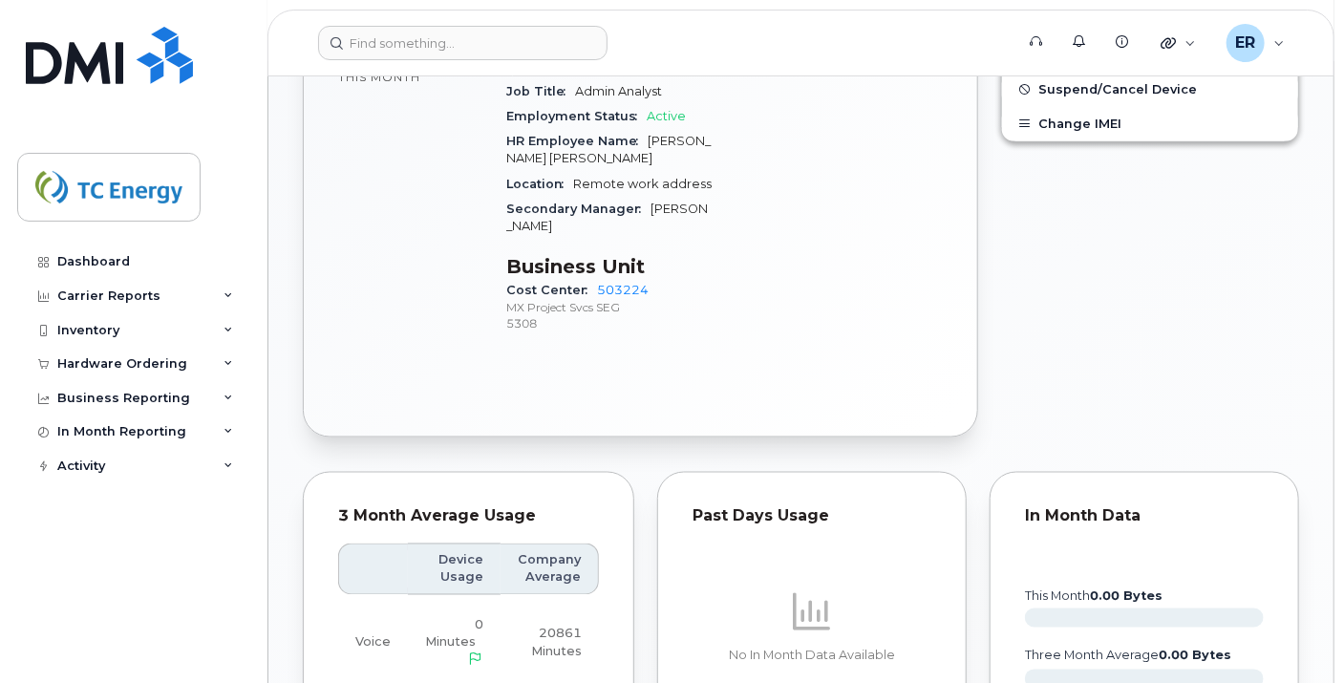
scroll to position [848, 0]
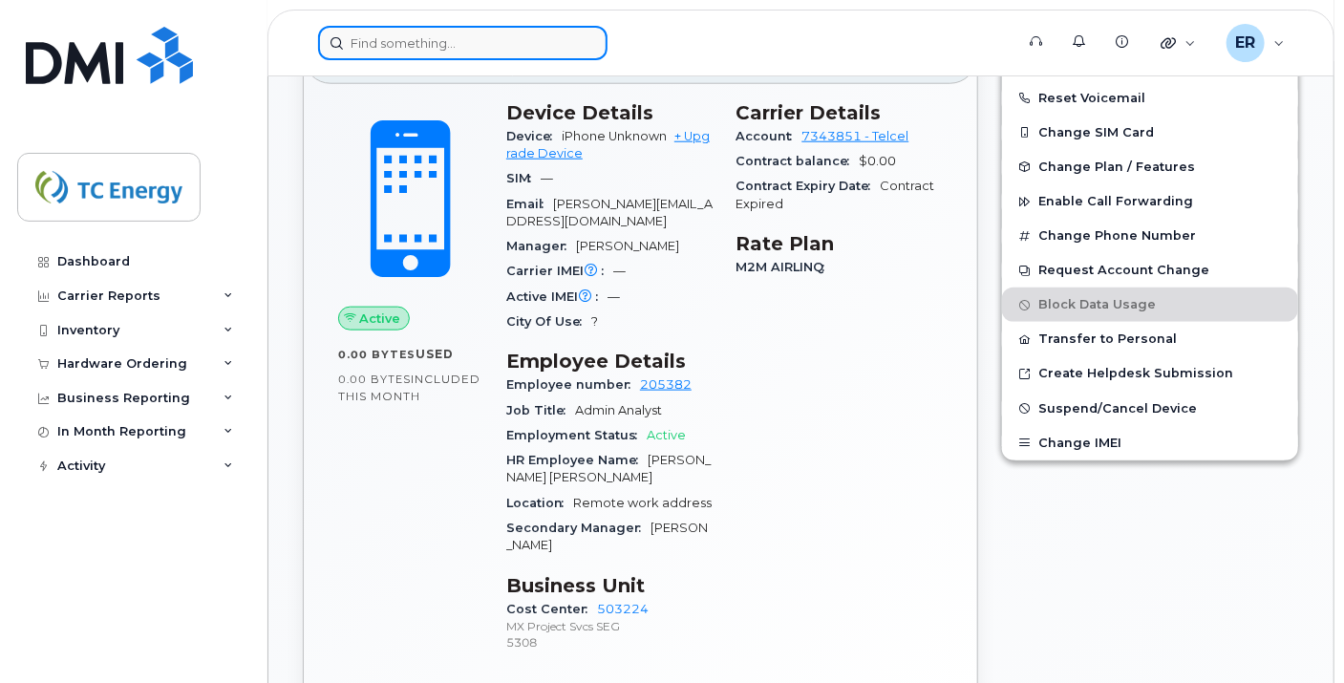
click at [422, 48] on input at bounding box center [462, 43] width 289 height 34
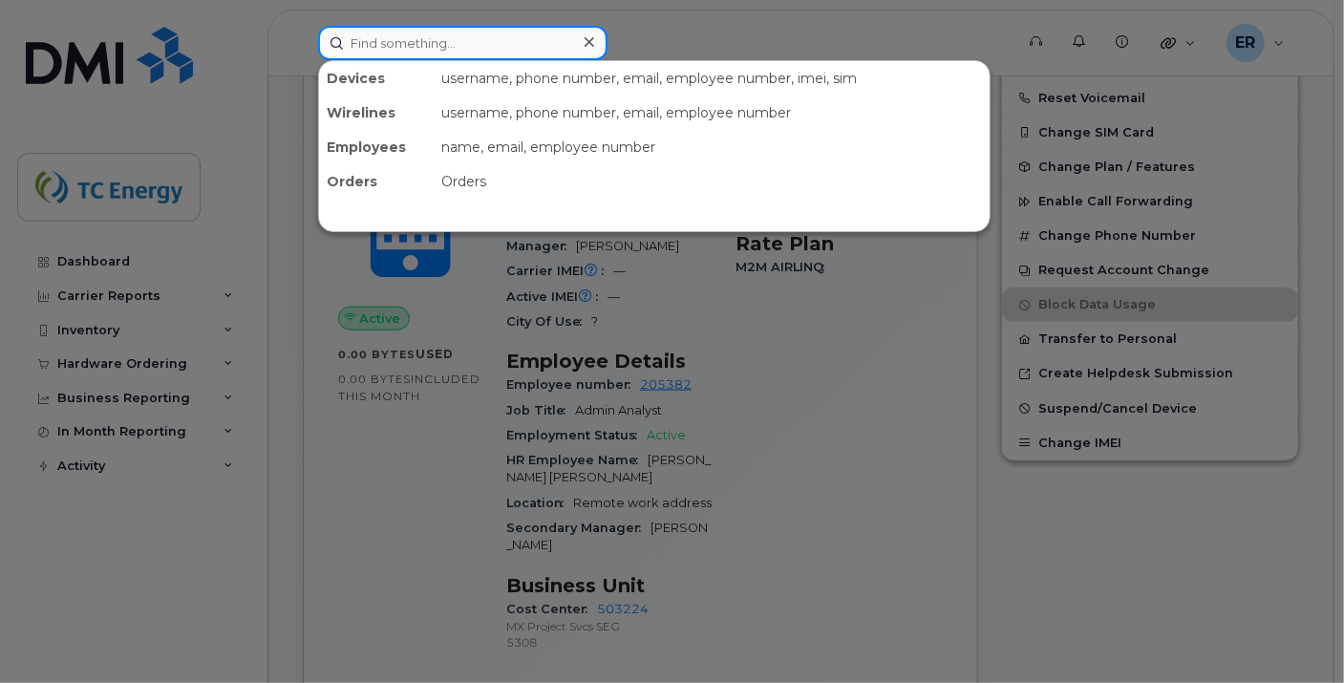
paste input "[PERSON_NAME]"
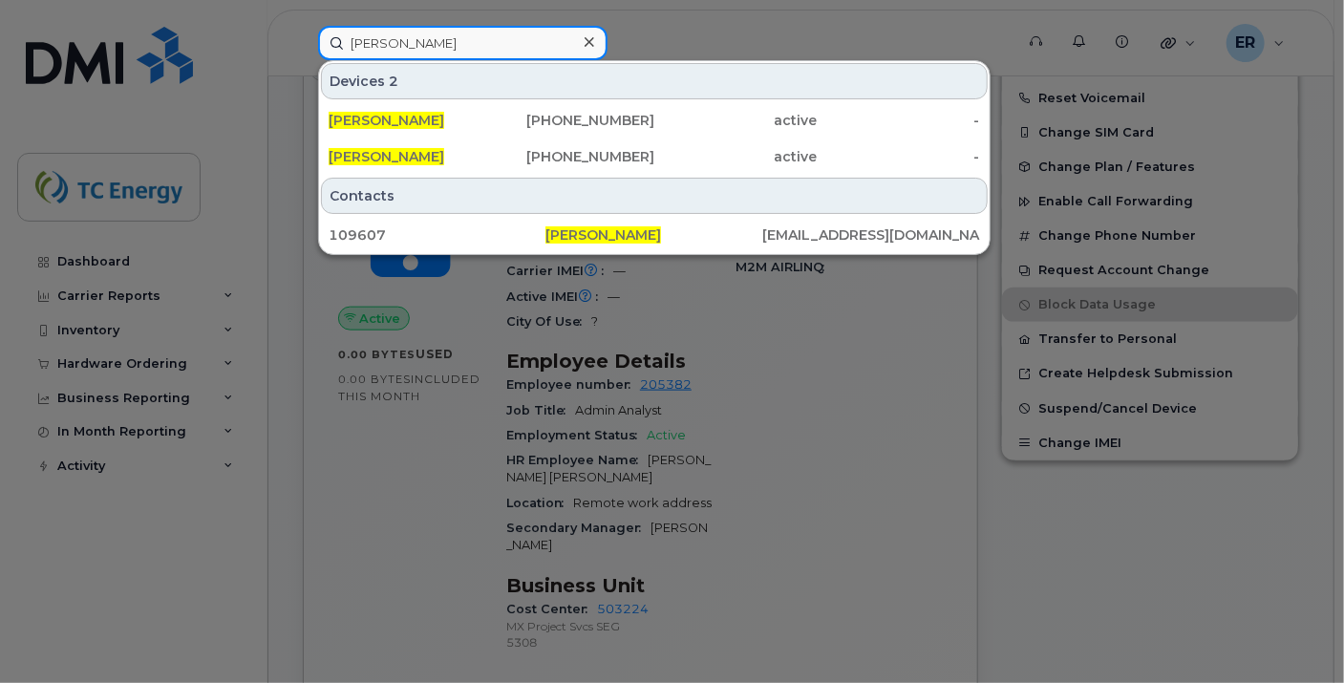
type input "[PERSON_NAME]"
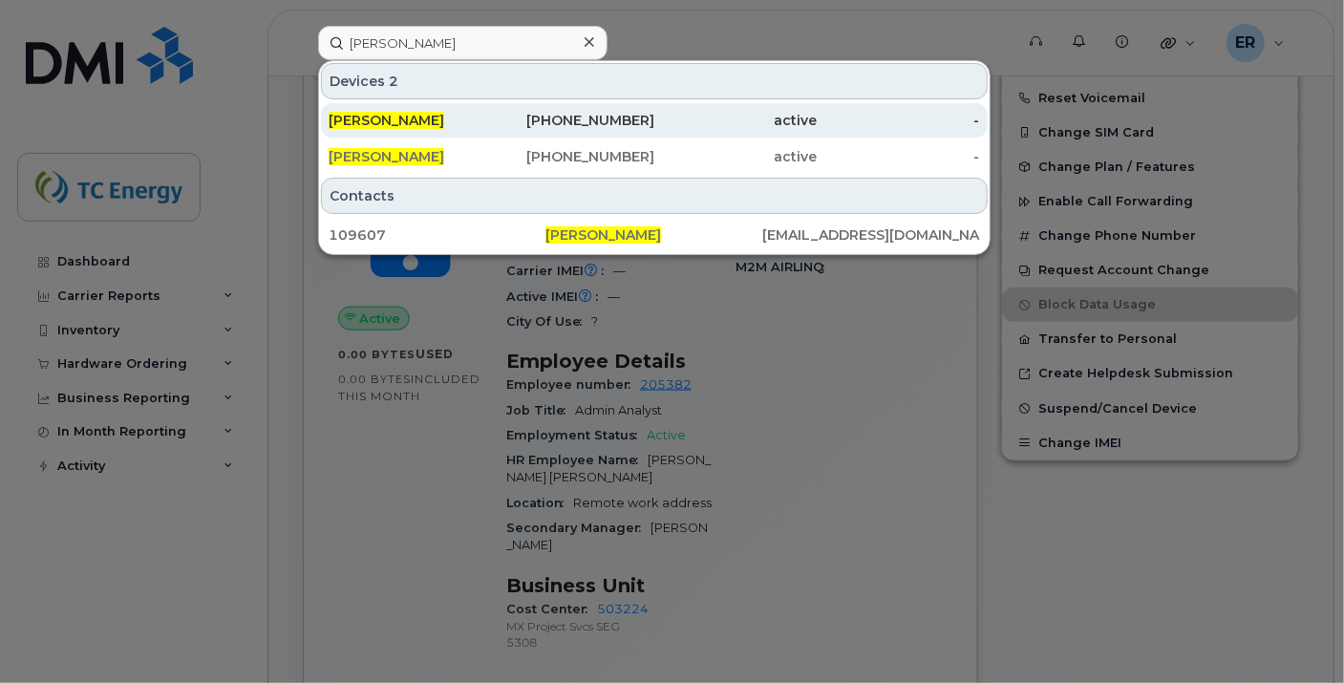
click at [425, 111] on div "[PERSON_NAME]" at bounding box center [410, 120] width 162 height 19
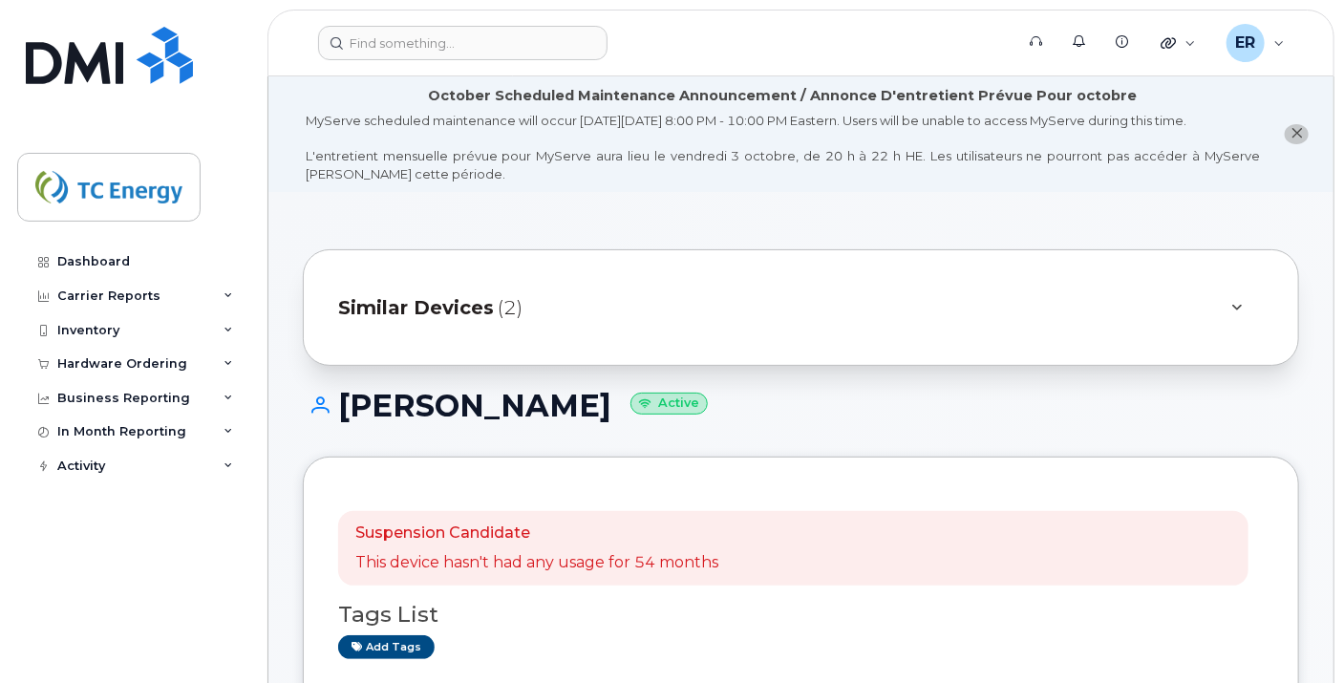
click at [458, 306] on span "Similar Devices" at bounding box center [416, 308] width 156 height 28
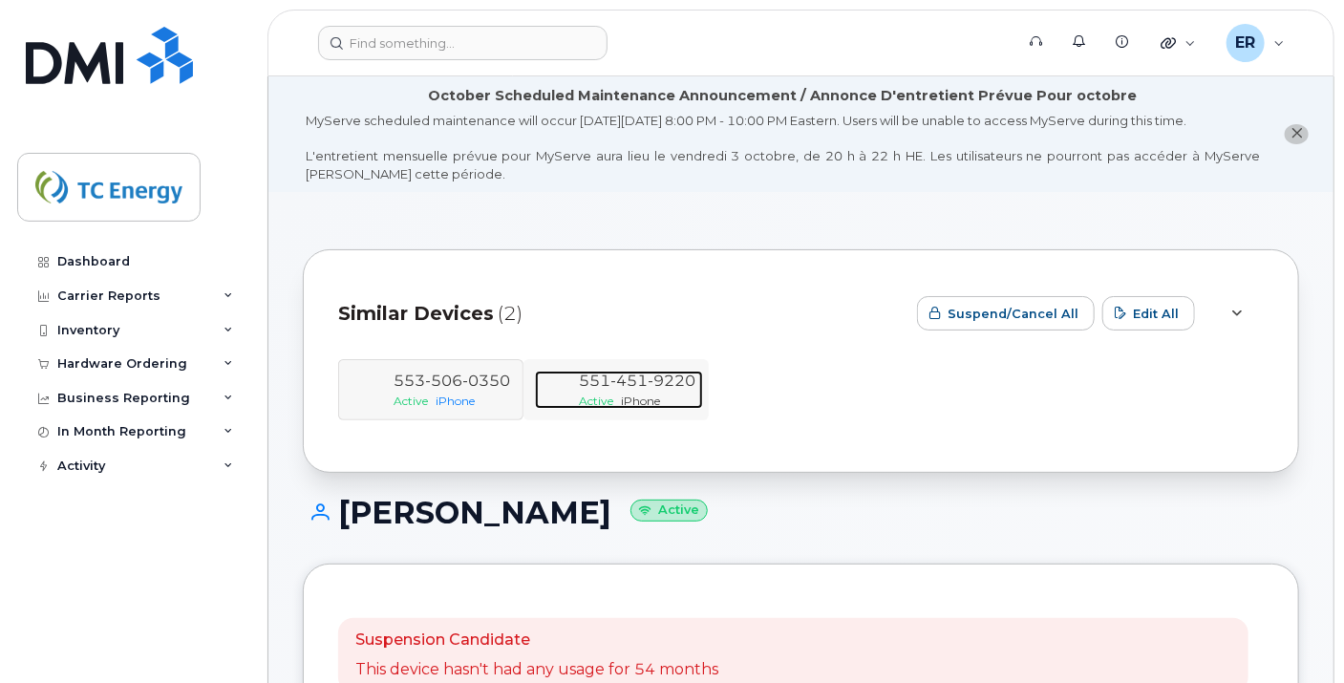
click at [629, 387] on span "451" at bounding box center [628, 381] width 37 height 18
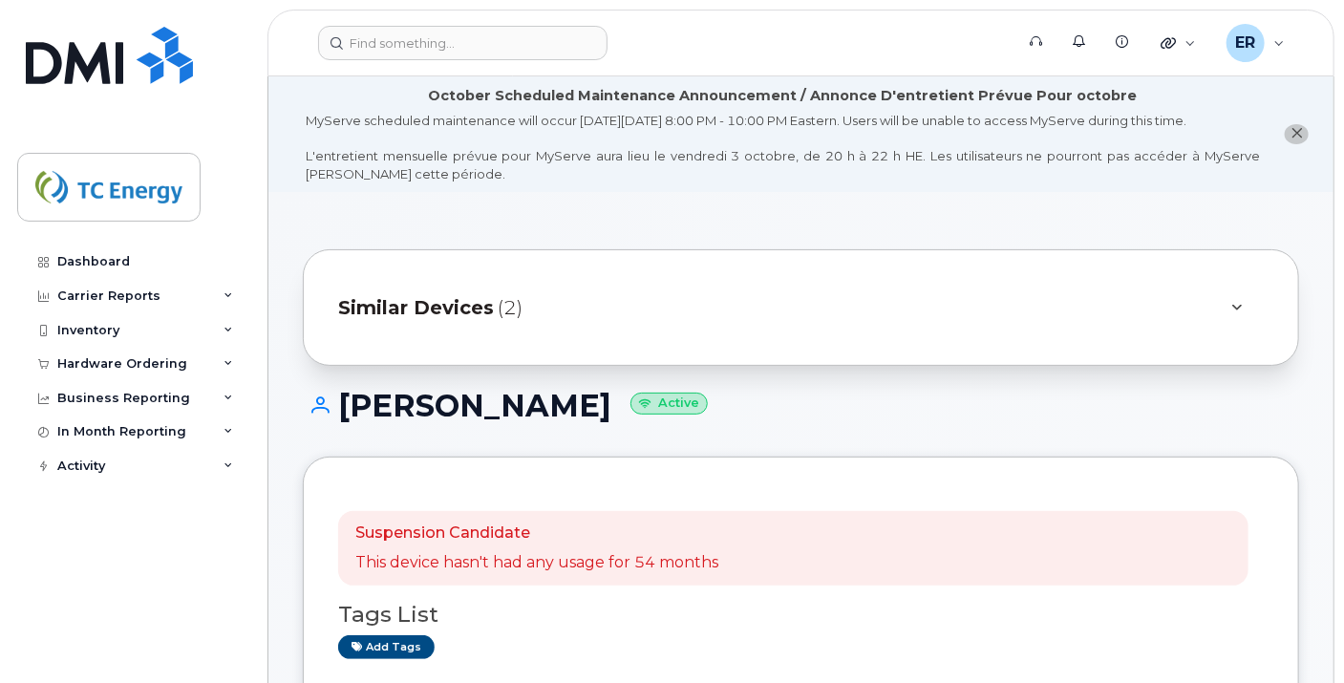
click at [417, 309] on span "Similar Devices" at bounding box center [416, 308] width 156 height 28
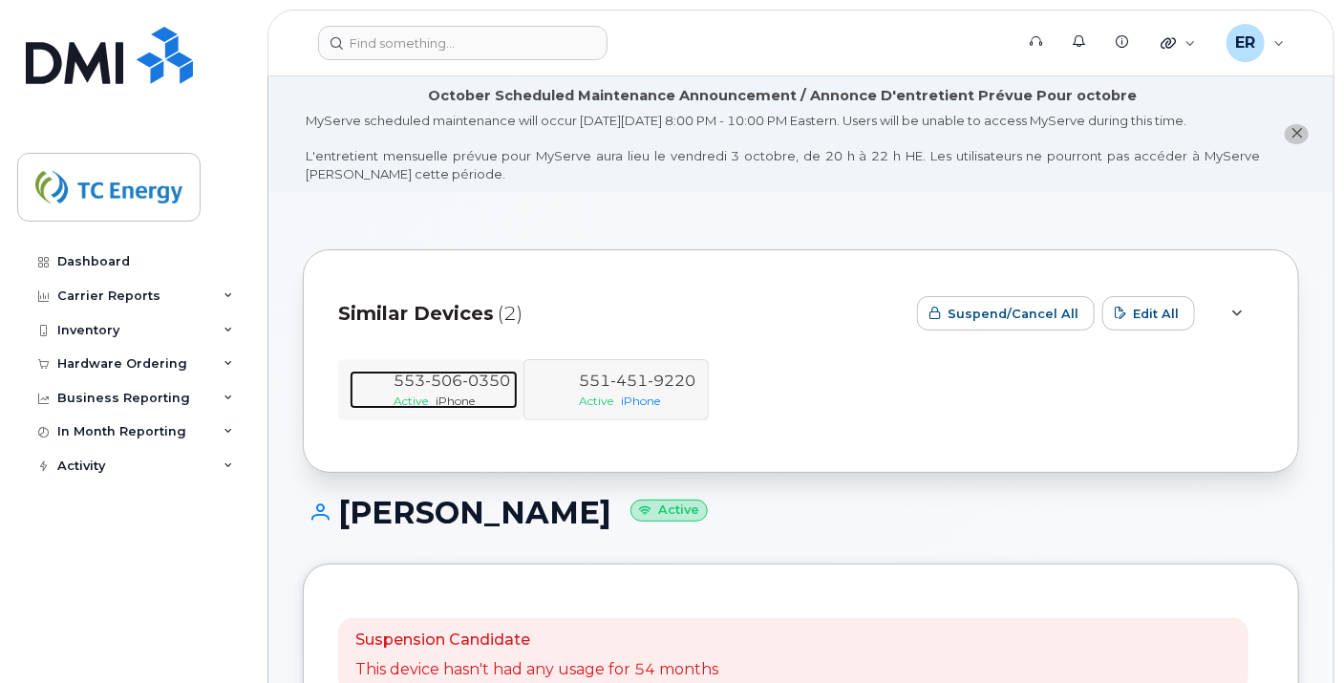
click at [434, 386] on span "506" at bounding box center [443, 381] width 37 height 18
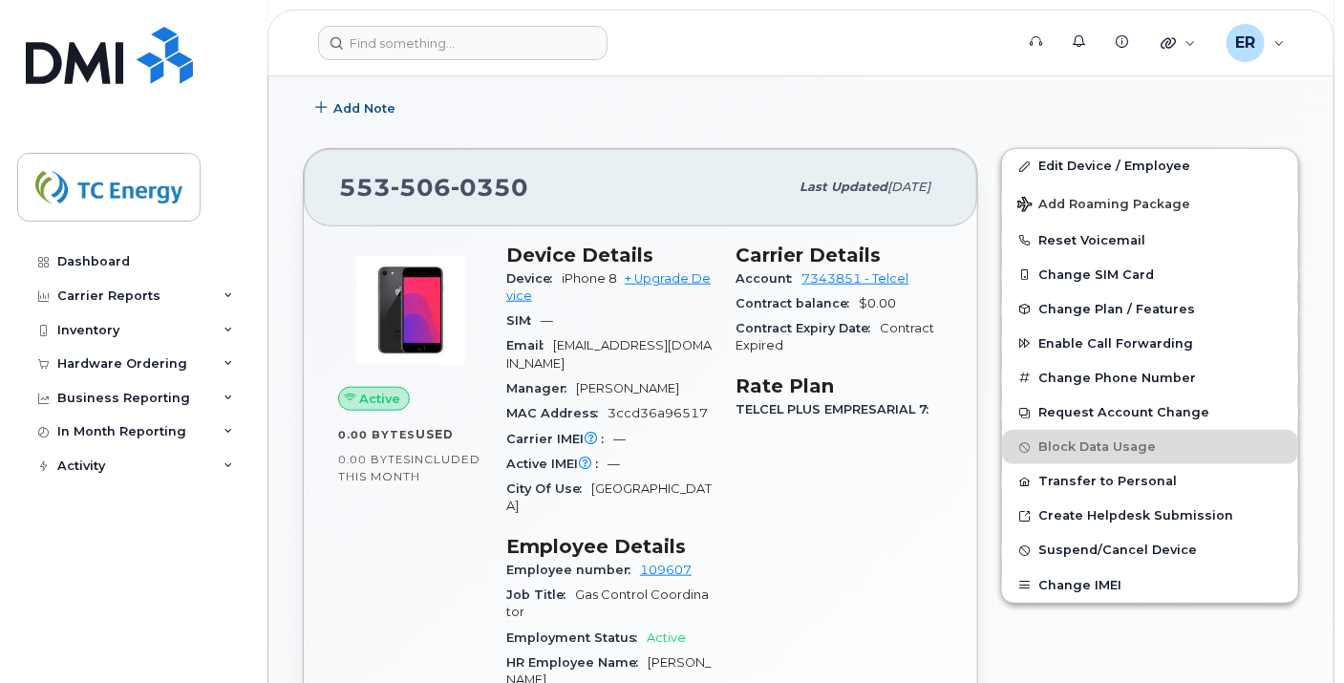
scroll to position [545, 0]
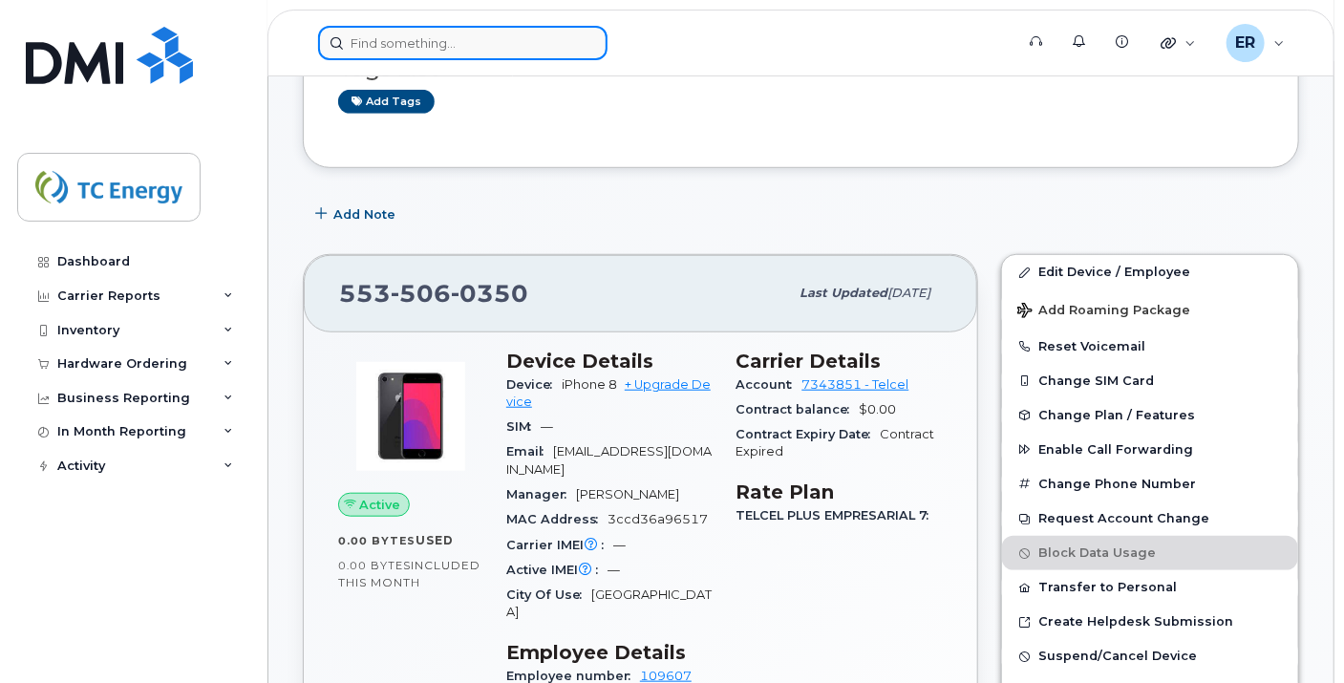
click at [516, 38] on input at bounding box center [462, 43] width 289 height 34
paste input "Celina Itzel Bermudez Sobrevilla"
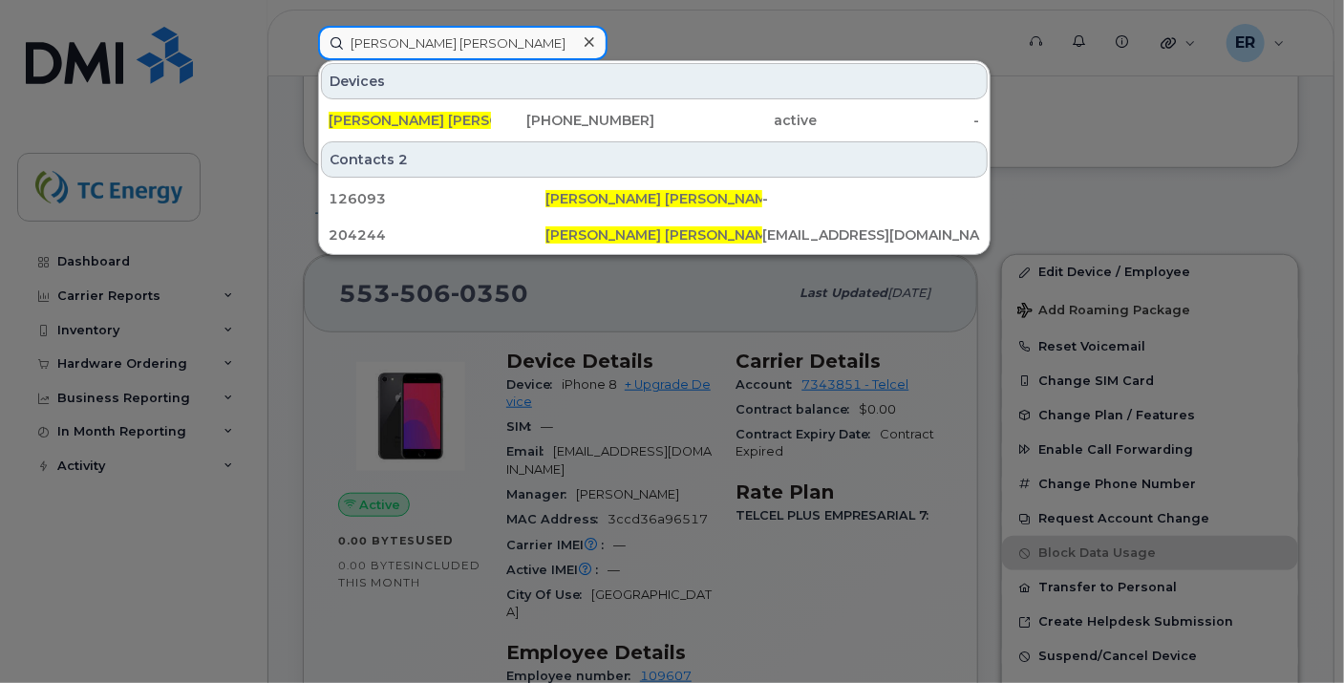
drag, startPoint x: 547, startPoint y: 46, endPoint x: 188, endPoint y: 35, distance: 359.3
click at [303, 35] on div "Celina Itzel Bermudez Sobrevilla Devices Celina Itzel Bermudez Sobrevilla 557-8…" at bounding box center [660, 43] width 714 height 34
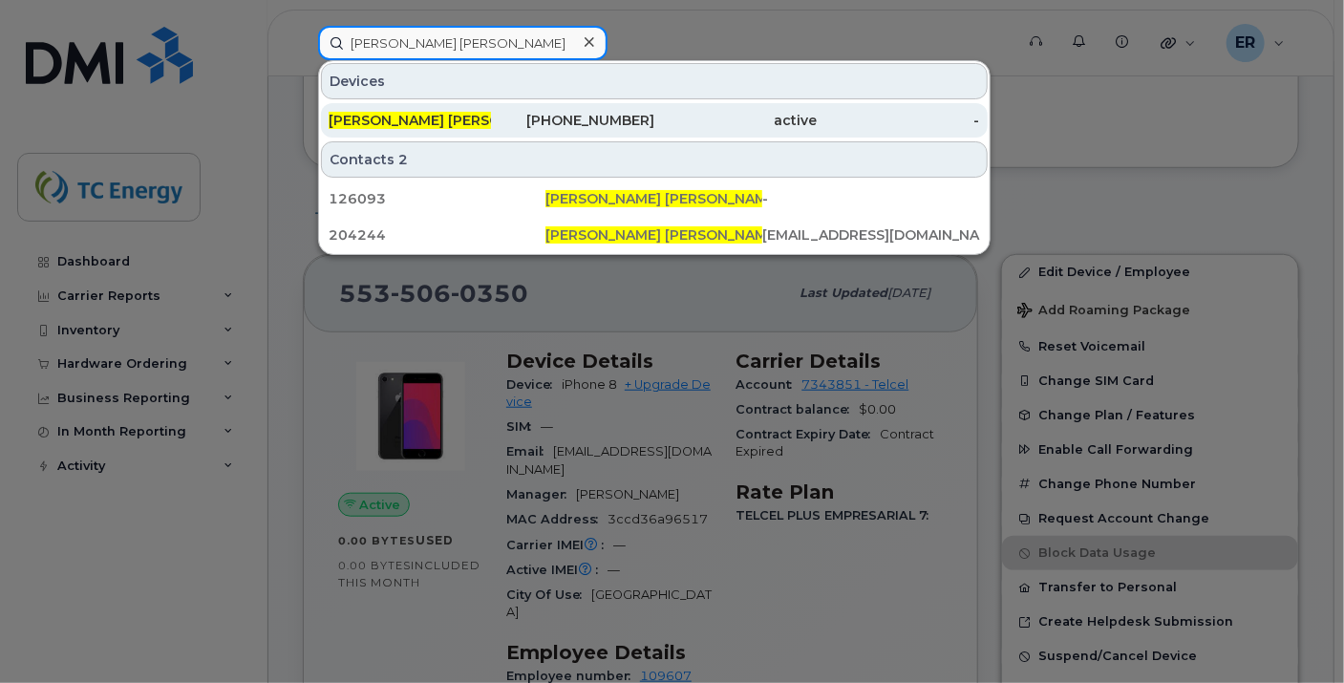
type input "Celina Itzel Bermudez Sobrevilla"
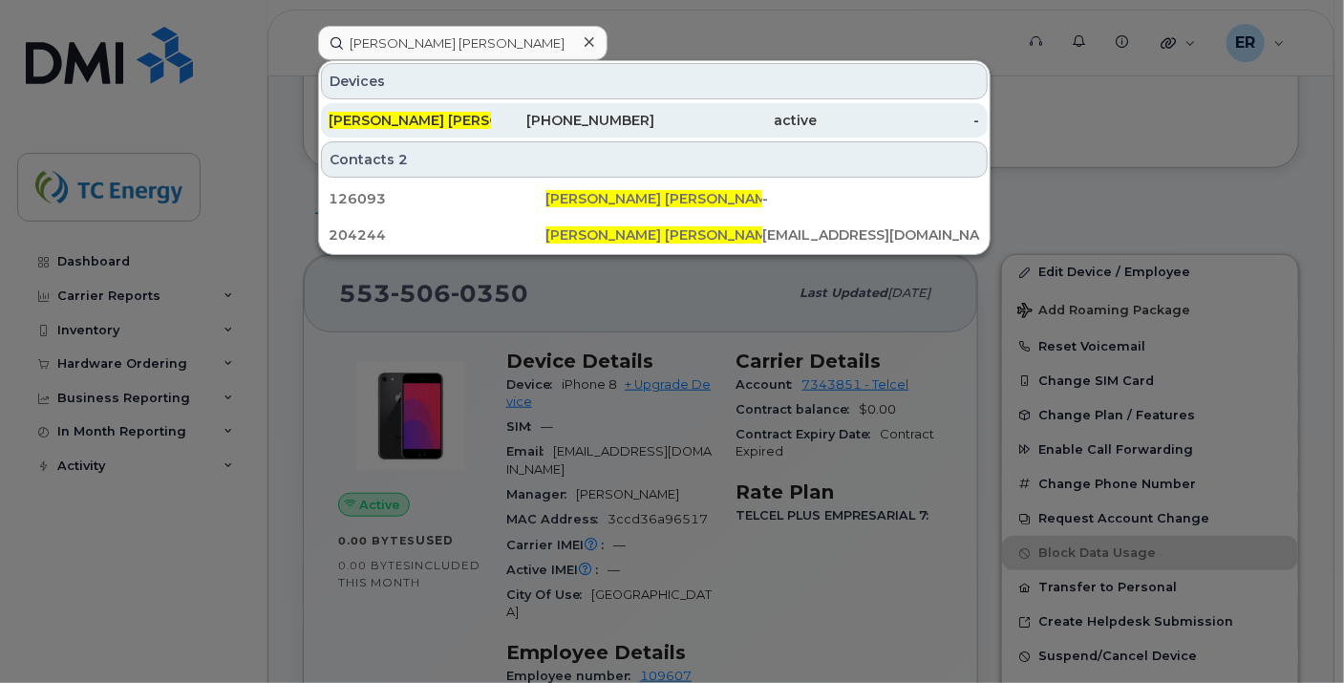
click at [478, 112] on span "Celina Itzel Bermudez Sobrevilla" at bounding box center [446, 120] width 235 height 17
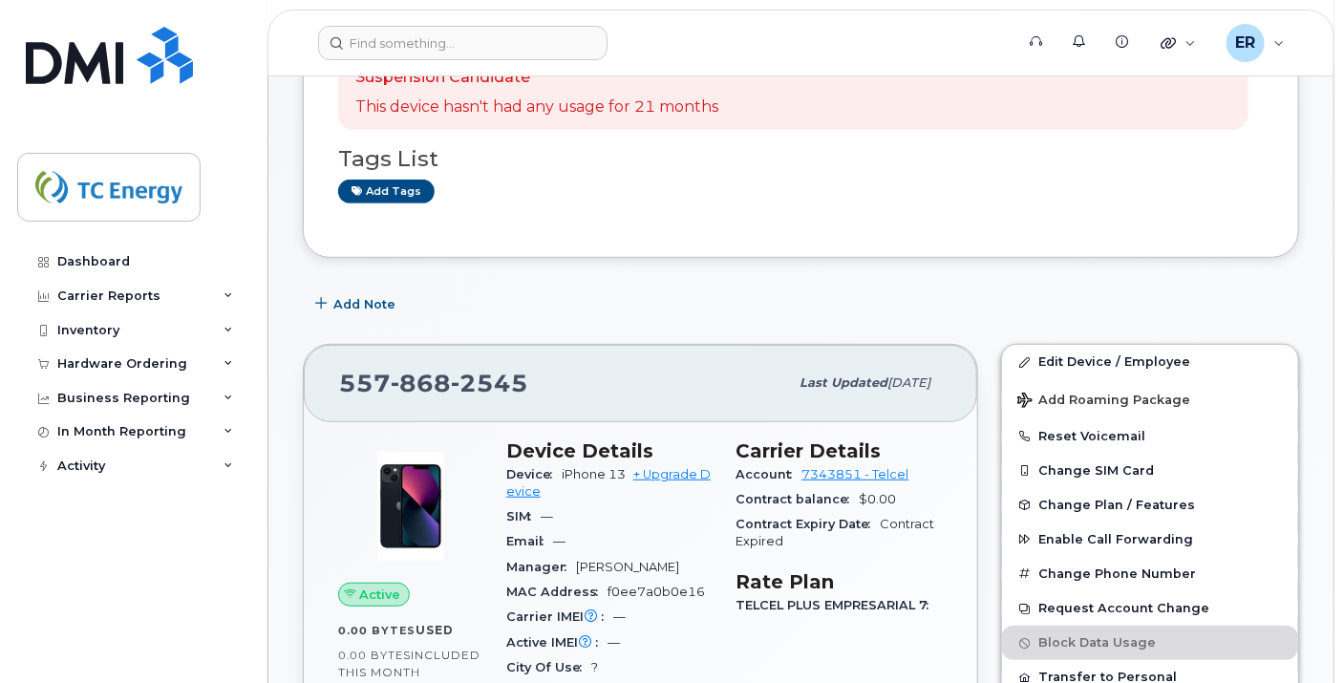
scroll to position [424, 0]
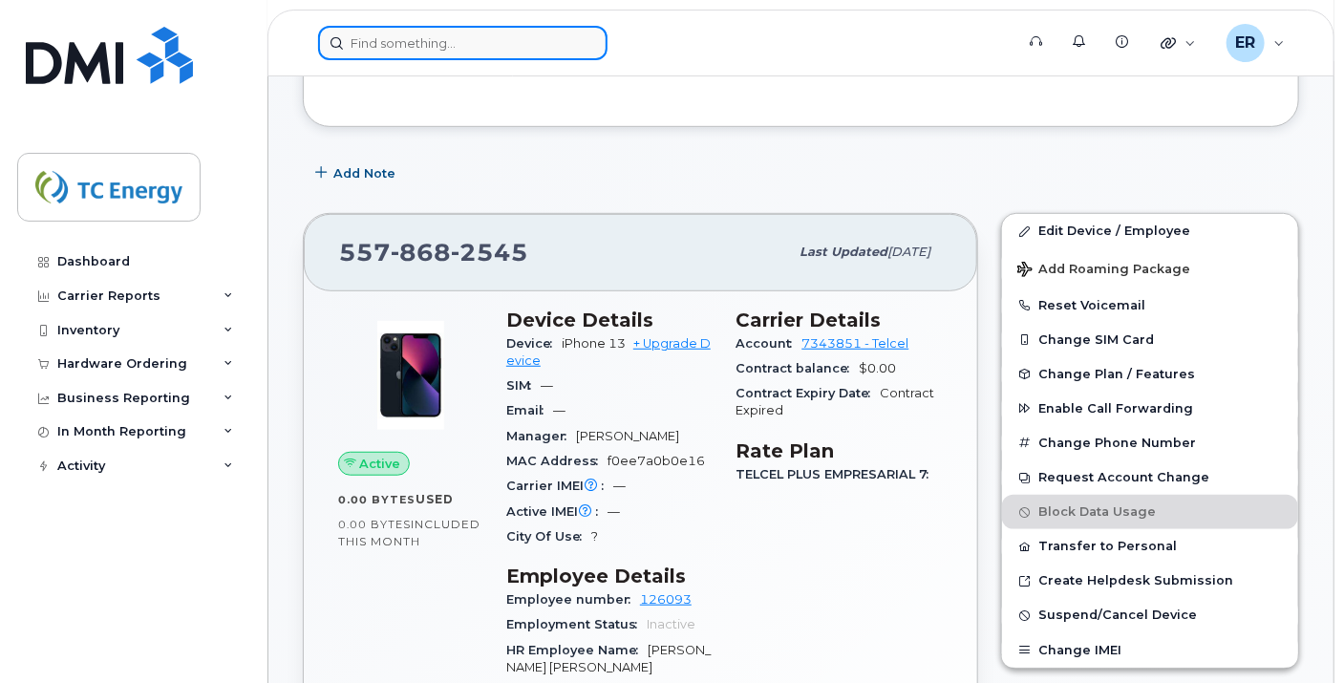
click at [391, 40] on input at bounding box center [462, 43] width 289 height 34
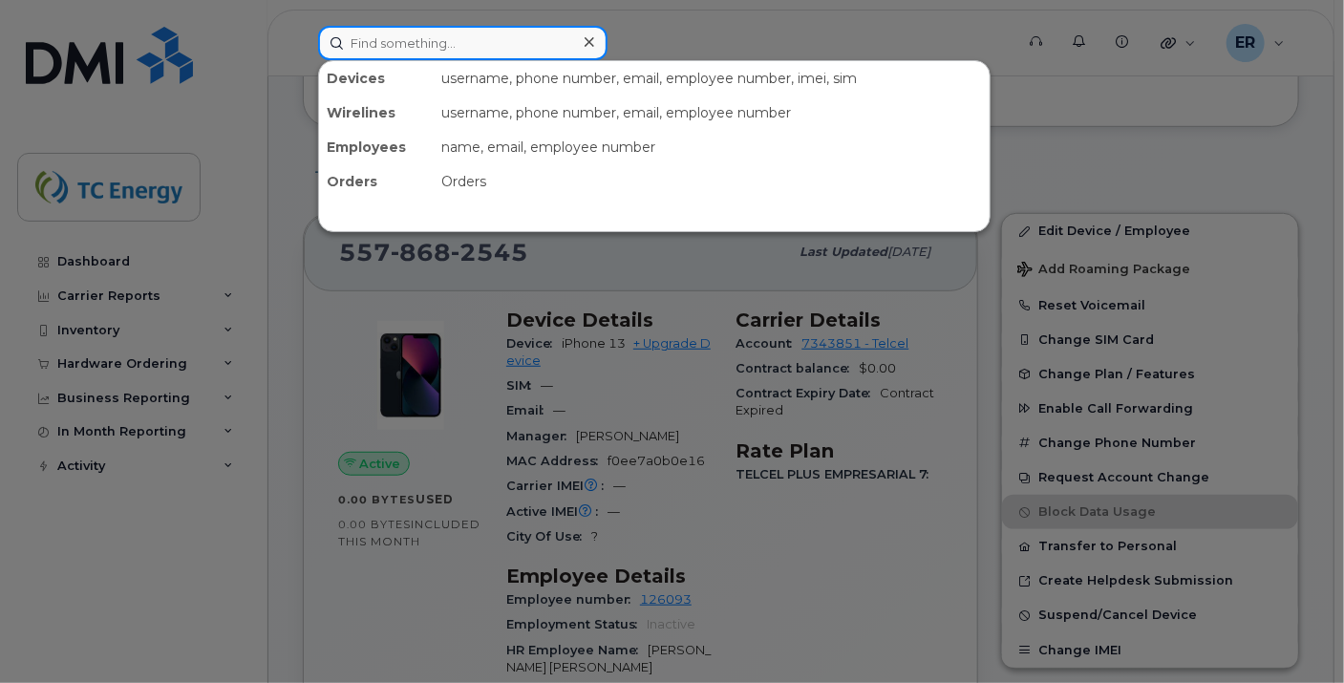
paste input "Hugo Ramos"
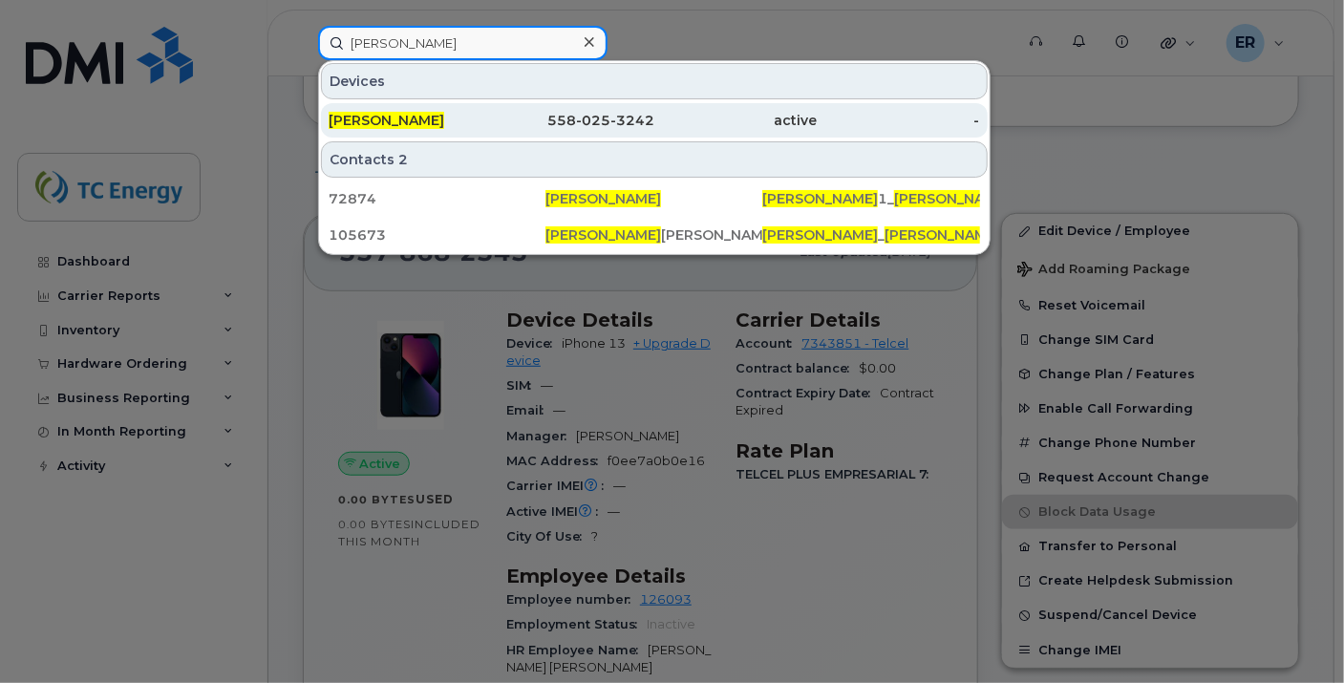
type input "Hugo Ramos"
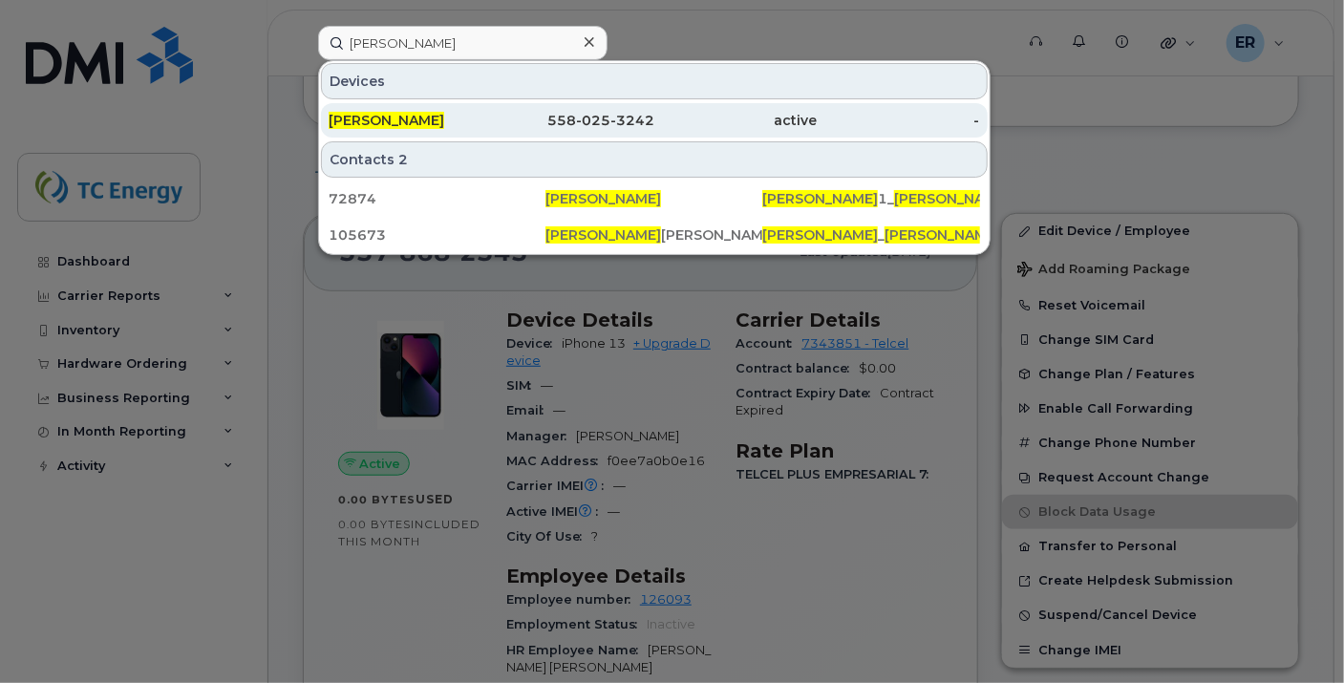
click at [382, 117] on span "Hugo Ramos" at bounding box center [387, 120] width 116 height 17
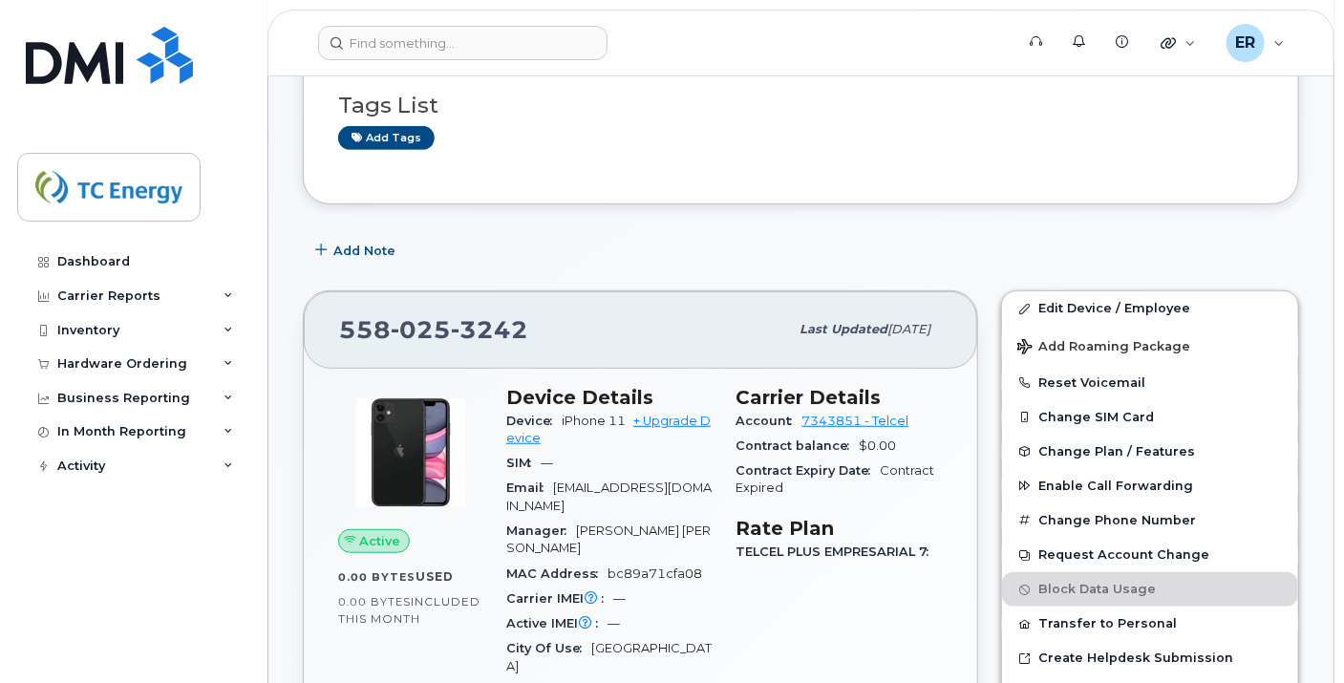
scroll to position [424, 0]
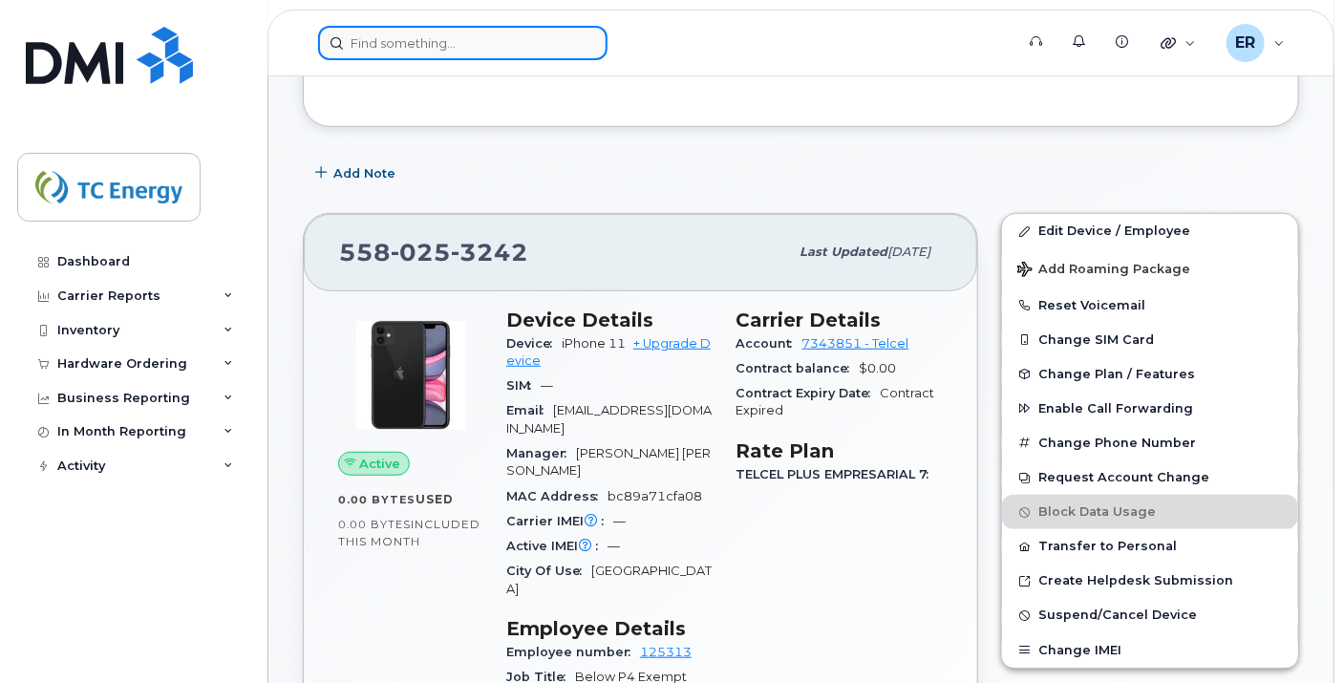
drag, startPoint x: 344, startPoint y: 35, endPoint x: 367, endPoint y: 46, distance: 25.2
click at [345, 35] on input at bounding box center [462, 43] width 289 height 34
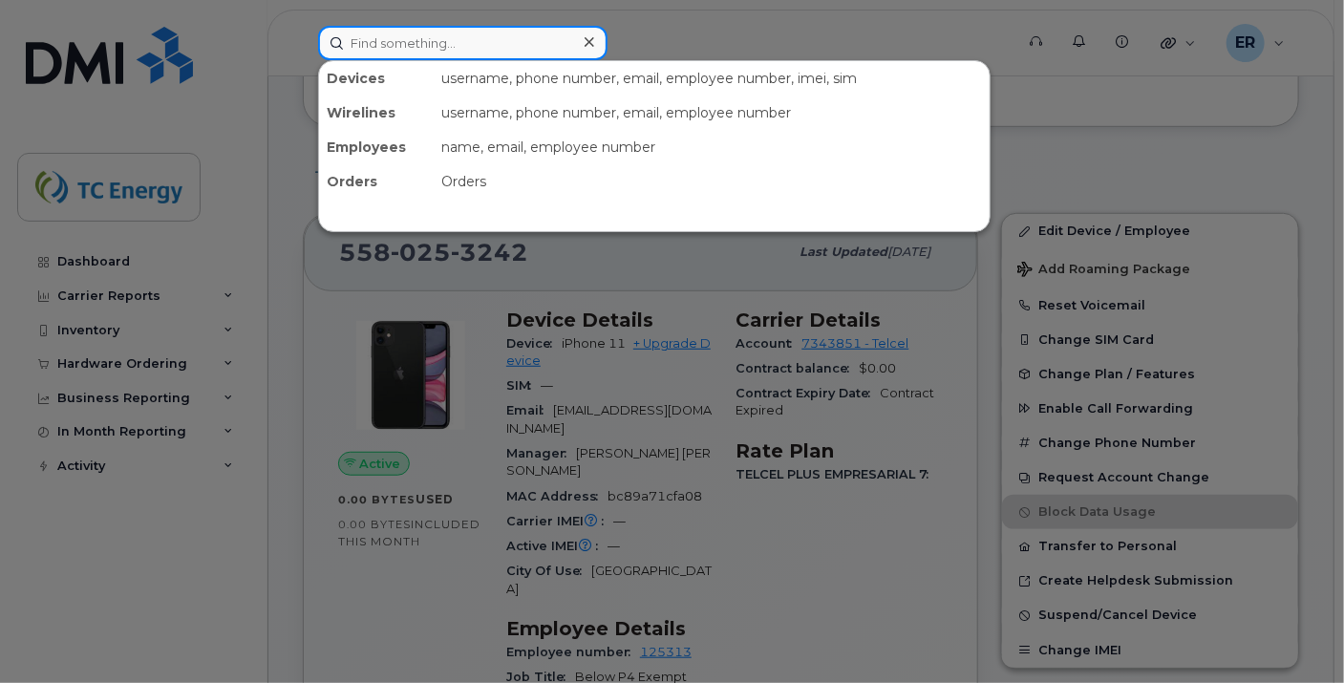
paste input "[PERSON_NAME]"
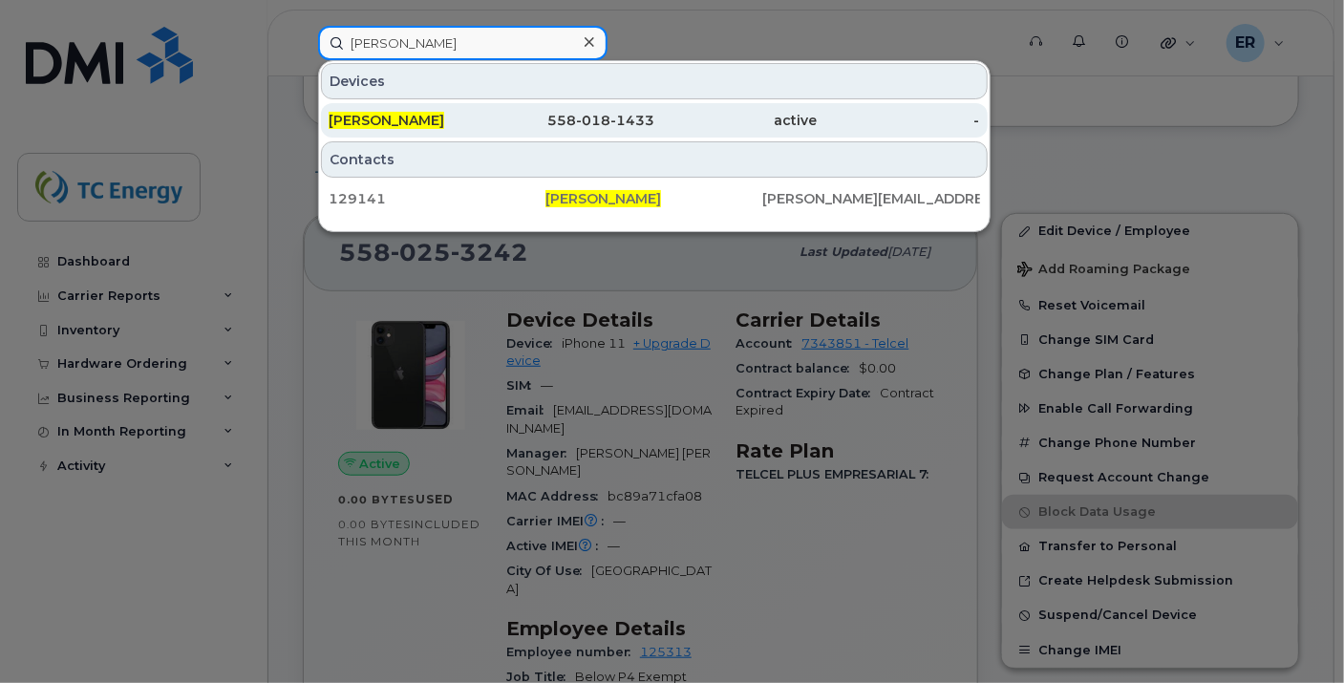
type input "[PERSON_NAME]"
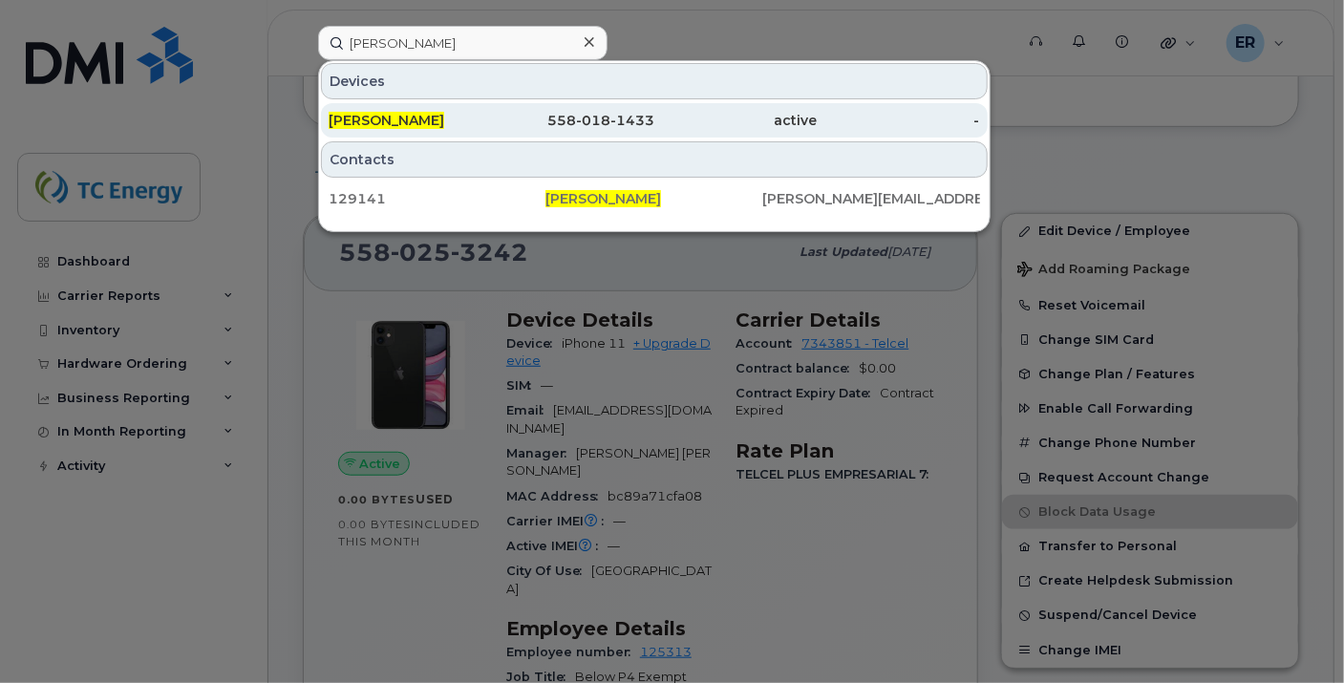
click at [417, 117] on span "[PERSON_NAME]" at bounding box center [387, 120] width 116 height 17
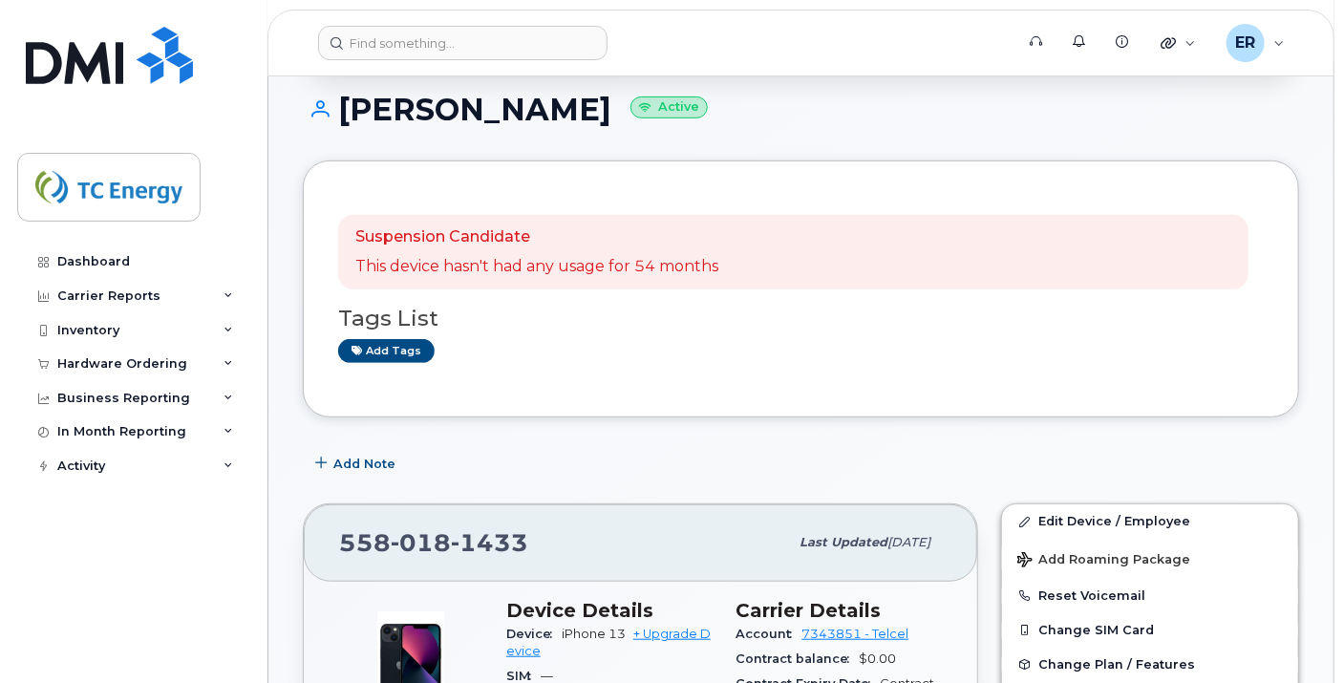
scroll to position [106, 0]
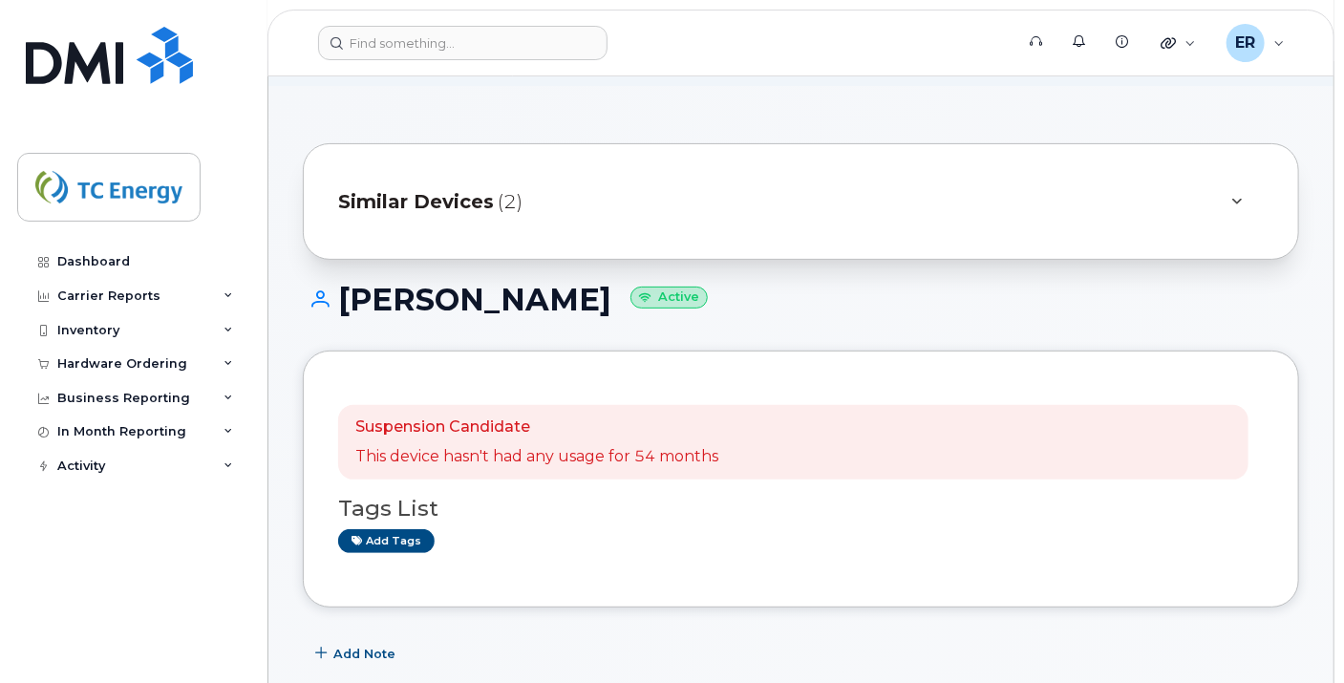
click at [437, 182] on div "Similar Devices (2)" at bounding box center [774, 202] width 872 height 46
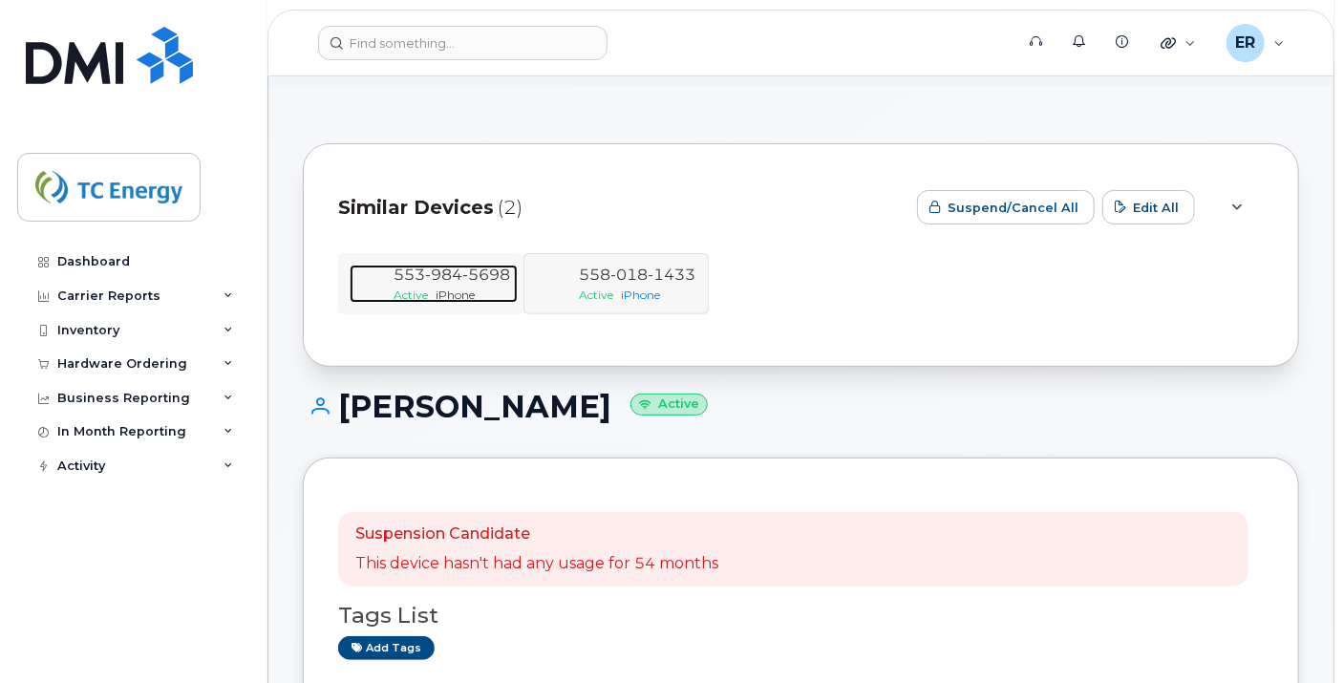
click at [474, 302] on div "Active iPhone" at bounding box center [452, 295] width 117 height 16
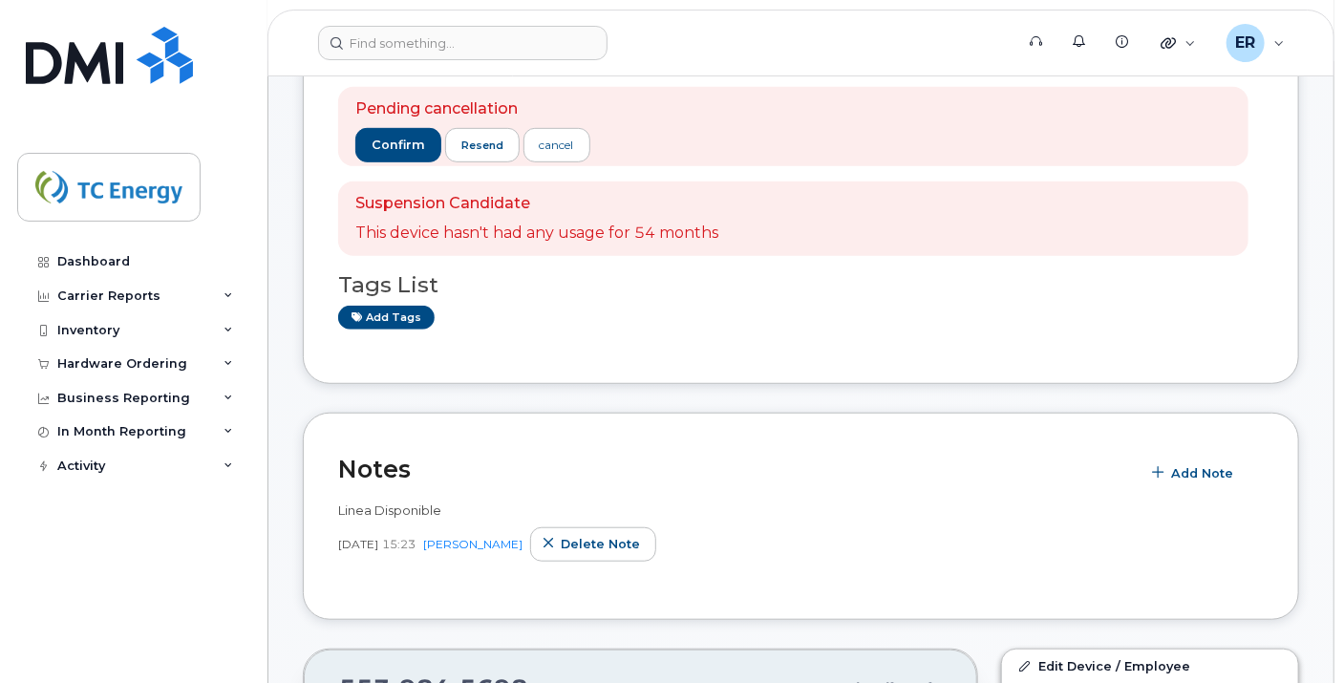
scroll to position [742, 0]
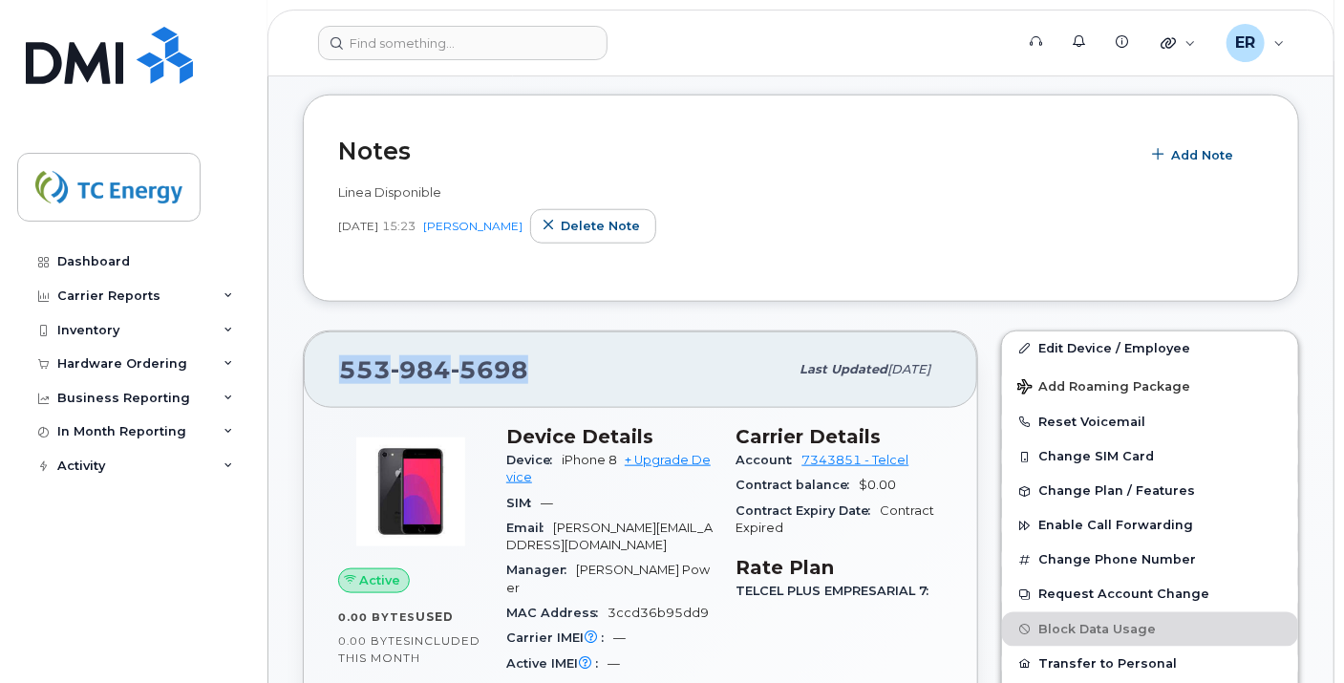
drag, startPoint x: 529, startPoint y: 367, endPoint x: 334, endPoint y: 363, distance: 194.9
click at [334, 363] on div "[PHONE_NUMBER] Last updated [DATE]" at bounding box center [640, 369] width 673 height 76
copy span "[PHONE_NUMBER]"
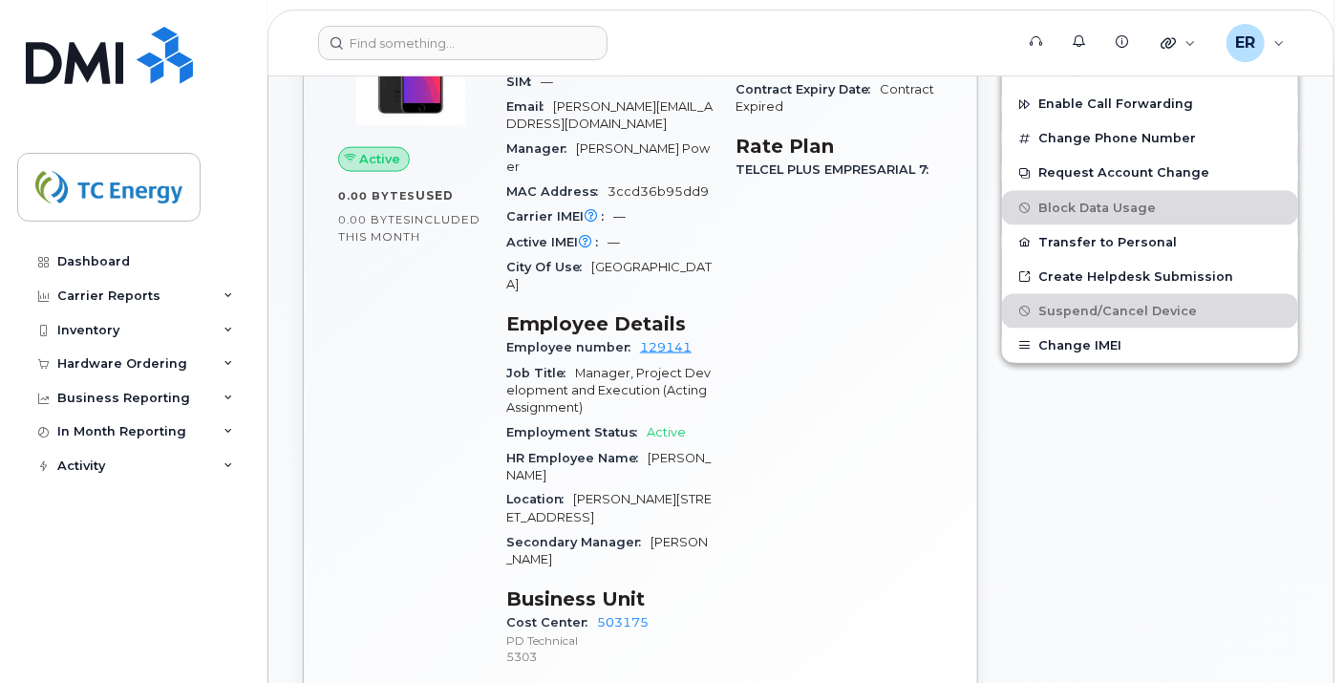
scroll to position [846, 0]
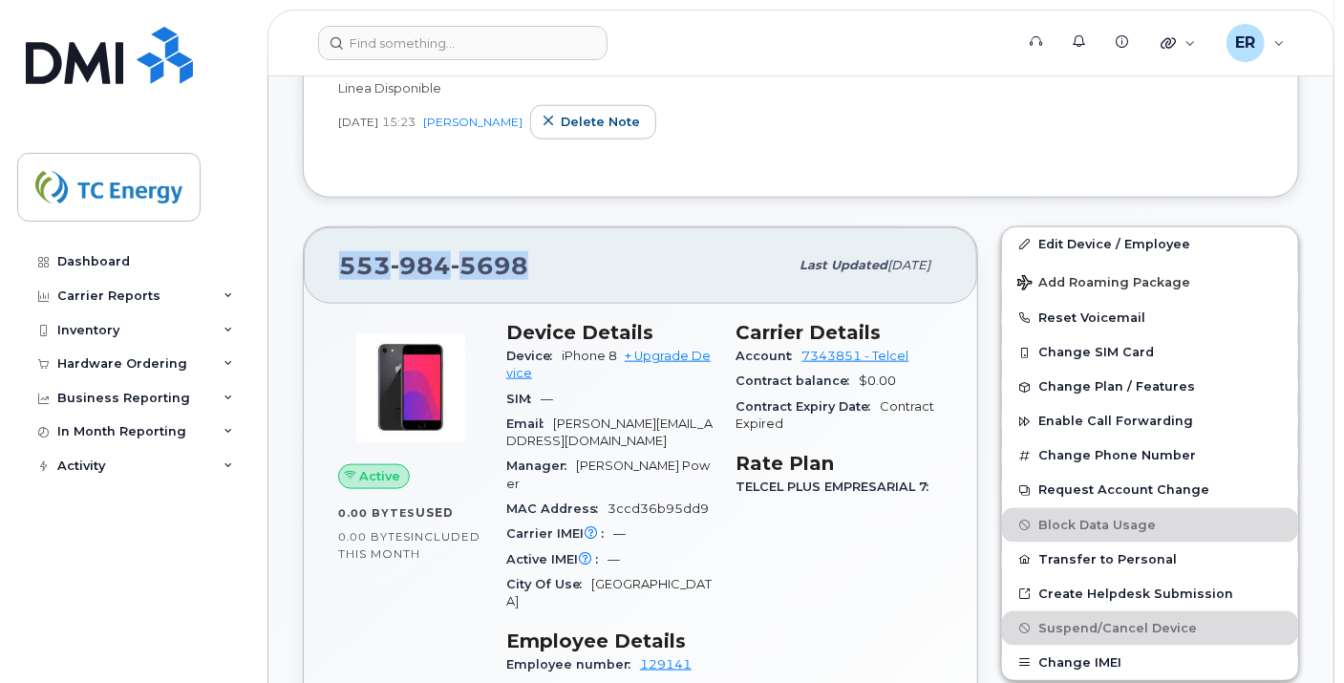
click at [555, 281] on div "[PHONE_NUMBER] Last updated [DATE]" at bounding box center [640, 265] width 673 height 76
drag, startPoint x: 619, startPoint y: 256, endPoint x: 566, endPoint y: 269, distance: 54.2
click at [618, 256] on div "[PHONE_NUMBER]" at bounding box center [563, 265] width 449 height 40
drag, startPoint x: 456, startPoint y: 271, endPoint x: 335, endPoint y: 272, distance: 120.4
click at [455, 272] on span "5698" at bounding box center [489, 265] width 77 height 29
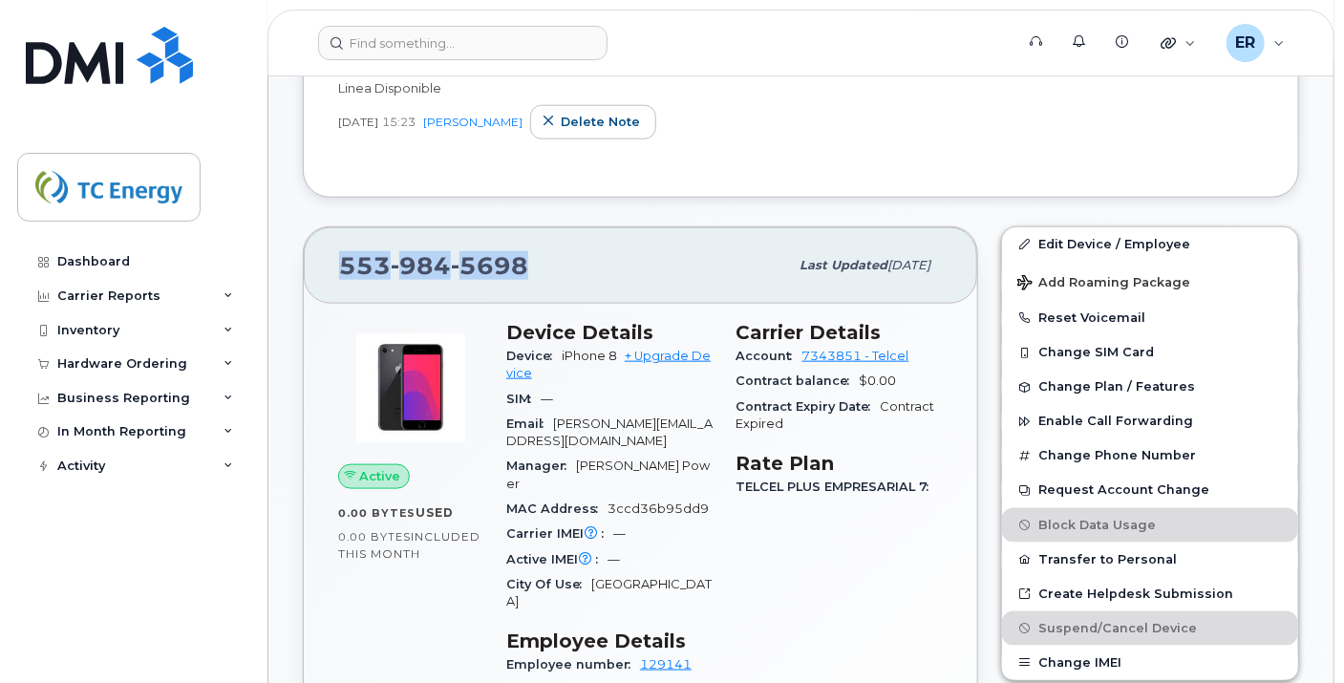
click at [335, 270] on div "[PHONE_NUMBER] Last updated [DATE]" at bounding box center [640, 265] width 673 height 76
drag, startPoint x: 341, startPoint y: 257, endPoint x: 519, endPoint y: 260, distance: 177.7
click at [522, 257] on span "[PHONE_NUMBER]" at bounding box center [433, 265] width 189 height 29
copy span "[PHONE_NUMBER]"
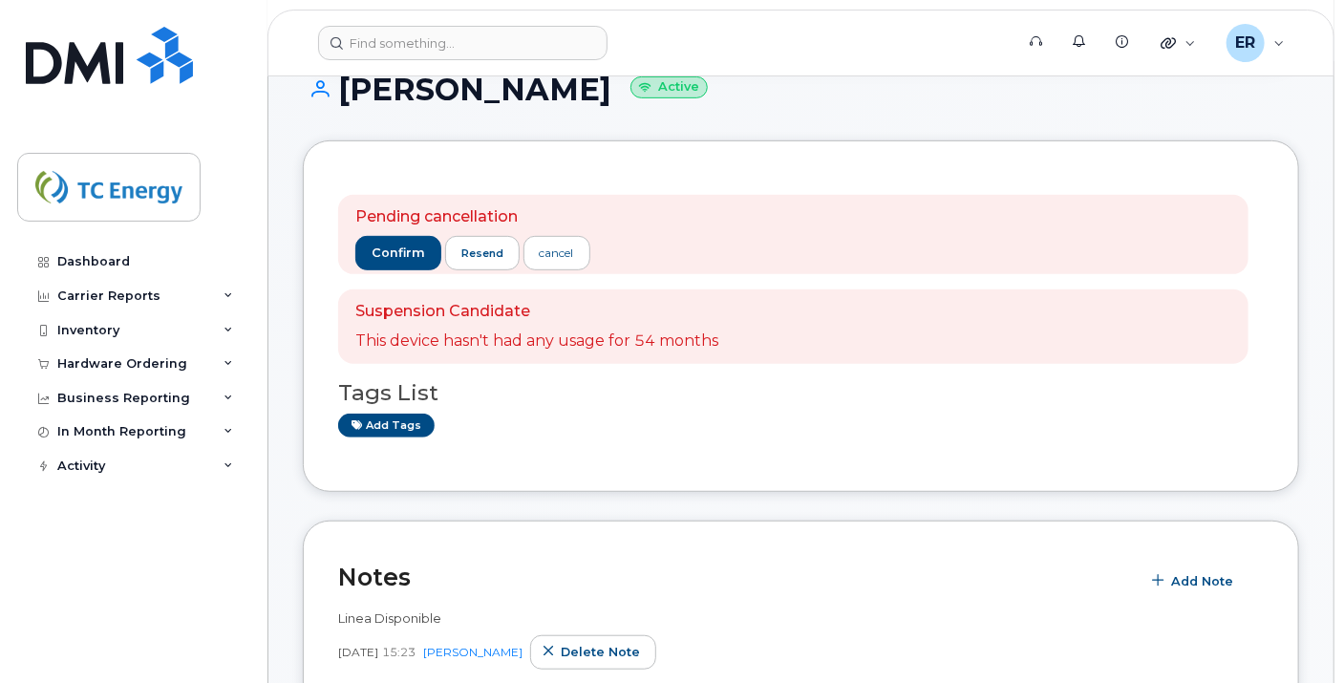
scroll to position [0, 0]
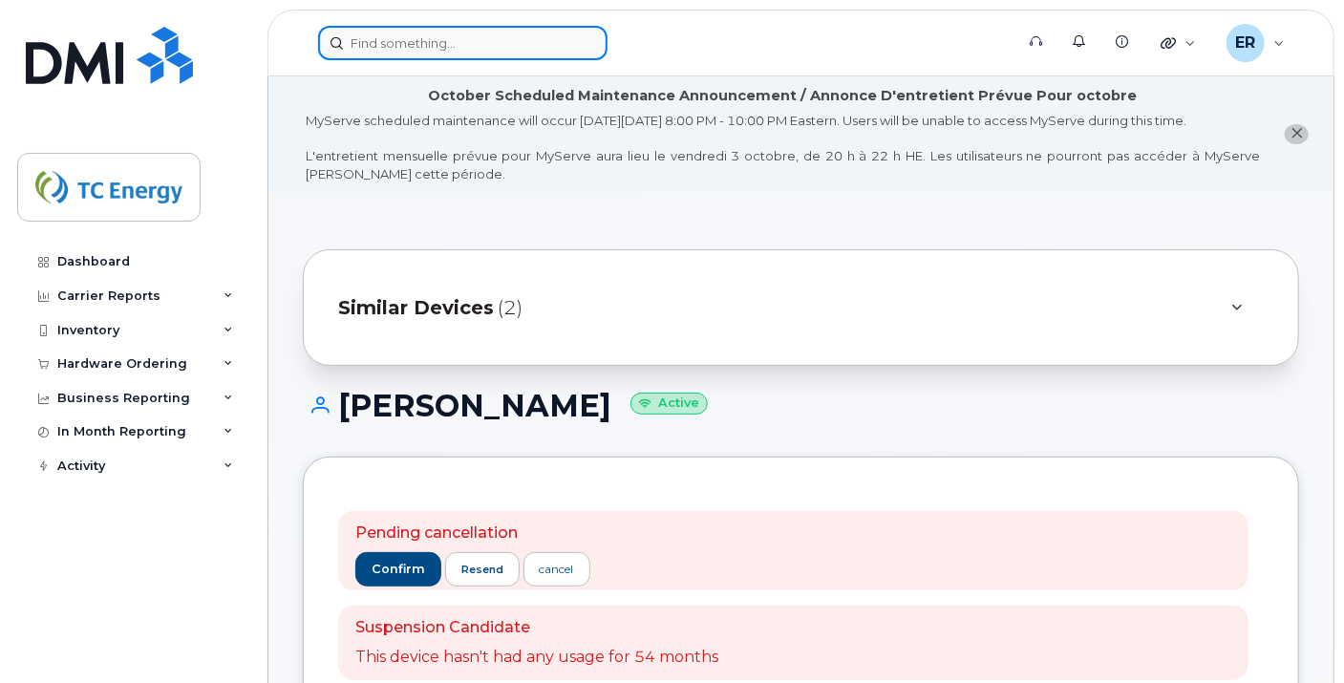
click at [453, 49] on input at bounding box center [462, 43] width 289 height 34
paste input "[PERSON_NAME] [PERSON_NAME]"
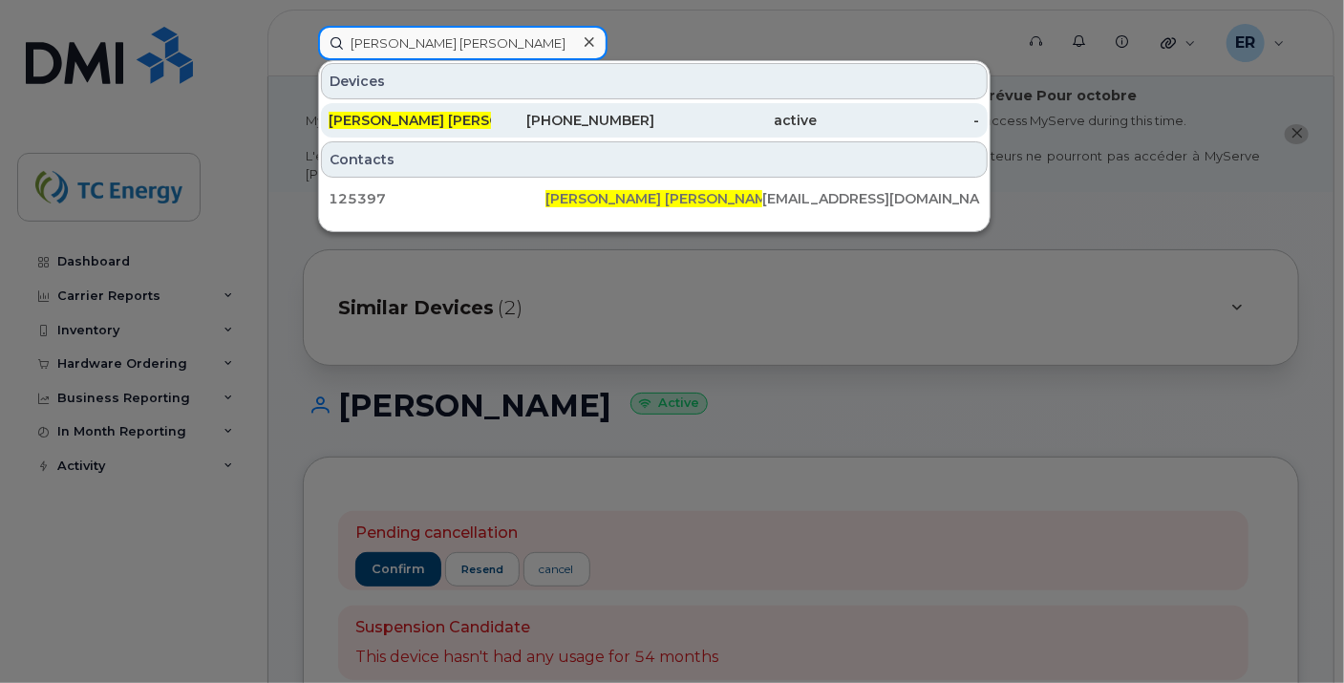
type input "[PERSON_NAME] [PERSON_NAME]"
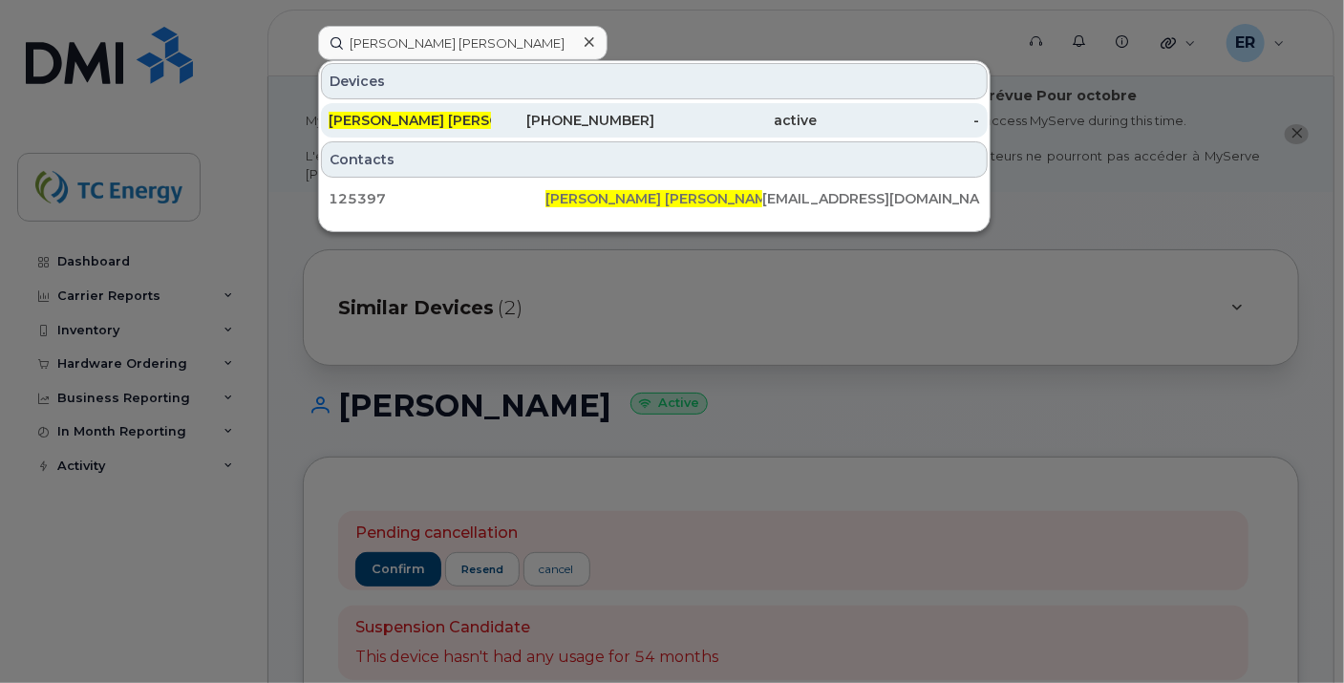
click at [432, 115] on span "[PERSON_NAME] [PERSON_NAME]" at bounding box center [446, 120] width 235 height 17
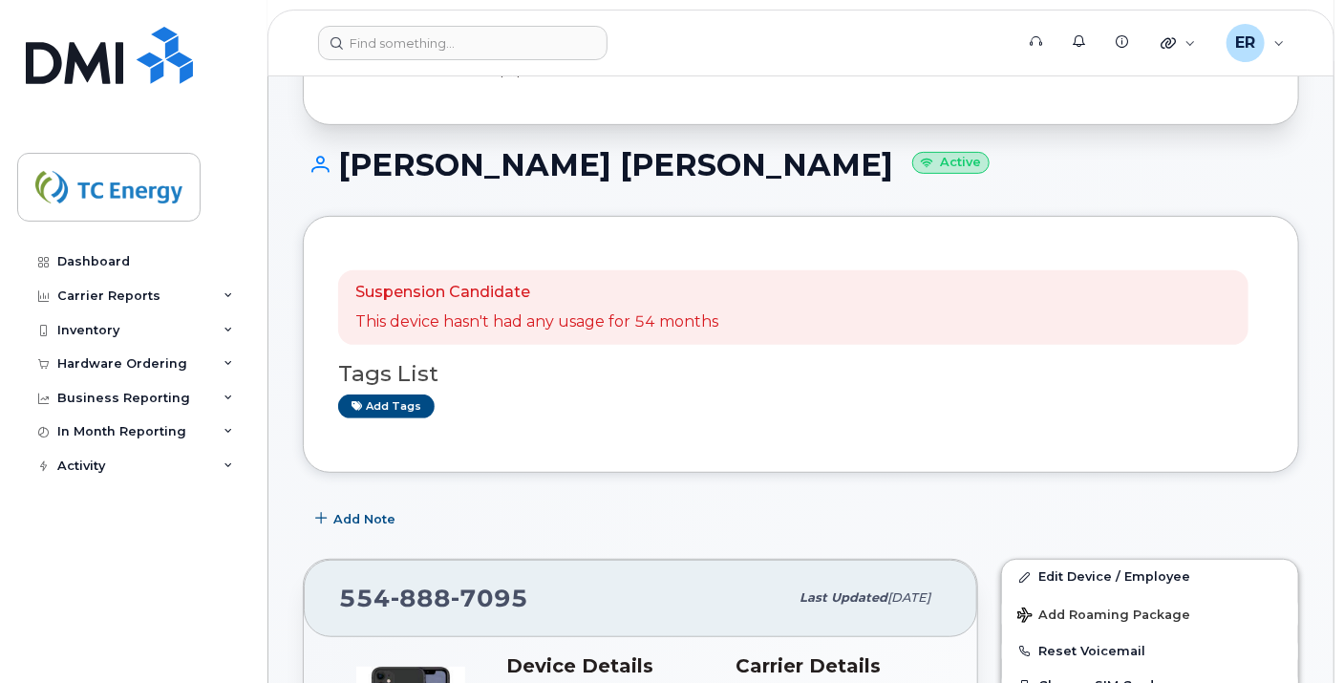
scroll to position [212, 0]
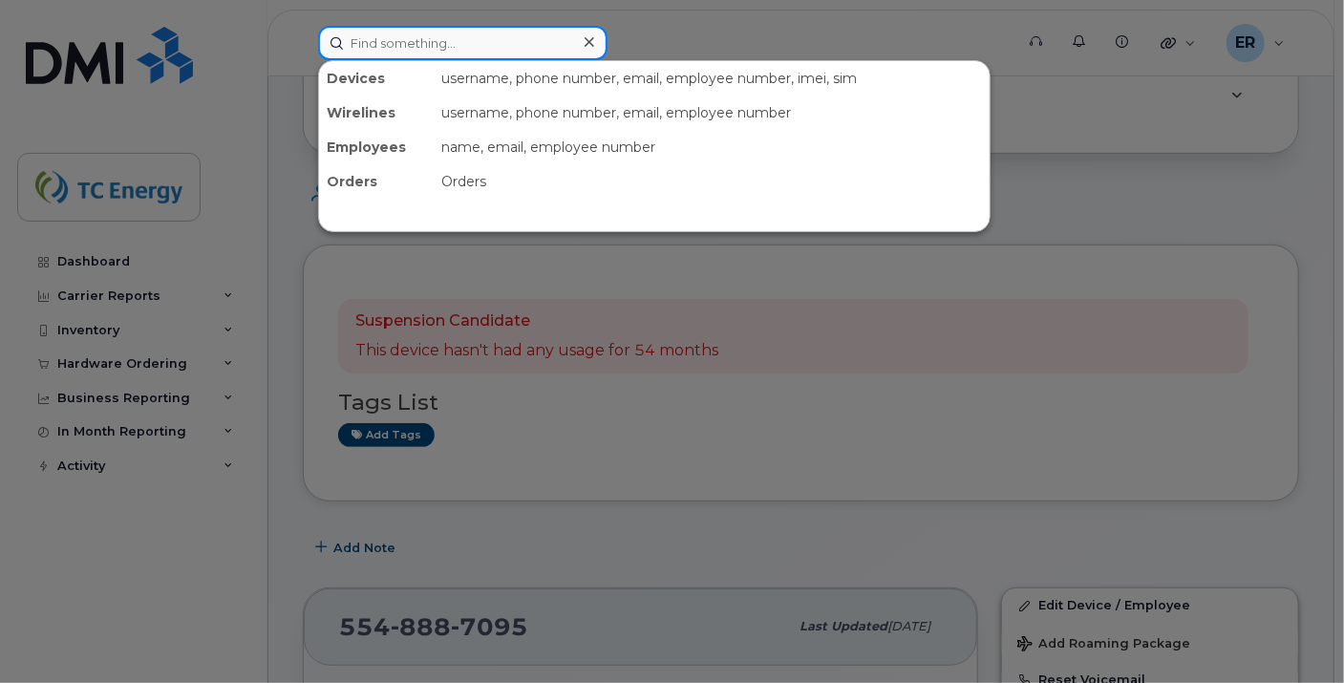
click at [415, 53] on input at bounding box center [462, 43] width 289 height 34
paste input "[PERSON_NAME]"
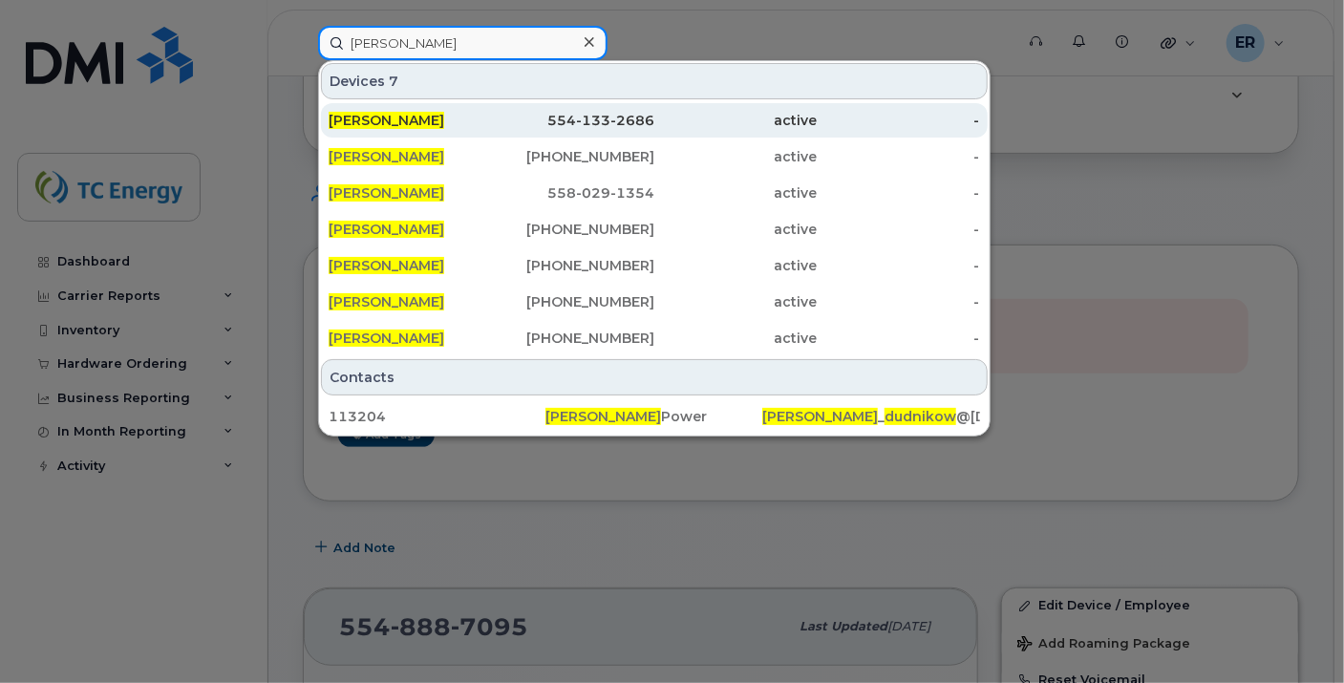
type input "[PERSON_NAME]"
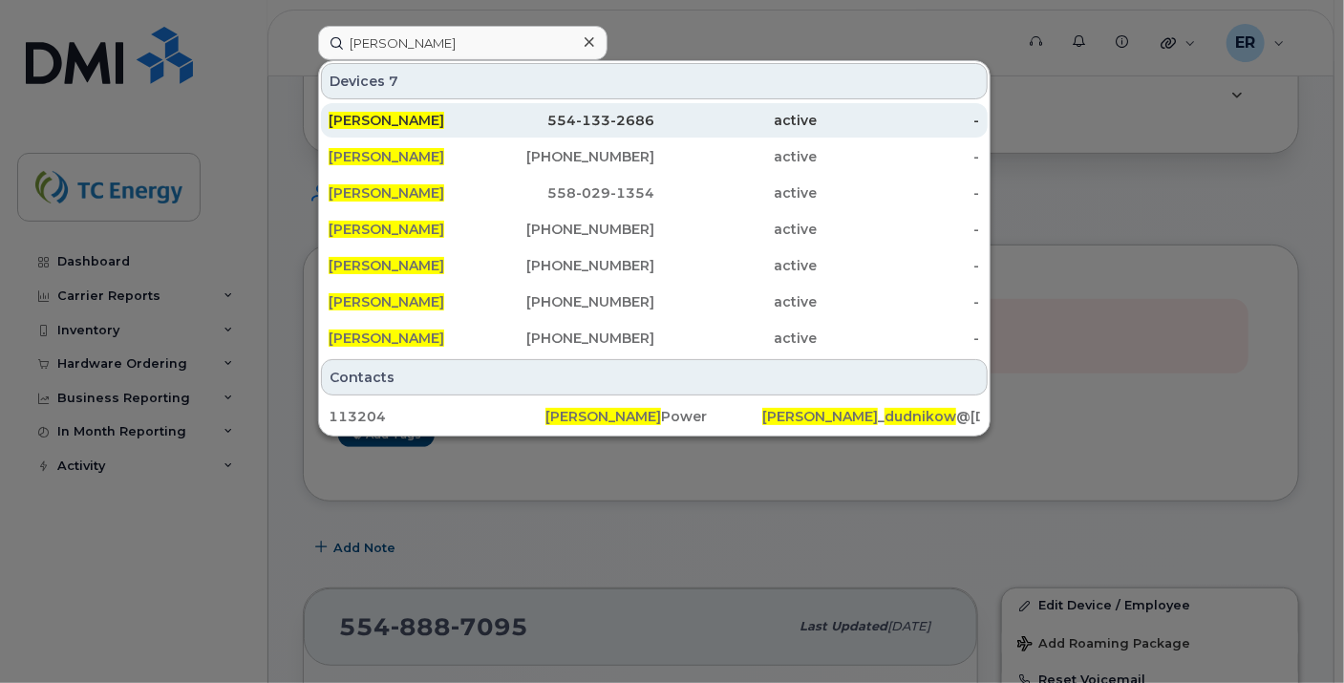
click at [422, 105] on div "[PERSON_NAME]" at bounding box center [410, 120] width 162 height 34
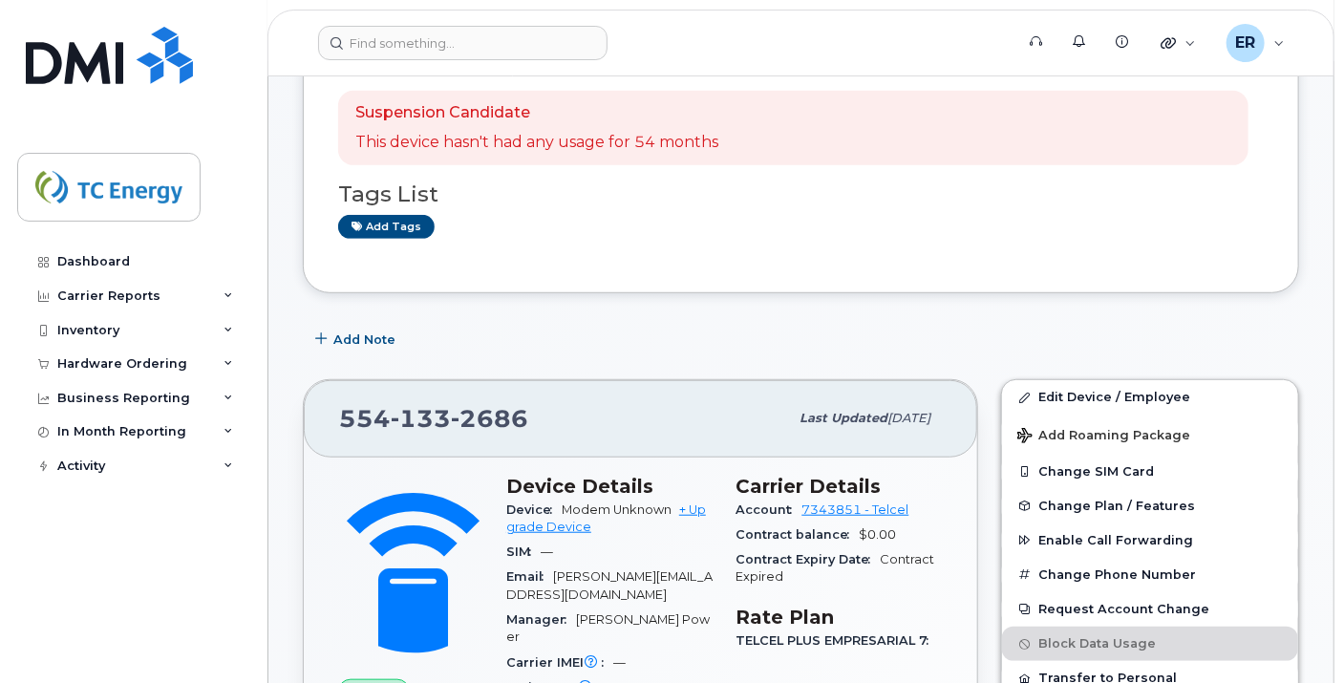
scroll to position [373, 0]
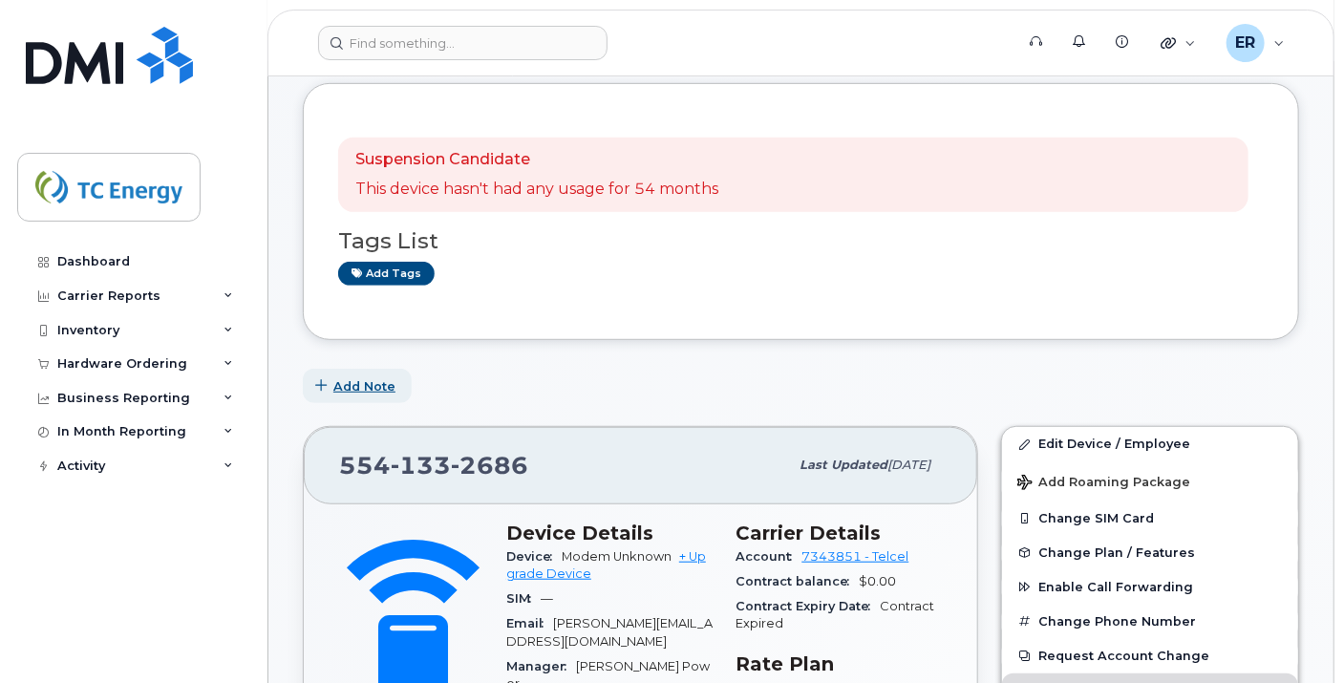
click at [352, 387] on span "Add Note" at bounding box center [364, 386] width 62 height 18
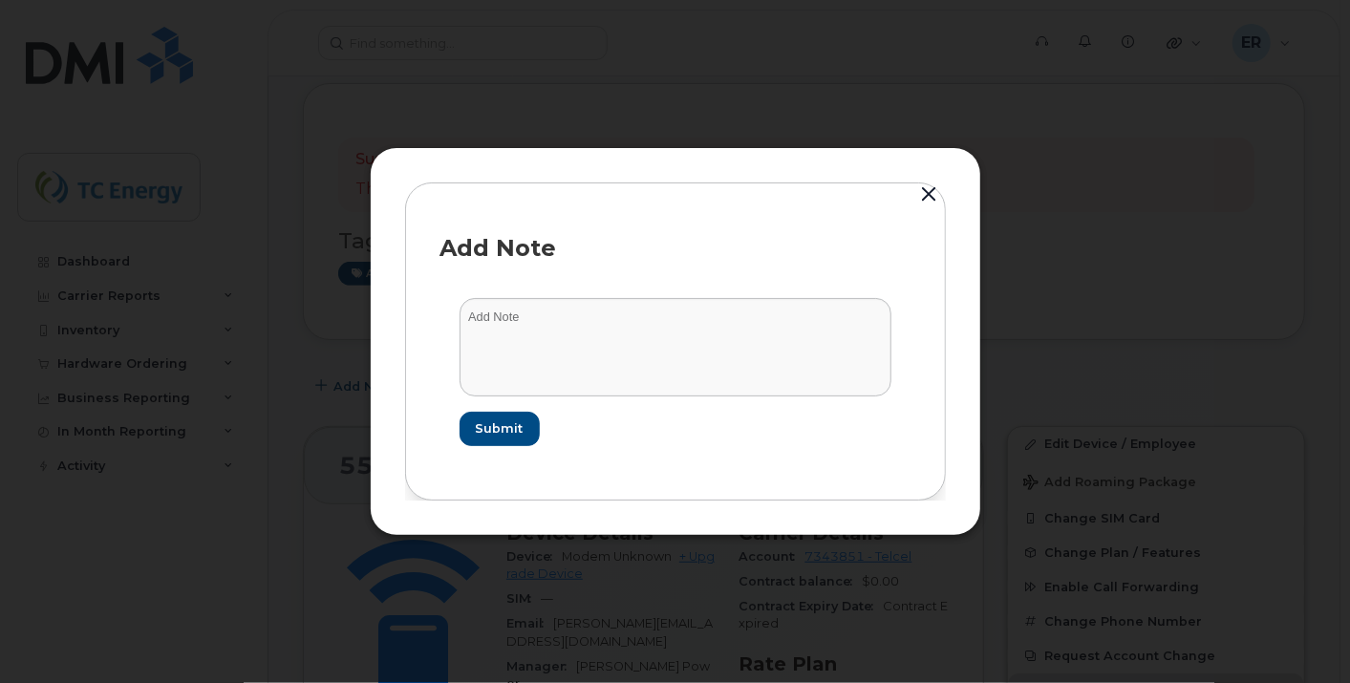
click at [917, 193] on button "button" at bounding box center [929, 194] width 29 height 27
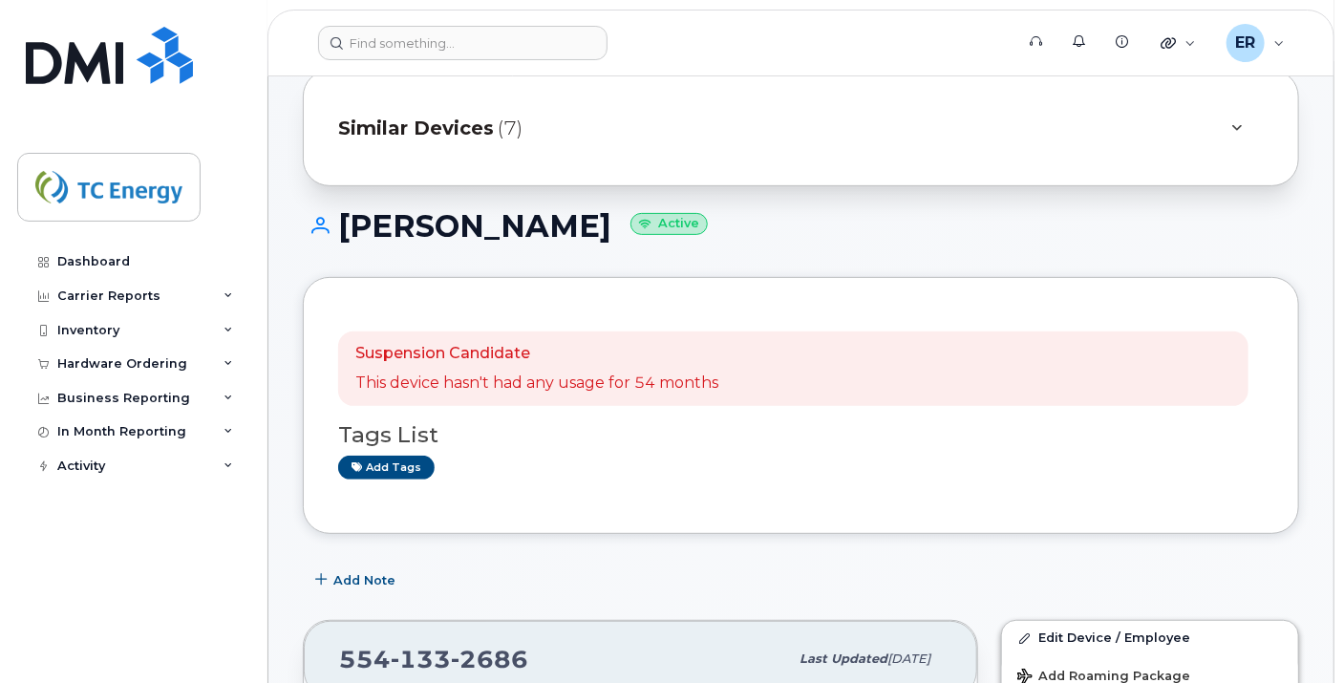
scroll to position [54, 0]
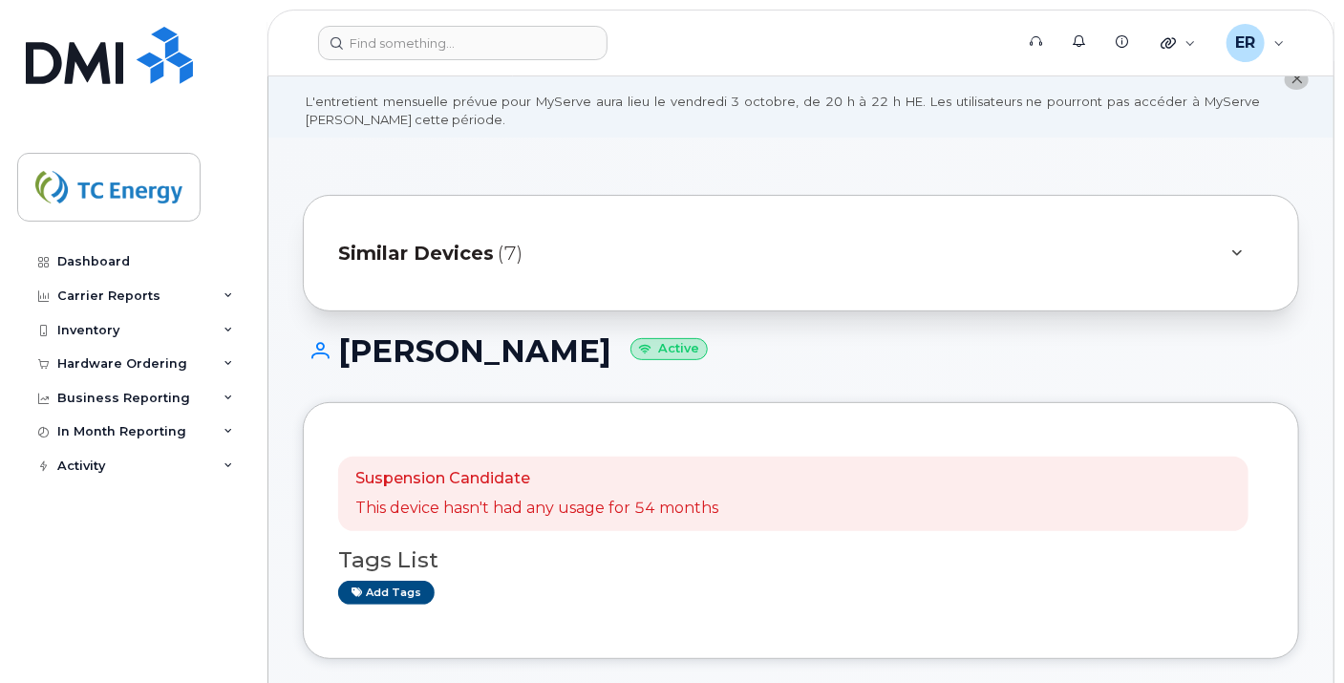
click at [428, 265] on span "Similar Devices" at bounding box center [416, 254] width 156 height 28
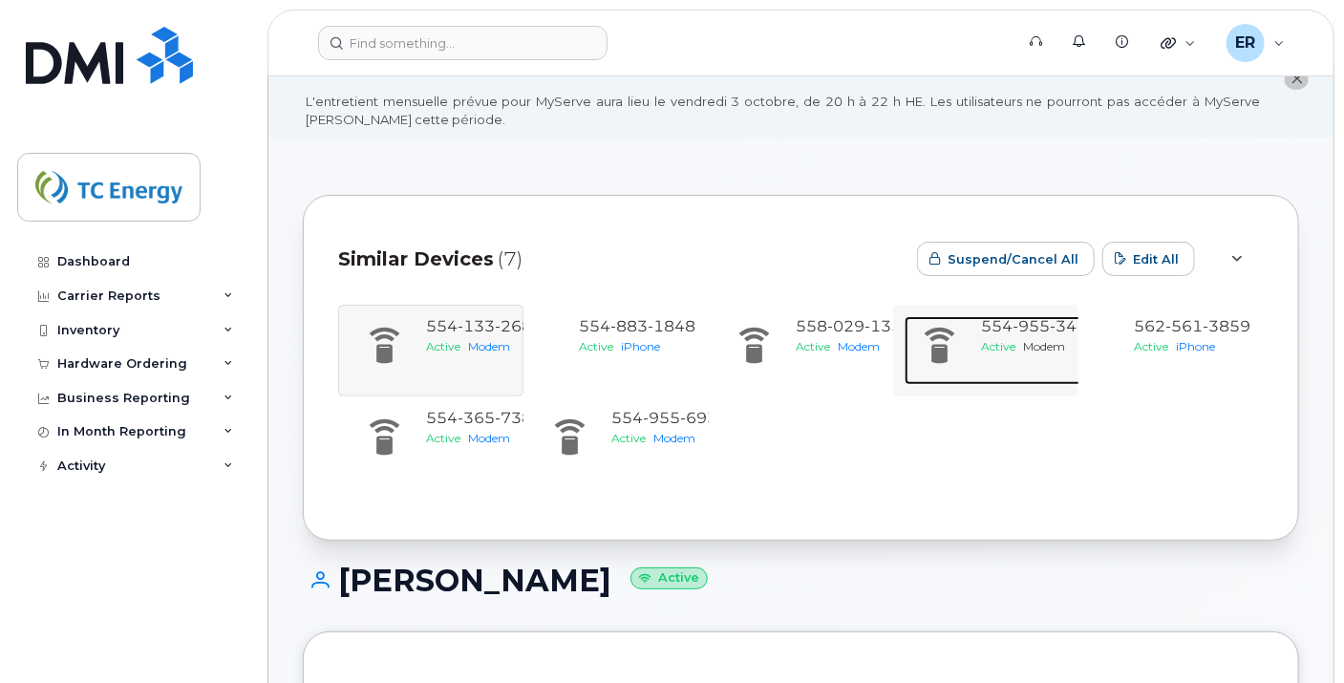
click at [1019, 330] on span "955" at bounding box center [1030, 326] width 37 height 18
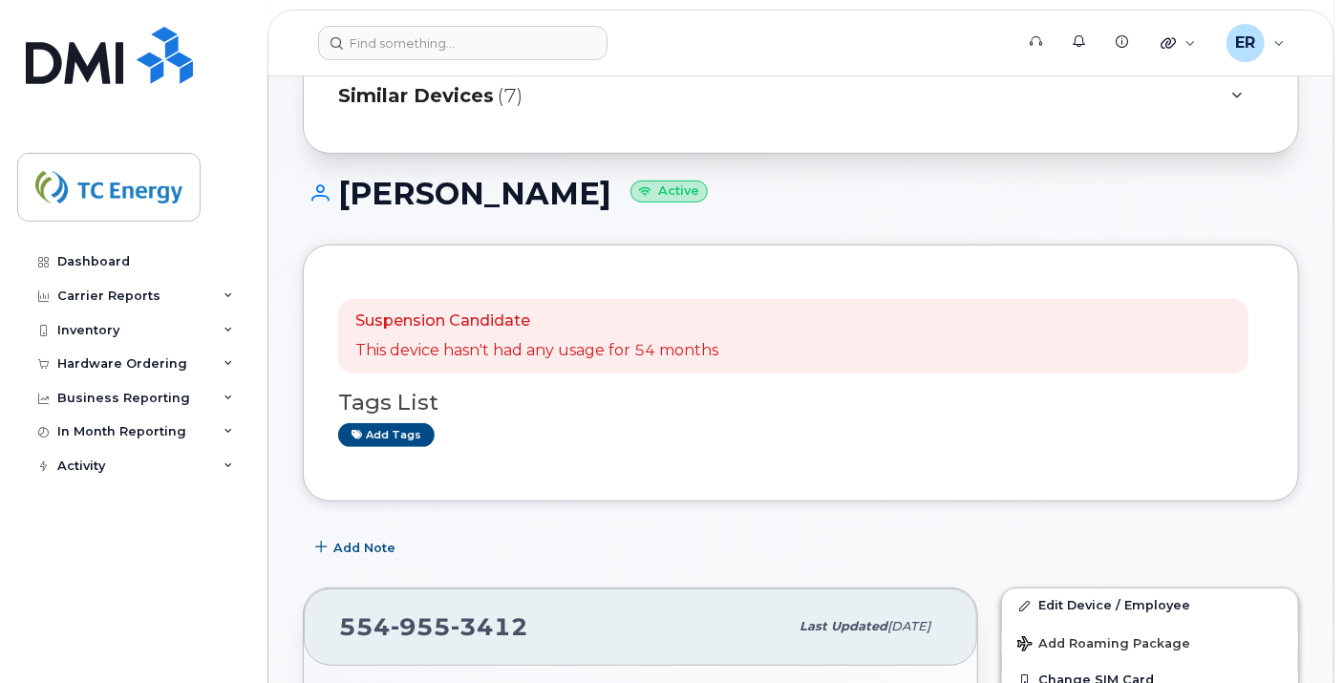
scroll to position [106, 0]
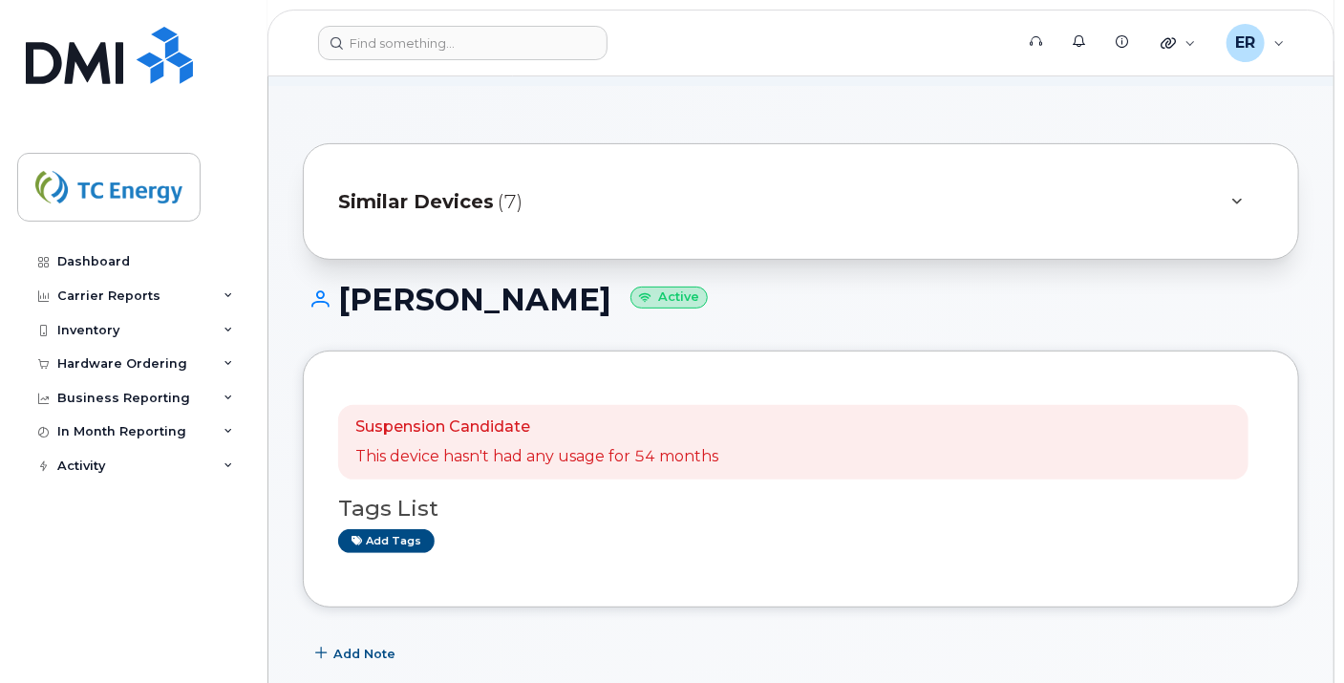
click at [420, 189] on span "Similar Devices" at bounding box center [416, 202] width 156 height 28
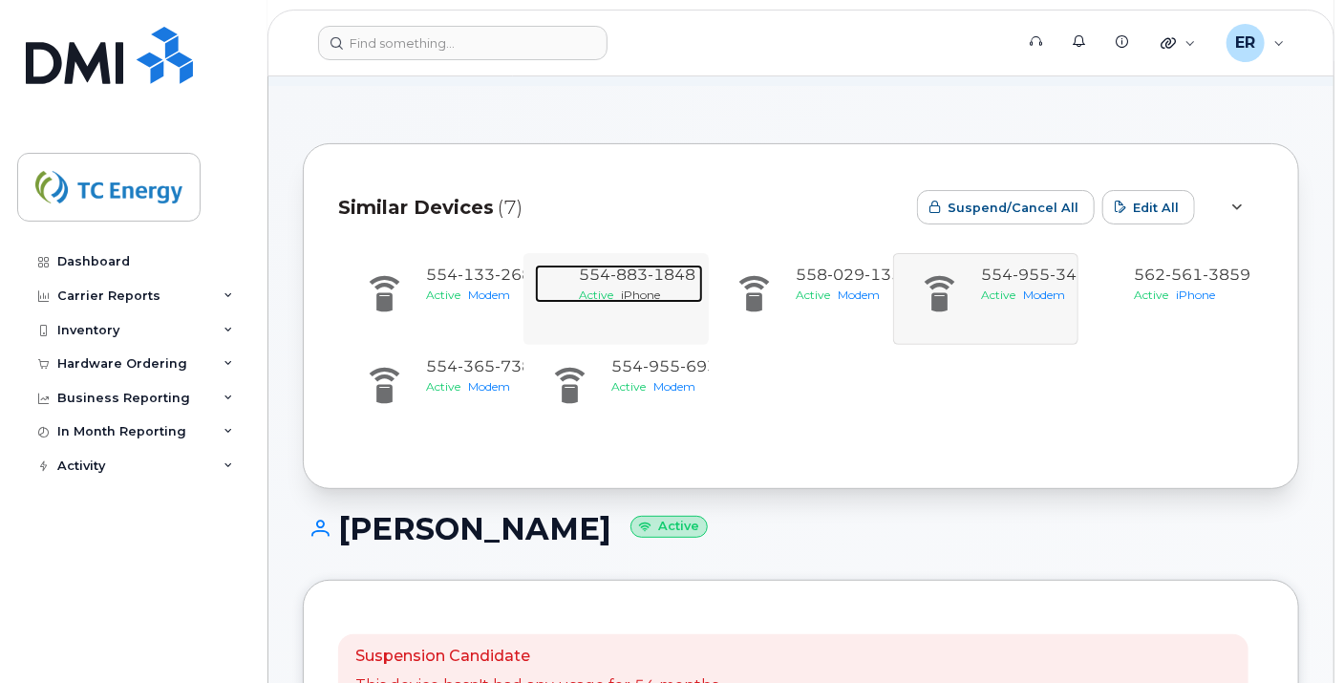
click at [661, 276] on span "1848" at bounding box center [672, 275] width 48 height 18
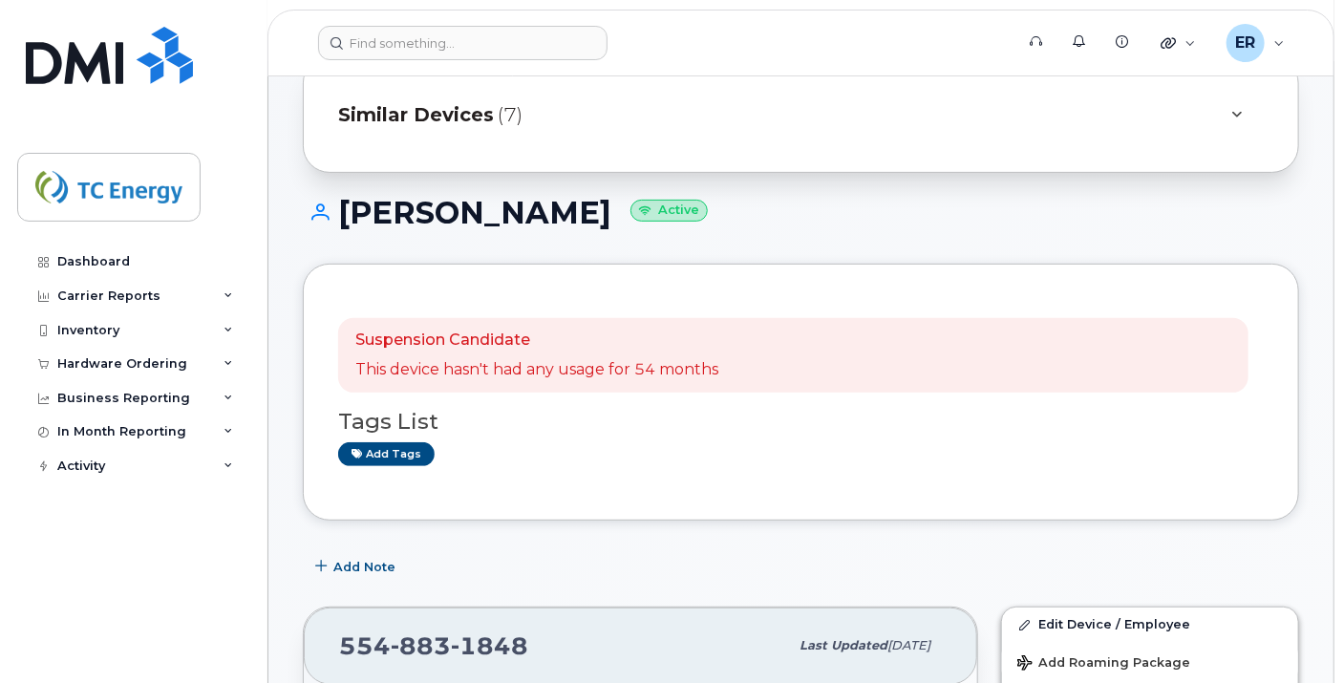
scroll to position [530, 0]
